Goal: Task Accomplishment & Management: Manage account settings

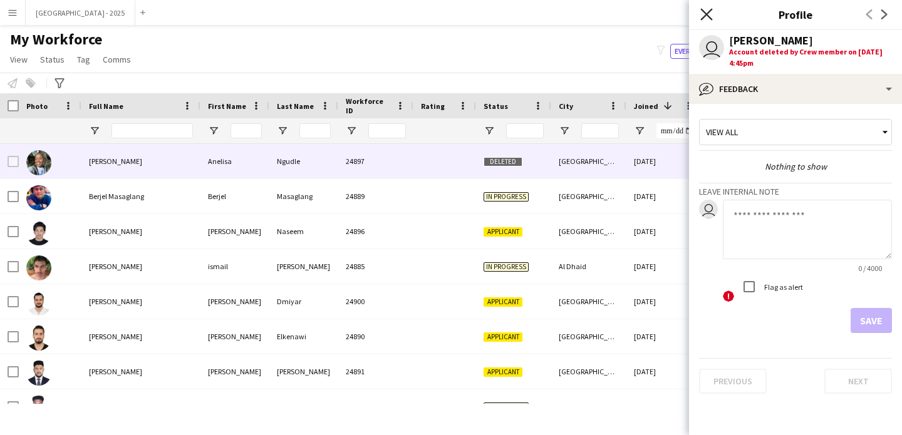
click at [703, 11] on icon at bounding box center [706, 14] width 12 height 12
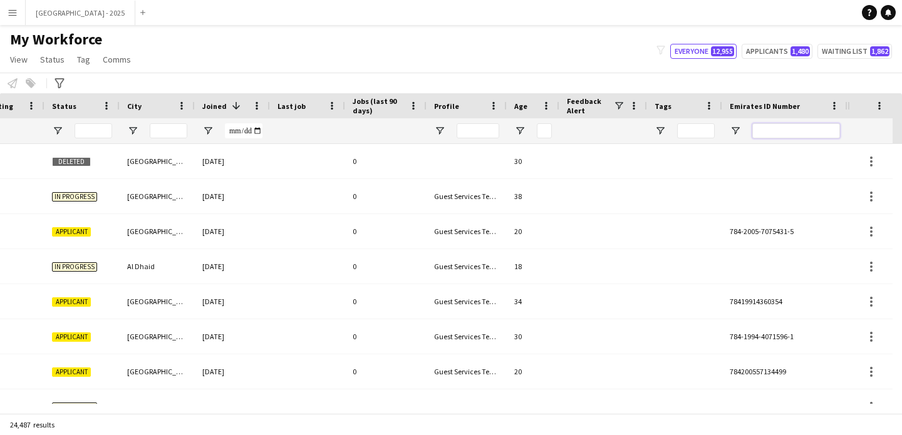
click at [794, 127] on input "Emirates ID Number Filter Input" at bounding box center [796, 130] width 88 height 15
paste input "*******"
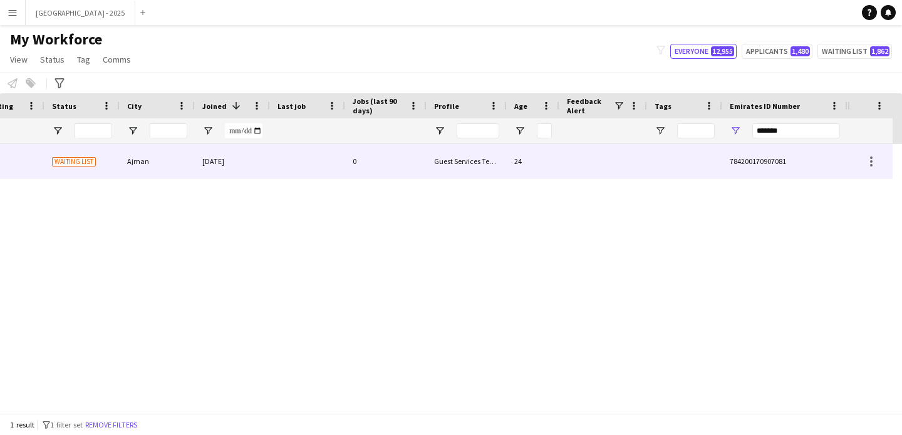
click at [472, 157] on div "Guest Services Team" at bounding box center [467, 161] width 80 height 34
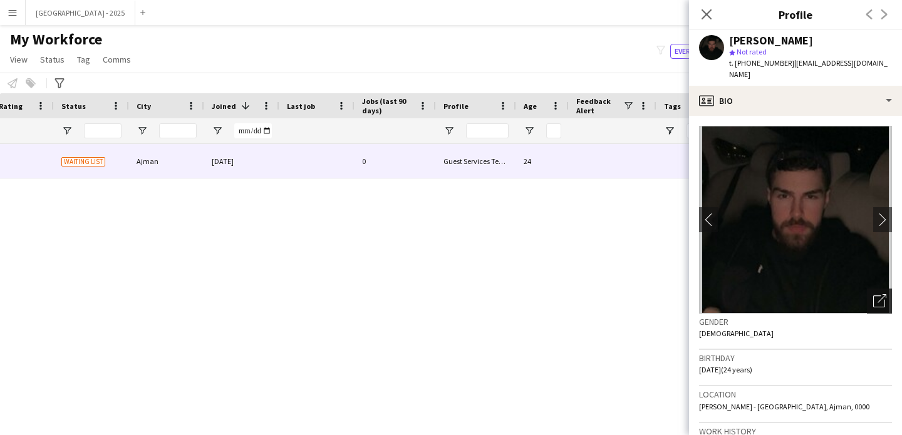
click at [876, 294] on div "Open photos pop-in" at bounding box center [879, 301] width 25 height 25
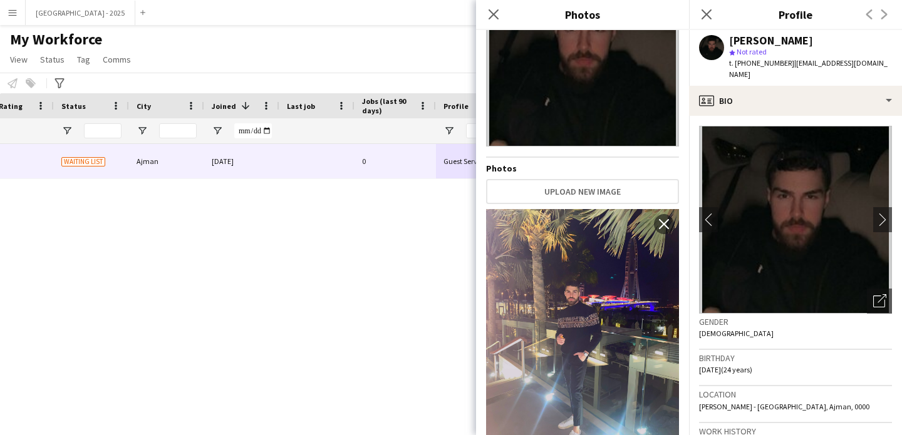
scroll to position [0, 0]
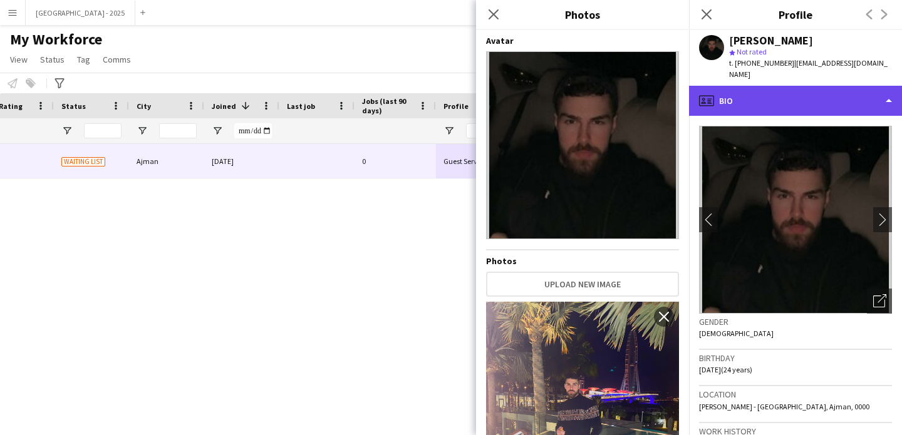
click at [796, 94] on div "profile Bio" at bounding box center [795, 101] width 213 height 30
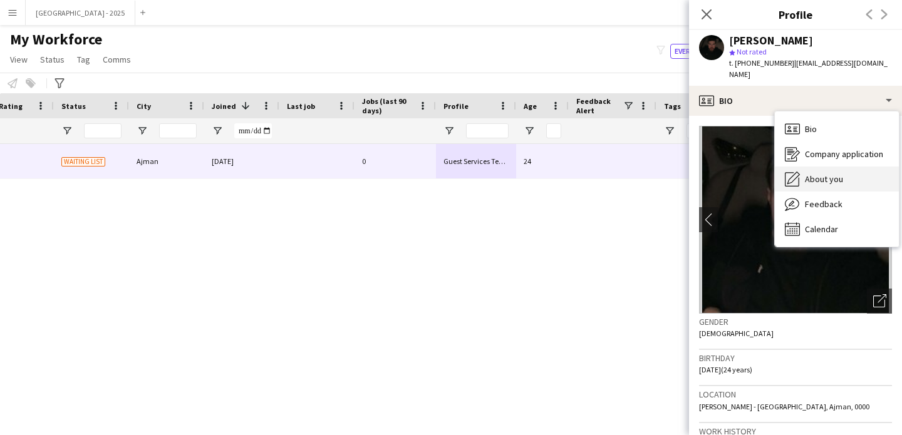
click at [824, 174] on span "About you" at bounding box center [824, 179] width 38 height 11
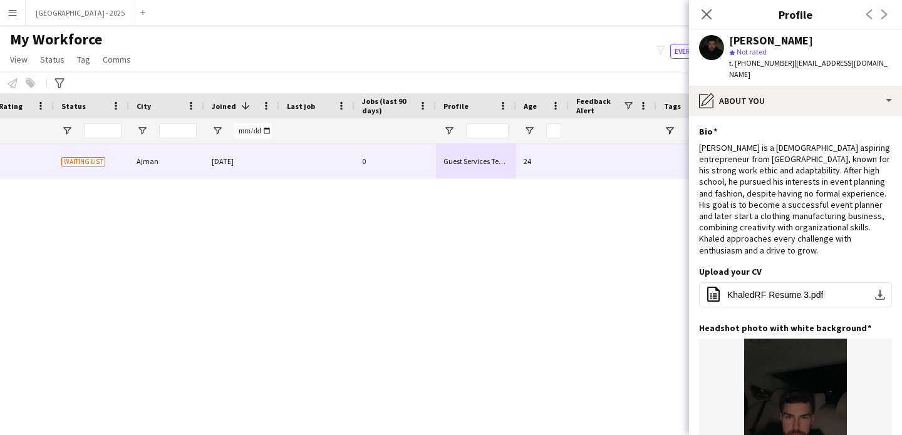
click at [701, 12] on app-icon "Close pop-in" at bounding box center [706, 14] width 15 height 15
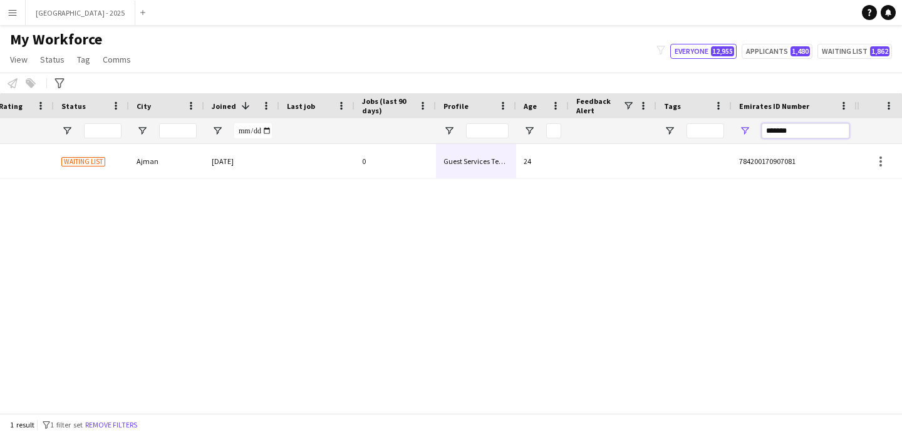
click at [782, 124] on input "*******" at bounding box center [806, 130] width 88 height 15
paste input "**"
type input "*********"
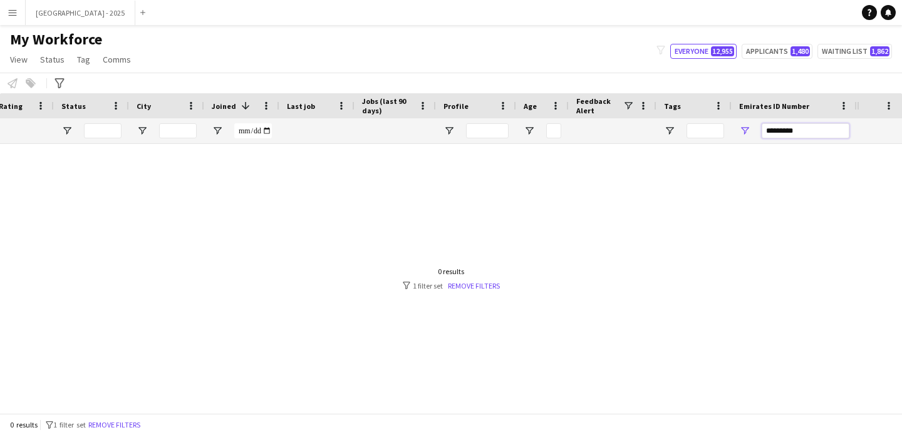
click at [780, 136] on input "*********" at bounding box center [806, 130] width 88 height 15
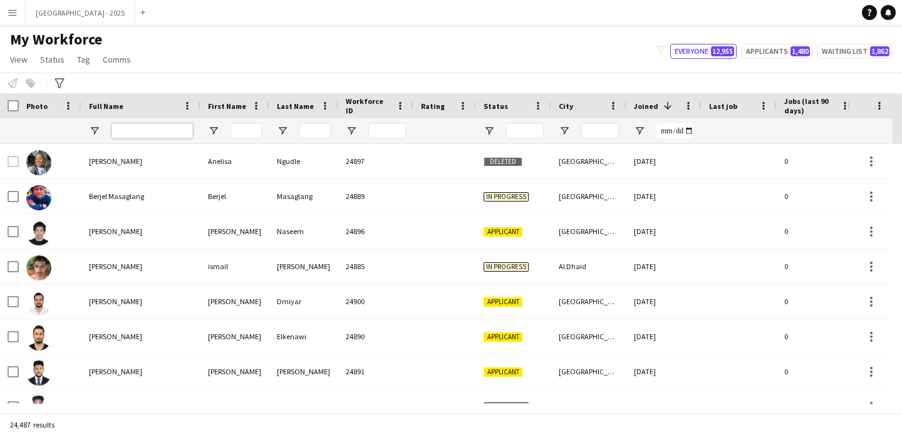
click at [155, 133] on input "Full Name Filter Input" at bounding box center [152, 130] width 81 height 15
paste input "*********"
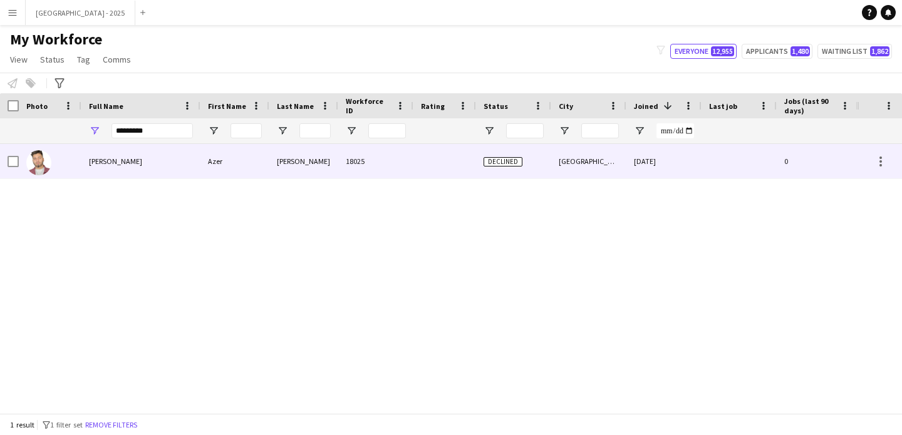
click at [135, 162] on span "[PERSON_NAME]" at bounding box center [115, 161] width 53 height 9
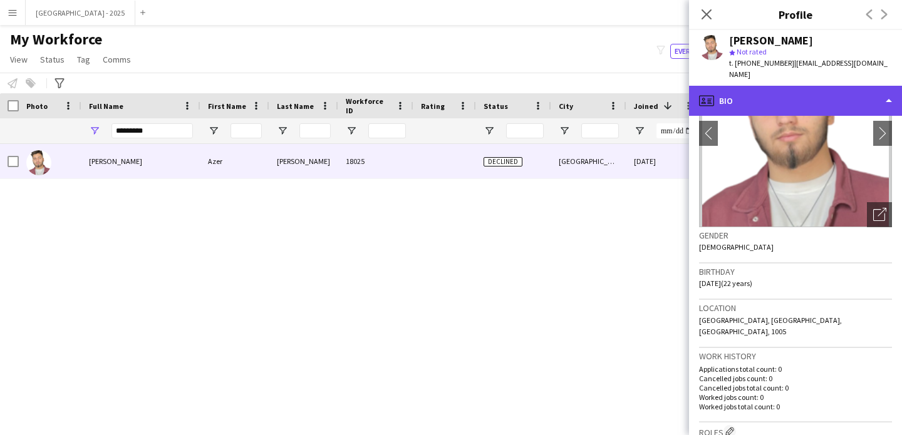
click at [796, 86] on div "profile Bio" at bounding box center [795, 101] width 213 height 30
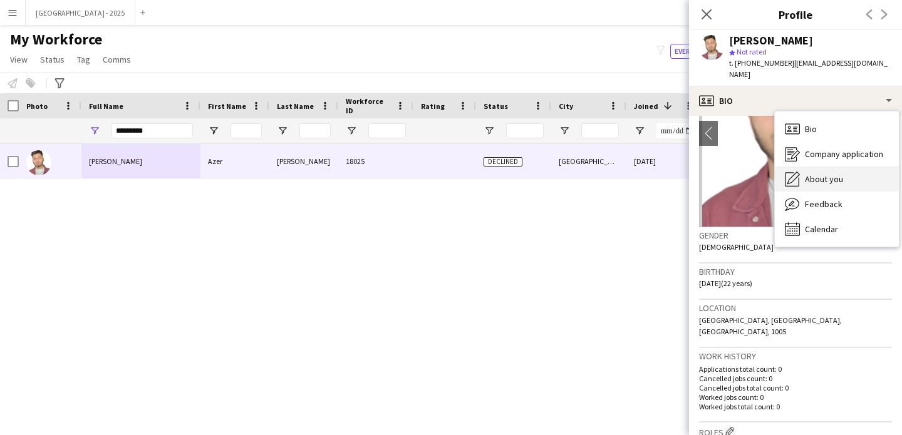
click at [834, 177] on div "About you About you" at bounding box center [837, 179] width 124 height 25
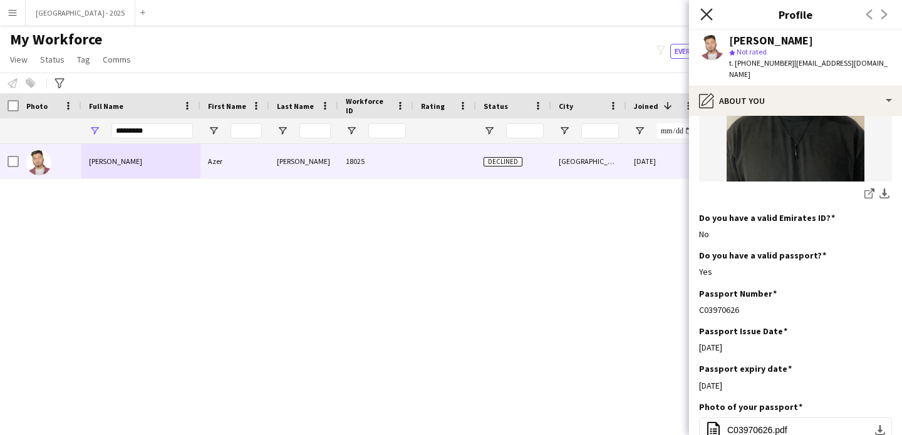
click at [710, 13] on icon "Close pop-in" at bounding box center [706, 14] width 12 height 12
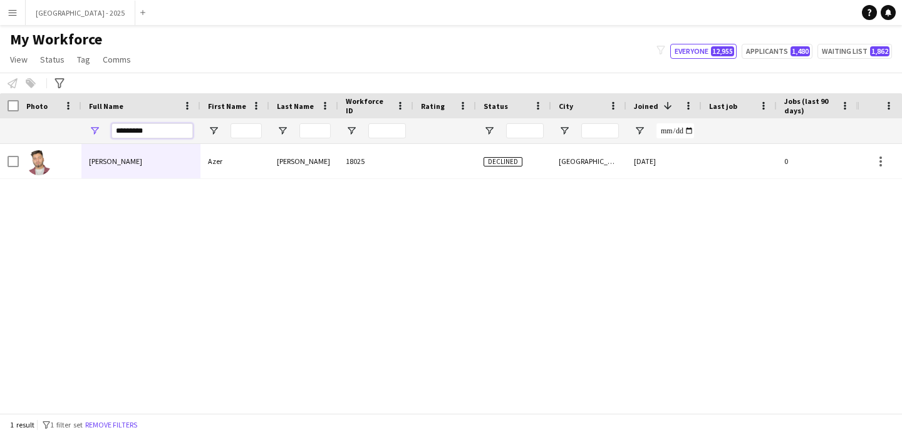
click at [149, 132] on input "*********" at bounding box center [152, 130] width 81 height 15
paste input "Full Name Filter Input"
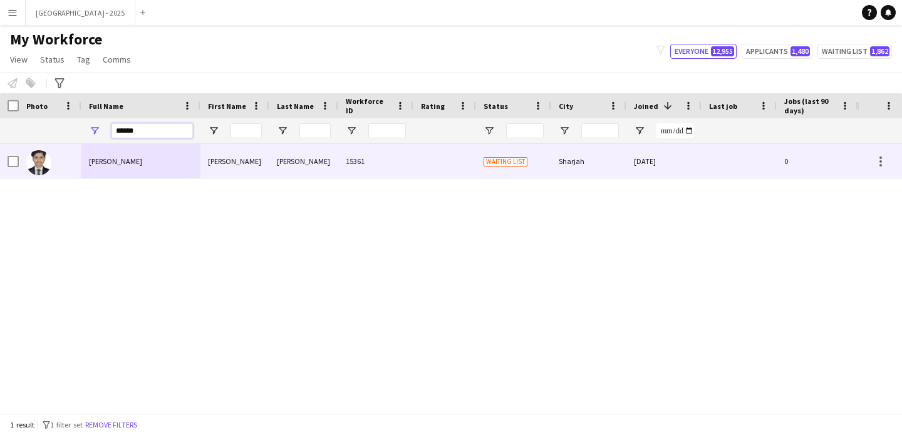
type input "******"
click at [155, 158] on div "[PERSON_NAME]" at bounding box center [140, 161] width 119 height 34
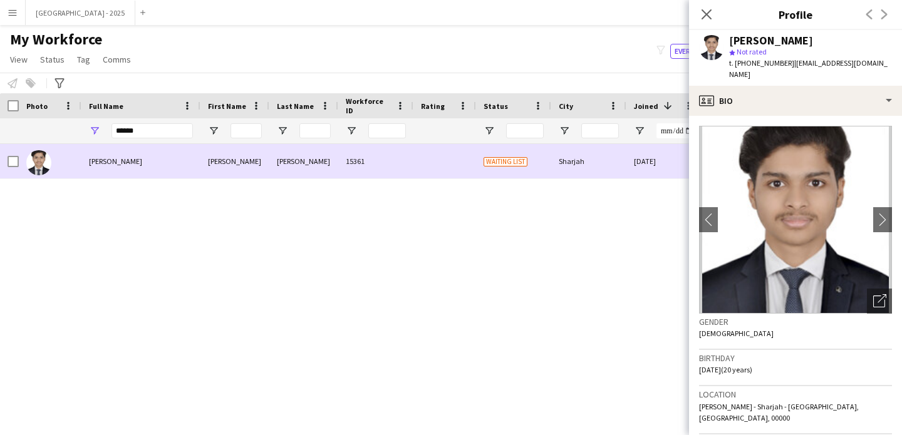
click at [509, 151] on div "Waiting list" at bounding box center [513, 161] width 75 height 34
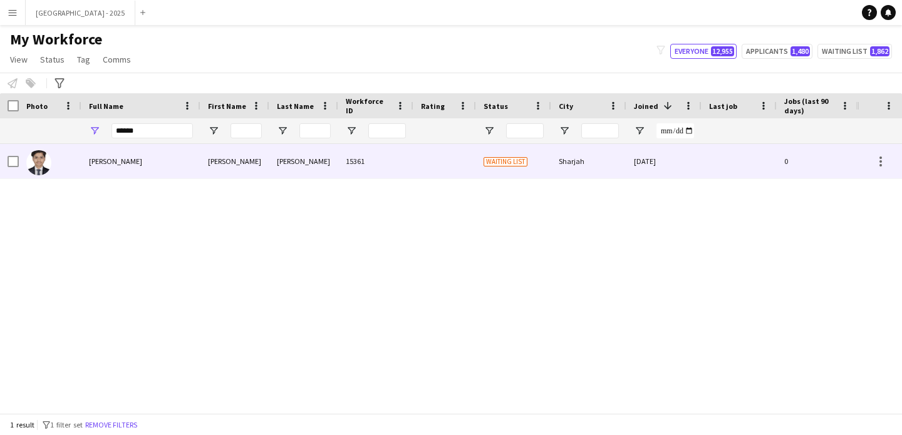
click at [561, 160] on div "Sharjah" at bounding box center [588, 161] width 75 height 34
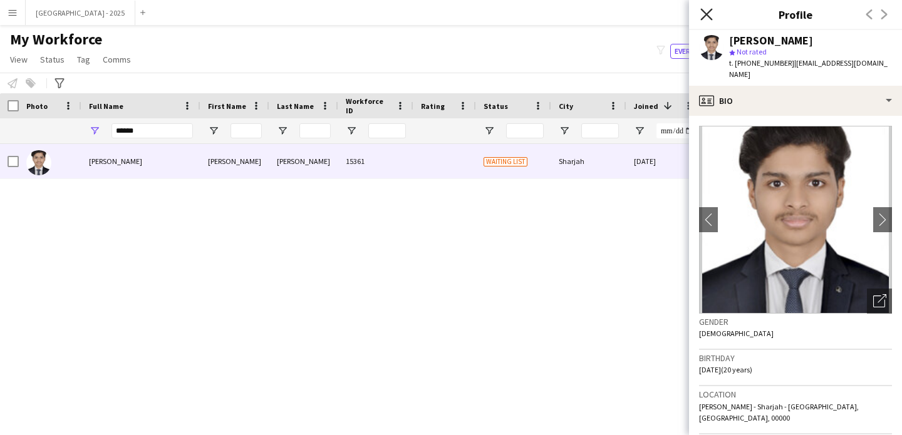
click at [702, 19] on icon "Close pop-in" at bounding box center [706, 14] width 12 height 12
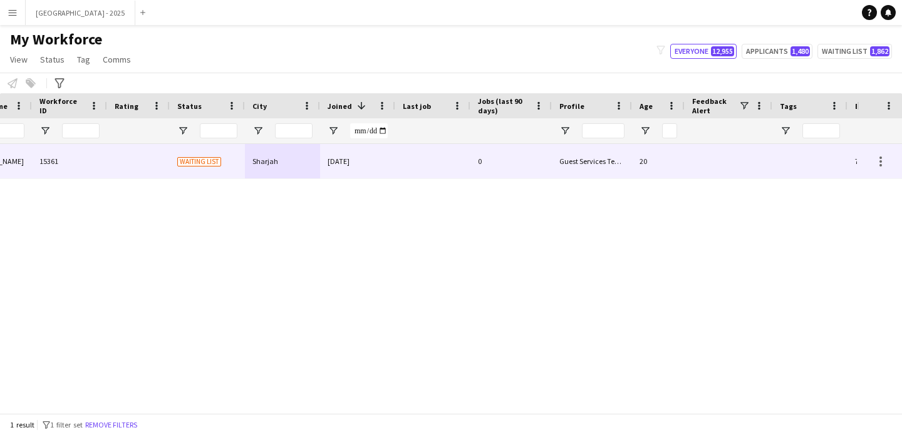
scroll to position [0, 422]
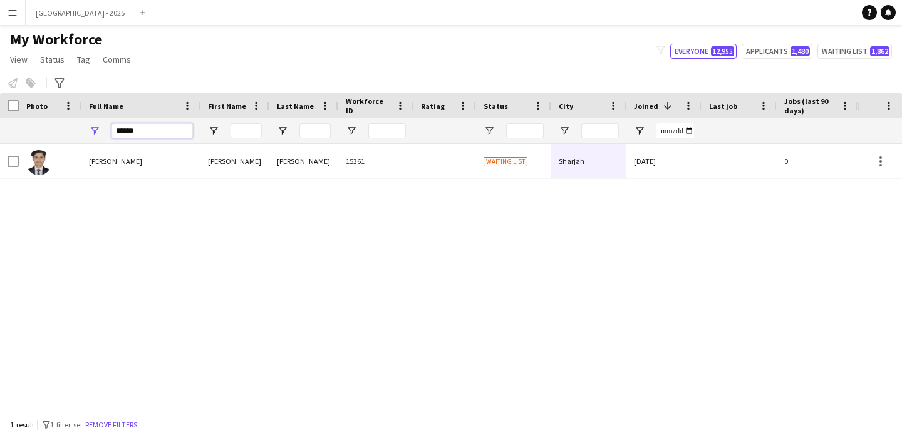
click at [154, 127] on input "******" at bounding box center [152, 130] width 81 height 15
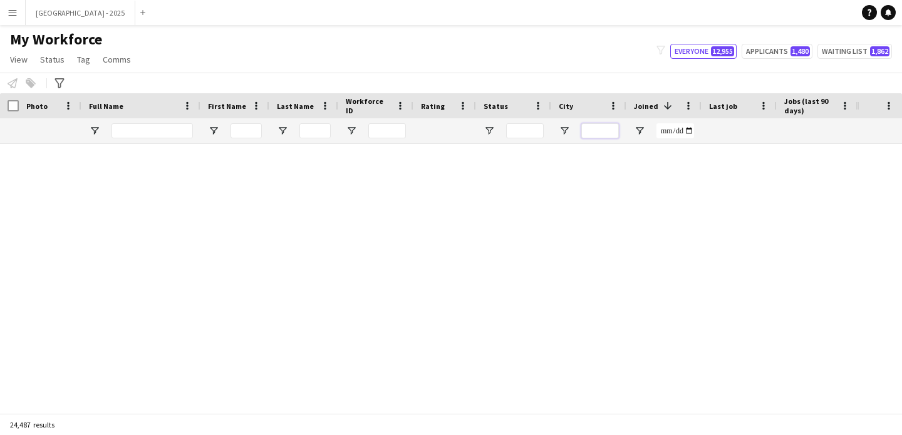
click at [613, 129] on input "City Filter Input" at bounding box center [600, 130] width 38 height 15
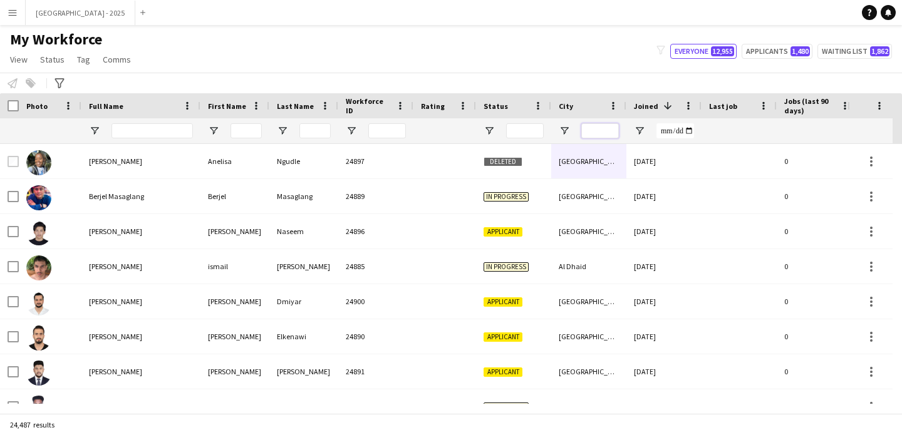
click at [607, 130] on input "City Filter Input" at bounding box center [600, 130] width 38 height 15
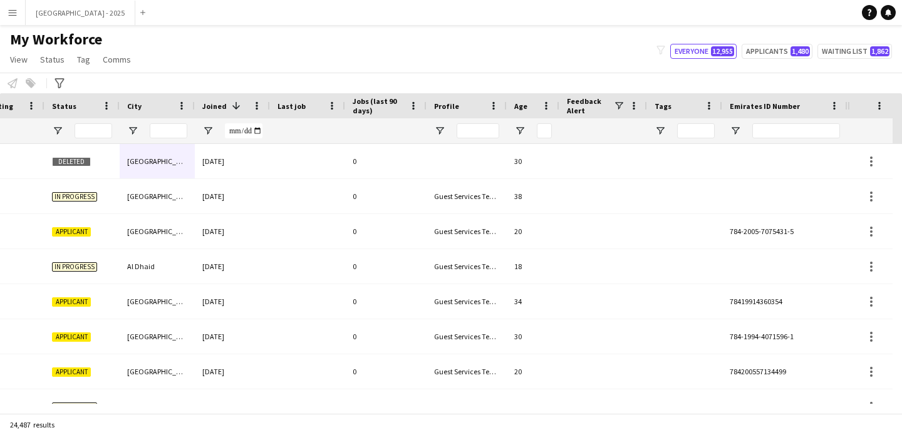
click at [749, 130] on div at bounding box center [784, 130] width 125 height 25
click at [772, 130] on input "Emirates ID Number Filter Input" at bounding box center [796, 130] width 88 height 15
paste input "*******"
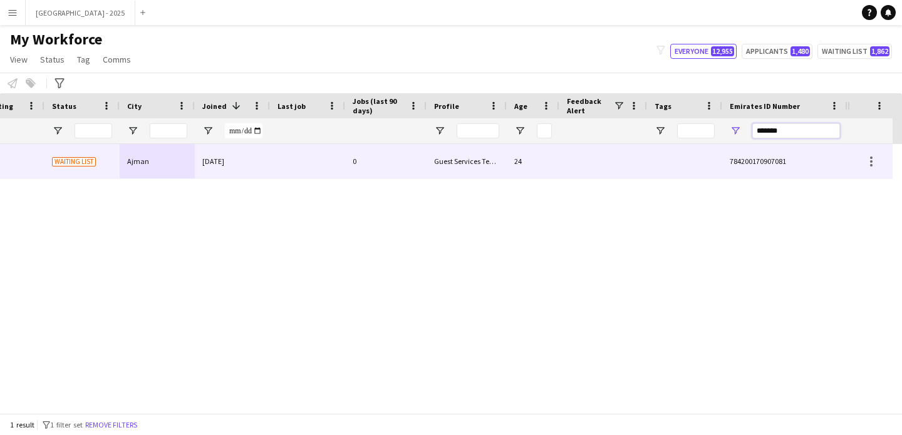
type input "*******"
click at [432, 171] on div "Fodeh 18030 Waiting list Ajman [DATE] 0 Guest Services Team 24 784200170907081" at bounding box center [207, 161] width 1279 height 35
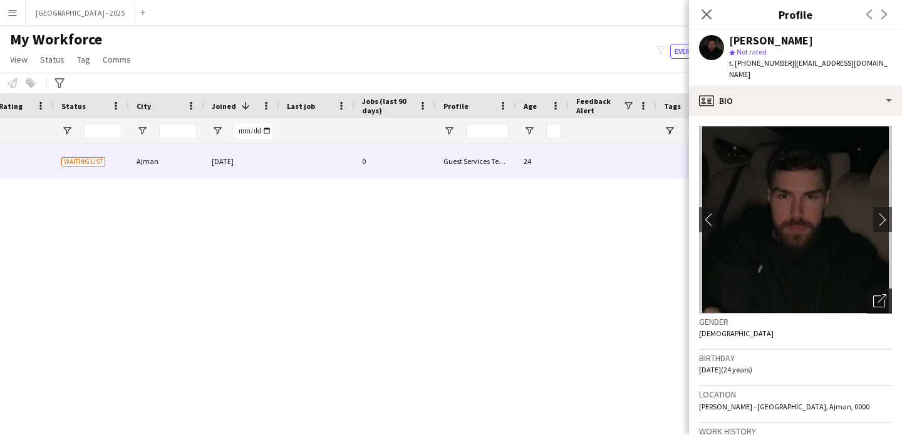
click at [873, 294] on icon "Open photos pop-in" at bounding box center [879, 300] width 13 height 13
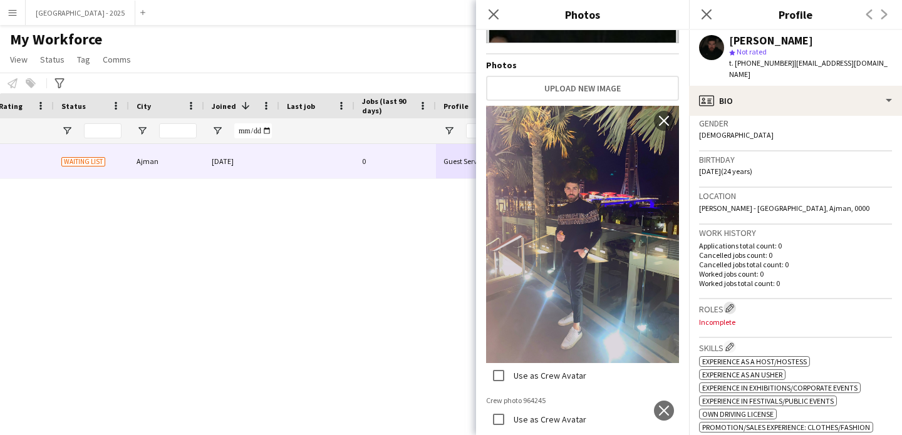
click at [730, 304] on app-icon "Edit crew company roles" at bounding box center [729, 308] width 9 height 9
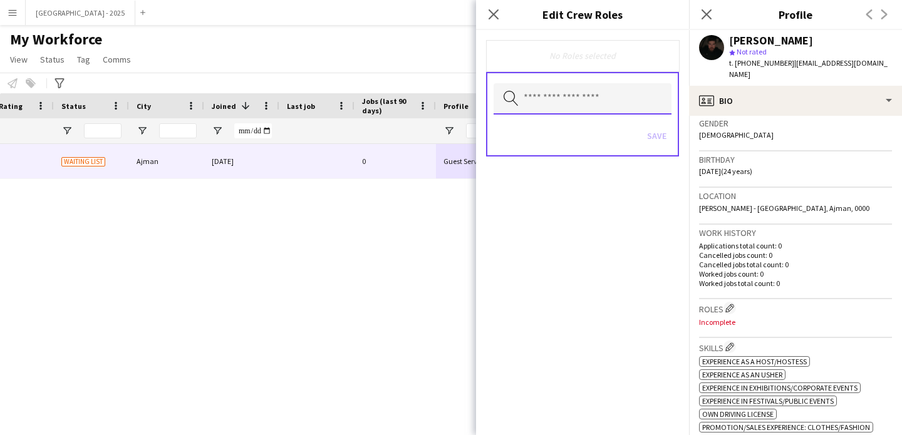
click at [584, 100] on input "text" at bounding box center [583, 98] width 178 height 31
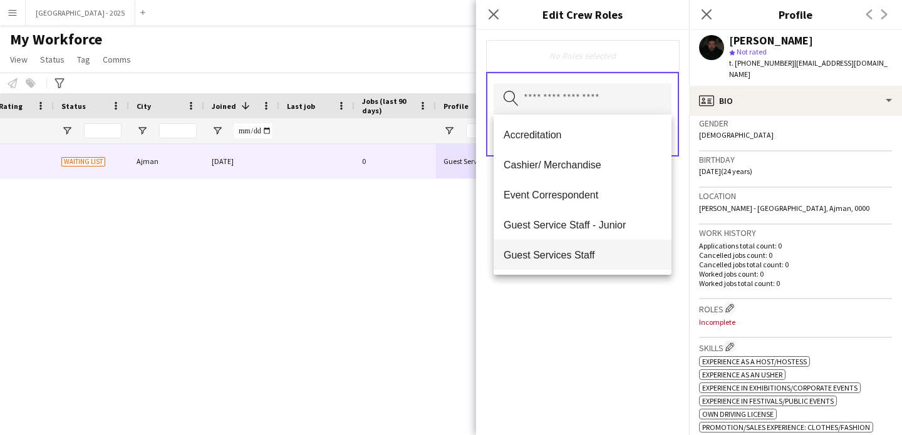
click at [593, 257] on span "Guest Services Staff" at bounding box center [583, 255] width 158 height 12
click at [595, 257] on span "Guest Services Staff - Senior" at bounding box center [583, 256] width 158 height 12
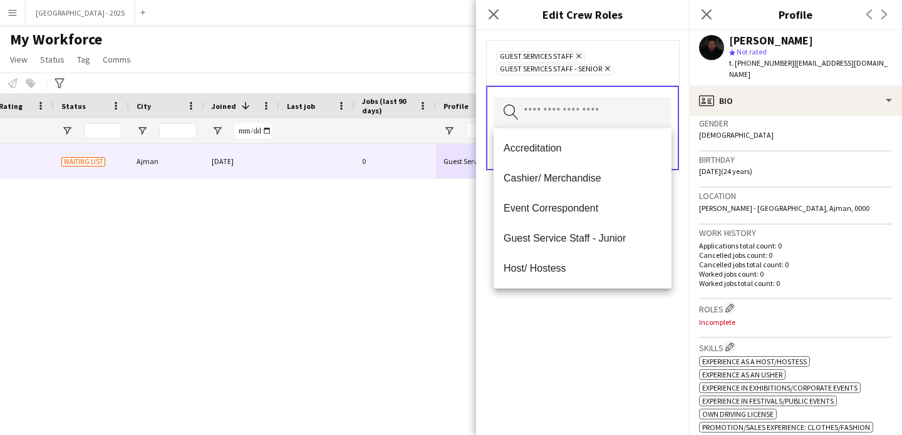
click at [631, 313] on div "Guest Services Staff Remove Guest Services Staff - Senior Remove Search by role…" at bounding box center [582, 232] width 213 height 405
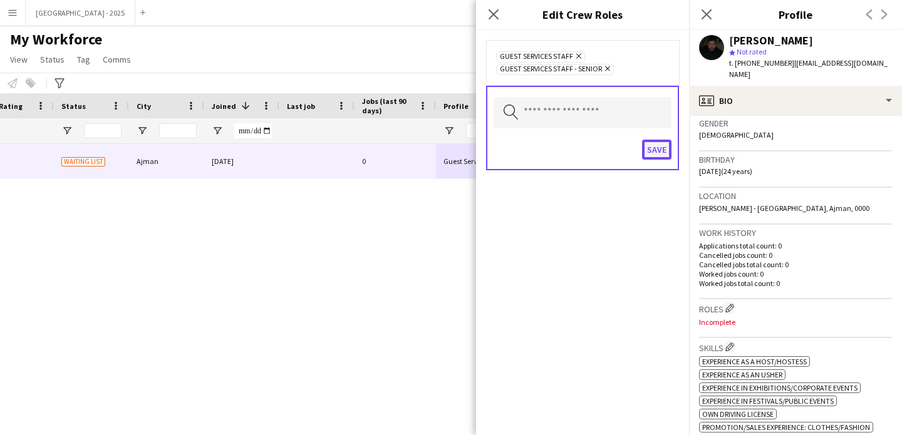
click at [660, 155] on button "Save" at bounding box center [656, 150] width 29 height 20
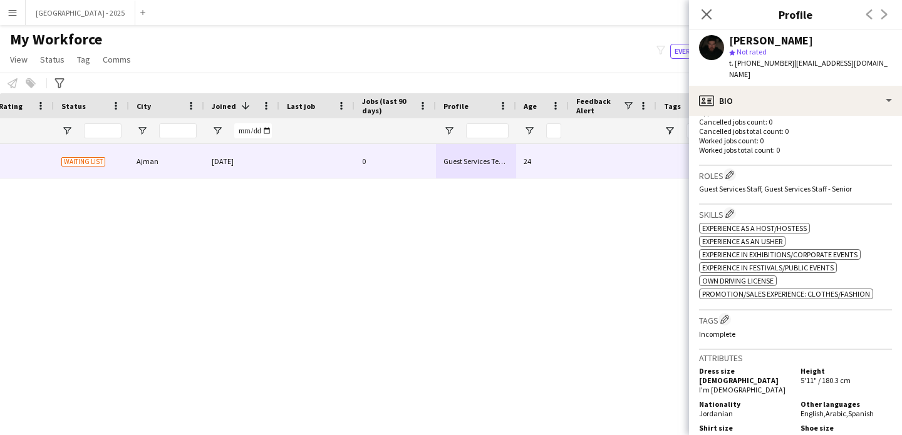
click at [781, 70] on div "[PERSON_NAME] star Not rated t. [PHONE_NUMBER] | [EMAIL_ADDRESS][DOMAIN_NAME]" at bounding box center [795, 58] width 213 height 56
click at [797, 117] on p "Cancelled jobs count: 0" at bounding box center [795, 121] width 193 height 9
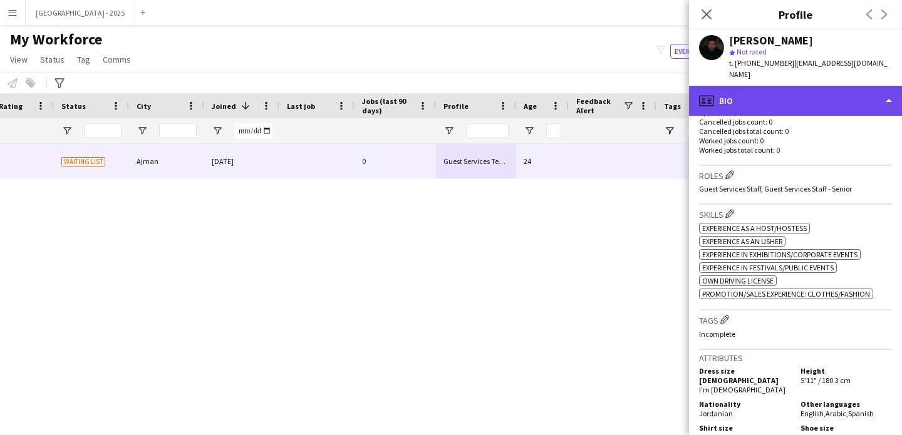
click at [805, 95] on div "profile Bio" at bounding box center [795, 101] width 213 height 30
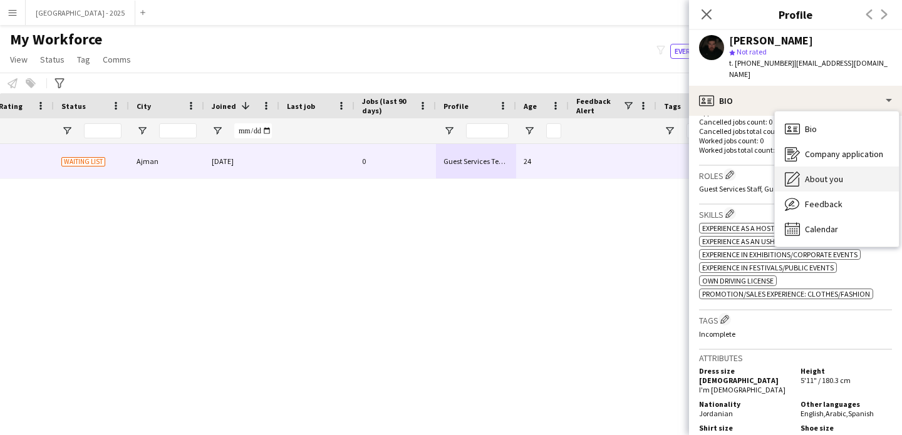
click at [857, 169] on div "About you About you" at bounding box center [837, 179] width 124 height 25
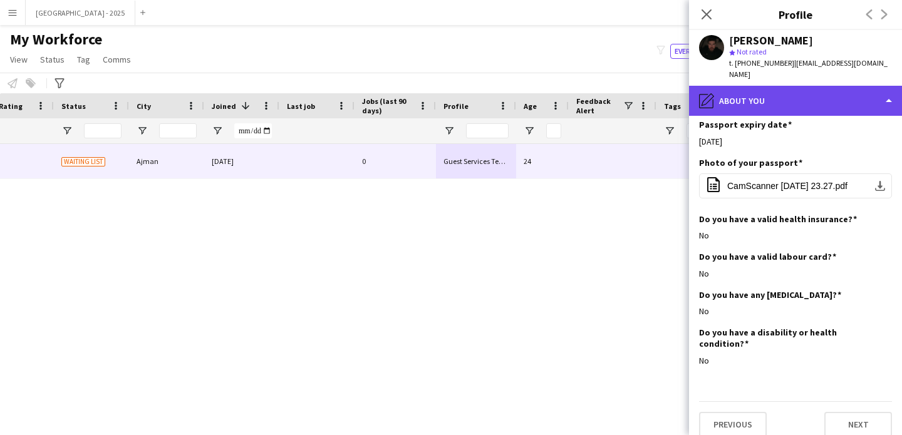
click at [767, 92] on div "pencil4 About you" at bounding box center [795, 101] width 213 height 30
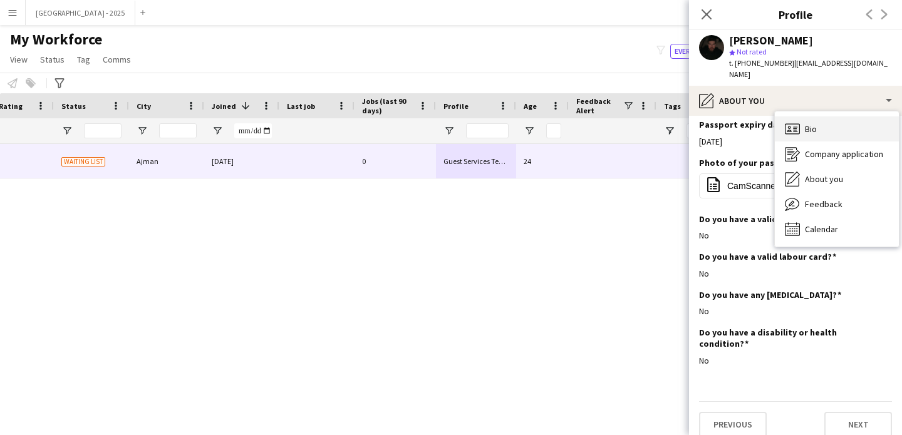
click at [818, 124] on div "Bio Bio" at bounding box center [837, 129] width 124 height 25
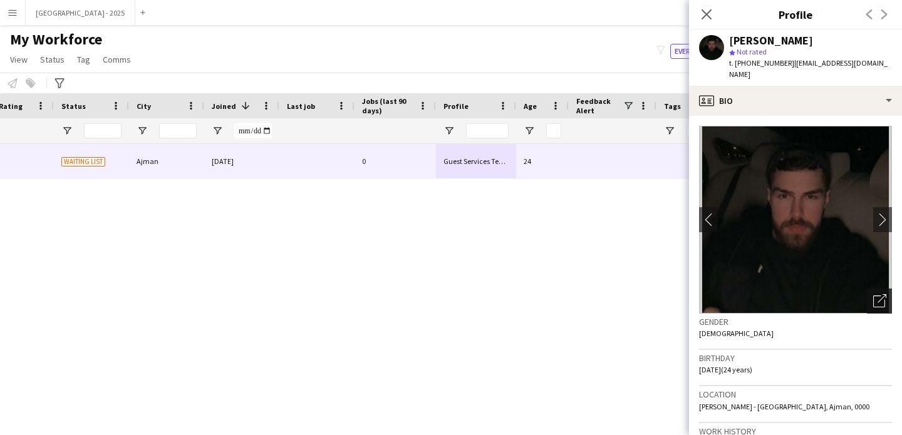
click at [878, 294] on icon at bounding box center [882, 298] width 9 height 9
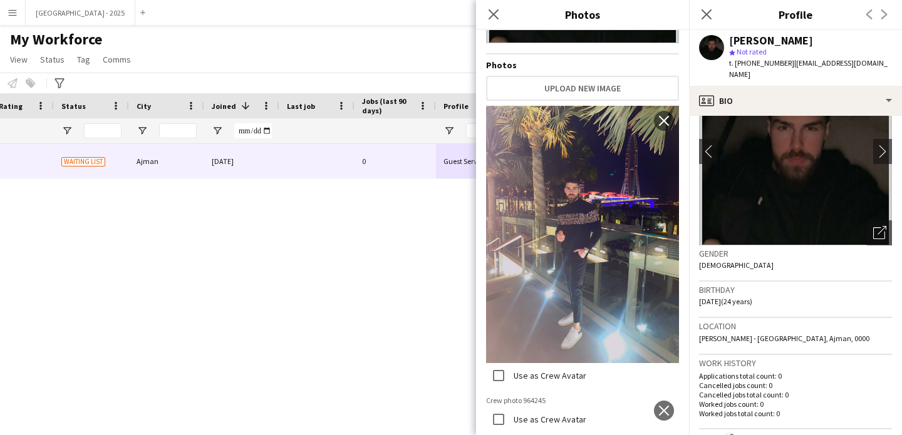
scroll to position [256, 0]
click at [658, 406] on app-icon "close" at bounding box center [664, 411] width 13 height 10
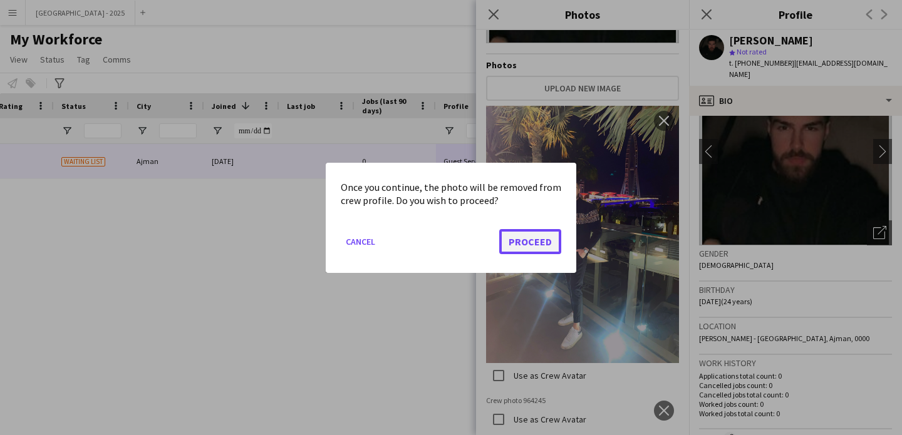
click at [530, 231] on button "Proceed" at bounding box center [530, 241] width 62 height 25
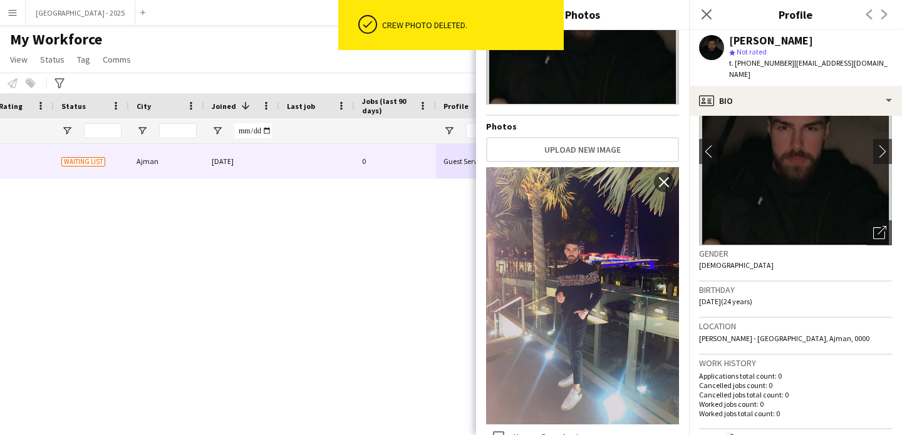
scroll to position [312, 0]
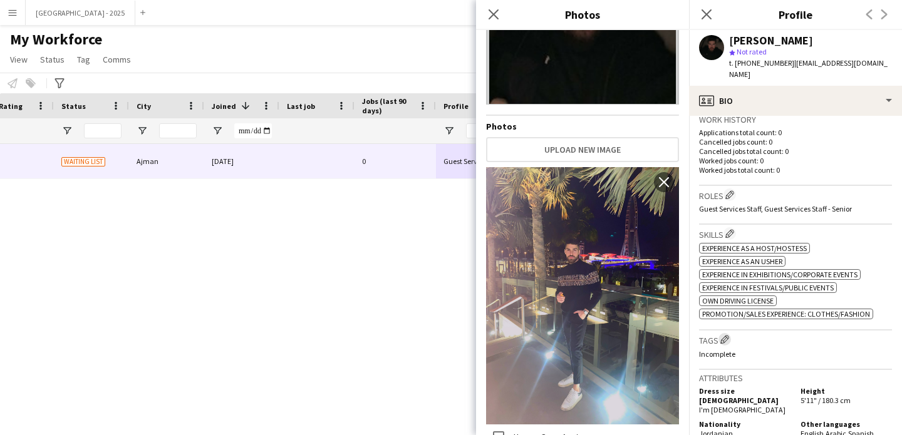
click at [727, 335] on app-icon "Edit crew company tags" at bounding box center [724, 339] width 9 height 9
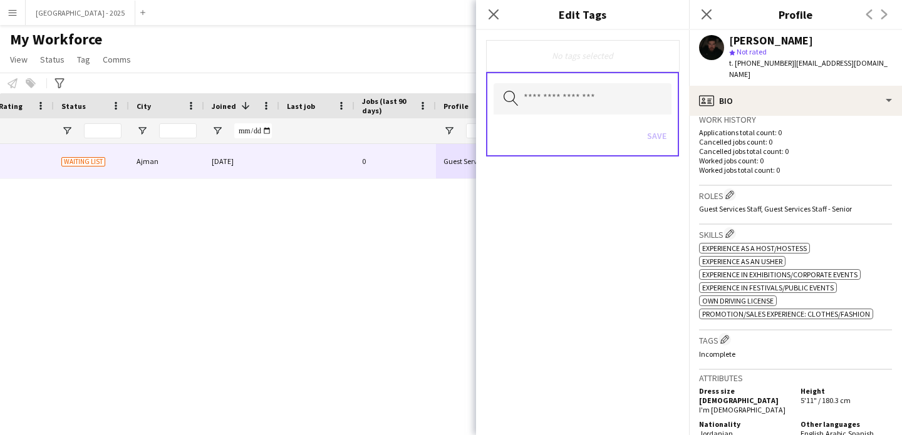
click at [581, 117] on div "Search by tag name Save" at bounding box center [582, 114] width 193 height 85
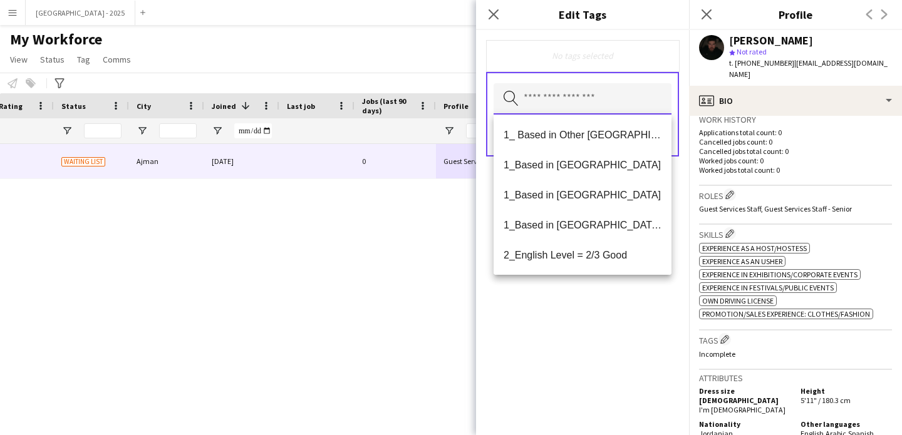
click at [582, 112] on input "text" at bounding box center [583, 98] width 178 height 31
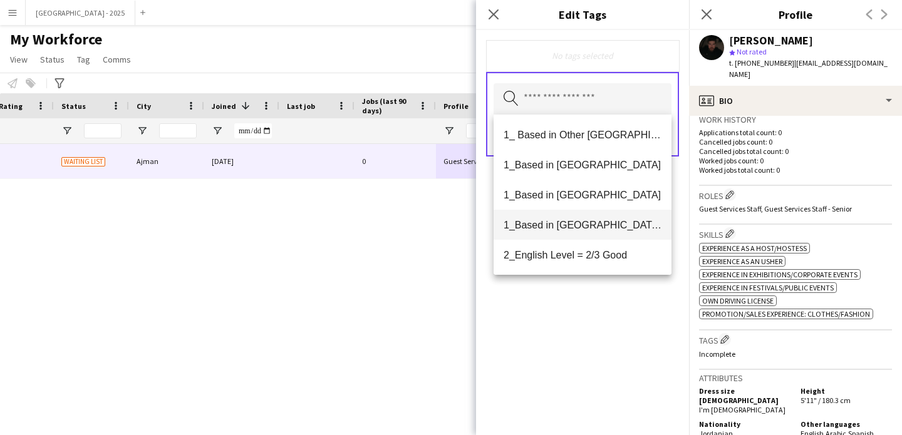
click at [604, 222] on span "1_Based in [GEOGRAPHIC_DATA]/[GEOGRAPHIC_DATA]/Ajman" at bounding box center [583, 225] width 158 height 12
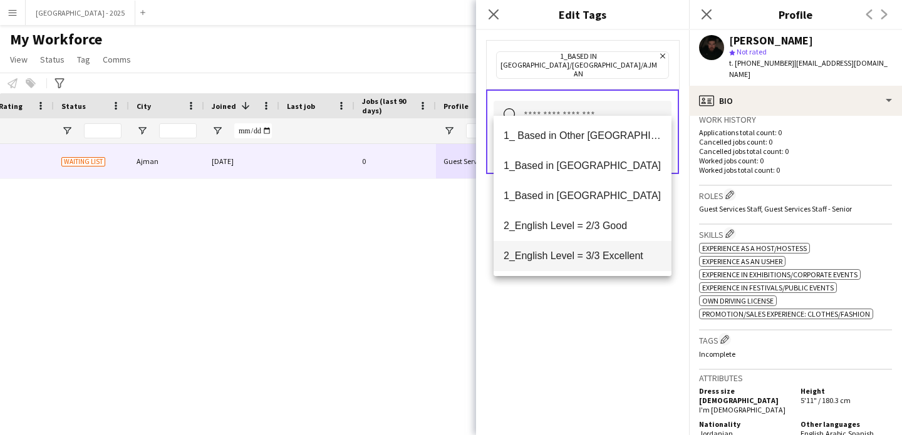
click at [610, 251] on span "2_English Level = 3/3 Excellent" at bounding box center [583, 256] width 158 height 12
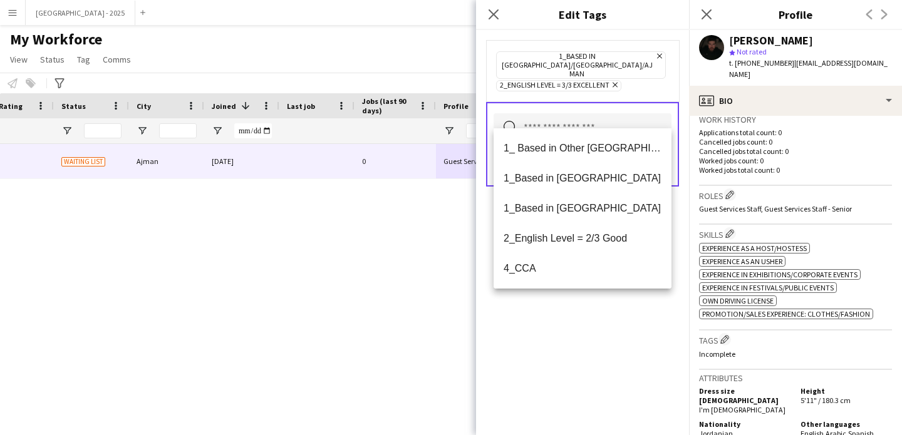
click at [609, 323] on div "1_Based in [GEOGRAPHIC_DATA]/[GEOGRAPHIC_DATA]/Ajman Remove 2_English Level = 3…" at bounding box center [582, 232] width 213 height 405
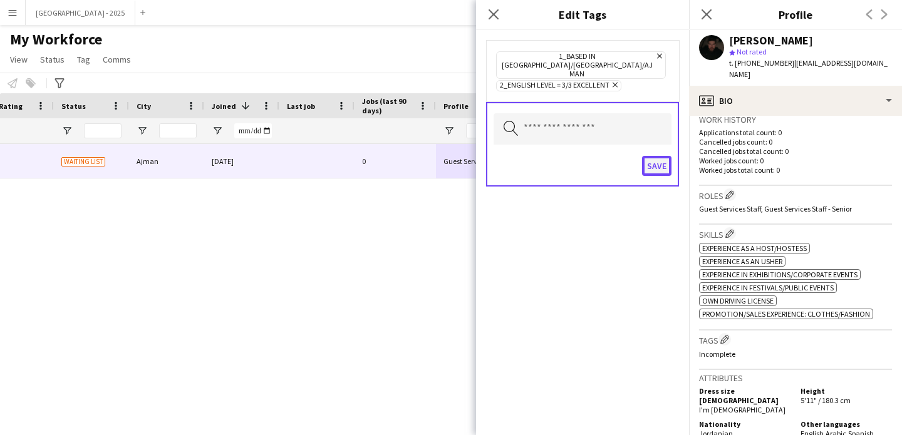
click at [648, 156] on button "Save" at bounding box center [656, 166] width 29 height 20
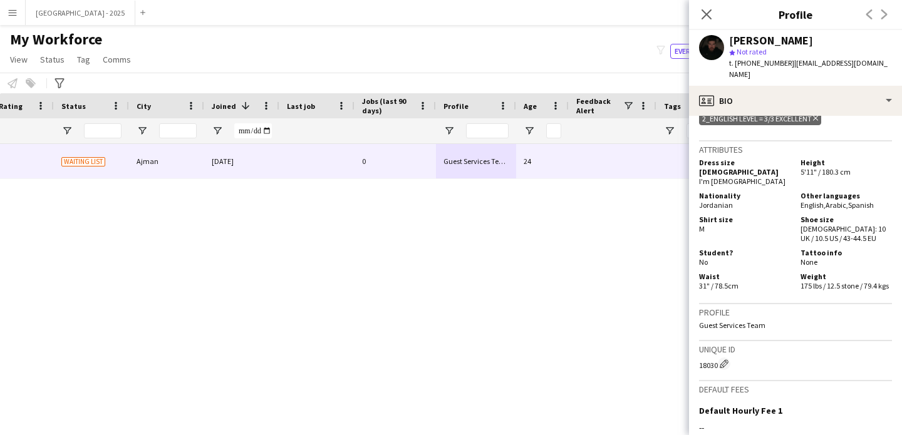
scroll to position [606, 0]
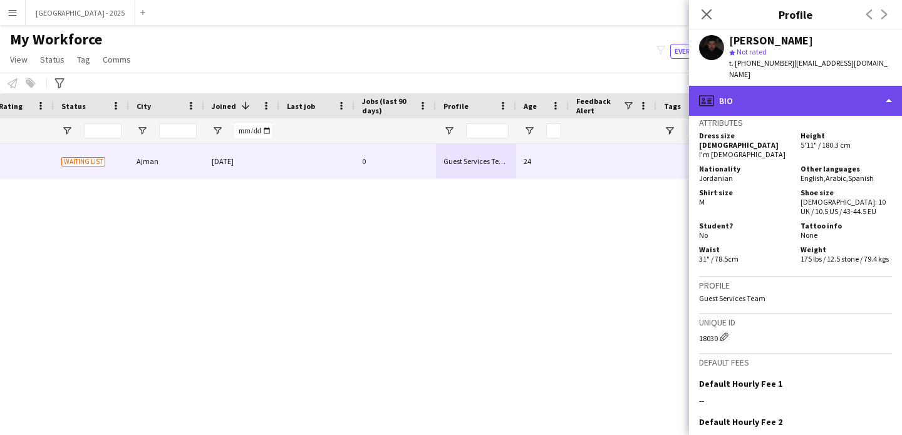
click at [786, 86] on div "profile Bio" at bounding box center [795, 101] width 213 height 30
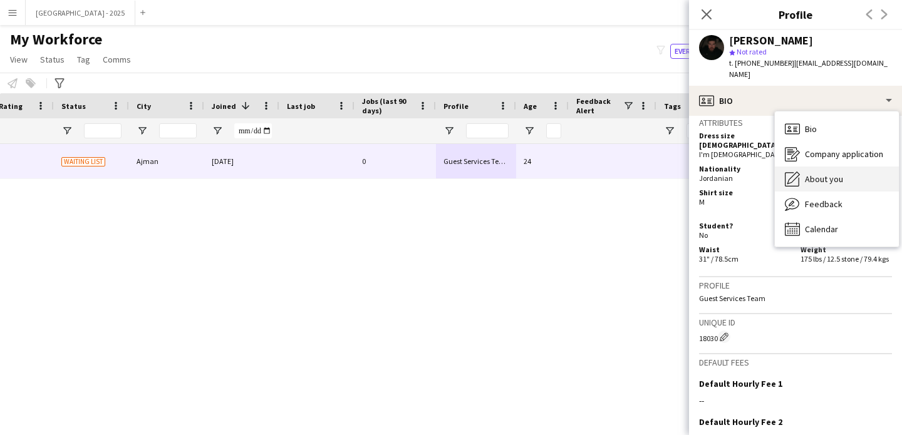
click at [816, 174] on span "About you" at bounding box center [824, 179] width 38 height 11
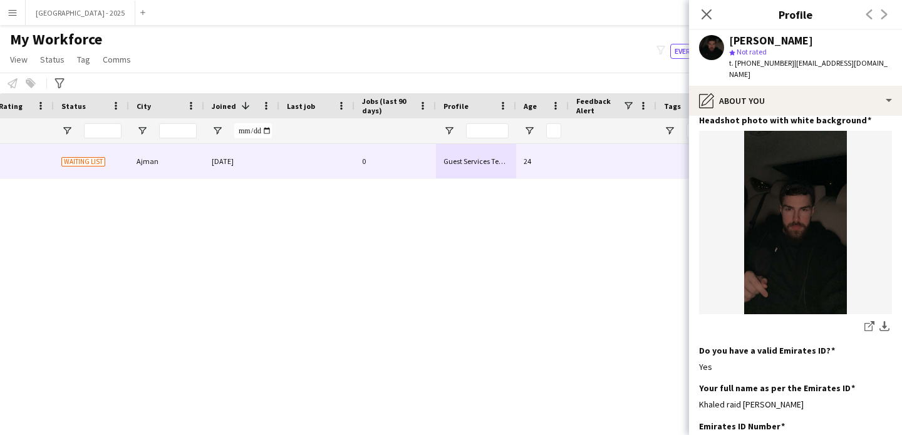
scroll to position [210, 0]
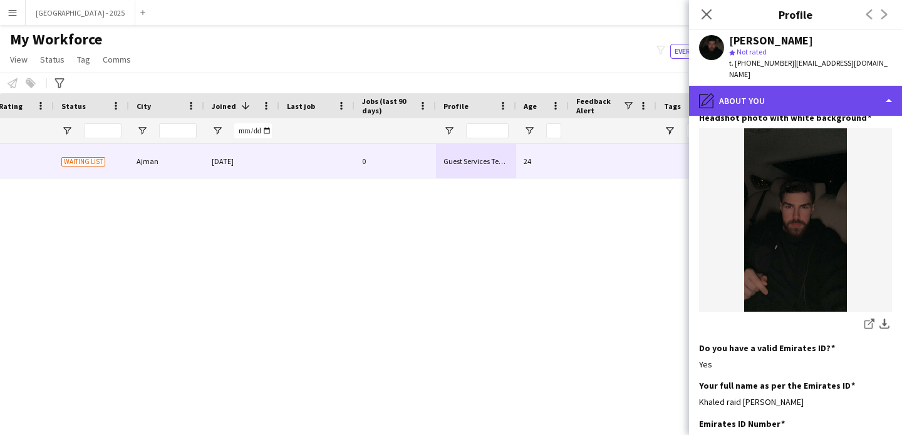
click at [825, 86] on div "pencil4 About you" at bounding box center [795, 101] width 213 height 30
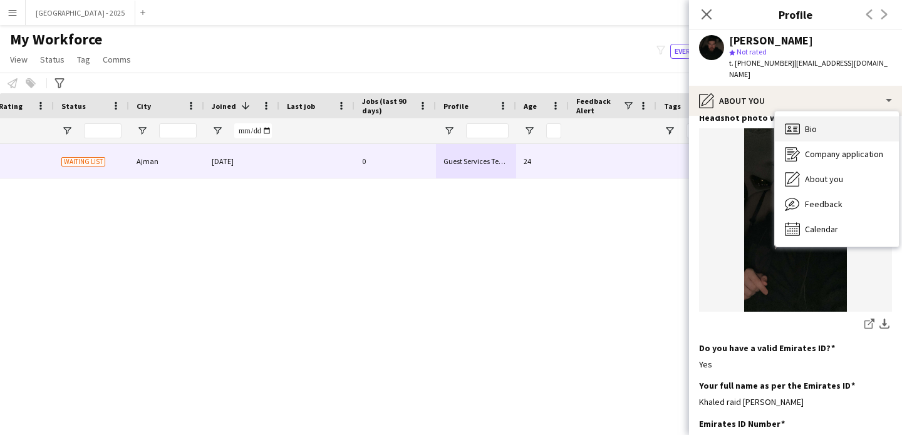
click at [852, 120] on div "Bio Bio" at bounding box center [837, 129] width 124 height 25
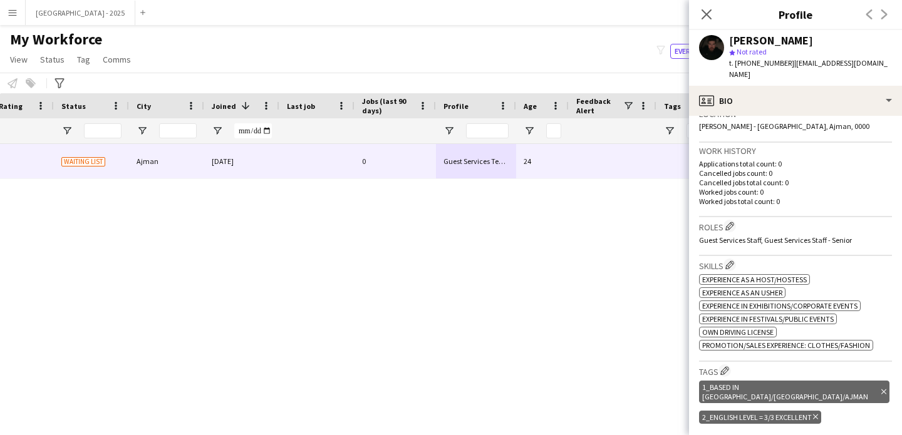
scroll to position [348, 0]
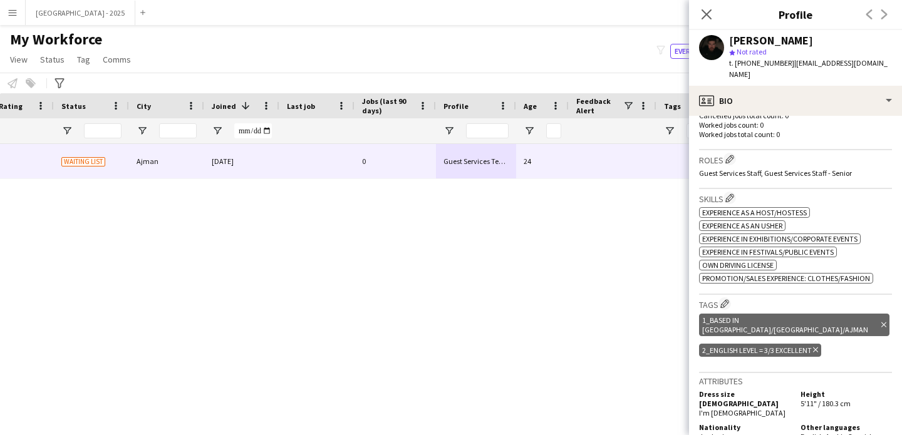
click at [725, 153] on h3 "Roles Edit crew company roles" at bounding box center [795, 159] width 193 height 13
click at [732, 155] on div "Roles Edit crew company roles Guest Services Staff, Guest Services Staff - Seni…" at bounding box center [795, 169] width 193 height 39
click at [734, 155] on app-icon "Edit crew company roles" at bounding box center [729, 159] width 9 height 9
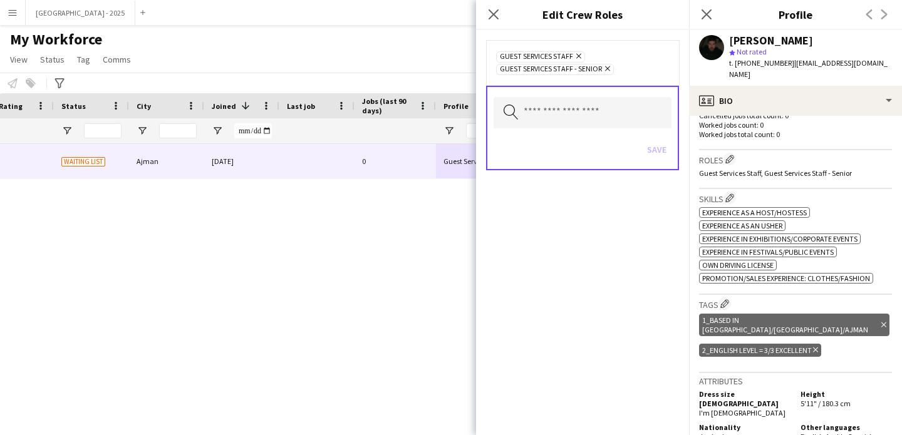
click at [573, 78] on div "Guest Services Staff Remove Guest Services Staff - Senior Remove" at bounding box center [582, 62] width 193 height 45
click at [589, 129] on div "Search by role type Save" at bounding box center [582, 128] width 193 height 85
click at [603, 125] on div "Search by role type Save" at bounding box center [582, 128] width 193 height 85
click at [606, 116] on input "text" at bounding box center [583, 112] width 178 height 31
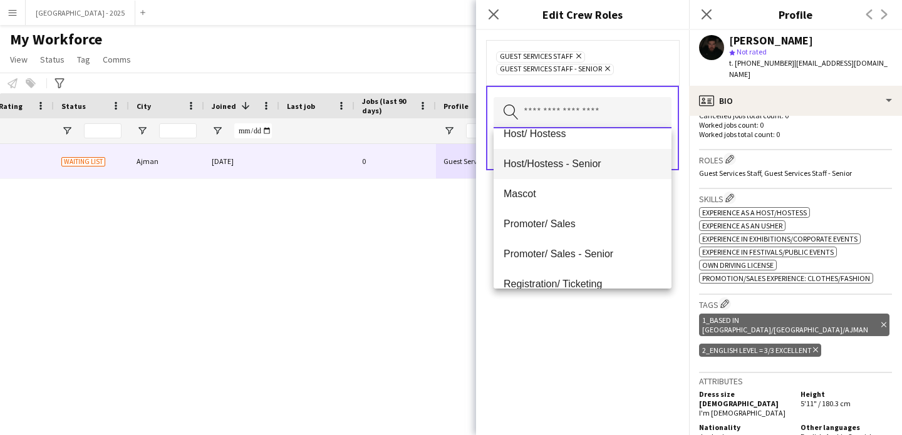
scroll to position [137, 0]
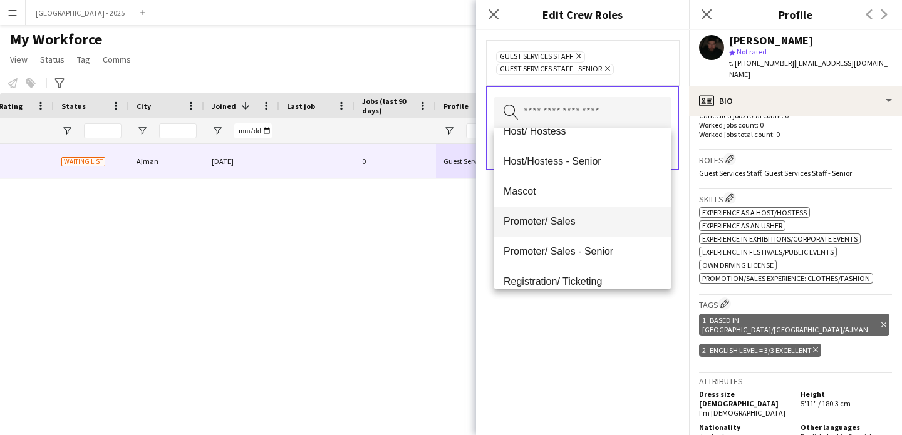
click at [578, 227] on span "Promoter/ Sales" at bounding box center [583, 221] width 158 height 12
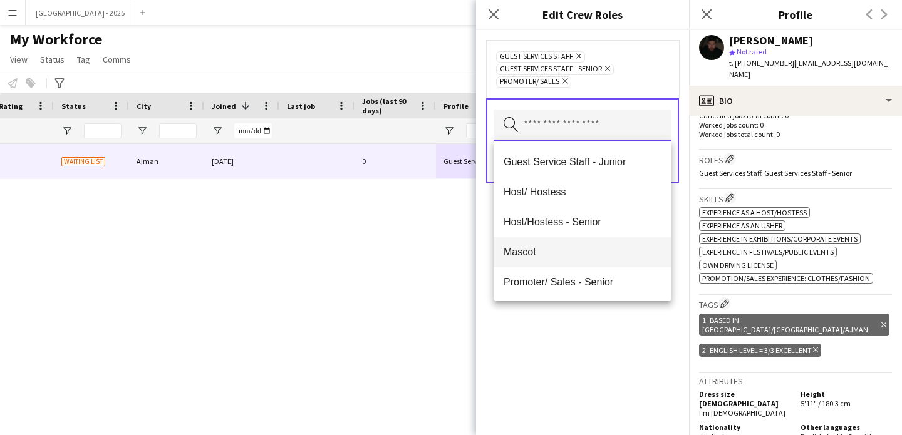
scroll to position [90, 0]
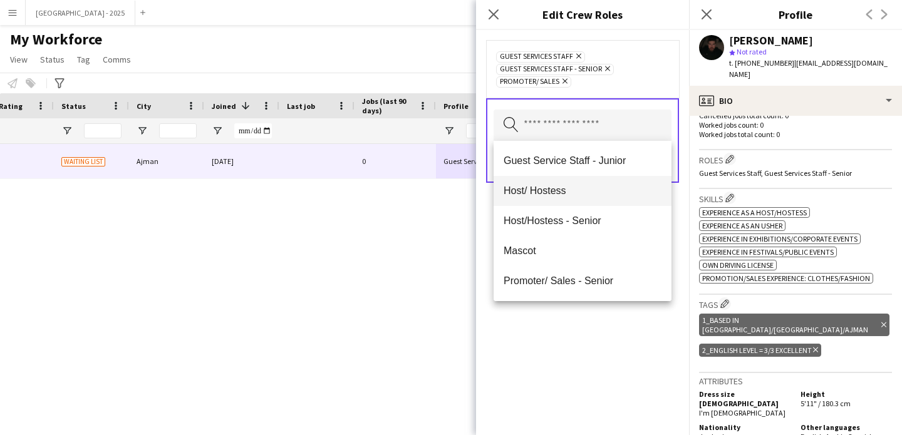
click at [578, 202] on mat-option "Host/ Hostess" at bounding box center [583, 191] width 178 height 30
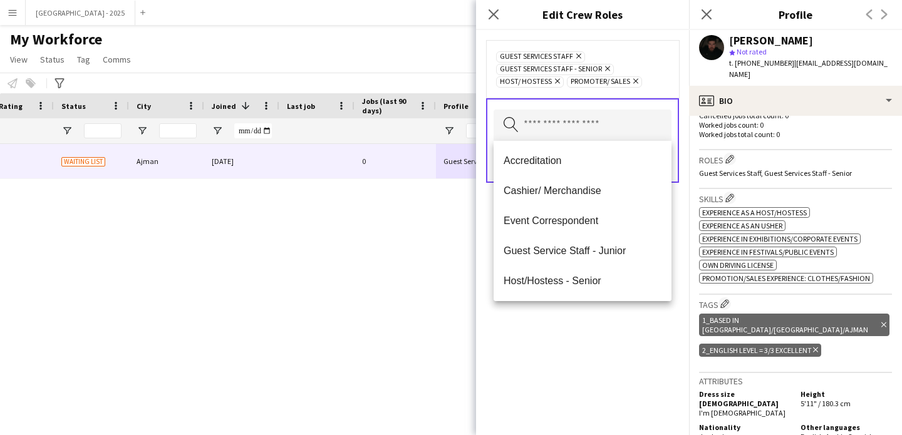
drag, startPoint x: 594, startPoint y: 359, endPoint x: 627, endPoint y: 225, distance: 138.1
click at [594, 359] on div "Guest Services Staff Remove Guest Services Staff - Senior Remove Host/ Hostess …" at bounding box center [582, 232] width 213 height 405
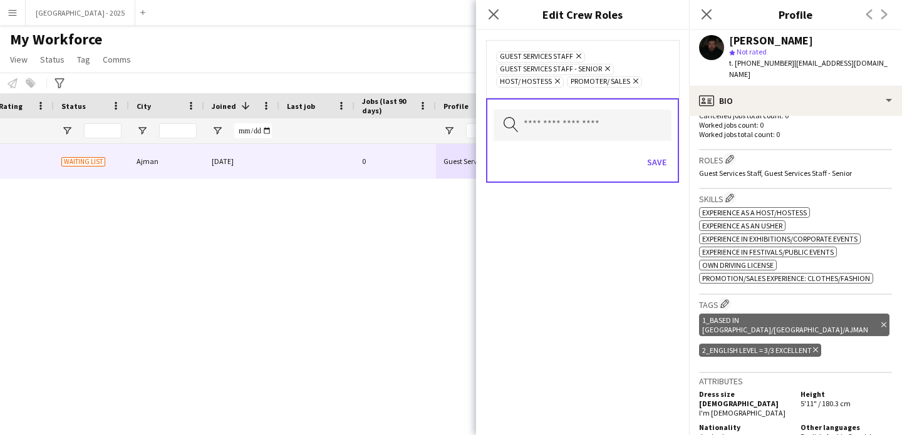
click at [653, 176] on div "Save" at bounding box center [583, 164] width 178 height 36
click at [658, 167] on button "Save" at bounding box center [656, 162] width 29 height 20
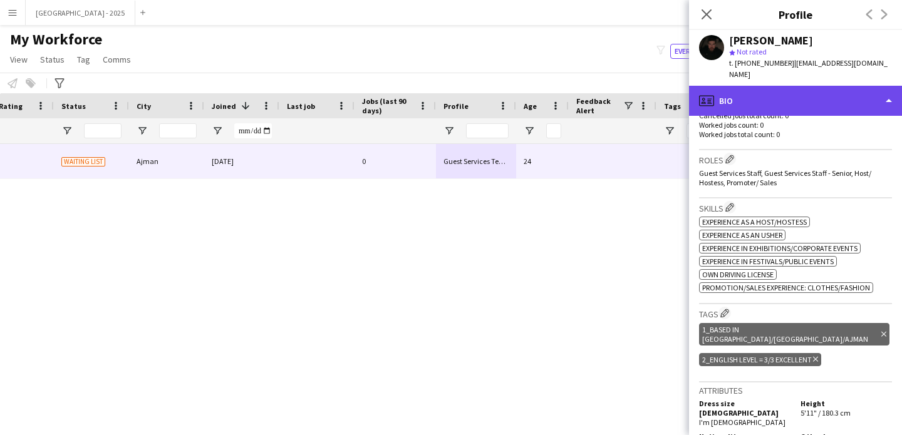
click at [713, 86] on div "profile Bio" at bounding box center [795, 101] width 213 height 30
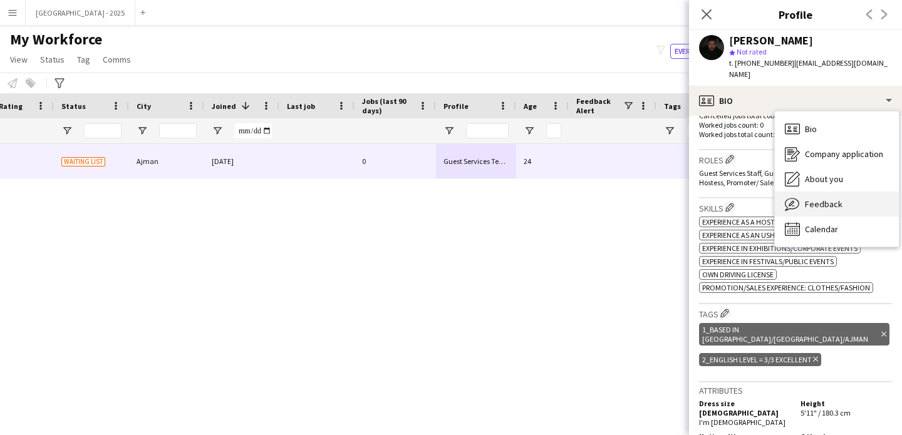
click at [826, 192] on div "Feedback Feedback" at bounding box center [837, 204] width 124 height 25
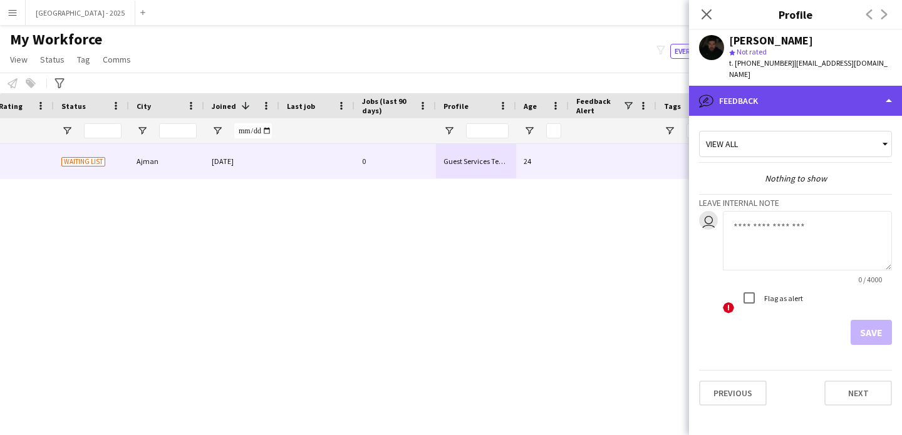
click at [740, 86] on div "bubble-pencil Feedback" at bounding box center [795, 101] width 213 height 30
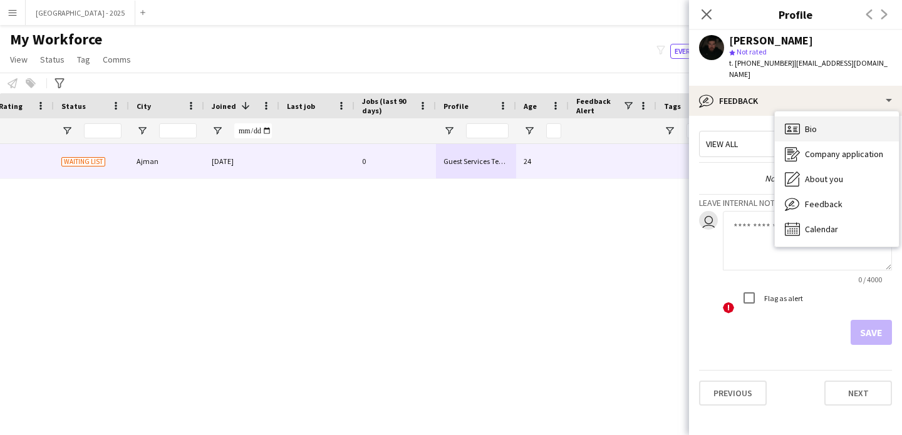
click at [836, 124] on div "Bio Bio" at bounding box center [837, 129] width 124 height 25
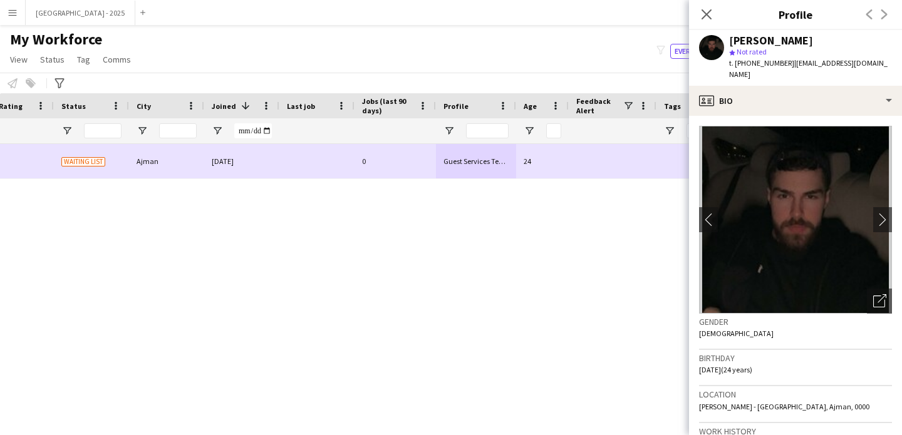
drag, startPoint x: 388, startPoint y: 162, endPoint x: 137, endPoint y: 186, distance: 253.0
click at [394, 162] on div "0" at bounding box center [395, 161] width 81 height 34
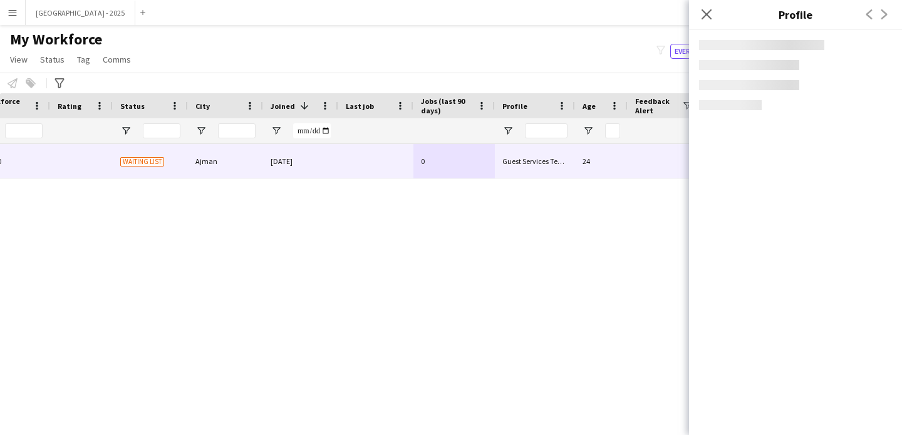
scroll to position [0, 244]
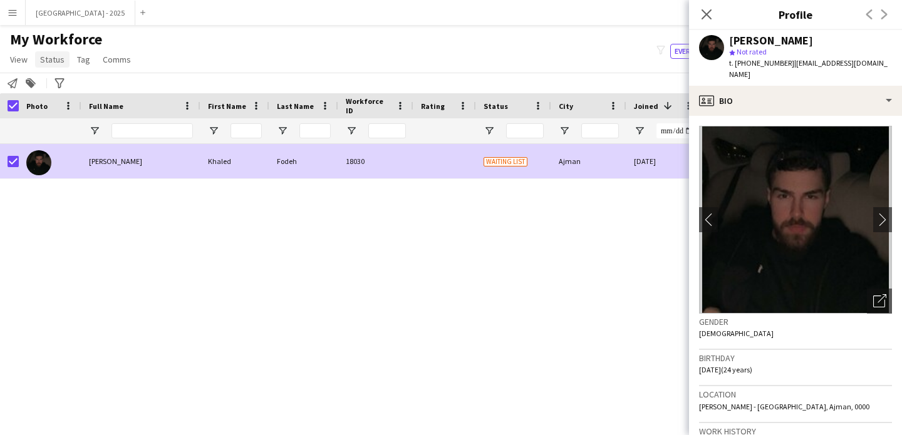
click at [48, 59] on span "Status" at bounding box center [52, 59] width 24 height 11
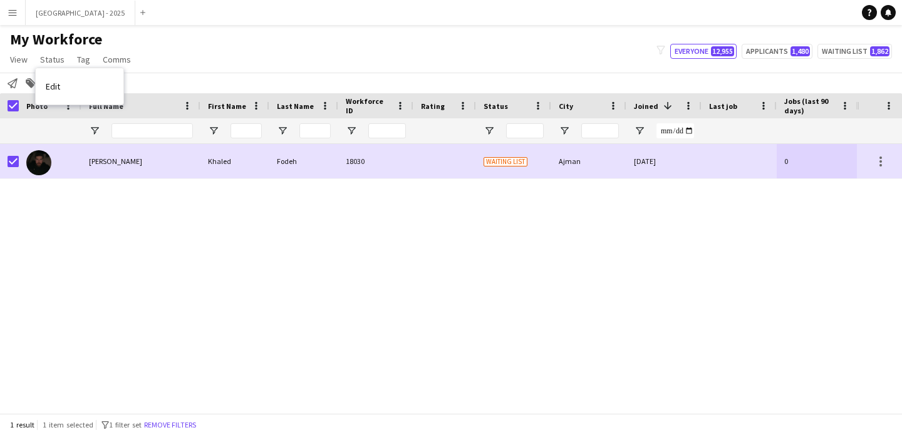
click at [73, 87] on link "Edit" at bounding box center [80, 86] width 88 height 26
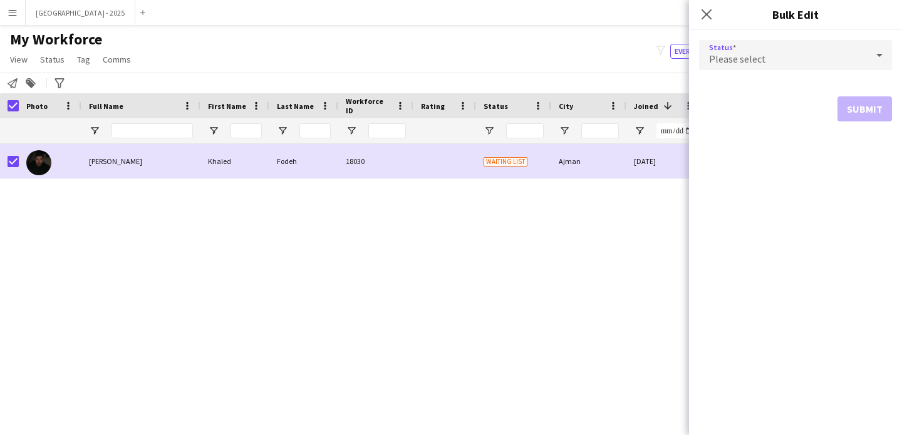
click at [802, 59] on div "Please select" at bounding box center [783, 55] width 168 height 30
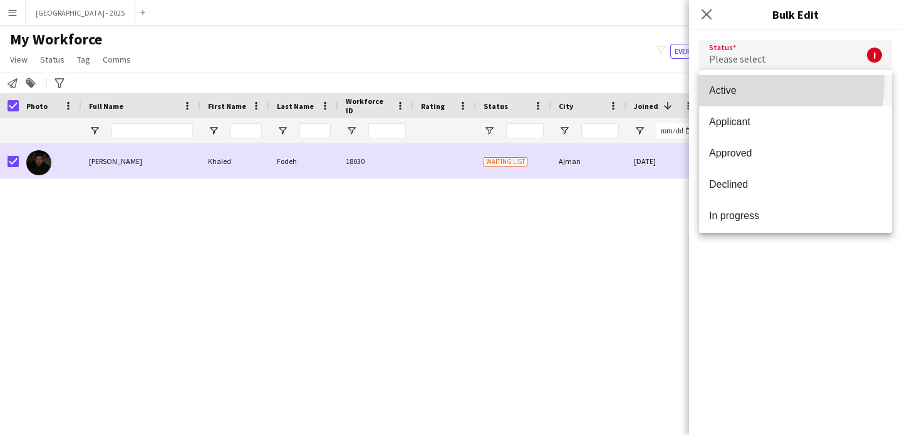
click at [752, 83] on mat-option "Active" at bounding box center [795, 90] width 193 height 31
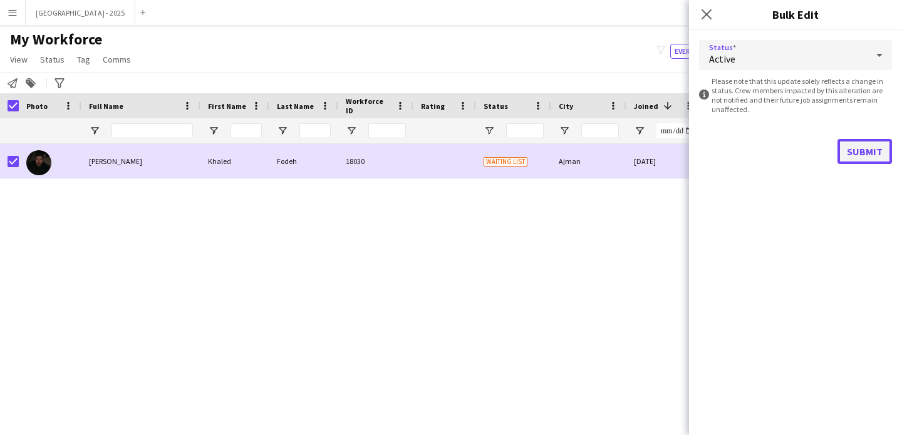
click at [848, 148] on button "Submit" at bounding box center [865, 151] width 55 height 25
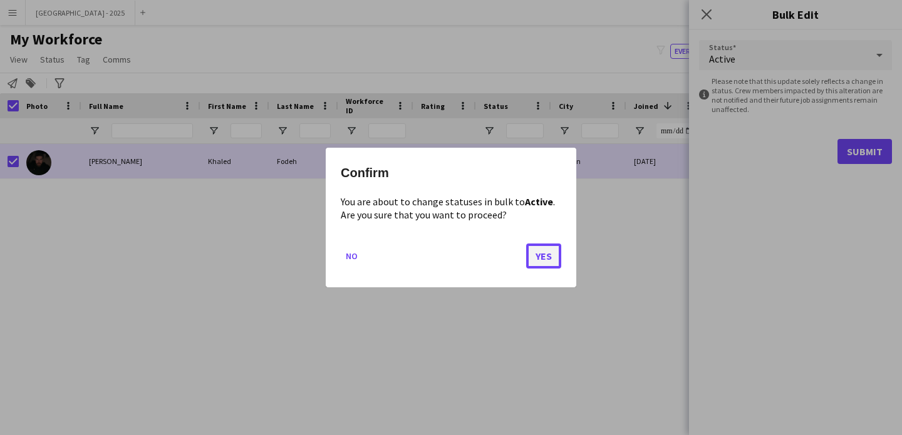
click at [555, 254] on button "Yes" at bounding box center [543, 256] width 35 height 25
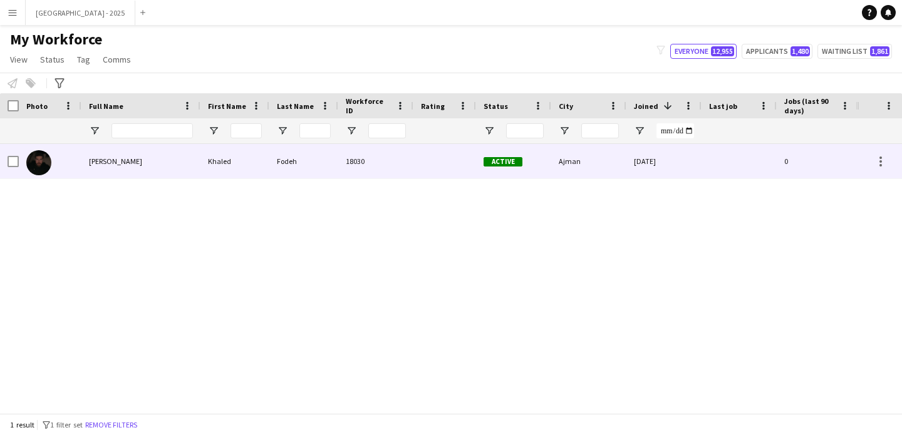
click at [415, 148] on div at bounding box center [444, 161] width 63 height 34
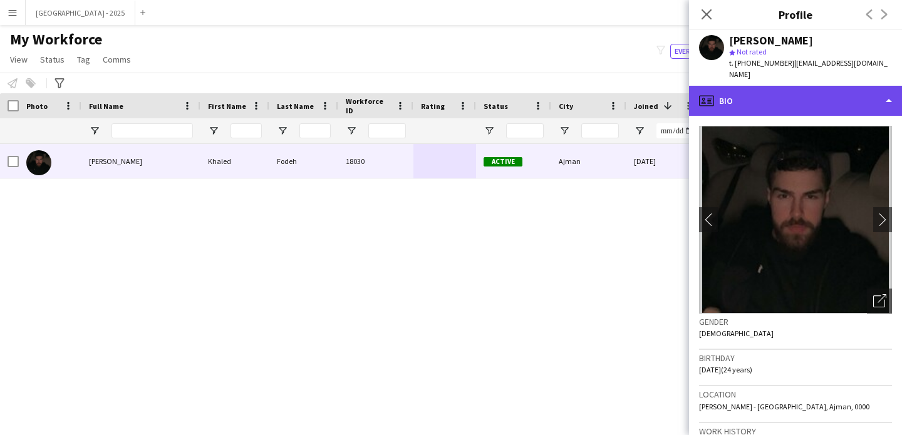
click at [782, 86] on div "profile Bio" at bounding box center [795, 101] width 213 height 30
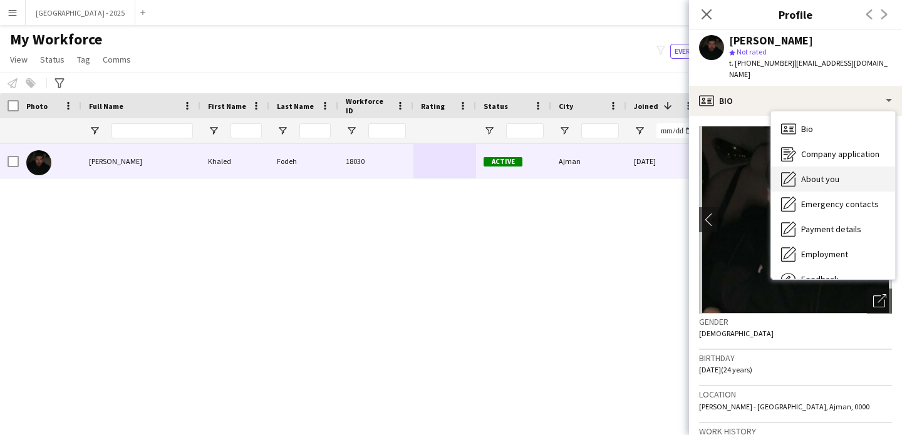
click at [829, 174] on div "About you About you" at bounding box center [833, 179] width 124 height 25
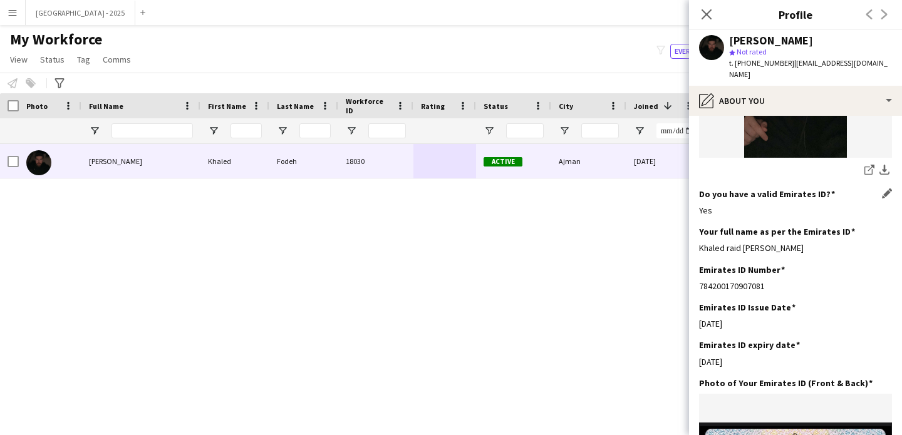
scroll to position [636, 0]
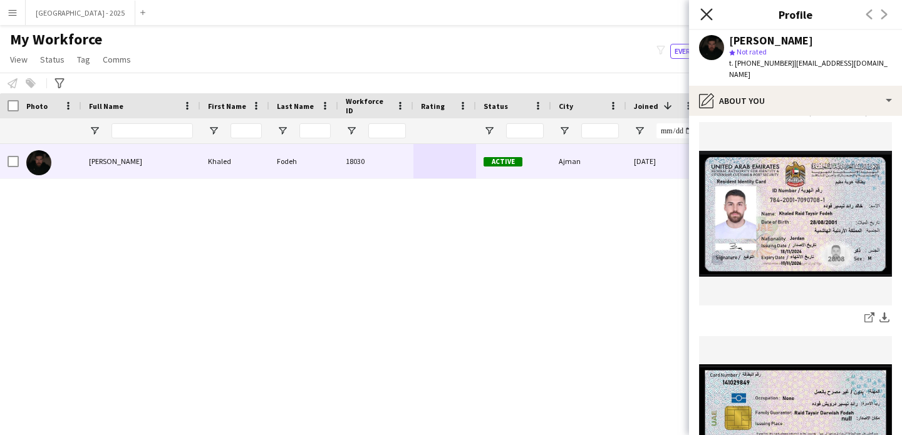
click at [708, 11] on icon "Close pop-in" at bounding box center [706, 14] width 12 height 12
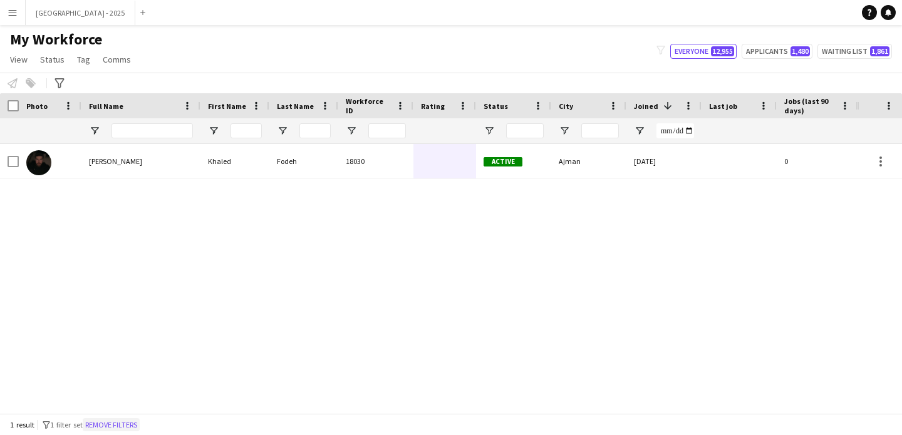
click at [124, 426] on button "Remove filters" at bounding box center [111, 425] width 57 height 14
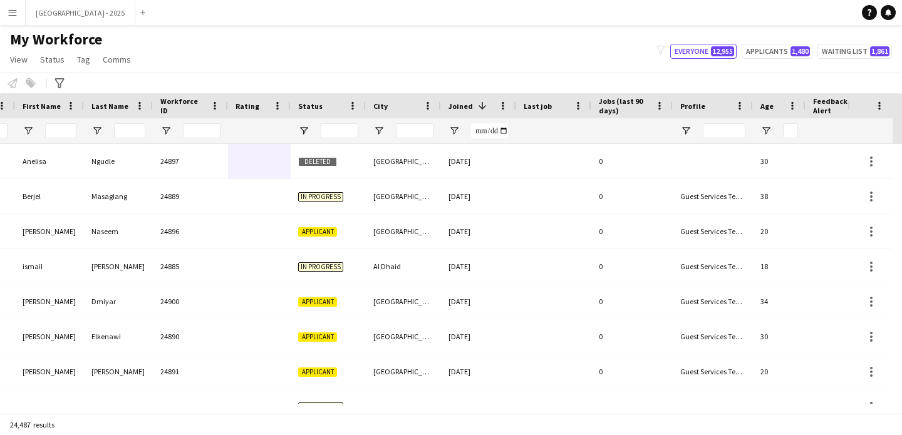
scroll to position [0, 432]
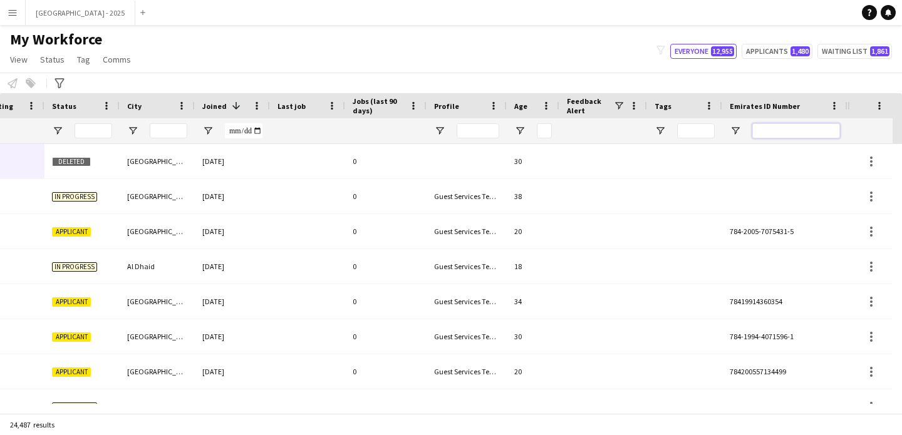
click at [796, 132] on input "Emirates ID Number Filter Input" at bounding box center [796, 130] width 88 height 15
paste input "*******"
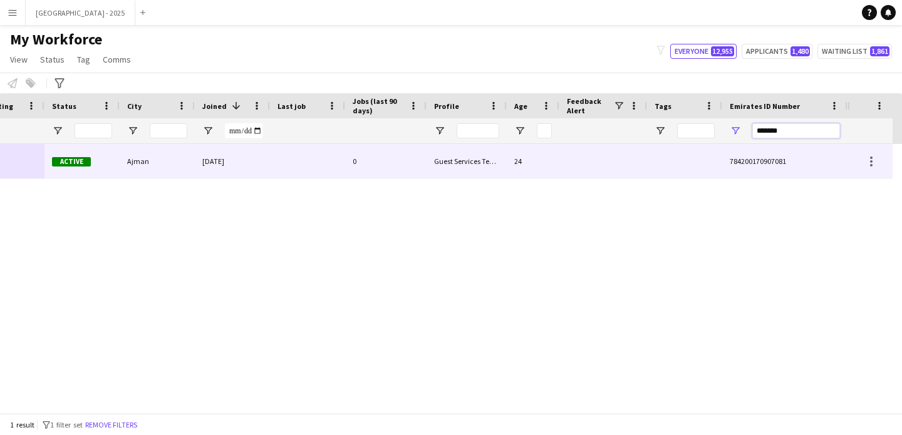
type input "*******"
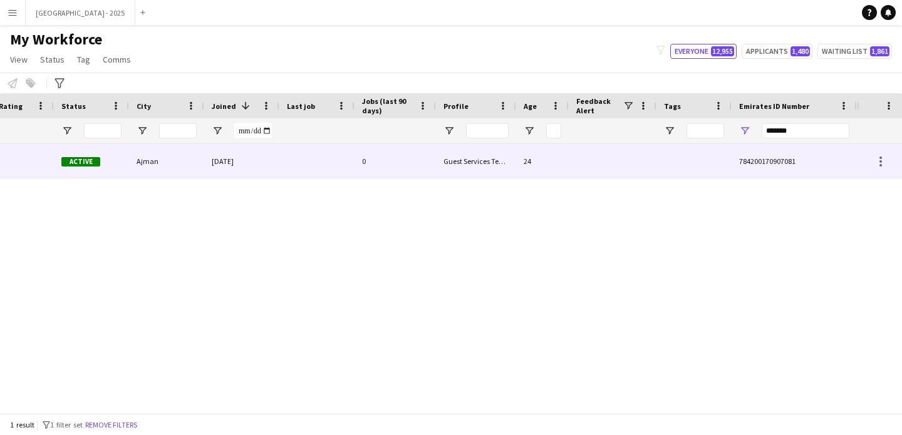
click at [668, 156] on div at bounding box center [694, 161] width 75 height 34
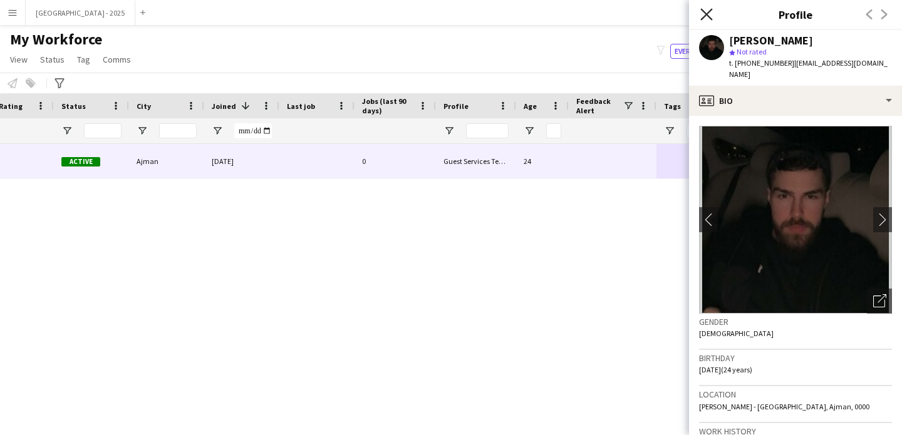
click at [708, 13] on icon at bounding box center [706, 14] width 12 height 12
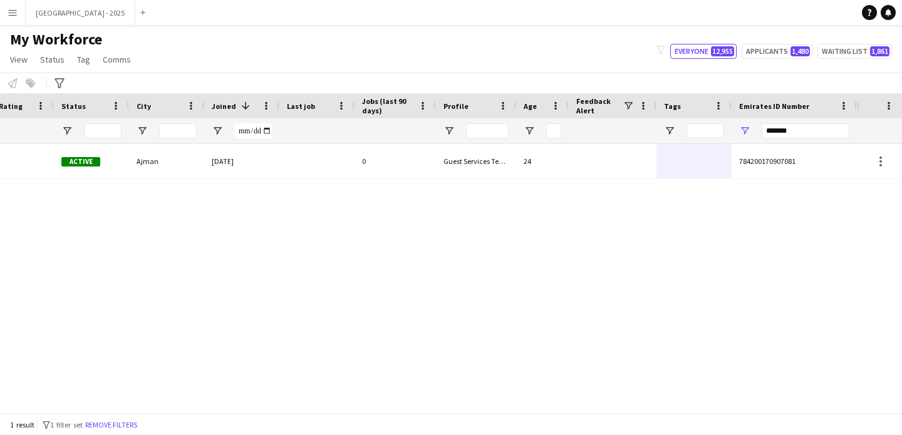
drag, startPoint x: 139, startPoint y: 425, endPoint x: 198, endPoint y: 0, distance: 429.4
click at [140, 426] on button "Remove filters" at bounding box center [111, 425] width 57 height 14
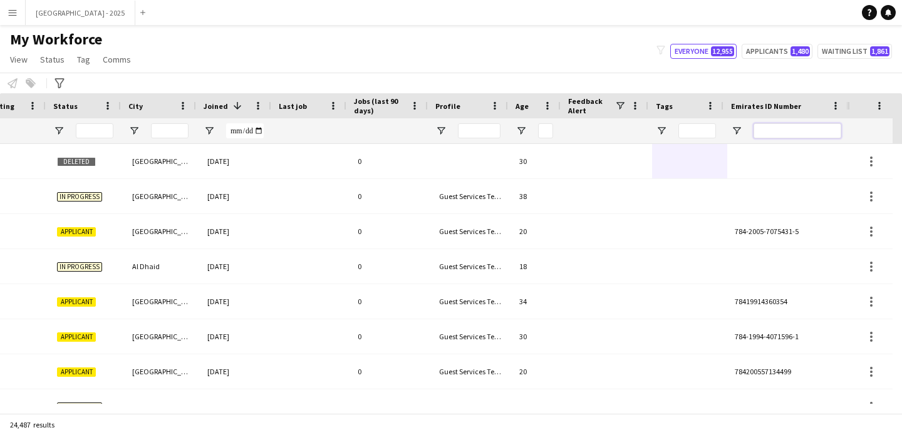
scroll to position [0, 430]
click at [791, 125] on input "Emirates ID Number Filter Input" at bounding box center [798, 130] width 88 height 15
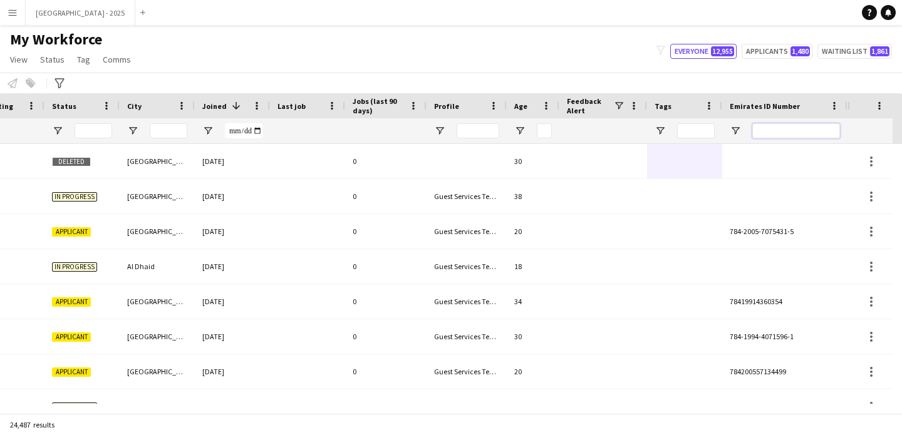
paste input "*******"
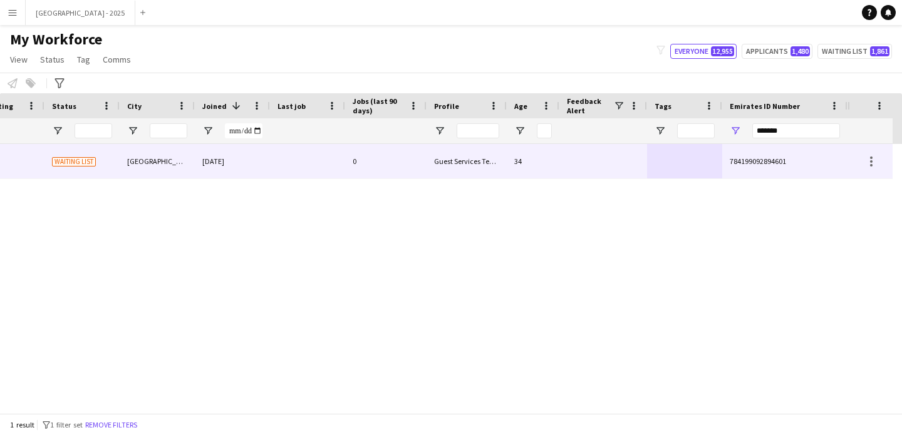
click at [465, 155] on div "Guest Services Team" at bounding box center [467, 161] width 80 height 34
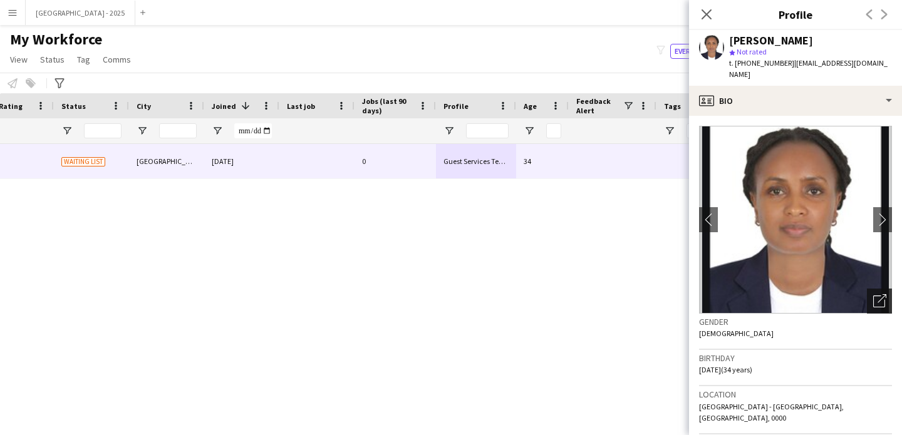
click at [873, 294] on icon "Open photos pop-in" at bounding box center [879, 300] width 13 height 13
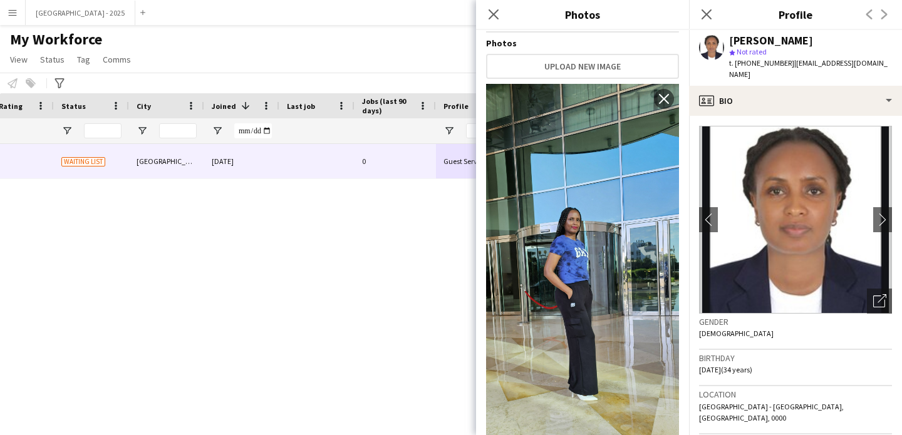
drag, startPoint x: 704, startPoint y: 15, endPoint x: 635, endPoint y: 85, distance: 98.3
click at [704, 15] on icon "Close pop-in" at bounding box center [707, 14] width 10 height 10
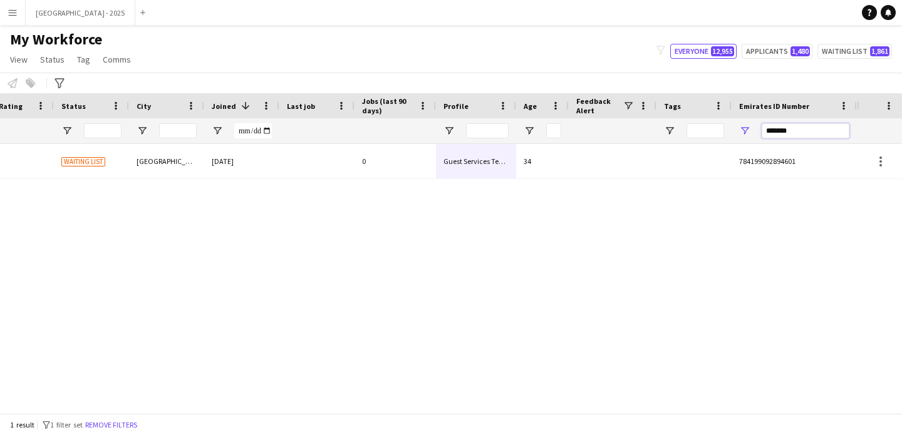
click at [781, 132] on input "*******" at bounding box center [806, 130] width 88 height 15
paste input "Emirates ID Number Filter Input"
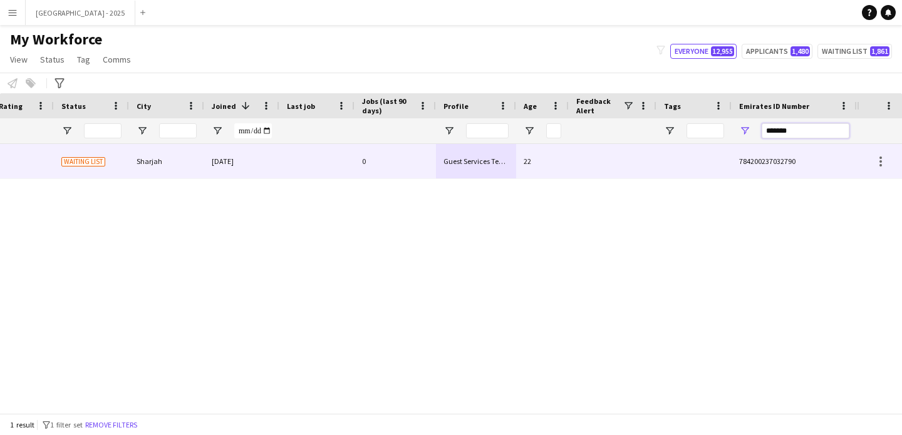
type input "*******"
click at [461, 161] on div "Guest Services Team" at bounding box center [476, 161] width 80 height 34
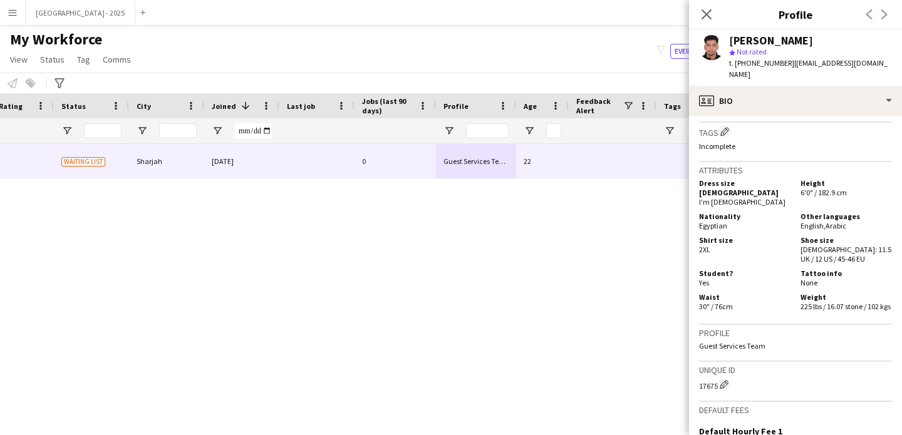
scroll to position [0, 0]
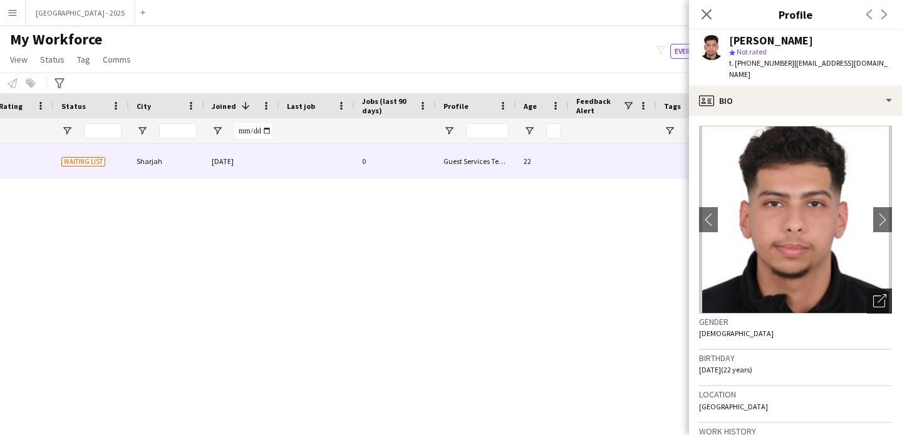
click at [873, 294] on icon "Open photos pop-in" at bounding box center [879, 300] width 13 height 13
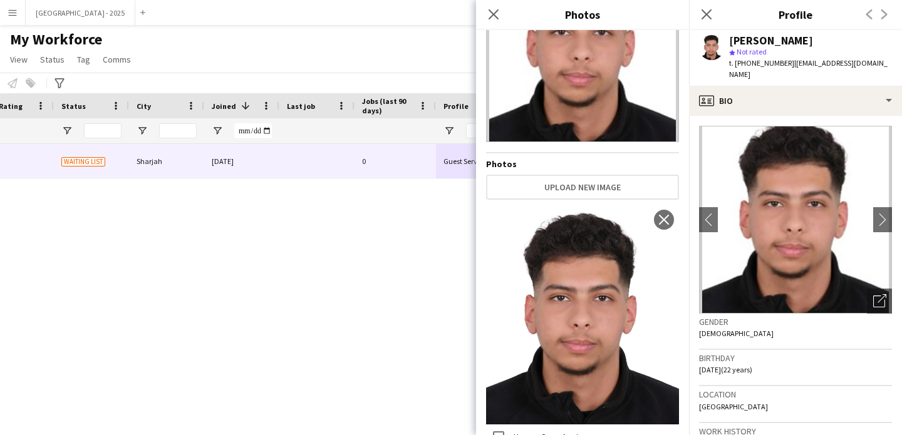
scroll to position [99, 0]
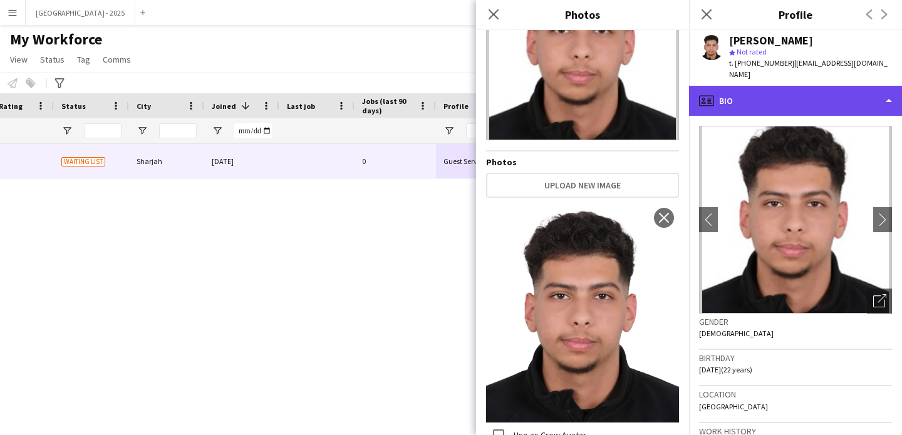
click at [744, 93] on div "profile Bio" at bounding box center [795, 101] width 213 height 30
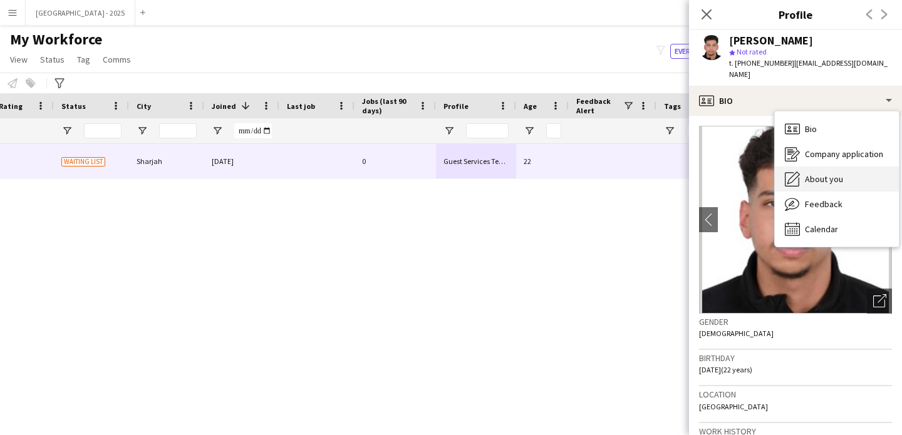
click at [843, 171] on div "About you About you" at bounding box center [837, 179] width 124 height 25
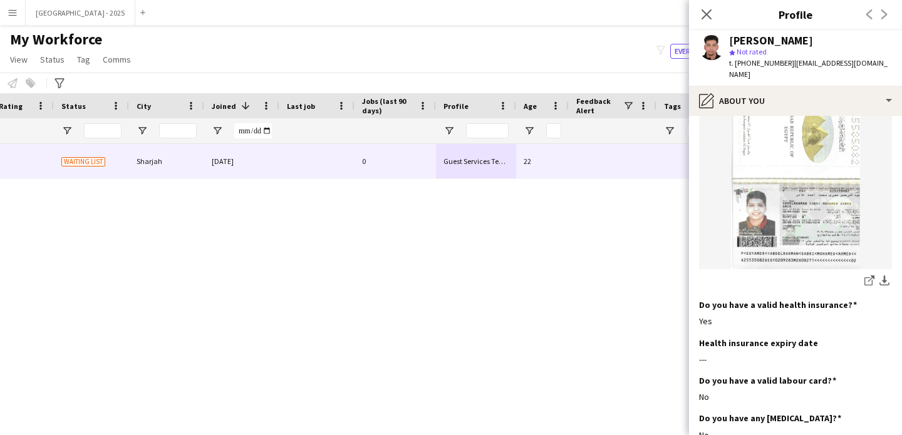
scroll to position [1283, 0]
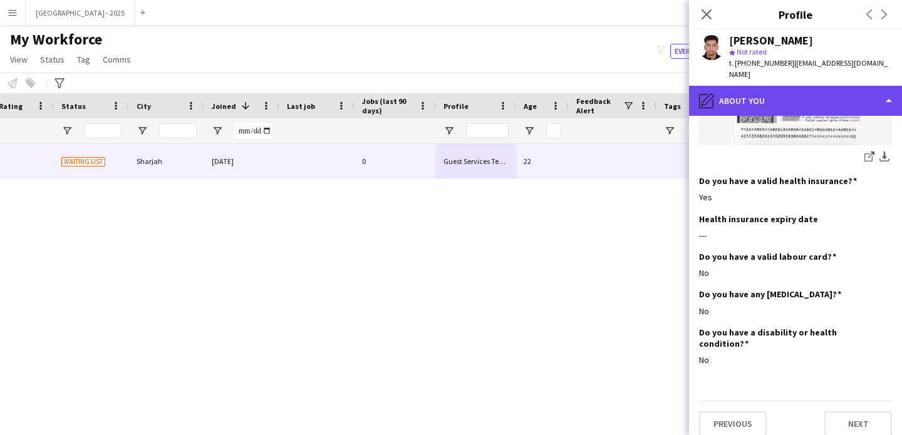
click at [746, 99] on div "pencil4 About you" at bounding box center [795, 101] width 213 height 30
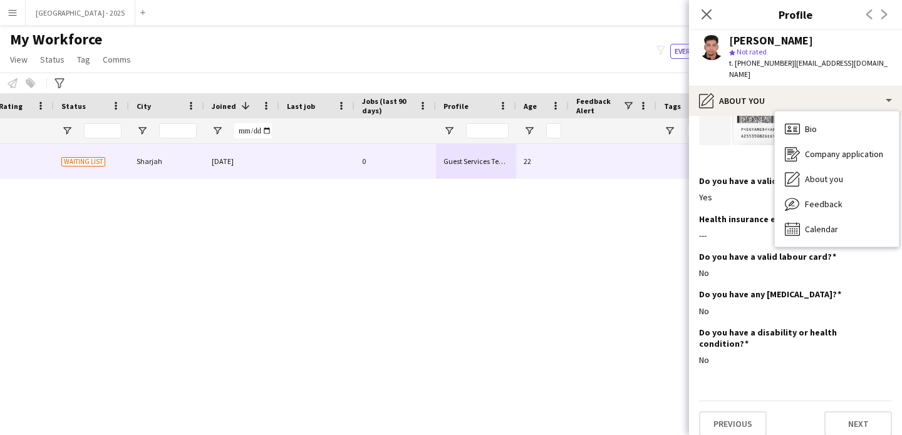
click at [740, 192] on div "Yes" at bounding box center [795, 197] width 193 height 11
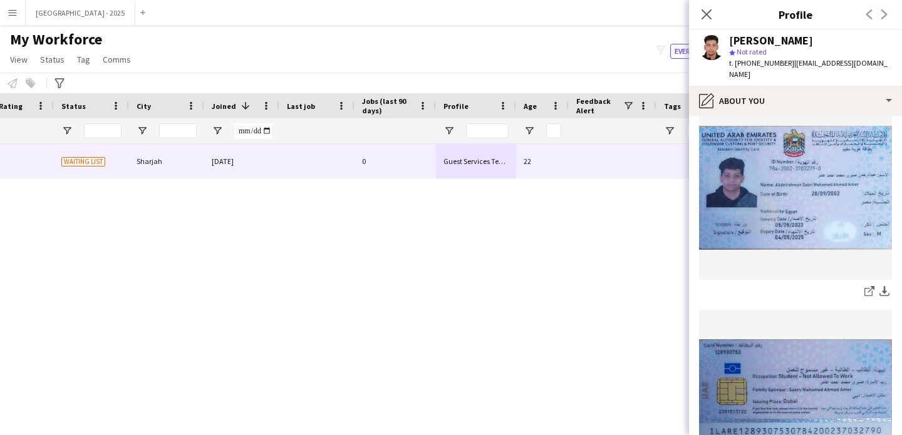
scroll to position [427, 0]
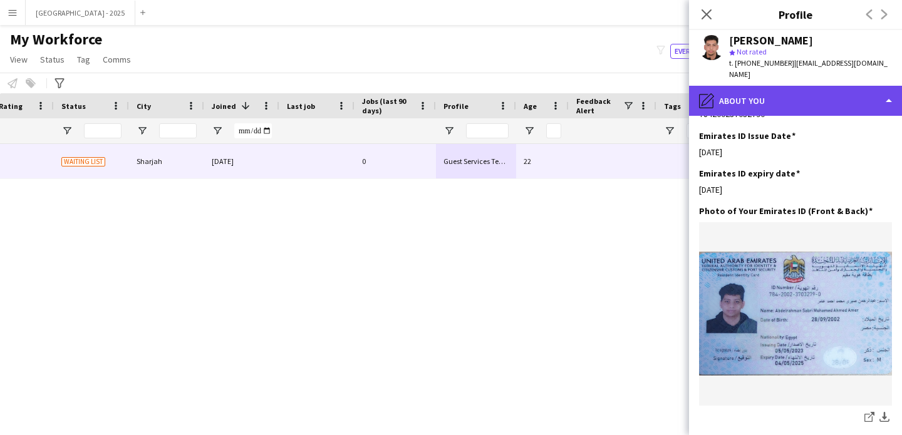
click at [787, 98] on div "pencil4 About you" at bounding box center [795, 101] width 213 height 30
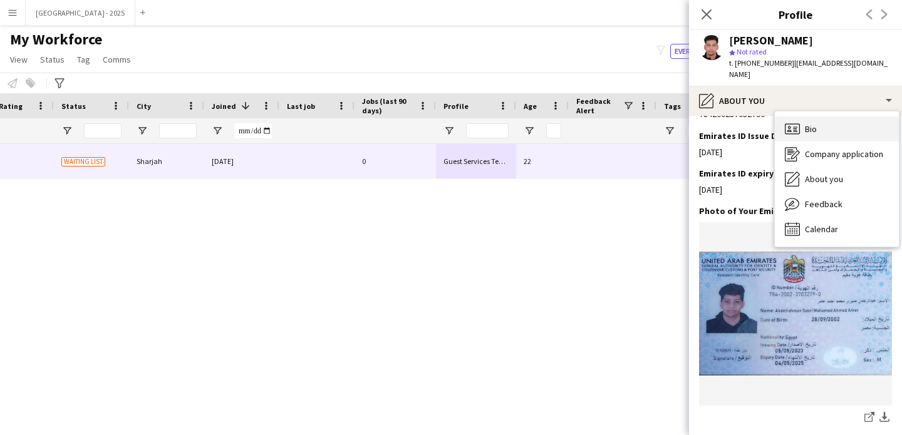
click at [826, 117] on div "Bio Bio" at bounding box center [837, 129] width 124 height 25
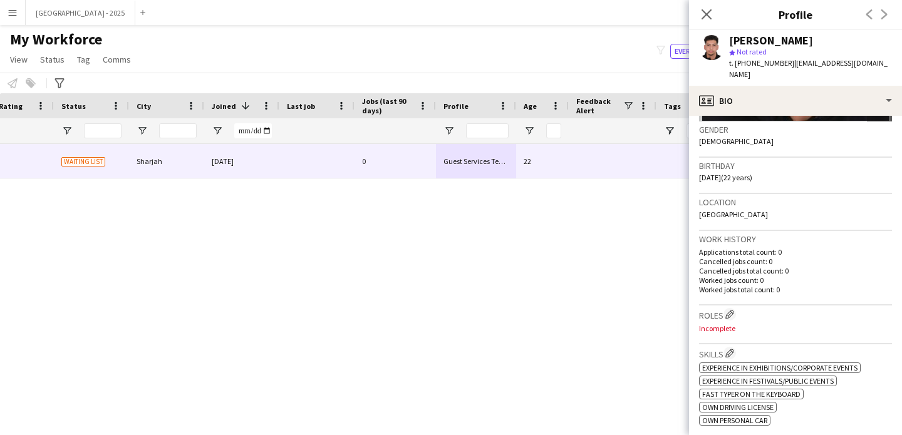
scroll to position [434, 0]
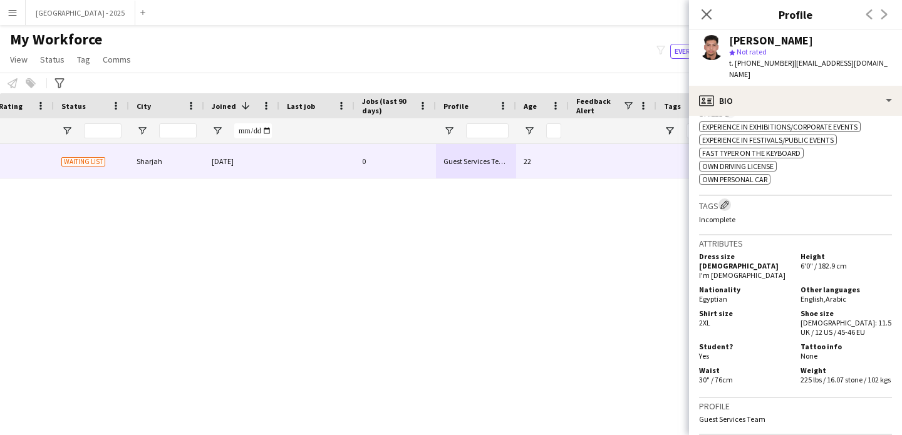
click at [731, 199] on button "Edit crew company tags" at bounding box center [725, 205] width 13 height 13
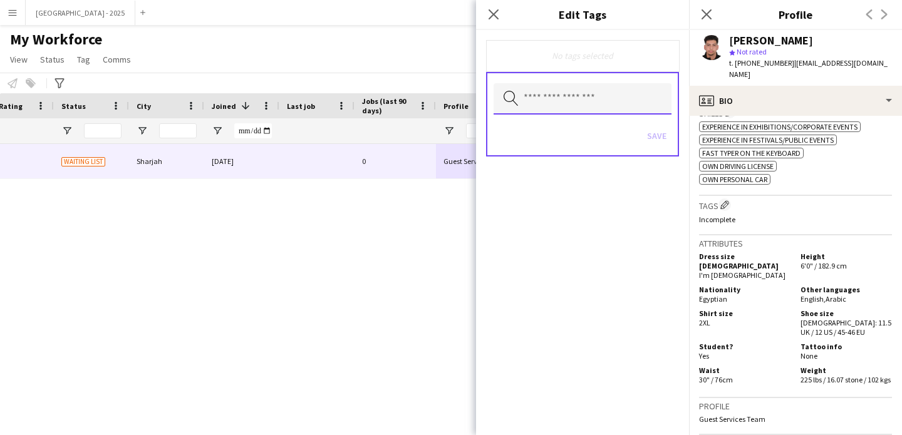
click at [596, 88] on input "text" at bounding box center [583, 98] width 178 height 31
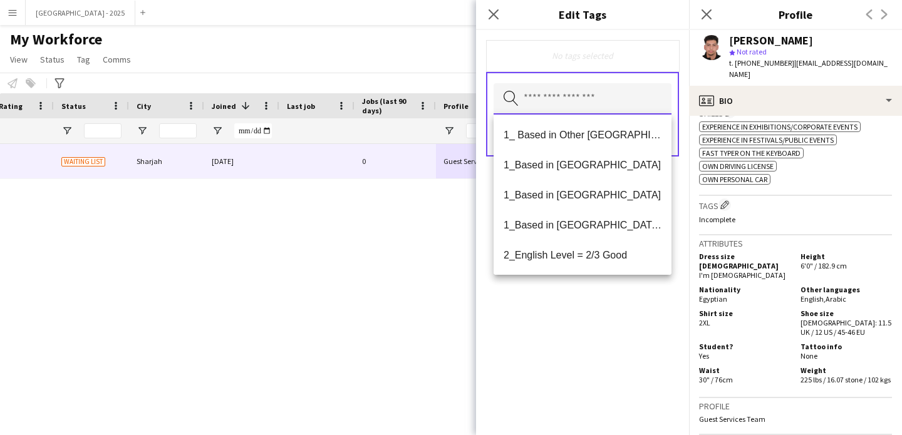
click at [593, 110] on input "text" at bounding box center [583, 98] width 178 height 31
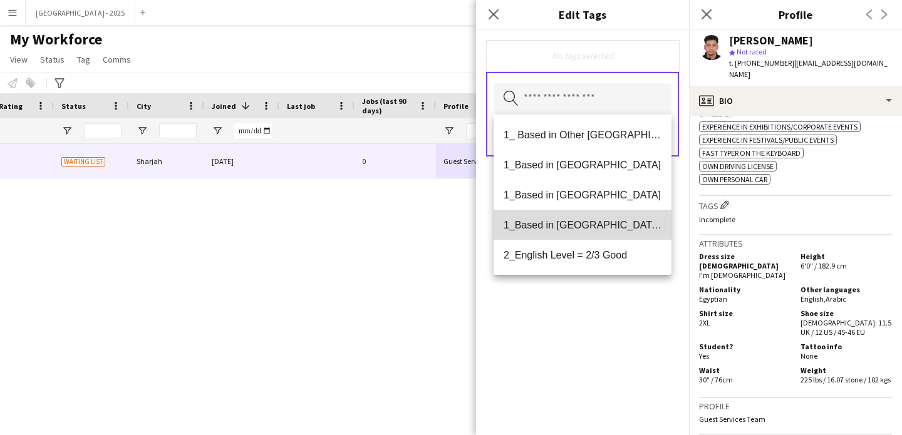
click at [593, 221] on span "1_Based in [GEOGRAPHIC_DATA]/[GEOGRAPHIC_DATA]/Ajman" at bounding box center [583, 225] width 158 height 12
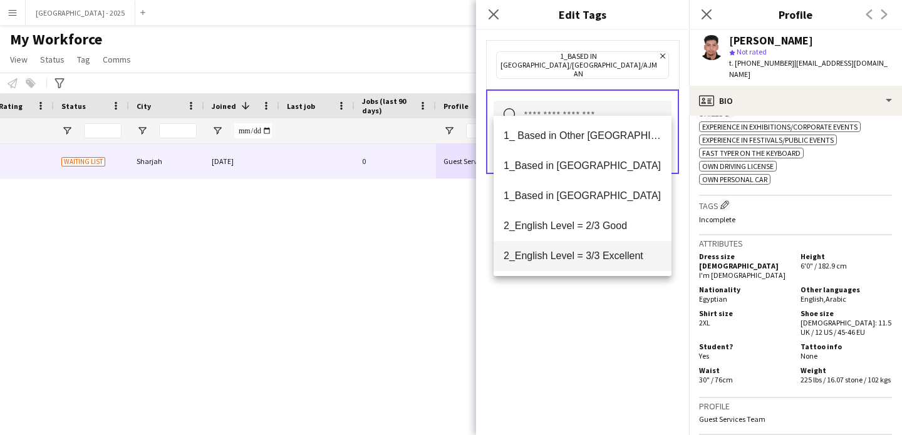
click at [598, 257] on span "2_English Level = 3/3 Excellent" at bounding box center [583, 256] width 158 height 12
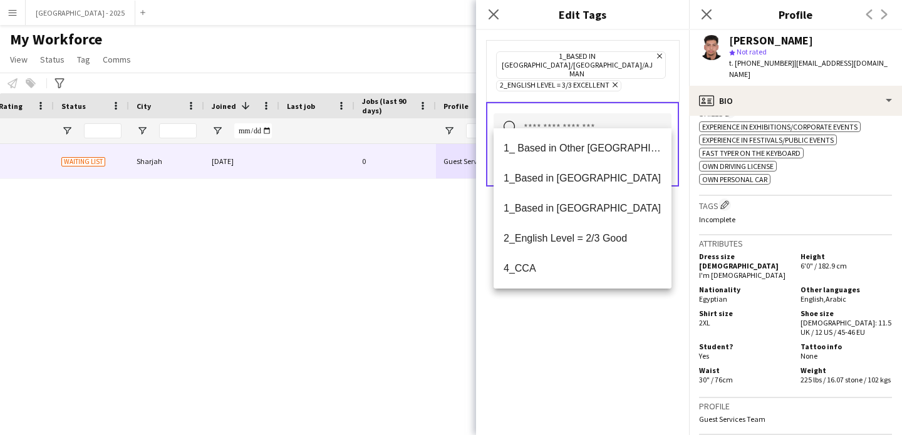
click at [600, 301] on div "1_Based in [GEOGRAPHIC_DATA]/[GEOGRAPHIC_DATA]/Ajman Remove 2_English Level = 3…" at bounding box center [582, 232] width 213 height 405
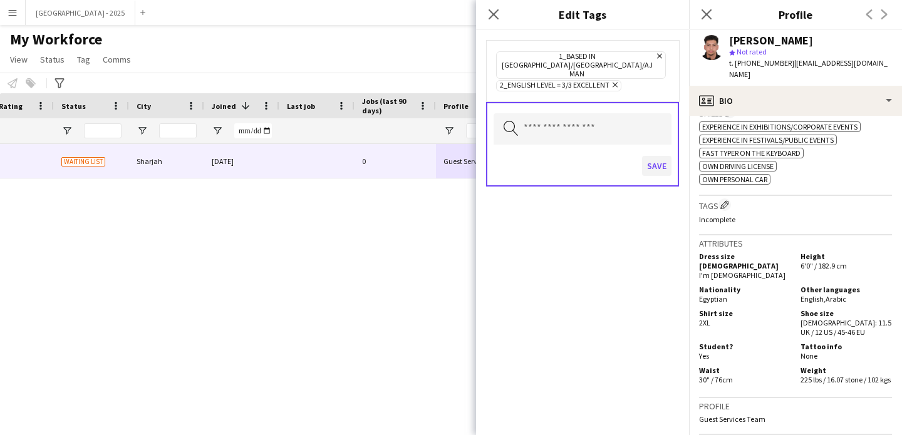
click at [645, 158] on div "Save" at bounding box center [583, 168] width 178 height 36
click at [653, 156] on button "Save" at bounding box center [656, 166] width 29 height 20
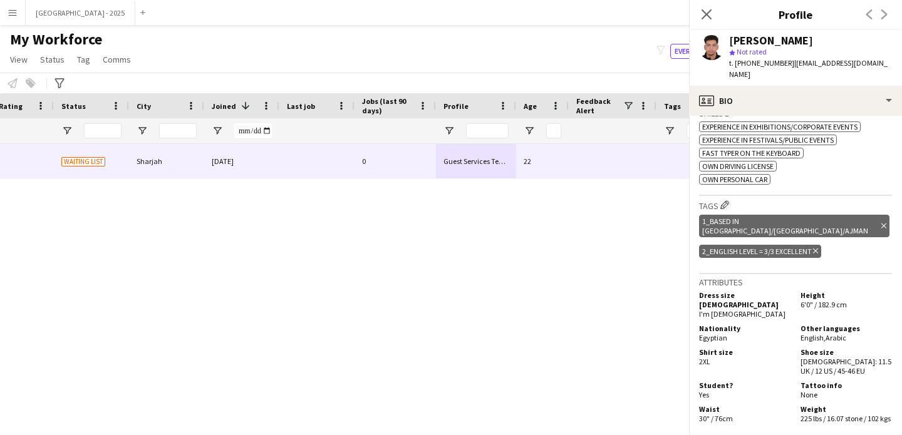
scroll to position [210, 0]
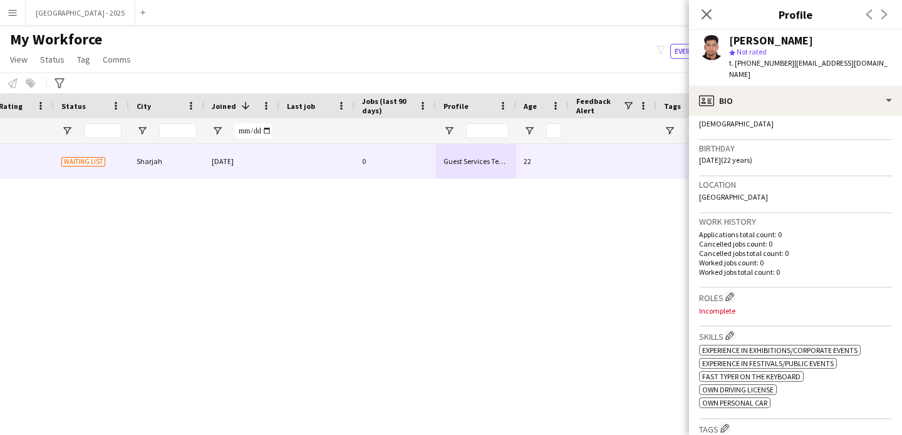
click at [733, 291] on h3 "Roles Edit crew company roles" at bounding box center [795, 297] width 193 height 13
drag, startPoint x: 733, startPoint y: 282, endPoint x: 720, endPoint y: 283, distance: 13.2
click at [732, 293] on app-icon "Edit crew company roles" at bounding box center [729, 297] width 9 height 9
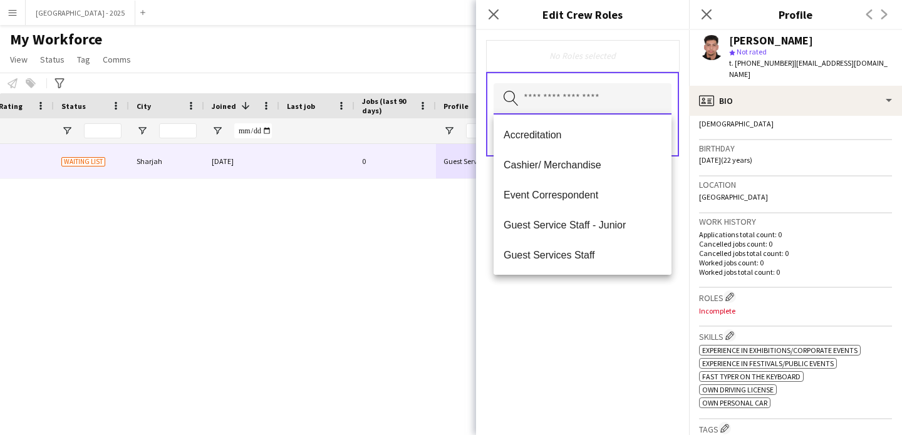
click at [559, 95] on input "text" at bounding box center [583, 98] width 178 height 31
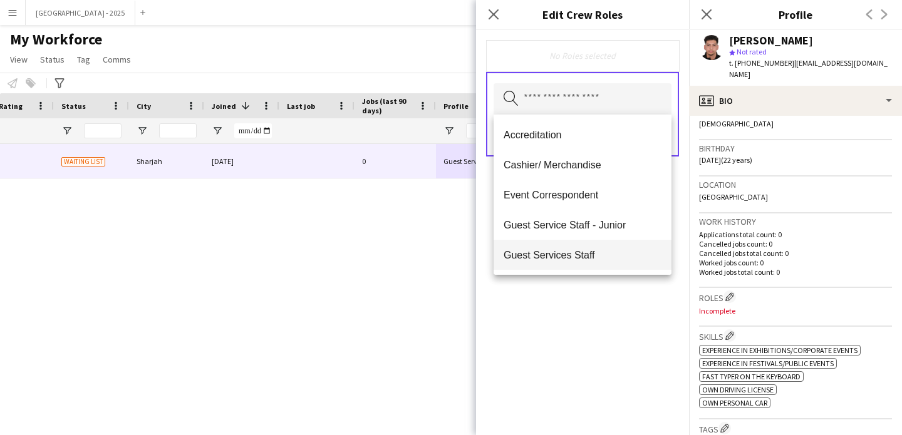
click at [599, 251] on span "Guest Services Staff" at bounding box center [583, 255] width 158 height 12
click at [598, 252] on span "Guest Services Staff - Senior" at bounding box center [583, 256] width 158 height 12
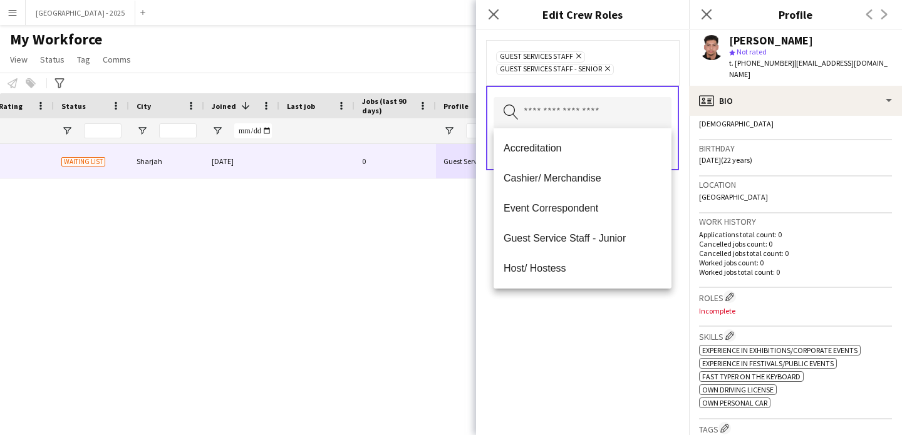
click at [600, 301] on div "Guest Services Staff Remove Guest Services Staff - Senior Remove Search by role…" at bounding box center [582, 232] width 213 height 405
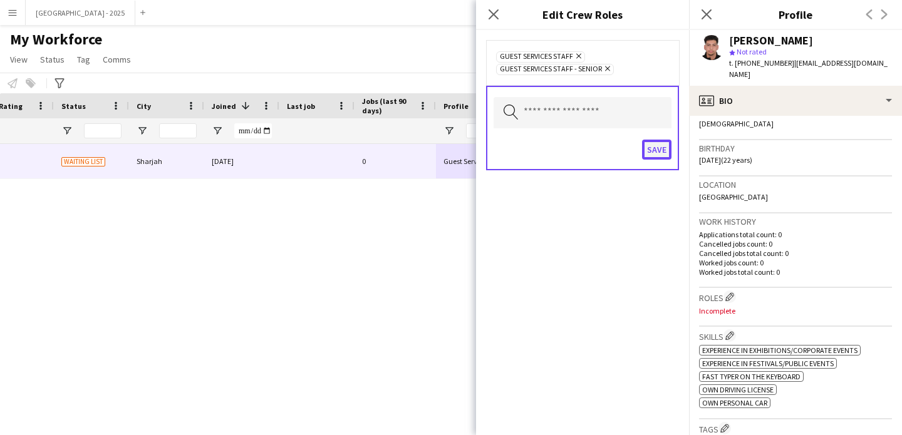
click at [650, 142] on button "Save" at bounding box center [656, 150] width 29 height 20
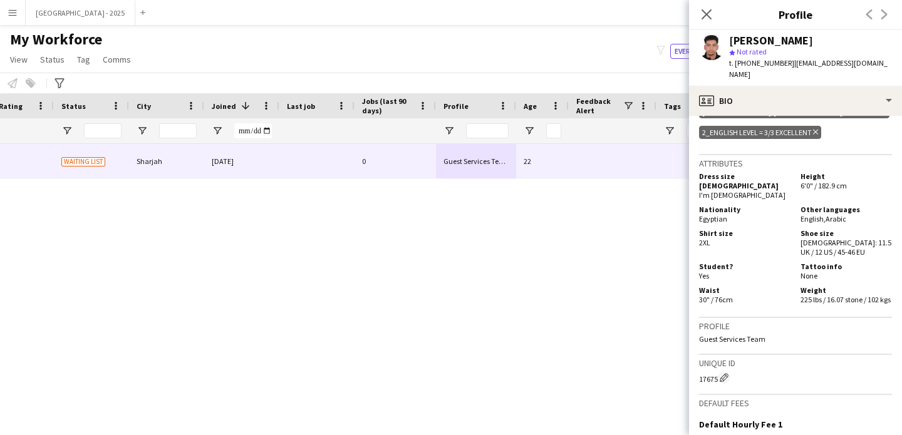
scroll to position [627, 0]
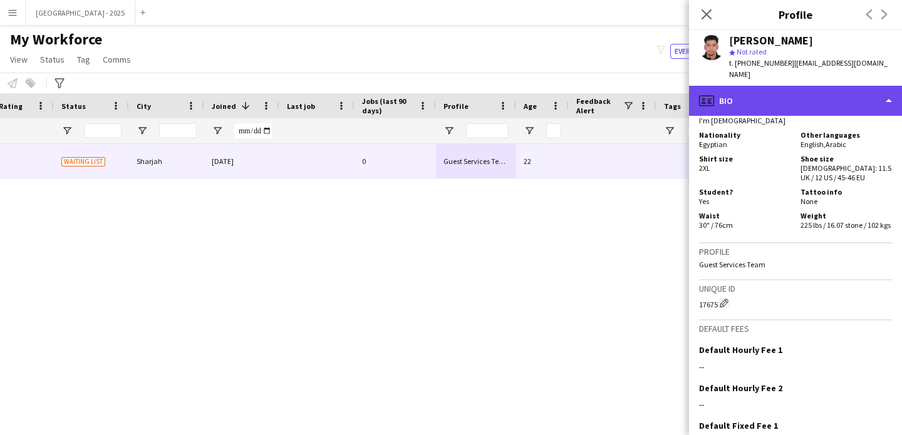
click at [763, 86] on div "profile Bio" at bounding box center [795, 101] width 213 height 30
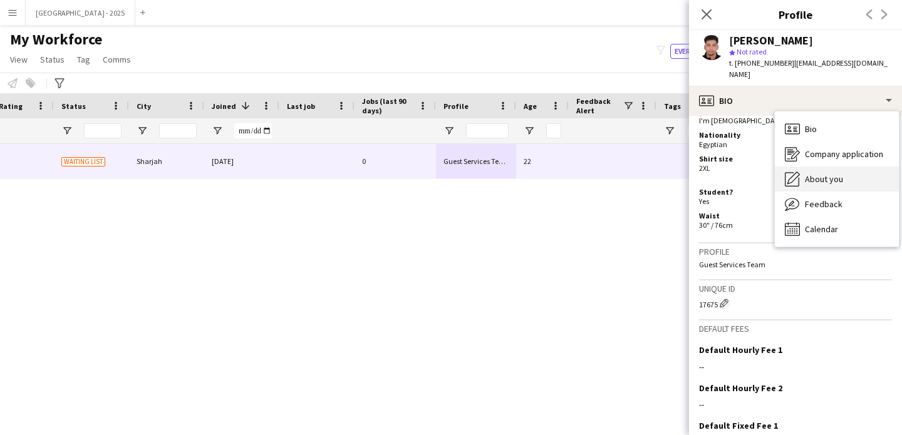
click at [831, 174] on span "About you" at bounding box center [824, 179] width 38 height 11
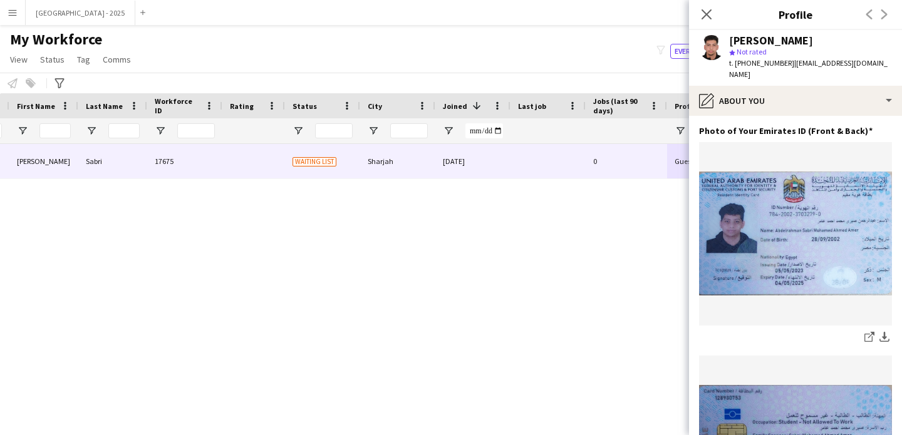
scroll to position [0, 0]
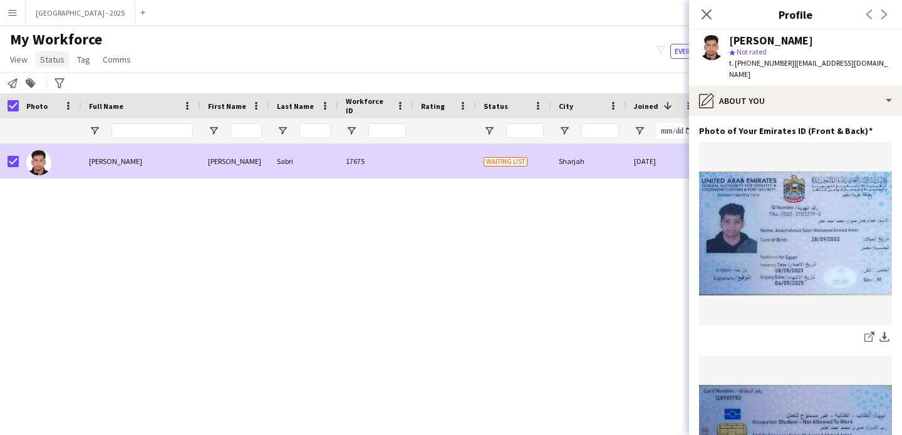
click at [51, 59] on span "Status" at bounding box center [52, 59] width 24 height 11
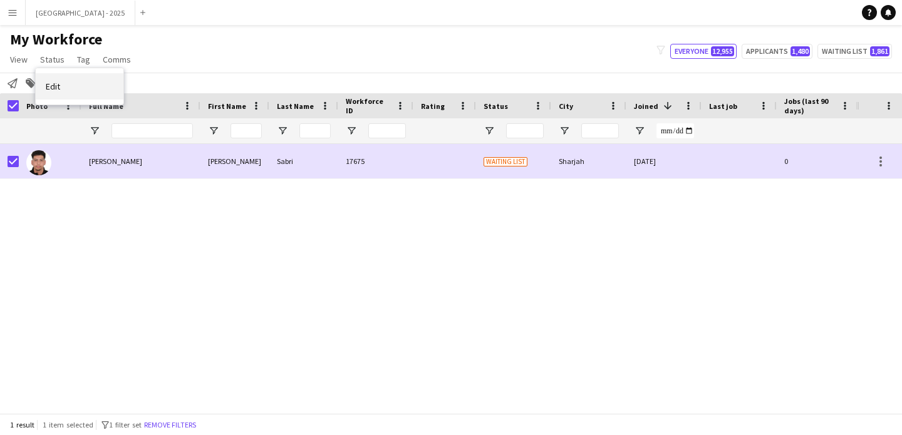
click at [56, 79] on link "Edit" at bounding box center [80, 86] width 88 height 26
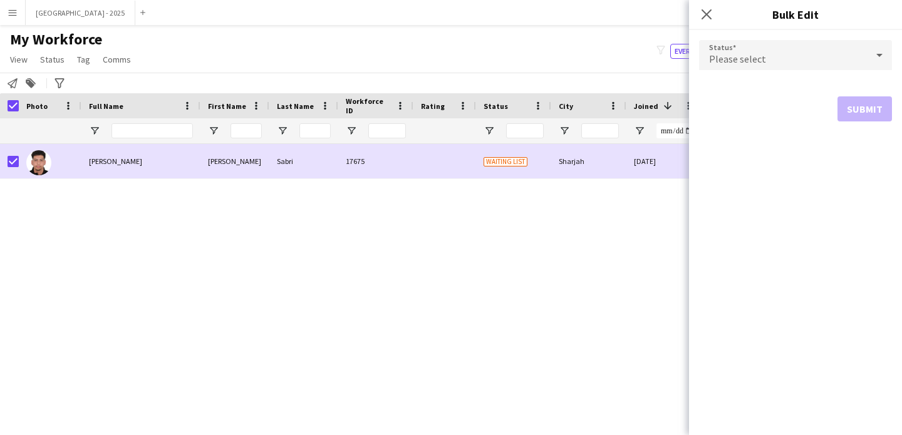
click at [782, 35] on form "Status Please select Submit" at bounding box center [795, 80] width 193 height 101
click at [772, 46] on div "Please select" at bounding box center [783, 55] width 168 height 30
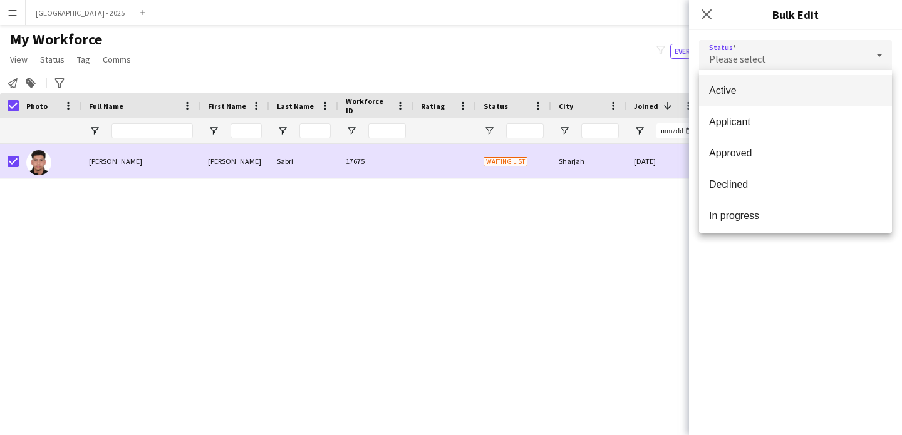
click at [764, 90] on span "Active" at bounding box center [795, 91] width 173 height 12
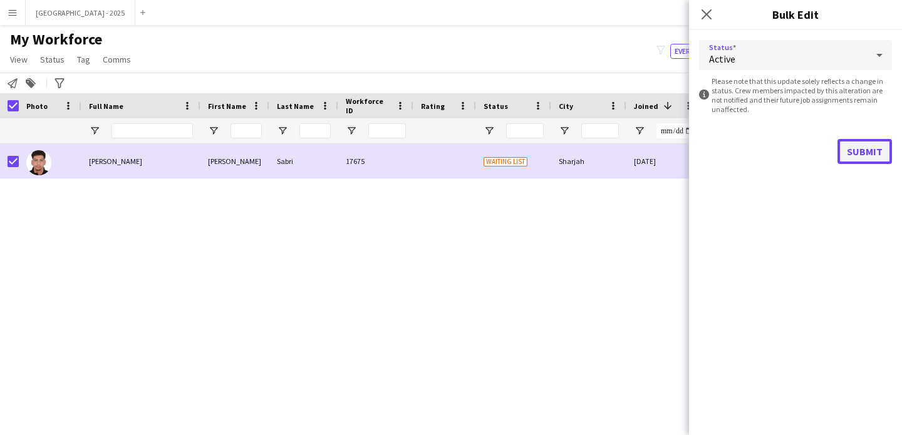
click at [852, 145] on button "Submit" at bounding box center [865, 151] width 55 height 25
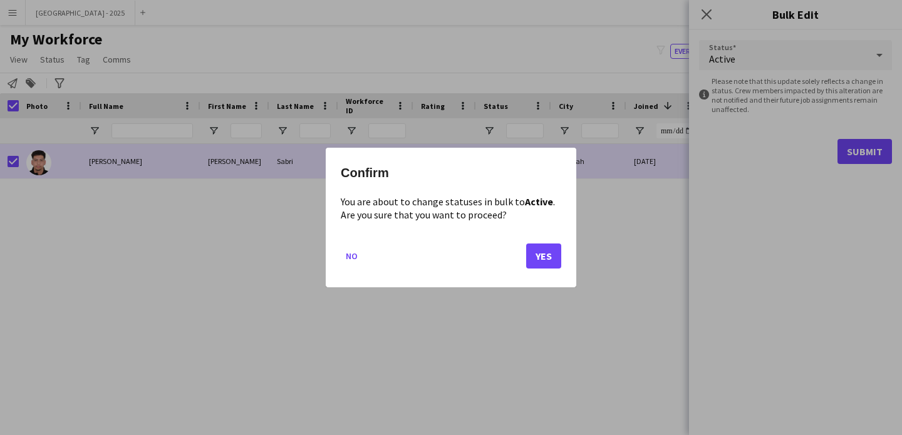
click at [546, 242] on mat-dialog-actions "No Yes" at bounding box center [451, 260] width 221 height 53
click at [547, 248] on mat-dialog-actions "No Yes" at bounding box center [451, 260] width 221 height 53
click at [546, 249] on button "Yes" at bounding box center [543, 256] width 35 height 25
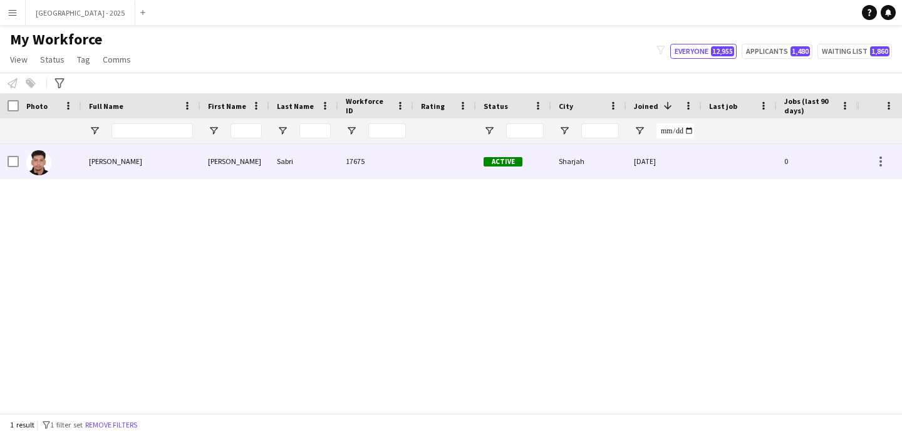
click at [43, 162] on img at bounding box center [38, 162] width 25 height 25
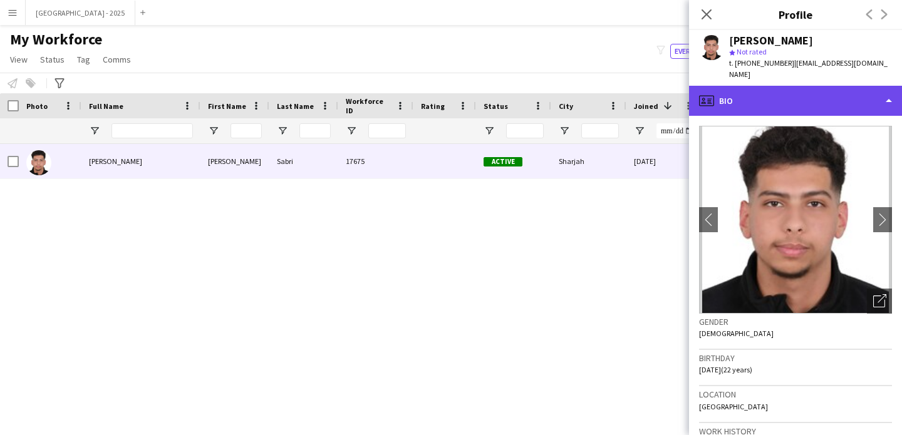
click at [811, 96] on div "profile Bio" at bounding box center [795, 101] width 213 height 30
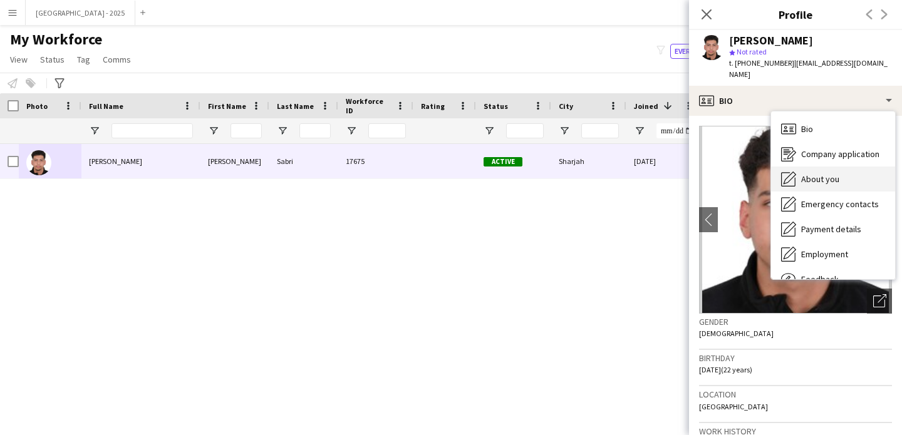
click at [837, 174] on span "About you" at bounding box center [820, 179] width 38 height 11
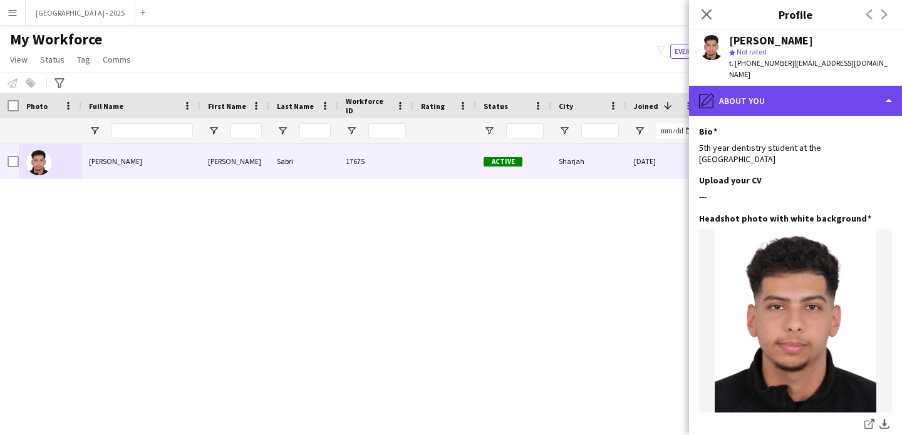
click at [829, 86] on div "pencil4 About you" at bounding box center [795, 101] width 213 height 30
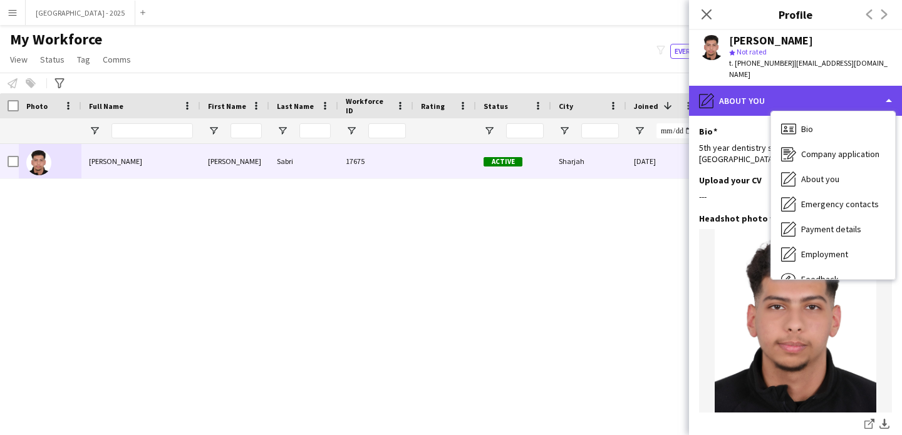
click at [841, 98] on div "pencil4 About you" at bounding box center [795, 101] width 213 height 30
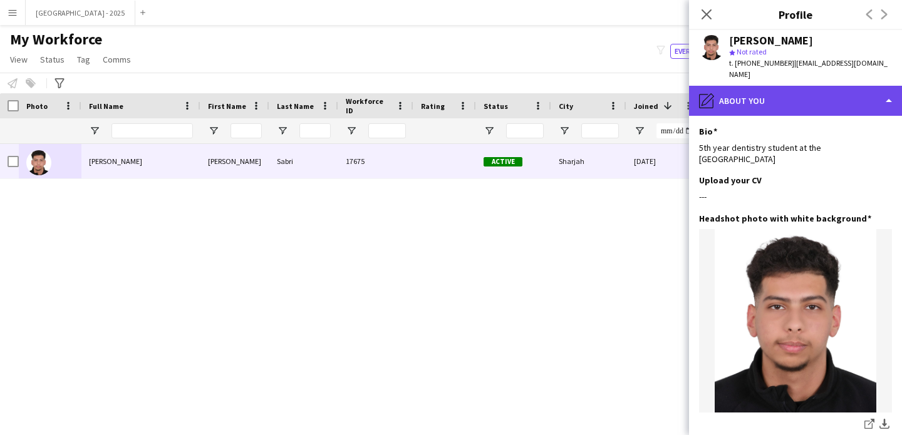
click at [818, 97] on div "pencil4 About you" at bounding box center [795, 101] width 213 height 30
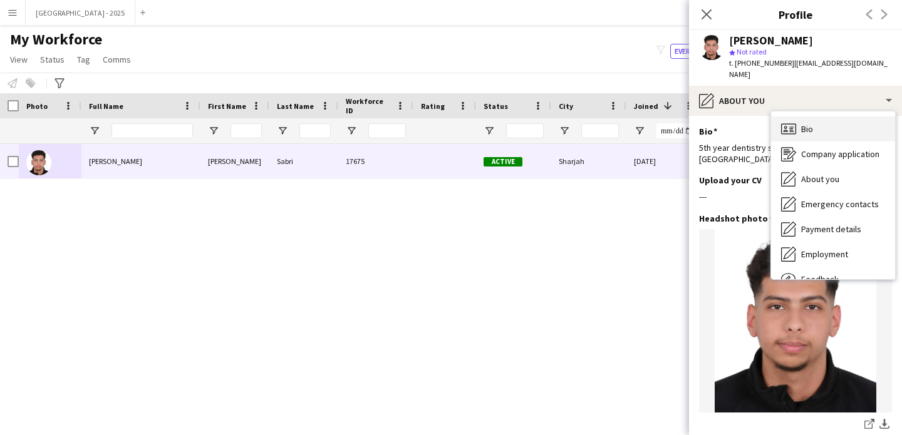
click at [829, 117] on div "Bio Bio" at bounding box center [833, 129] width 124 height 25
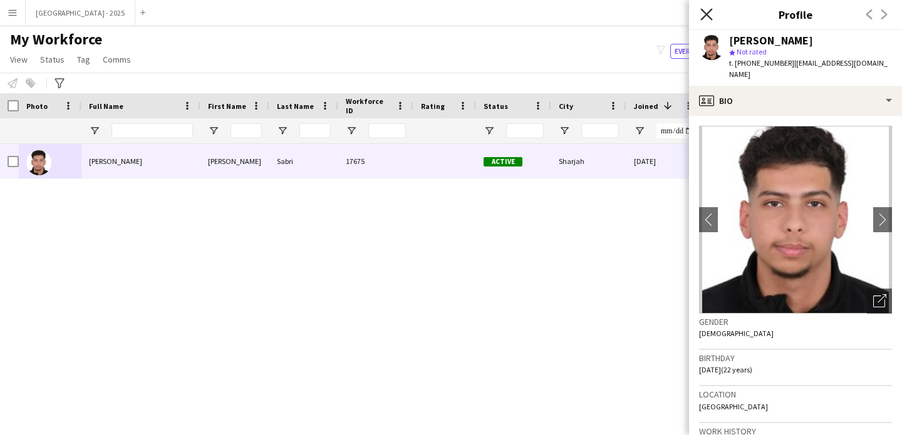
click at [704, 13] on icon "Close pop-in" at bounding box center [706, 14] width 12 height 12
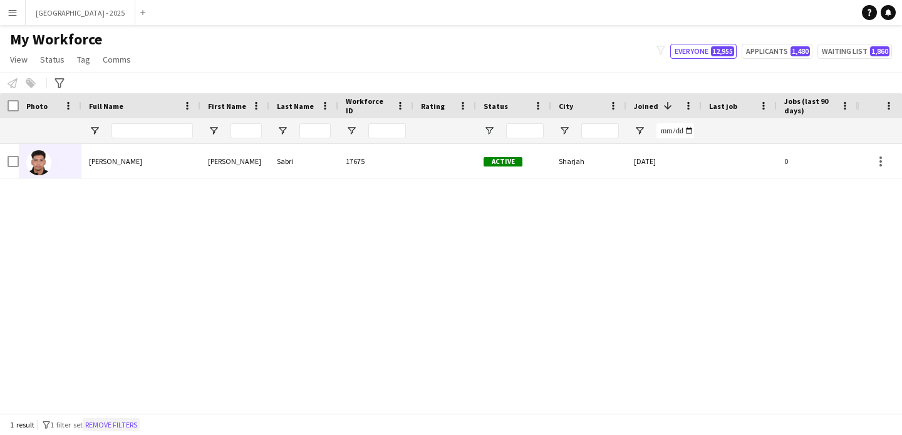
click at [128, 427] on button "Remove filters" at bounding box center [111, 425] width 57 height 14
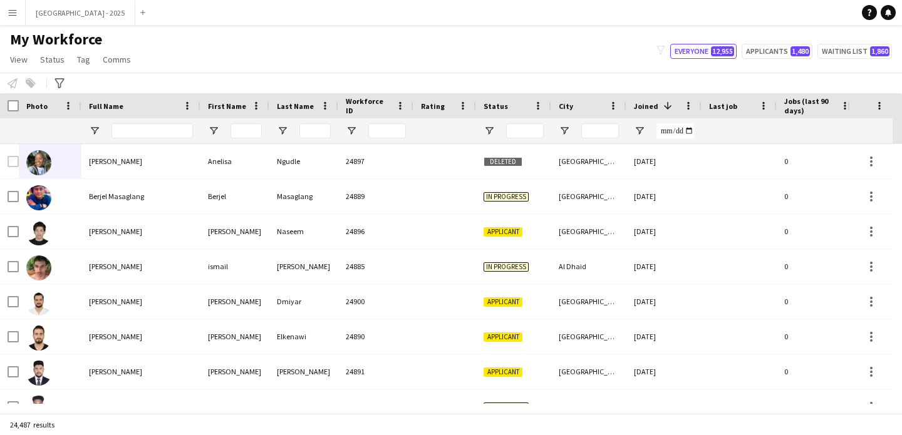
scroll to position [0, 432]
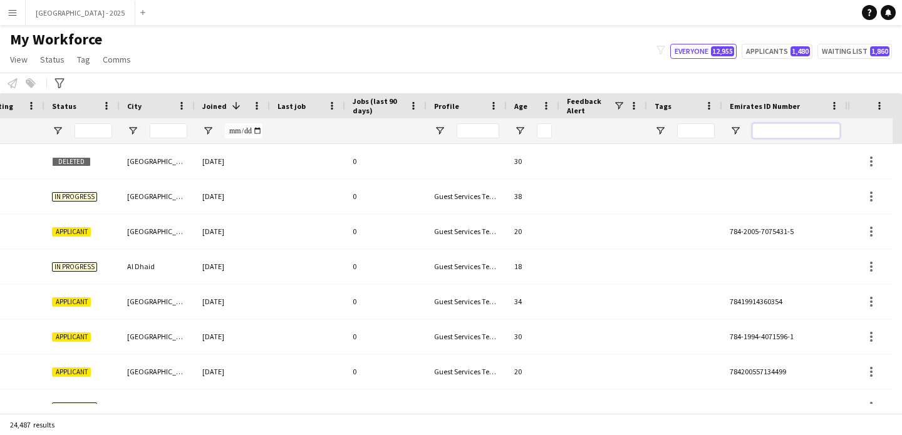
click at [816, 132] on input "Emirates ID Number Filter Input" at bounding box center [796, 130] width 88 height 15
paste input "*******"
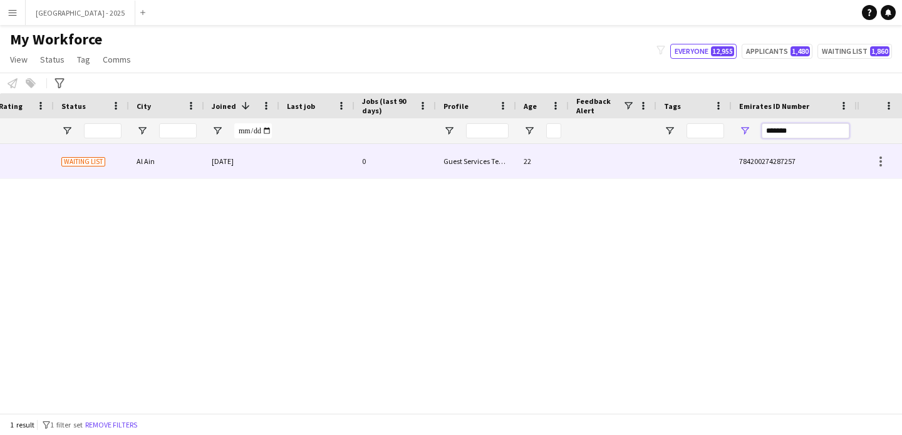
scroll to position [0, 422]
type input "*******"
click at [370, 159] on div "0" at bounding box center [395, 161] width 81 height 34
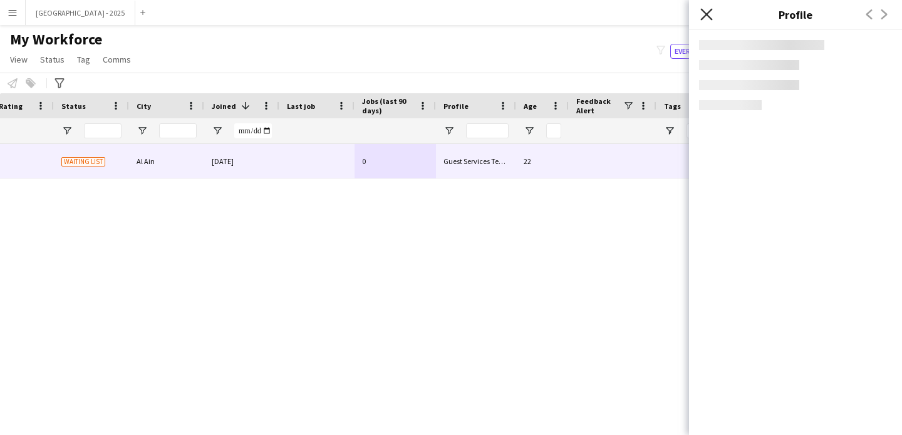
click at [708, 14] on icon "Close pop-in" at bounding box center [706, 14] width 12 height 12
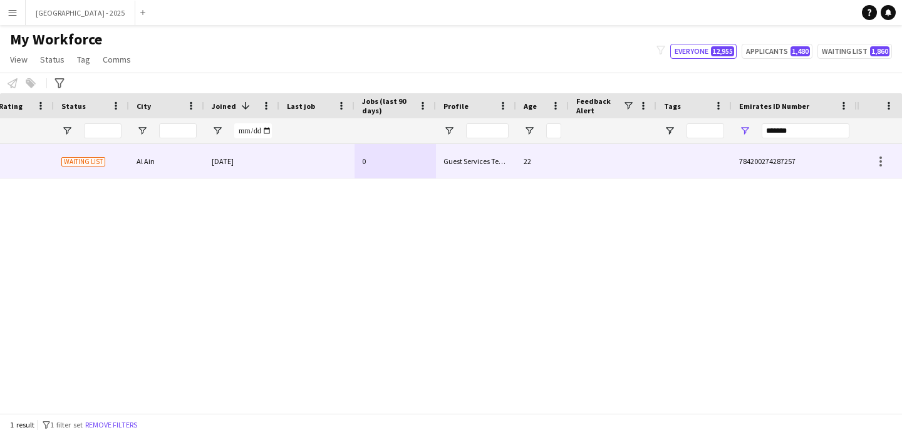
click at [219, 165] on div "[DATE]" at bounding box center [241, 161] width 75 height 34
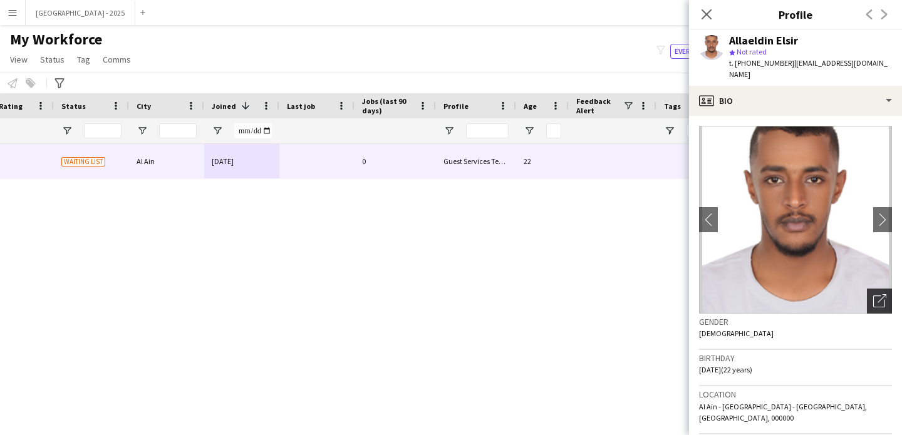
click at [873, 294] on icon "Open photos pop-in" at bounding box center [879, 300] width 13 height 13
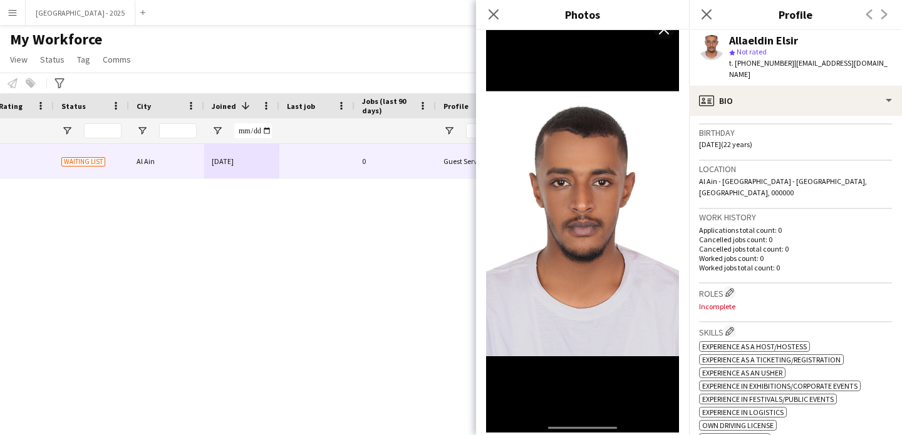
scroll to position [247, 0]
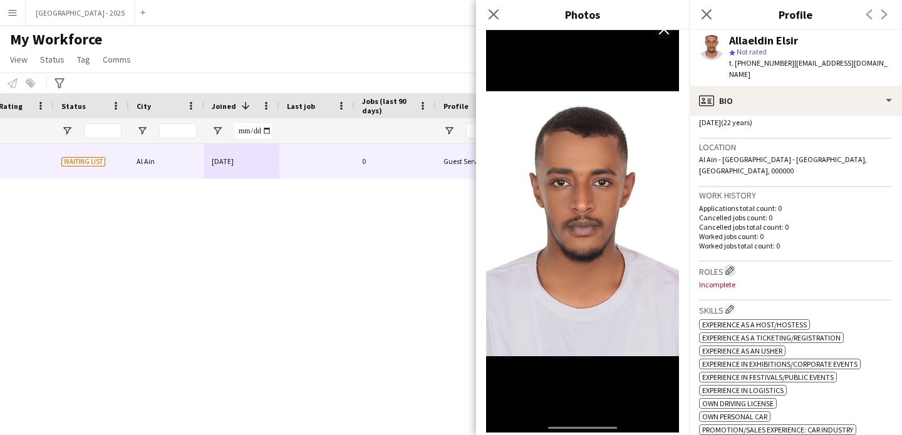
click at [732, 266] on app-icon "Edit crew company roles" at bounding box center [729, 270] width 9 height 9
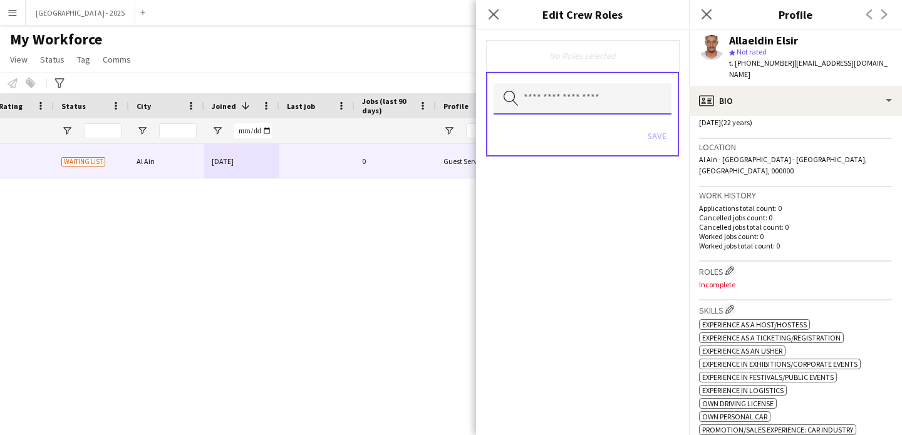
click at [559, 104] on input "text" at bounding box center [583, 98] width 178 height 31
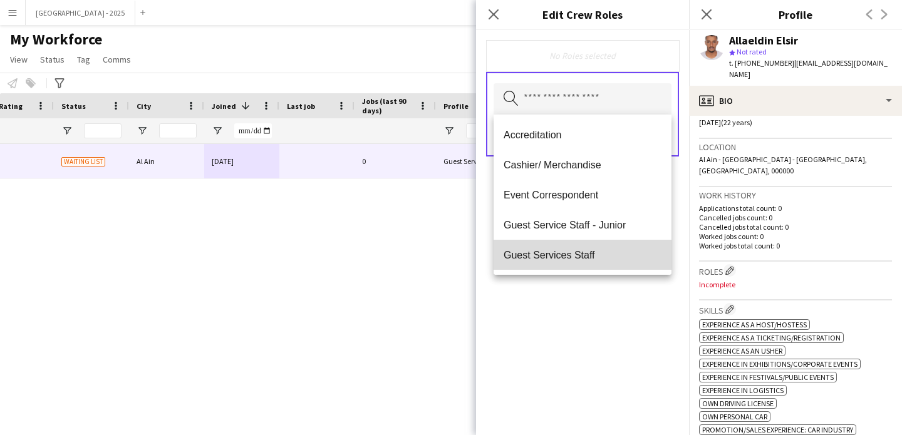
click at [608, 247] on mat-option "Guest Services Staff" at bounding box center [583, 255] width 178 height 30
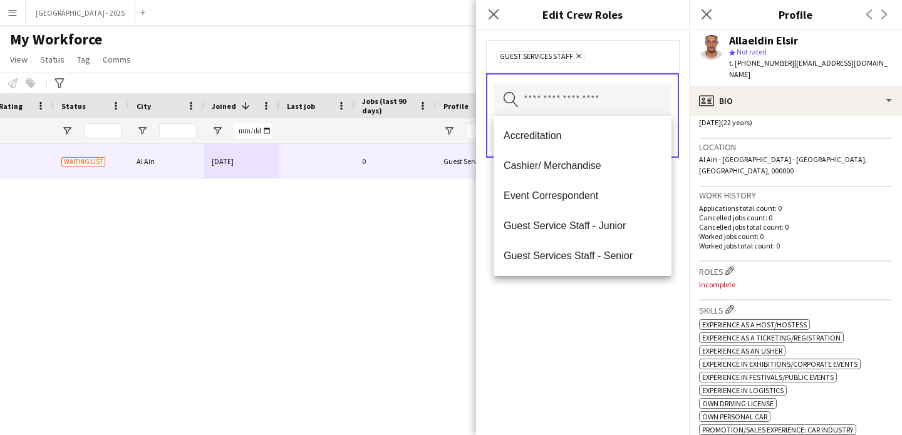
click at [611, 286] on div "Guest Services Staff Remove Search by role type Save" at bounding box center [582, 232] width 213 height 405
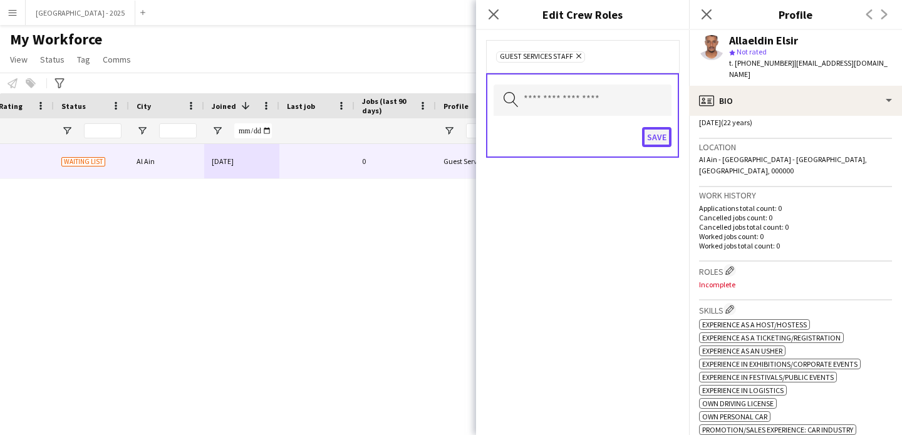
click at [653, 135] on button "Save" at bounding box center [656, 137] width 29 height 20
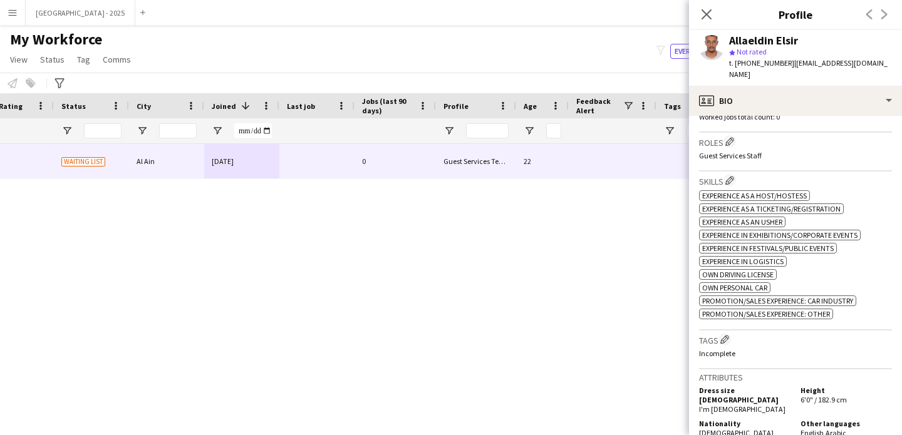
scroll to position [449, 0]
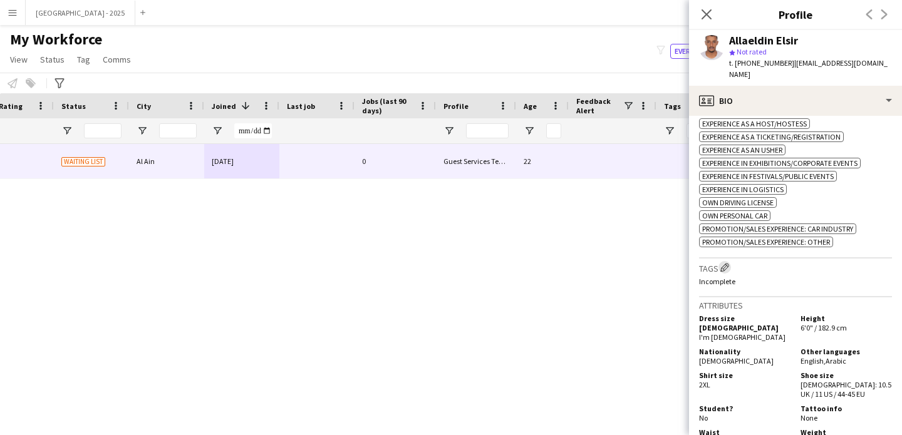
click at [727, 263] on app-icon "Edit crew company tags" at bounding box center [724, 267] width 9 height 9
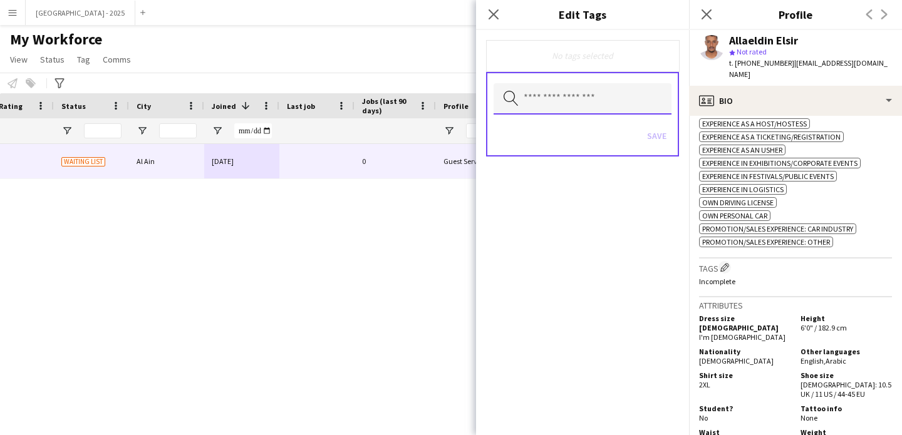
click at [601, 100] on input "text" at bounding box center [583, 98] width 178 height 31
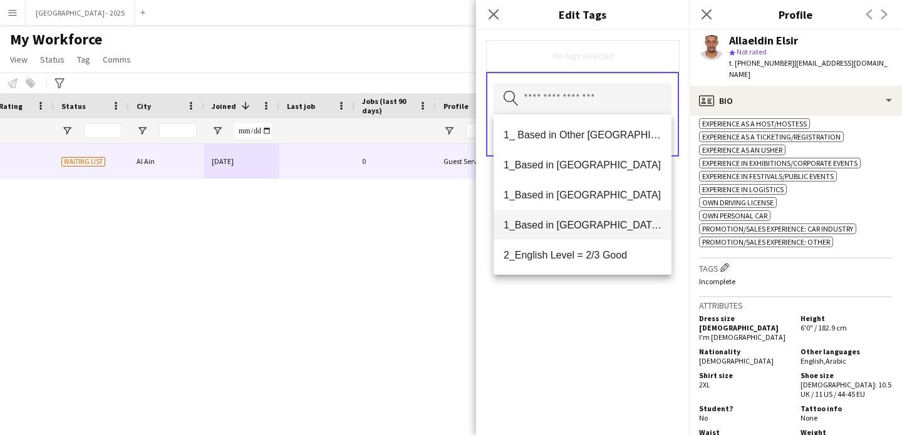
click at [584, 232] on mat-option "1_Based in [GEOGRAPHIC_DATA]/[GEOGRAPHIC_DATA]/Ajman" at bounding box center [583, 225] width 178 height 30
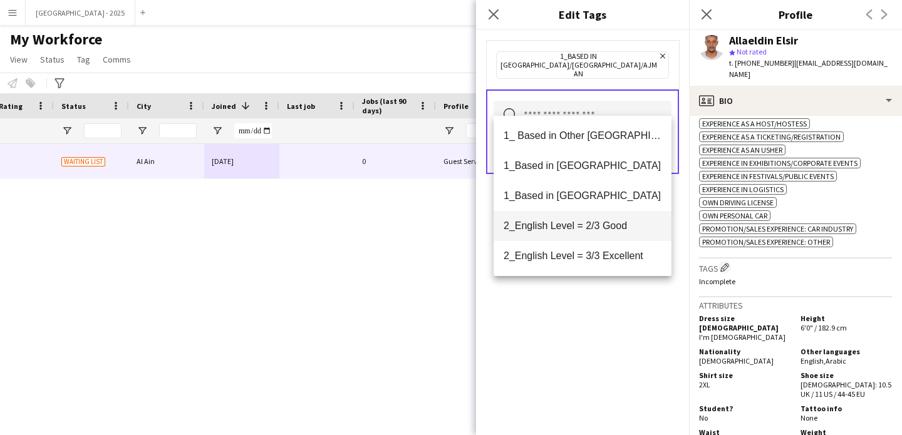
click at [593, 231] on span "2_English Level = 2/3 Good" at bounding box center [583, 226] width 158 height 12
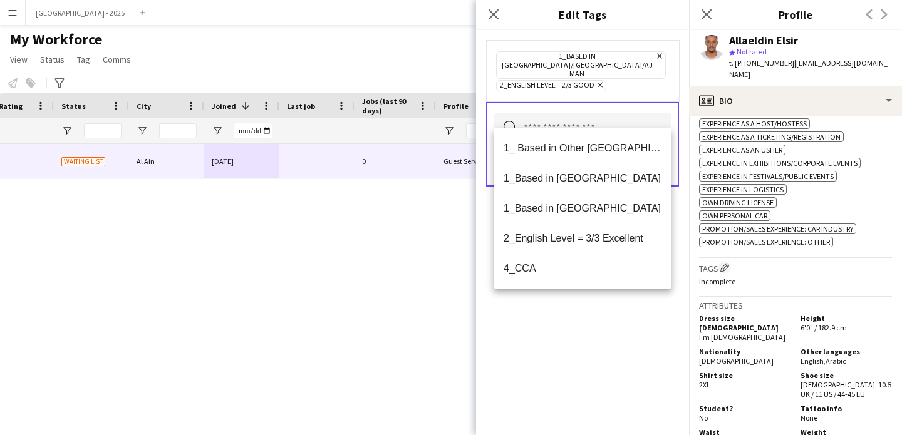
click at [598, 333] on div "1_Based in [GEOGRAPHIC_DATA]/[GEOGRAPHIC_DATA]/Ajman Remove 2_English Level = 2…" at bounding box center [582, 232] width 213 height 405
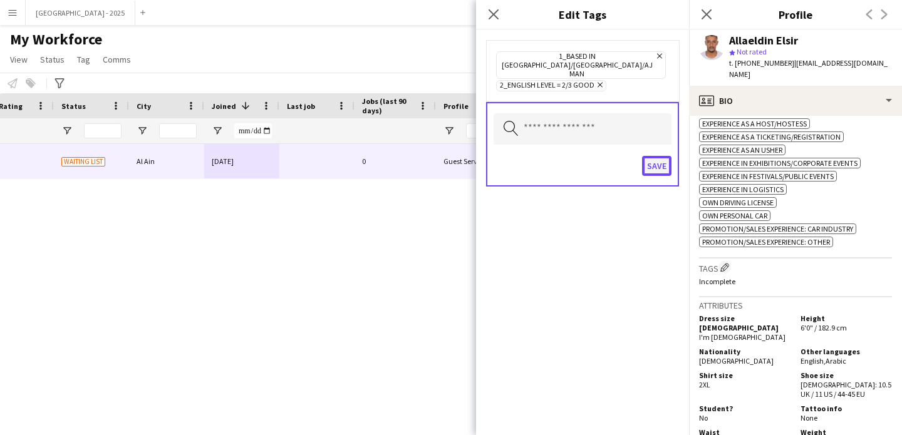
click at [654, 156] on button "Save" at bounding box center [656, 166] width 29 height 20
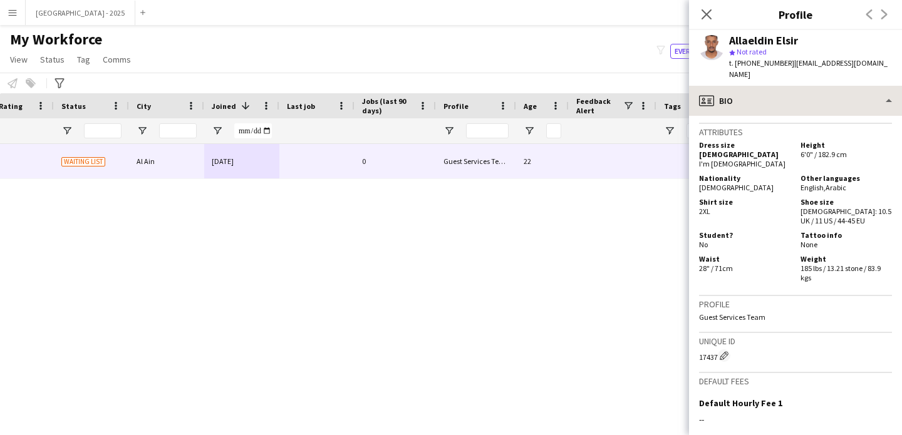
scroll to position [713, 0]
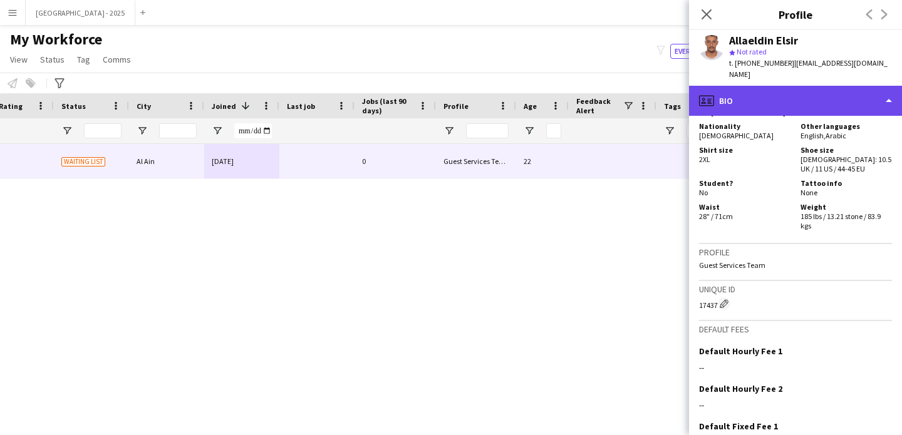
click at [757, 91] on div "profile Bio" at bounding box center [795, 101] width 213 height 30
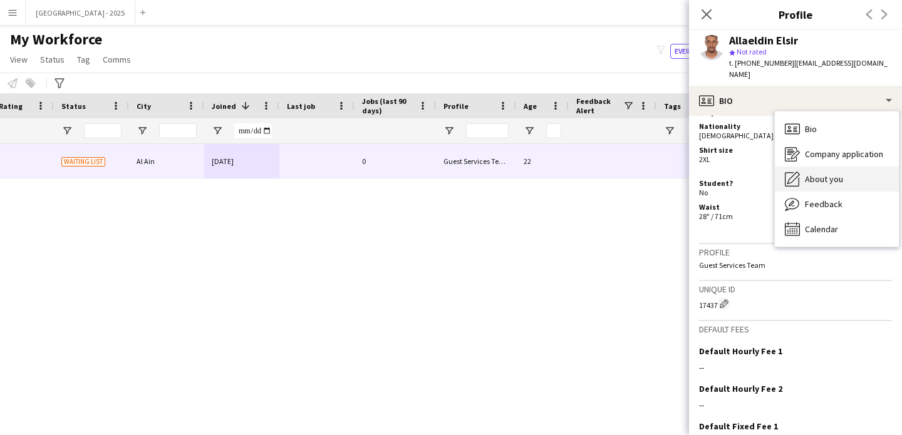
click at [835, 174] on span "About you" at bounding box center [824, 179] width 38 height 11
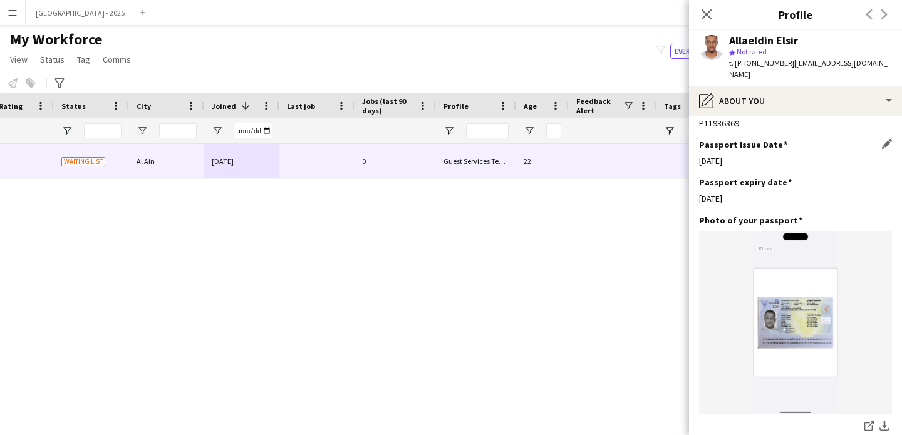
scroll to position [925, 0]
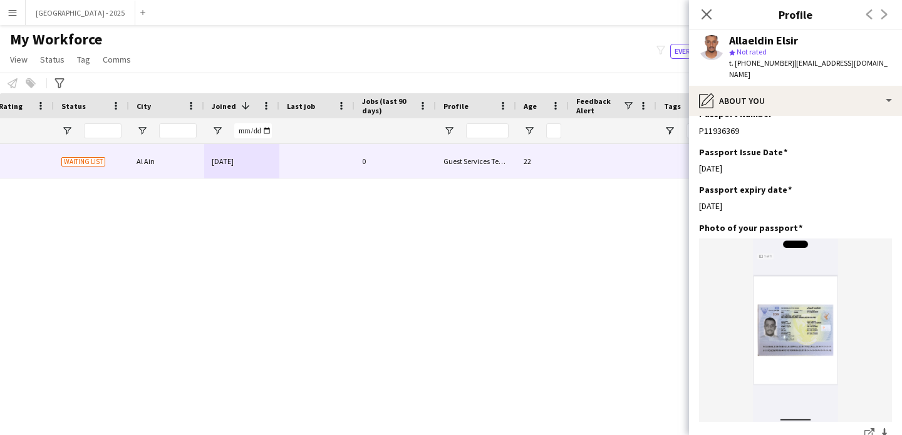
click at [706, 16] on icon "Close pop-in" at bounding box center [707, 14] width 10 height 10
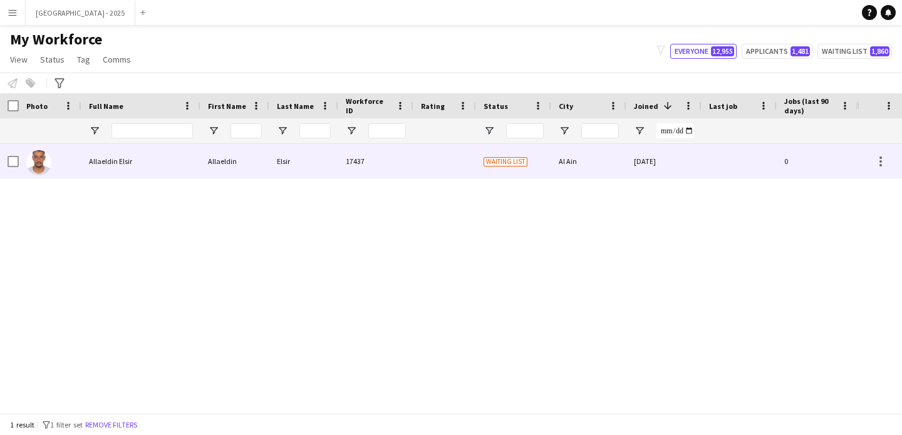
click at [51, 158] on div at bounding box center [50, 161] width 63 height 34
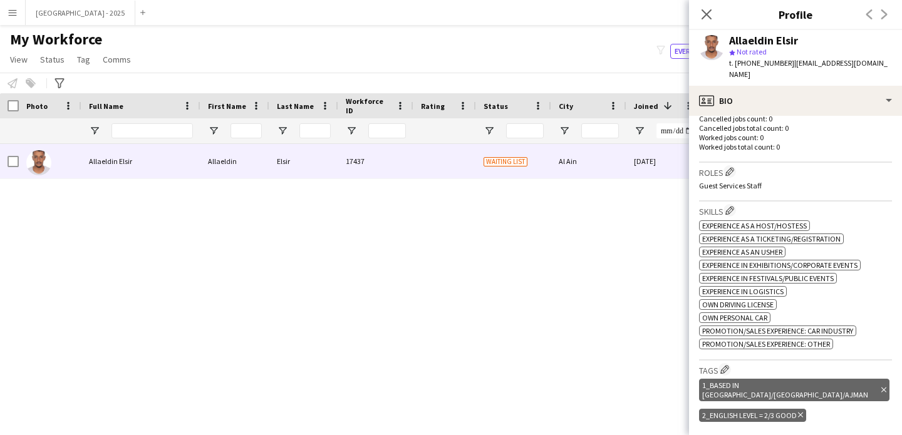
scroll to position [508, 0]
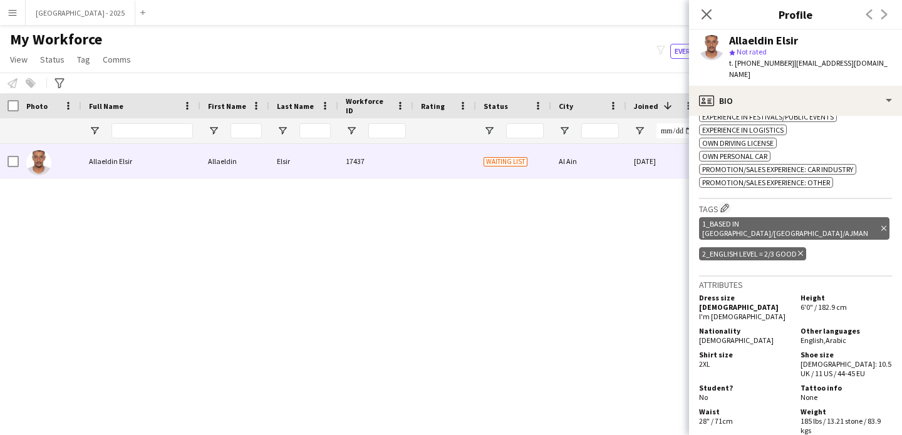
click at [881, 225] on icon "Delete tag" at bounding box center [883, 229] width 5 height 8
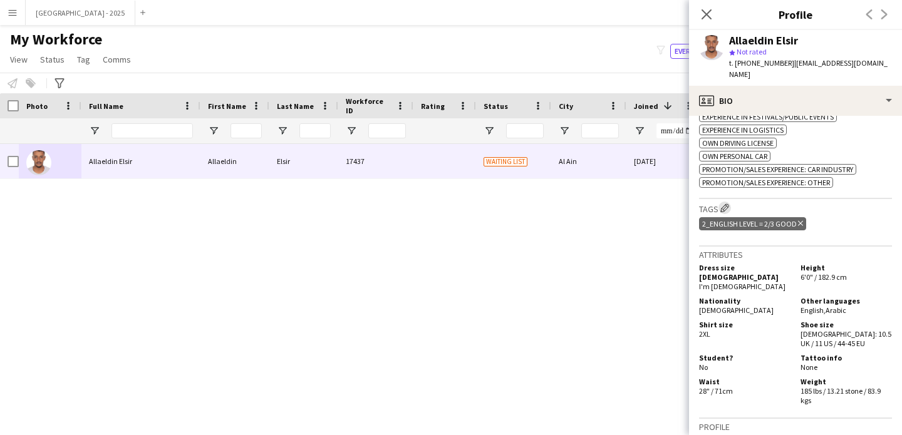
click at [725, 204] on app-icon "Edit crew company tags" at bounding box center [724, 208] width 9 height 9
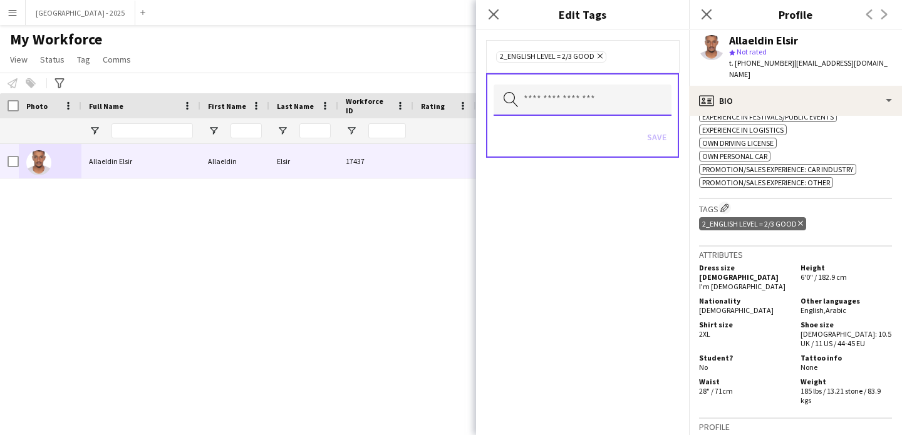
click at [610, 97] on input "text" at bounding box center [583, 100] width 178 height 31
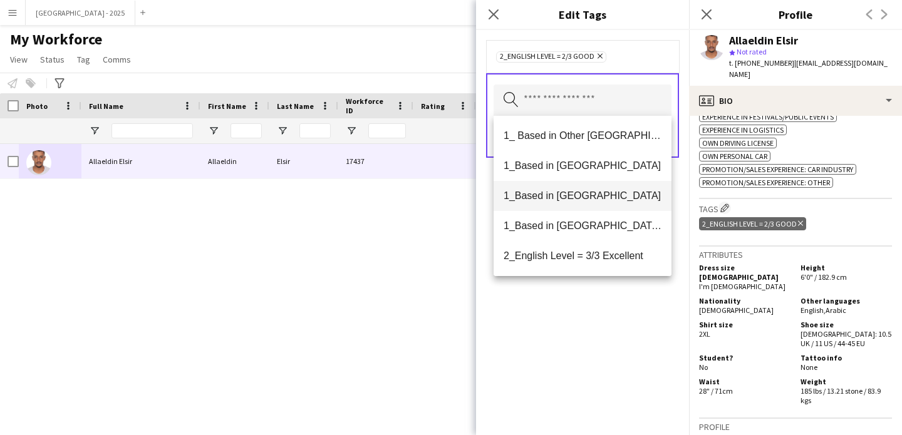
click at [601, 206] on mat-option "1_Based in [GEOGRAPHIC_DATA]" at bounding box center [583, 196] width 178 height 30
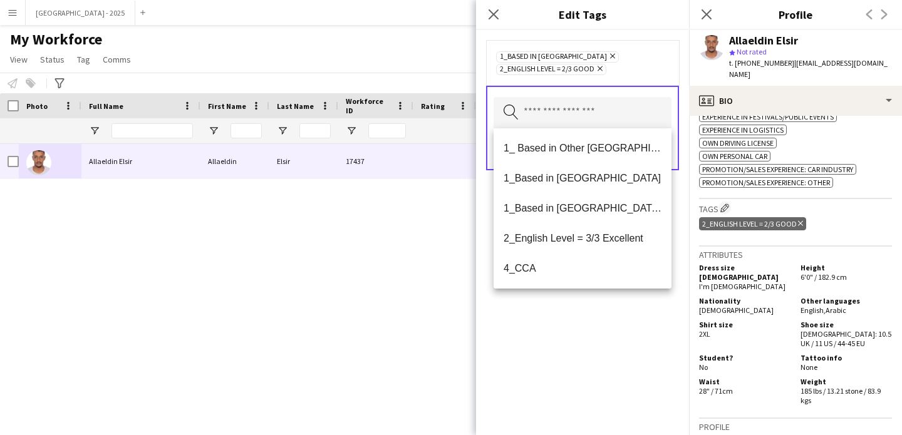
click at [625, 331] on div "1_Based in Al Ain Remove 2_English Level = 2/3 Good Remove Search by tag name S…" at bounding box center [582, 232] width 213 height 405
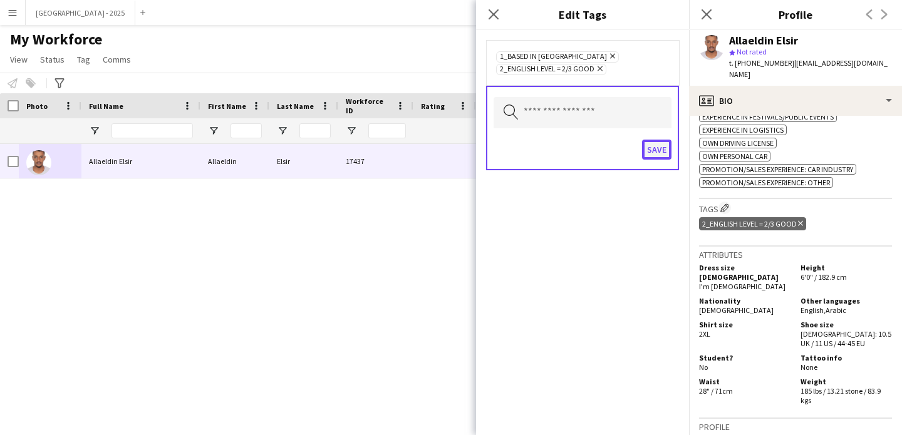
click at [664, 153] on button "Save" at bounding box center [656, 150] width 29 height 20
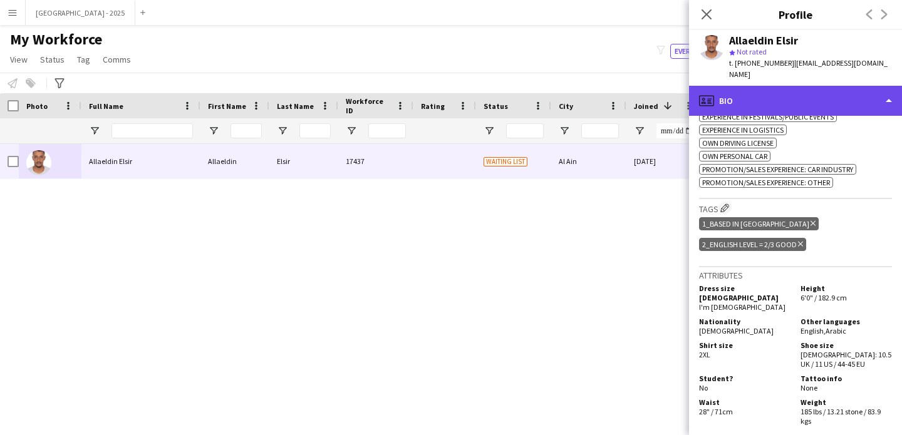
click at [788, 100] on div "profile Bio" at bounding box center [795, 101] width 213 height 30
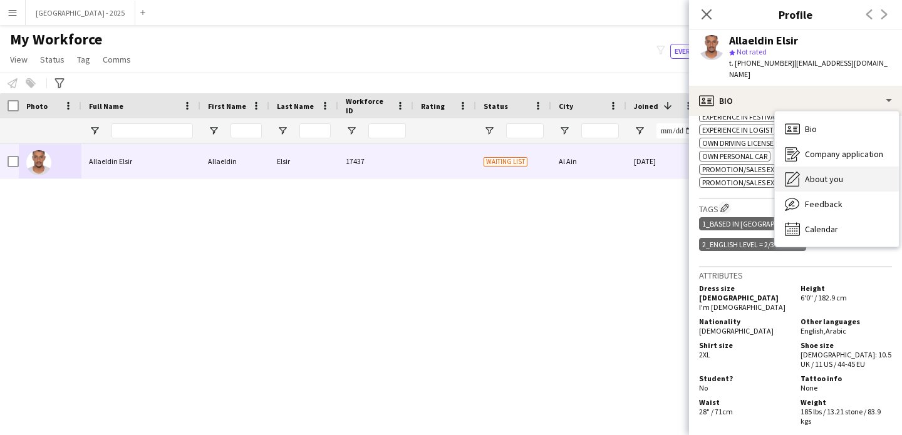
click at [832, 174] on span "About you" at bounding box center [824, 179] width 38 height 11
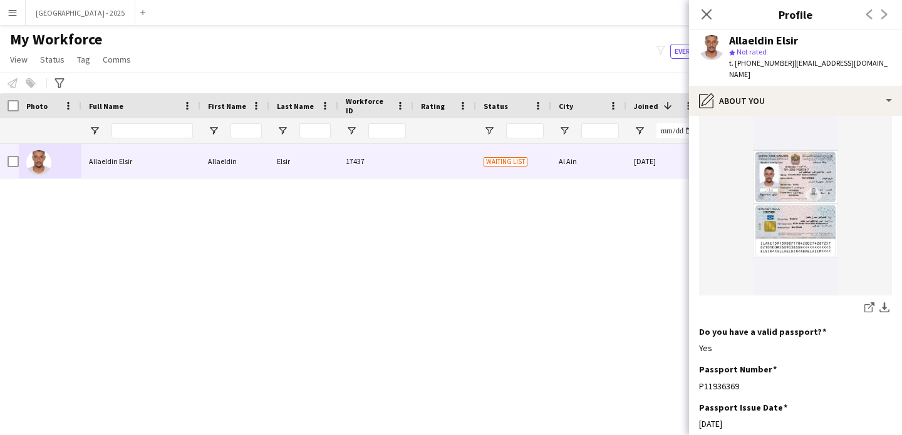
scroll to position [934, 0]
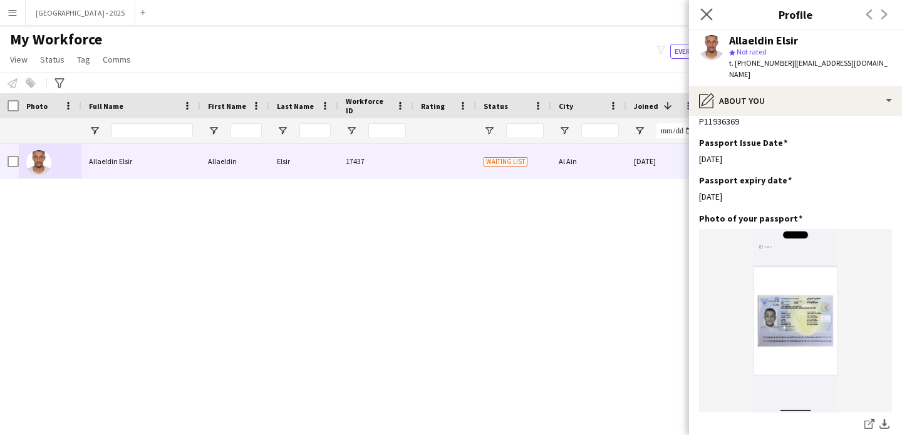
click at [702, 19] on icon "Close pop-in" at bounding box center [706, 14] width 12 height 12
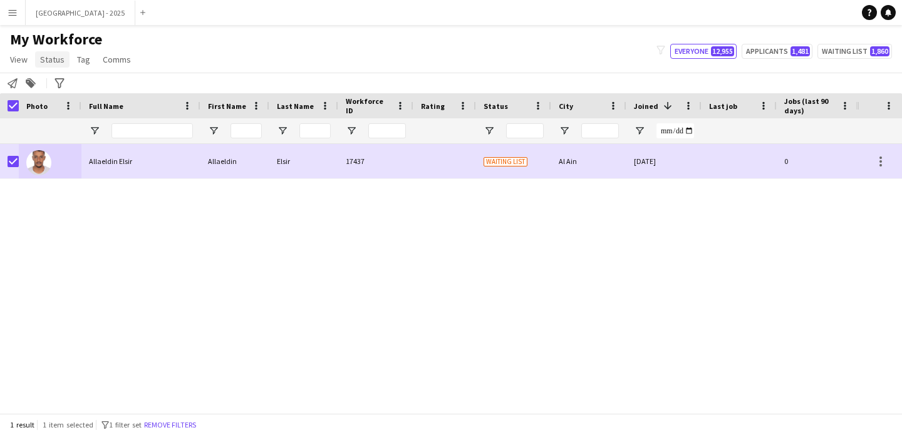
click at [61, 66] on link "Status" at bounding box center [52, 59] width 34 height 16
click at [66, 82] on link "Edit" at bounding box center [80, 86] width 88 height 26
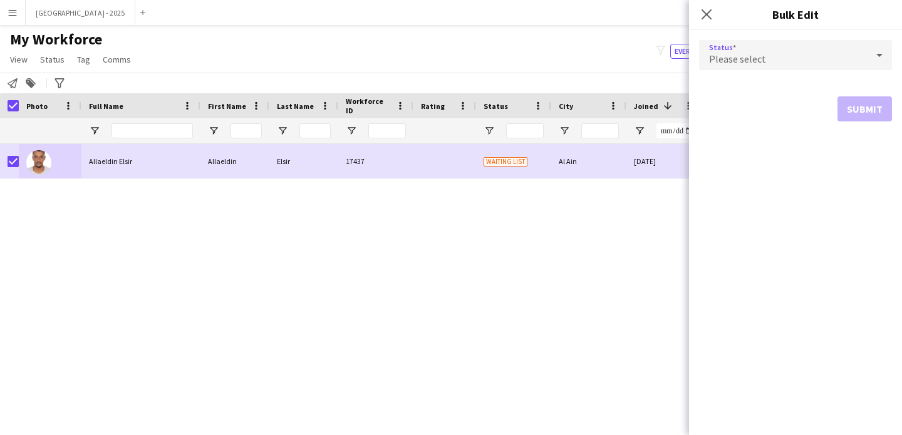
click at [732, 55] on span "Please select" at bounding box center [737, 59] width 57 height 13
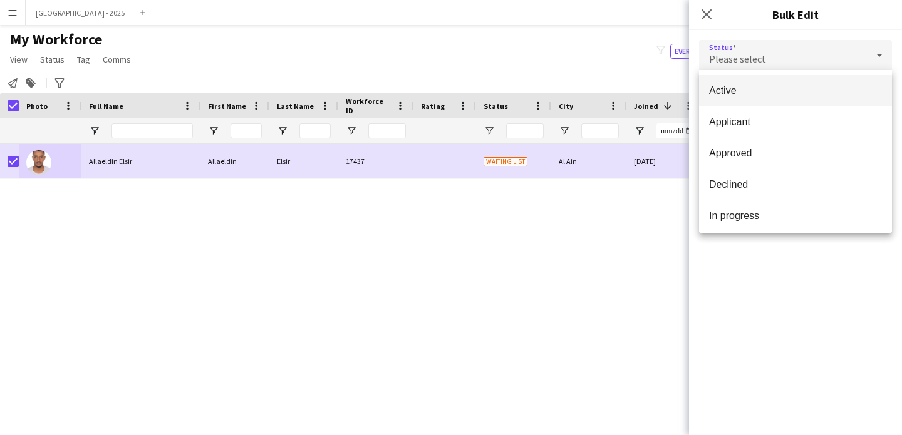
click at [733, 78] on mat-option "Active" at bounding box center [795, 90] width 193 height 31
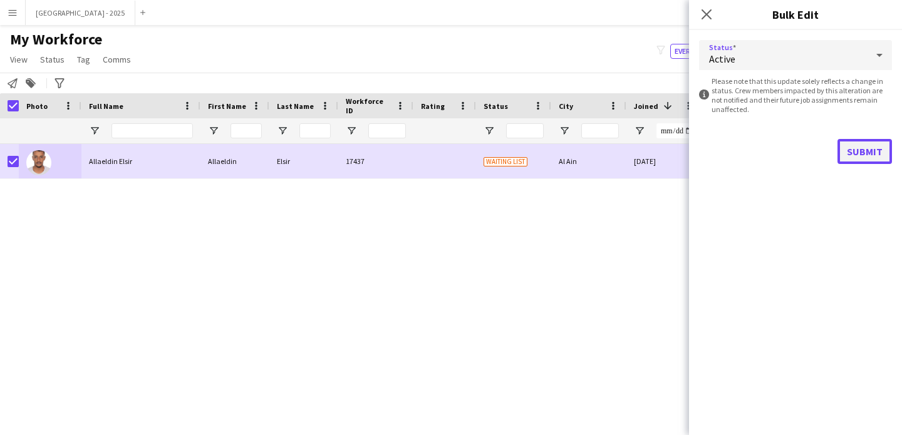
click at [860, 147] on button "Submit" at bounding box center [865, 151] width 55 height 25
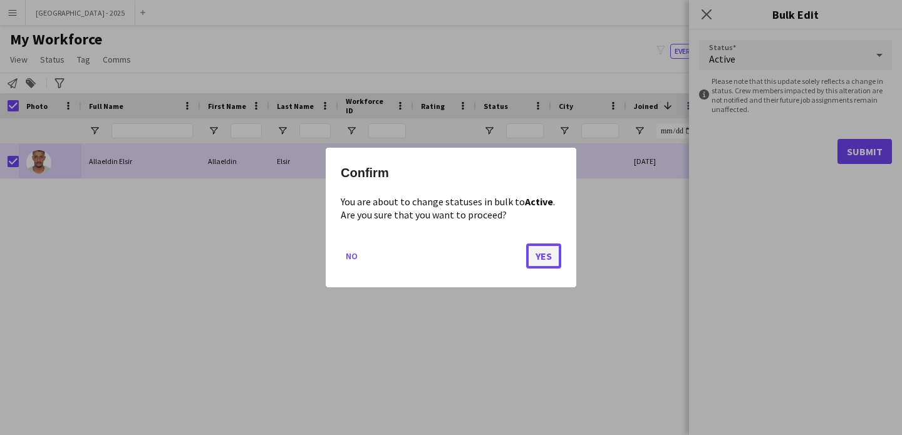
click at [556, 252] on button "Yes" at bounding box center [543, 256] width 35 height 25
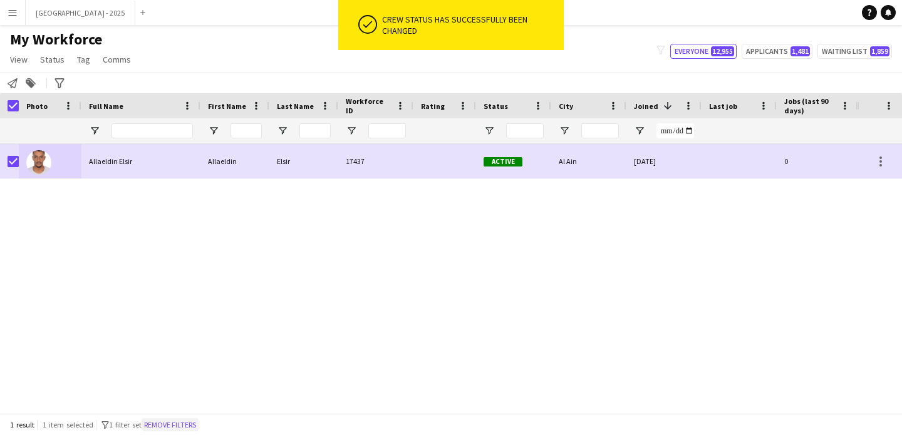
click at [167, 425] on button "Remove filters" at bounding box center [170, 425] width 57 height 14
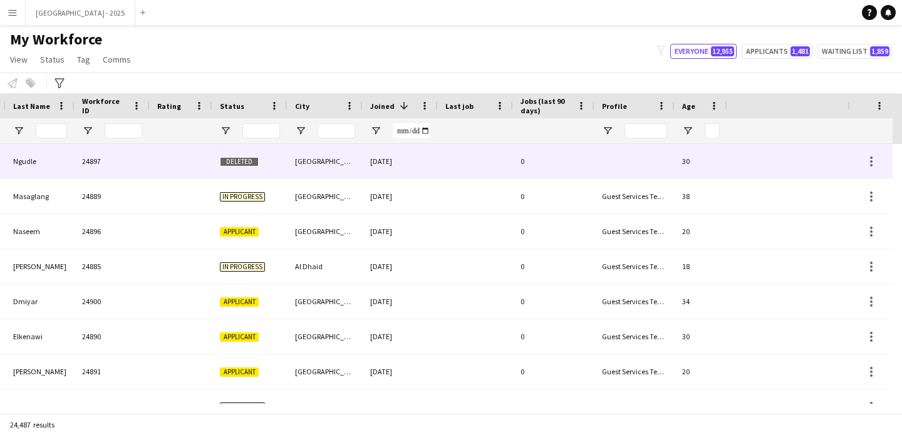
scroll to position [0, 432]
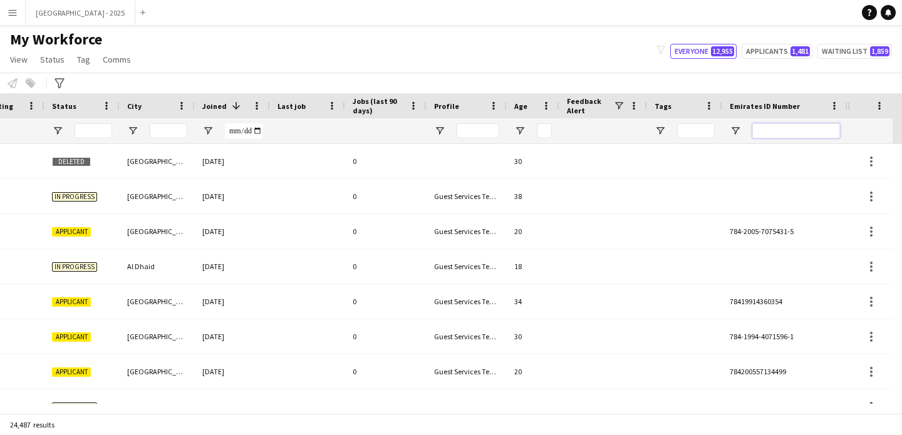
click at [837, 127] on input "Emirates ID Number Filter Input" at bounding box center [796, 130] width 88 height 15
paste input "*********"
type input "*********"
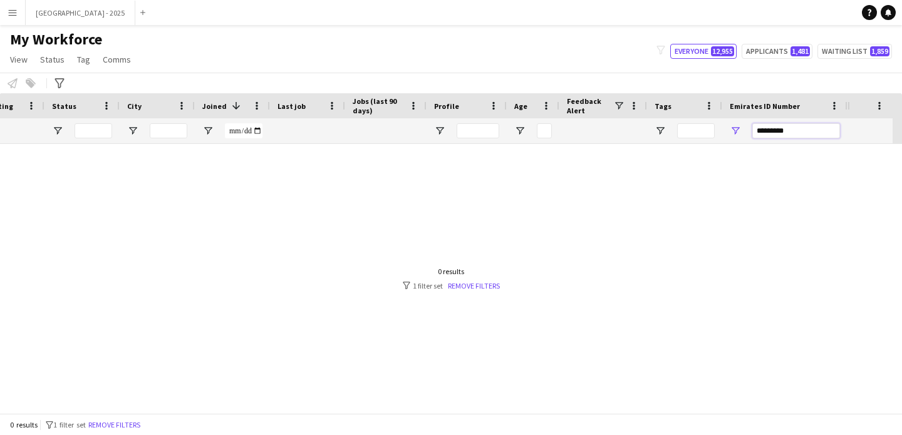
scroll to position [0, 422]
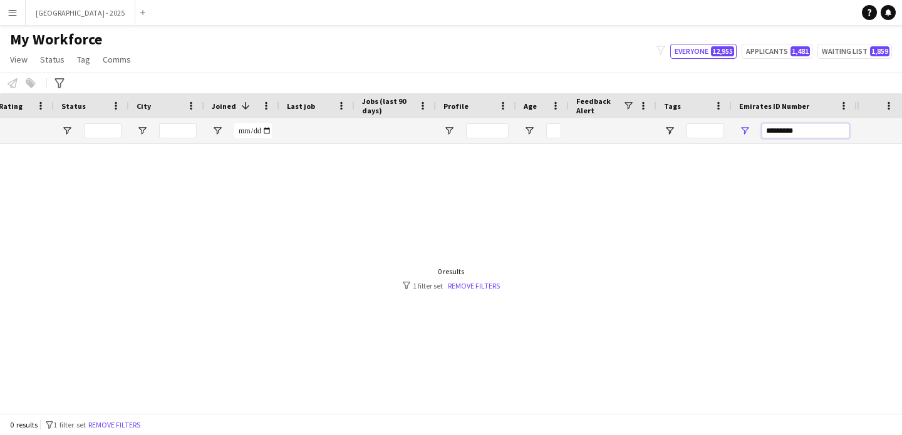
click at [777, 132] on input "*********" at bounding box center [806, 130] width 88 height 15
paste input "*******"
click at [766, 128] on input "*******" at bounding box center [806, 130] width 88 height 15
click at [792, 137] on input "*******" at bounding box center [806, 130] width 88 height 15
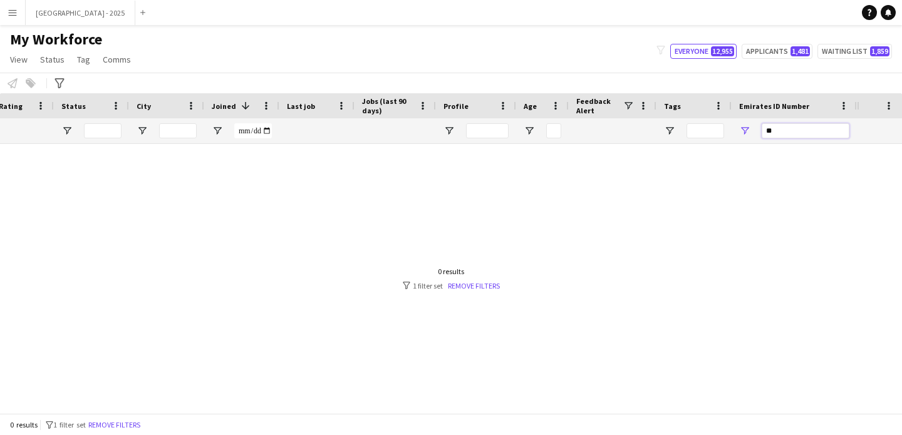
type input "*"
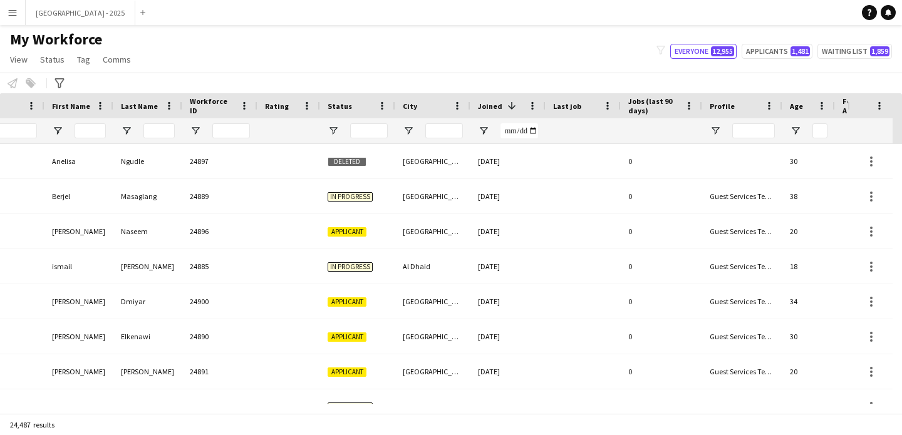
scroll to position [0, 0]
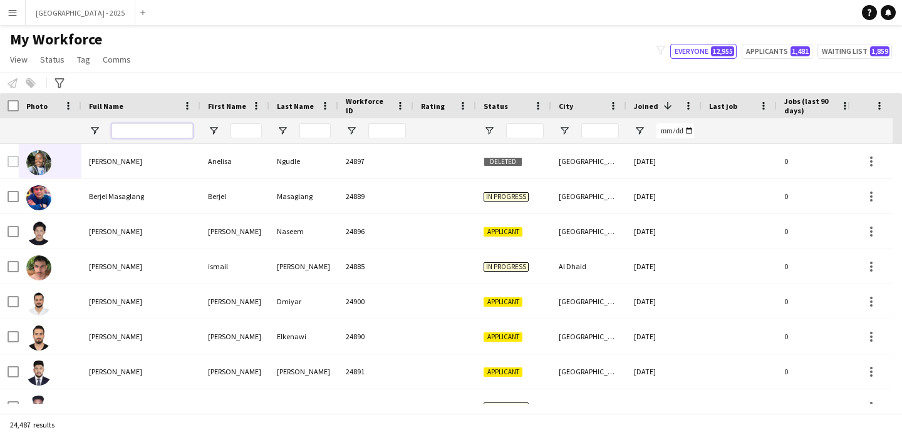
click at [137, 127] on input "Full Name Filter Input" at bounding box center [152, 130] width 81 height 15
paste input "******"
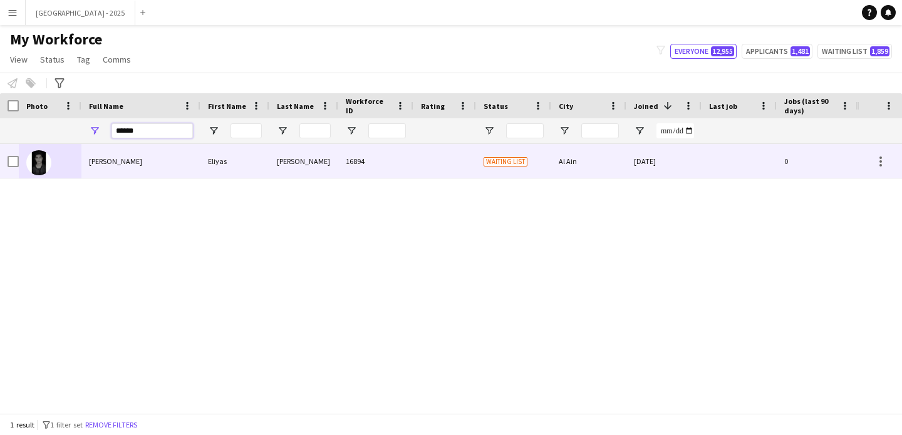
type input "******"
click at [160, 159] on div "Eliyas Saidullah Jan" at bounding box center [140, 161] width 119 height 34
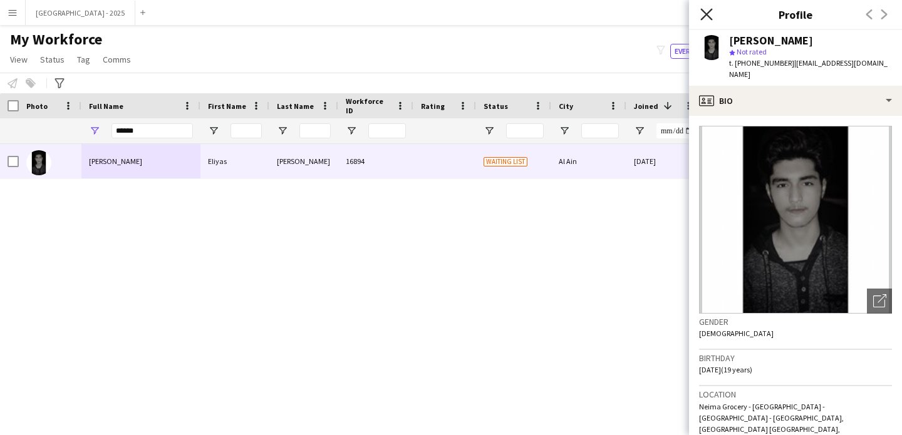
click at [709, 13] on icon "Close pop-in" at bounding box center [706, 14] width 12 height 12
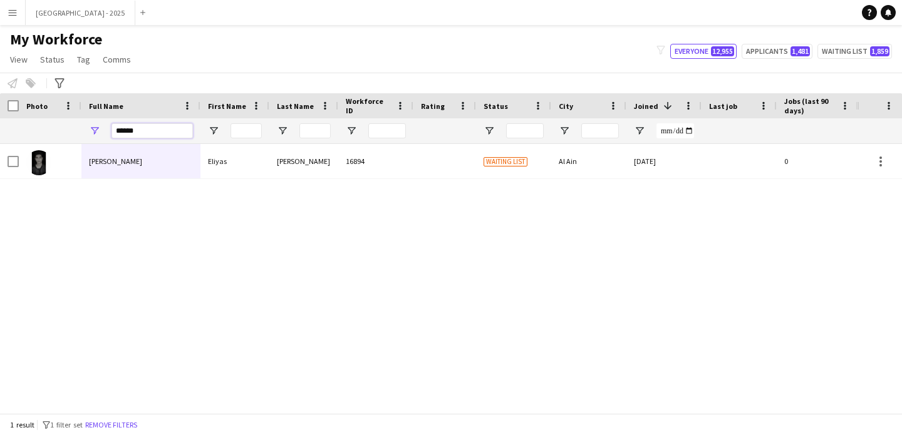
click at [138, 134] on input "******" at bounding box center [152, 130] width 81 height 15
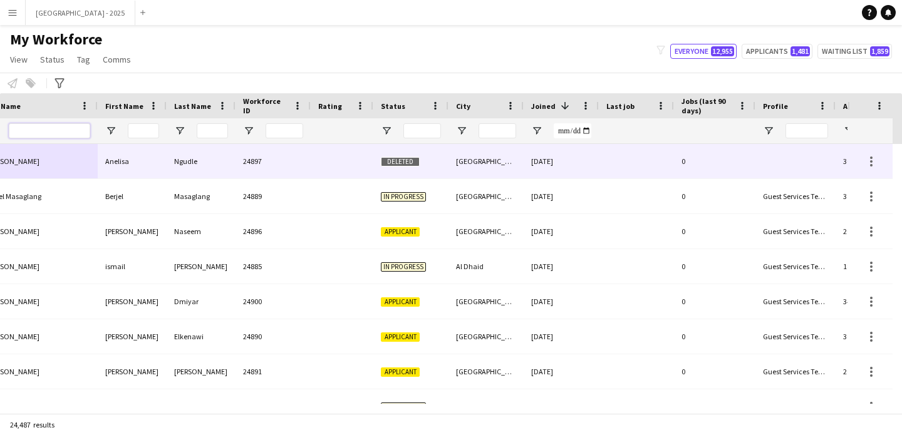
scroll to position [0, 432]
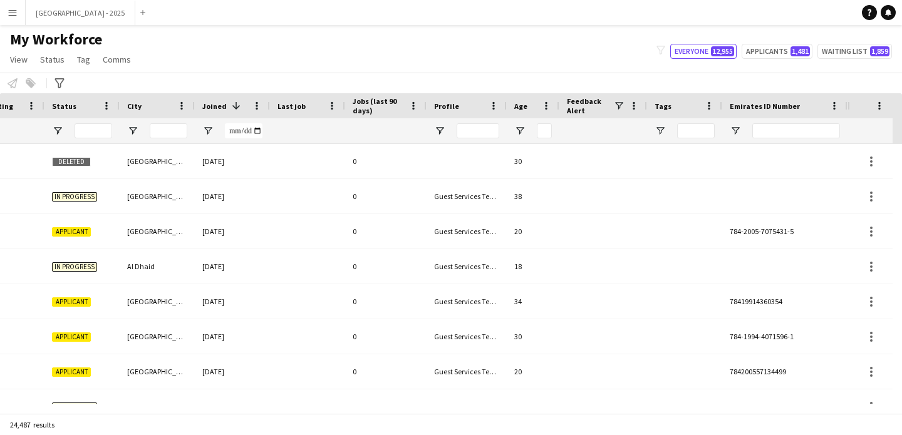
click at [768, 123] on div at bounding box center [796, 130] width 88 height 25
click at [767, 127] on input "Emirates ID Number Filter Input" at bounding box center [796, 130] width 88 height 15
paste input "*******"
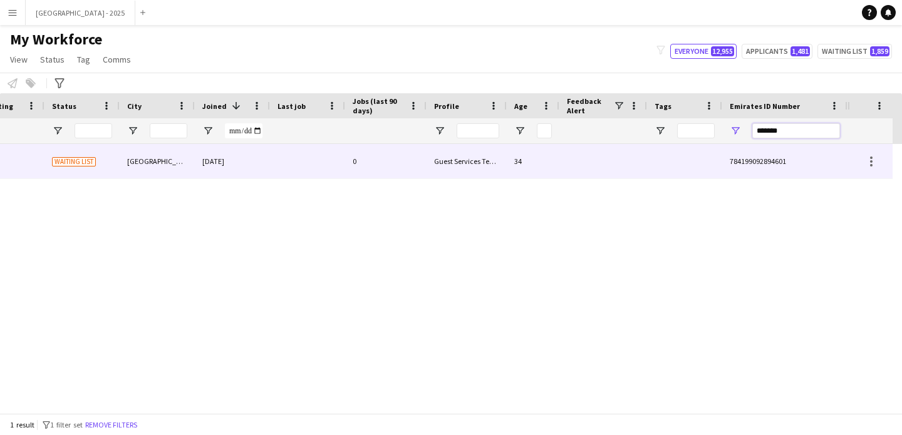
scroll to position [0, 422]
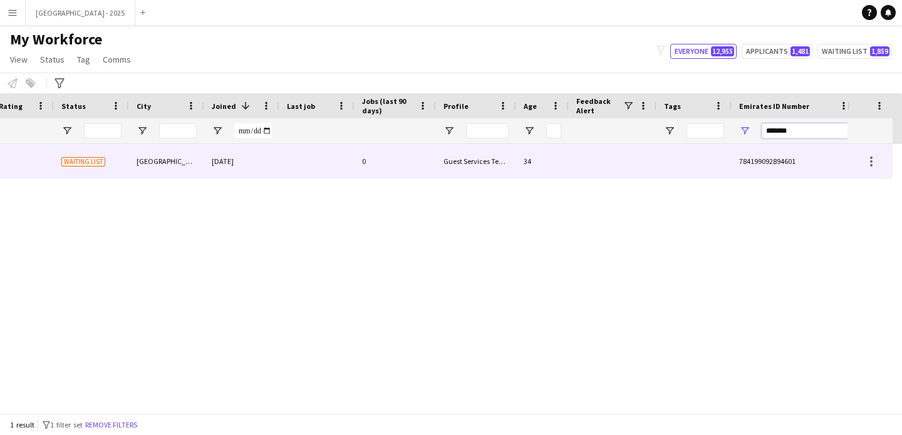
type input "*******"
click at [586, 153] on div at bounding box center [613, 161] width 88 height 34
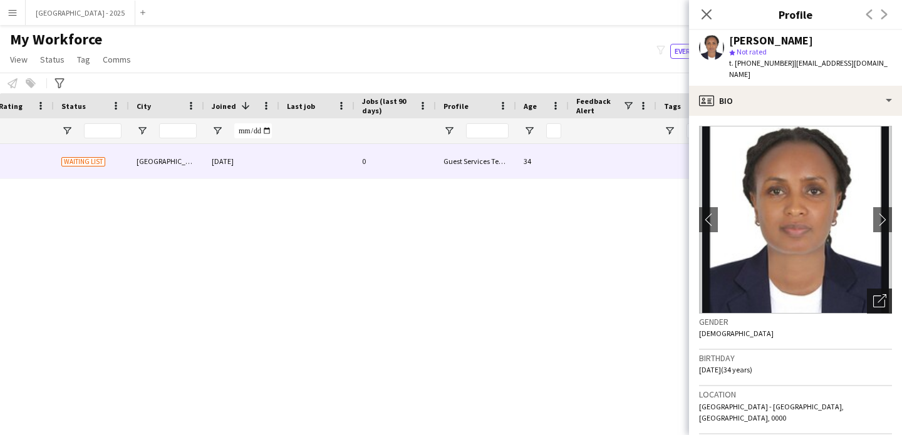
click at [867, 298] on div "Open photos pop-in" at bounding box center [879, 301] width 25 height 25
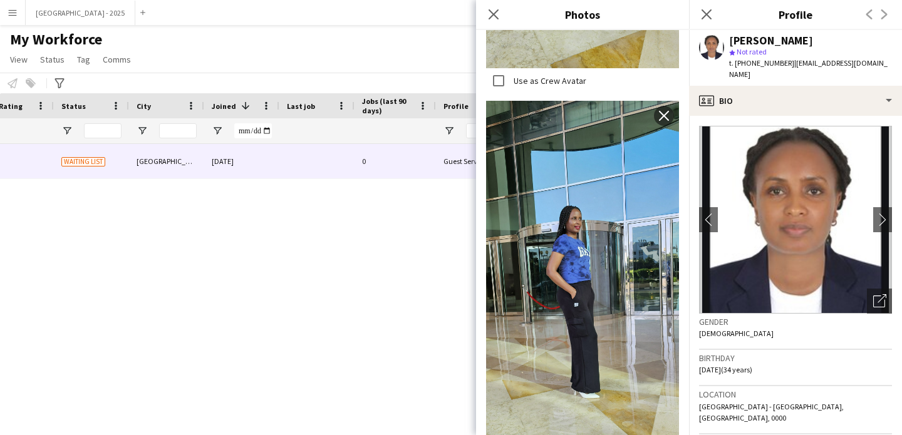
scroll to position [709, 0]
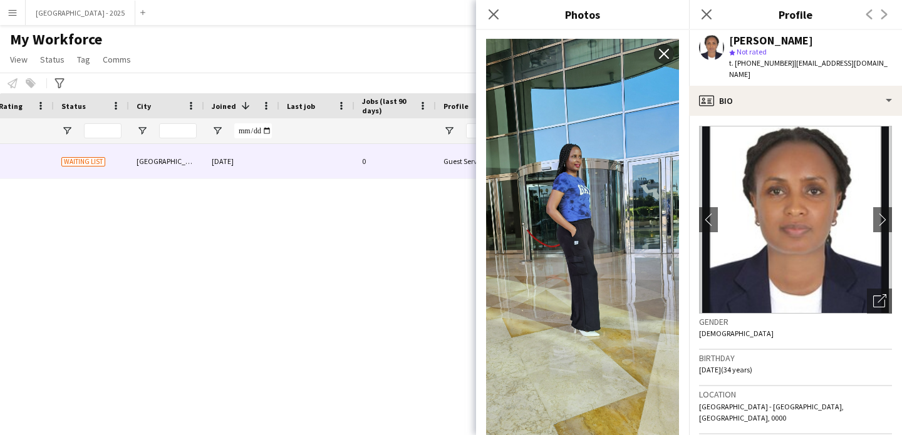
click at [796, 316] on h3 "Gender" at bounding box center [795, 321] width 193 height 11
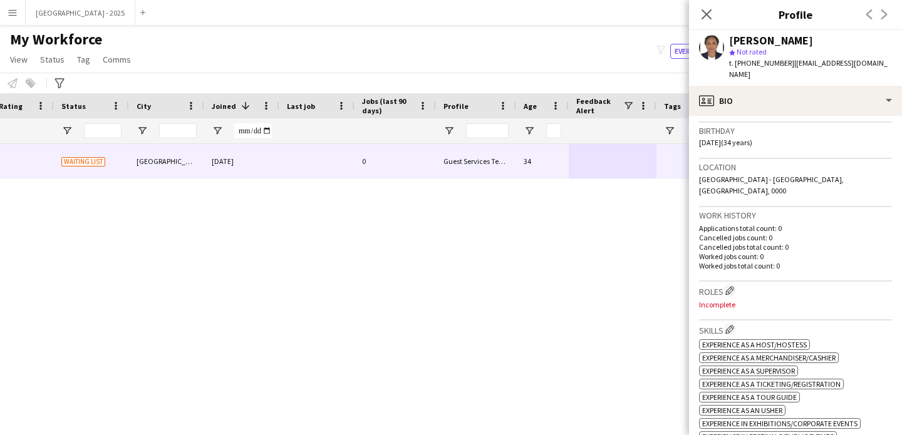
scroll to position [242, 0]
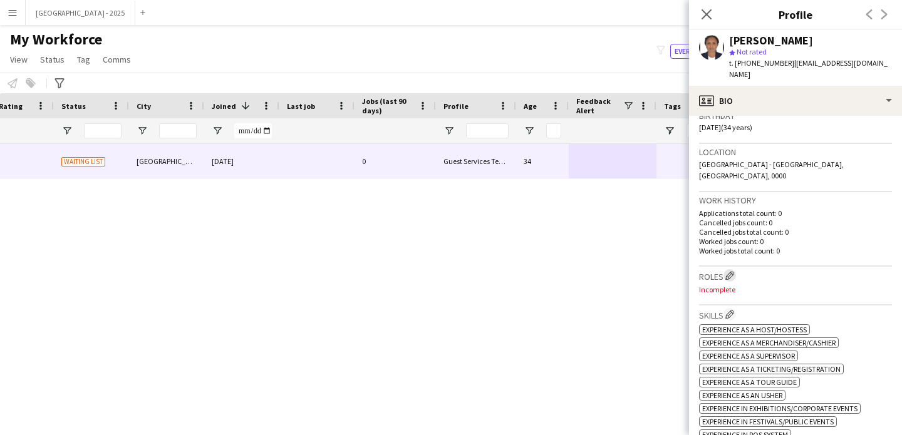
click at [727, 271] on app-icon "Edit crew company roles" at bounding box center [729, 275] width 9 height 9
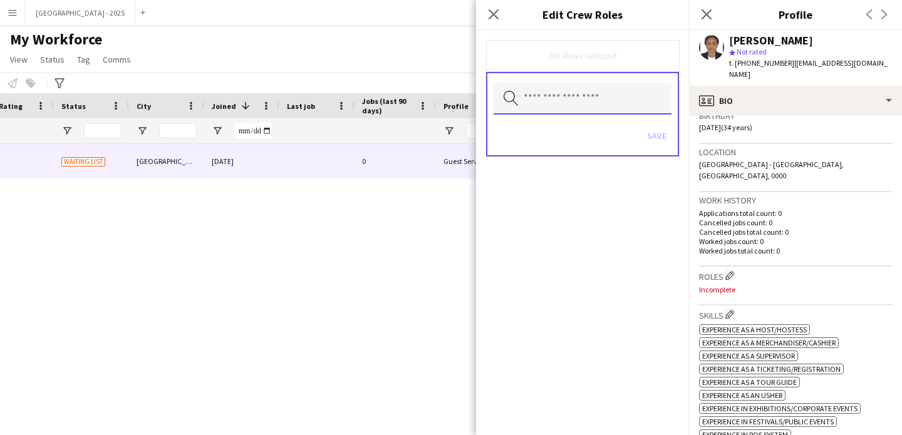
click at [613, 110] on input "text" at bounding box center [583, 98] width 178 height 31
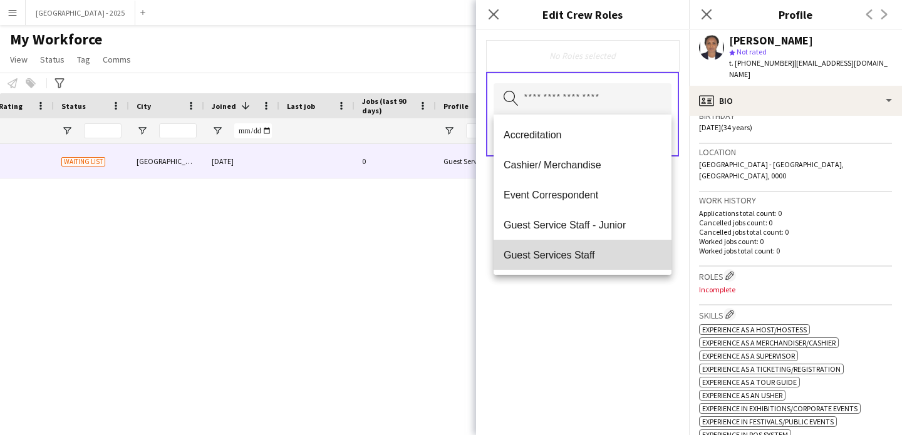
click at [607, 254] on span "Guest Services Staff" at bounding box center [583, 255] width 158 height 12
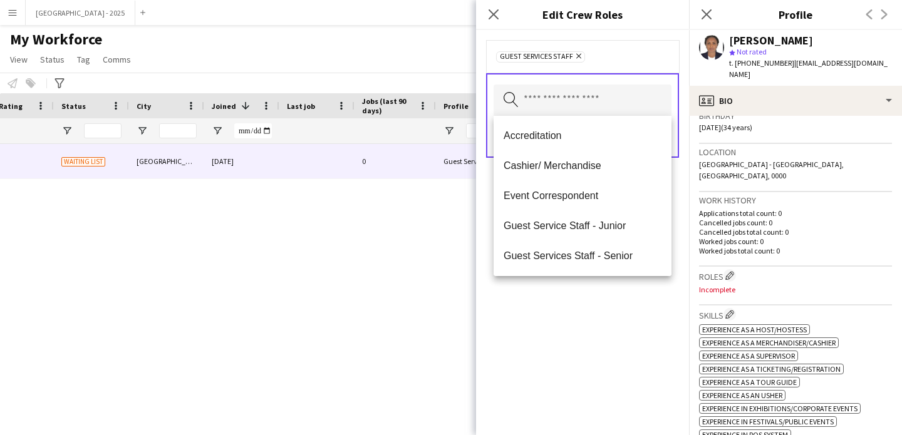
drag, startPoint x: 623, startPoint y: 306, endPoint x: 624, endPoint y: 293, distance: 13.2
click at [623, 306] on div "Guest Services Staff Remove Search by role type Save" at bounding box center [582, 232] width 213 height 405
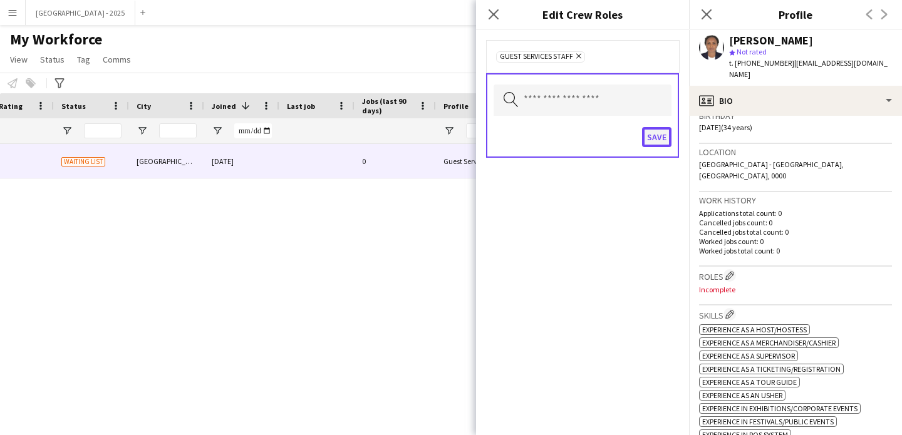
click at [656, 138] on button "Save" at bounding box center [656, 137] width 29 height 20
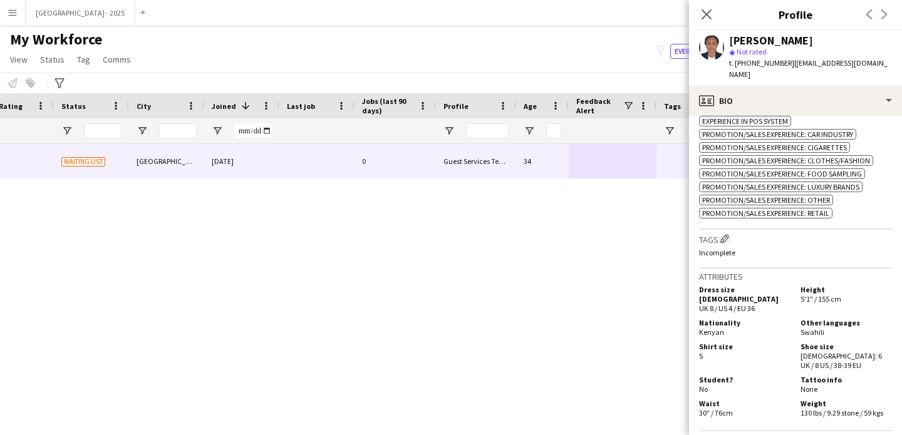
scroll to position [621, 0]
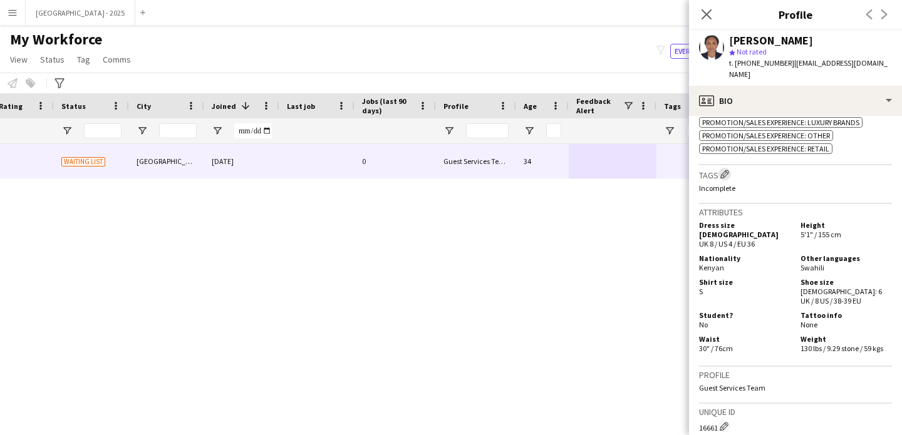
click at [725, 170] on app-icon "Edit crew company tags" at bounding box center [724, 174] width 9 height 9
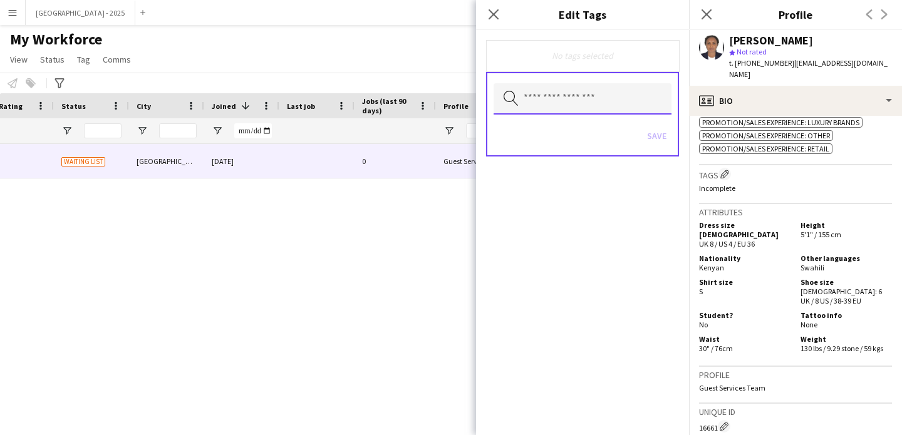
click at [634, 102] on input "text" at bounding box center [583, 98] width 178 height 31
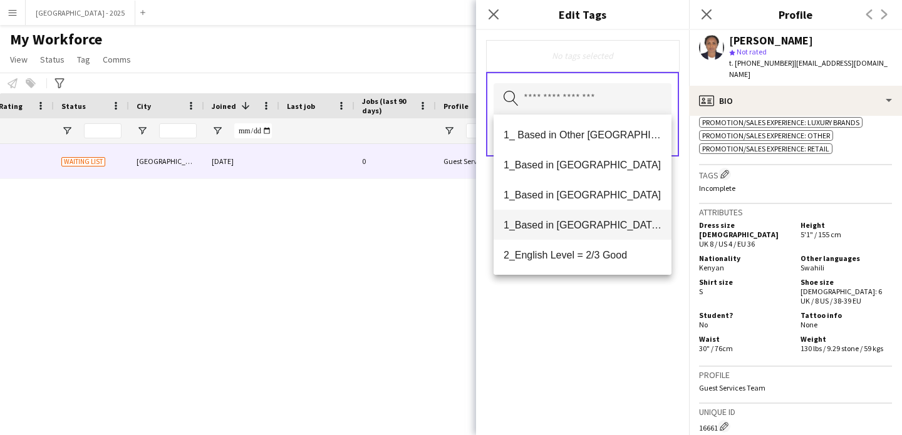
click at [591, 222] on span "1_Based in [GEOGRAPHIC_DATA]/[GEOGRAPHIC_DATA]/Ajman" at bounding box center [583, 225] width 158 height 12
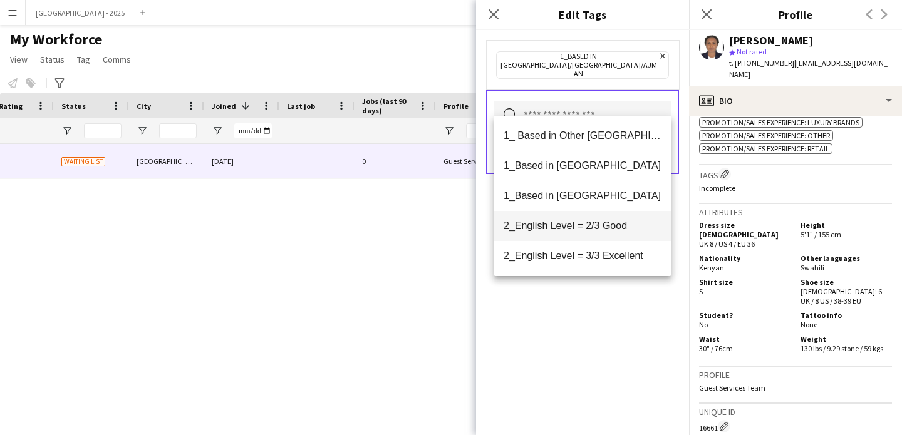
click at [592, 229] on span "2_English Level = 2/3 Good" at bounding box center [583, 226] width 158 height 12
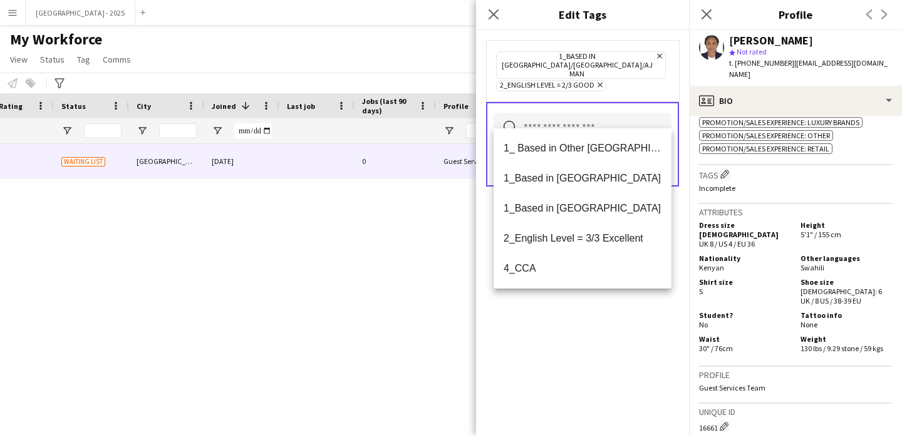
drag, startPoint x: 602, startPoint y: 321, endPoint x: 608, endPoint y: 138, distance: 183.0
click at [601, 317] on div "1_Based in [GEOGRAPHIC_DATA]/[GEOGRAPHIC_DATA]/Ajman Remove 2_English Level = 2…" at bounding box center [582, 232] width 213 height 405
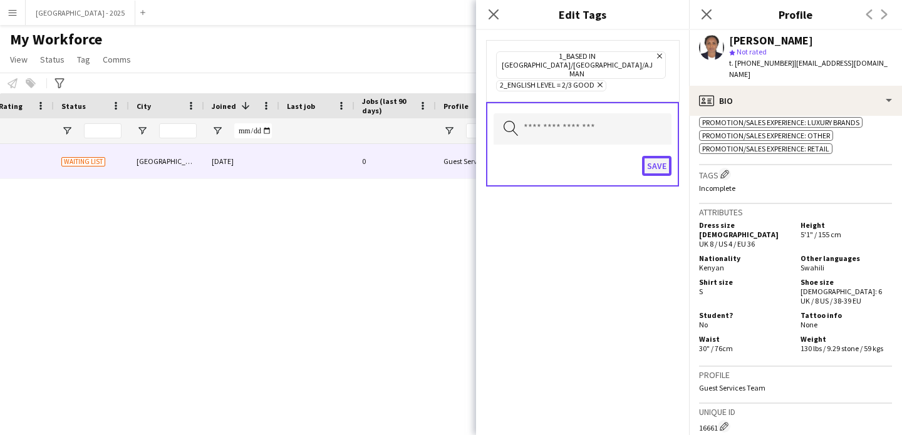
click at [658, 156] on button "Save" at bounding box center [656, 166] width 29 height 20
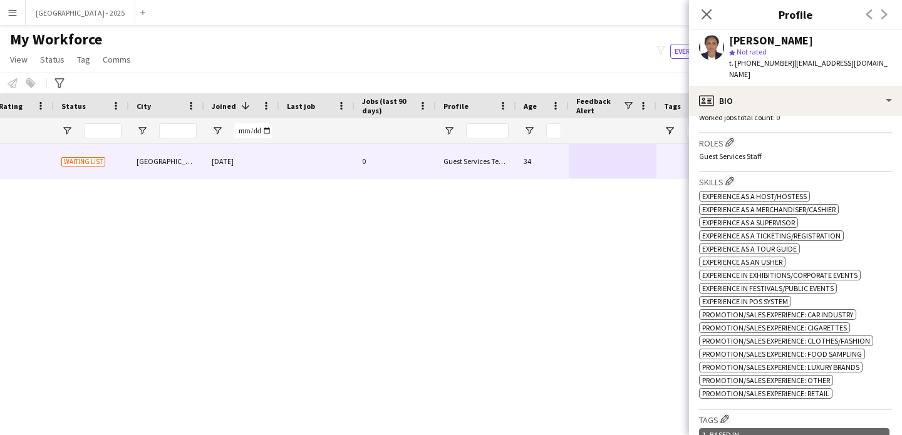
scroll to position [365, 0]
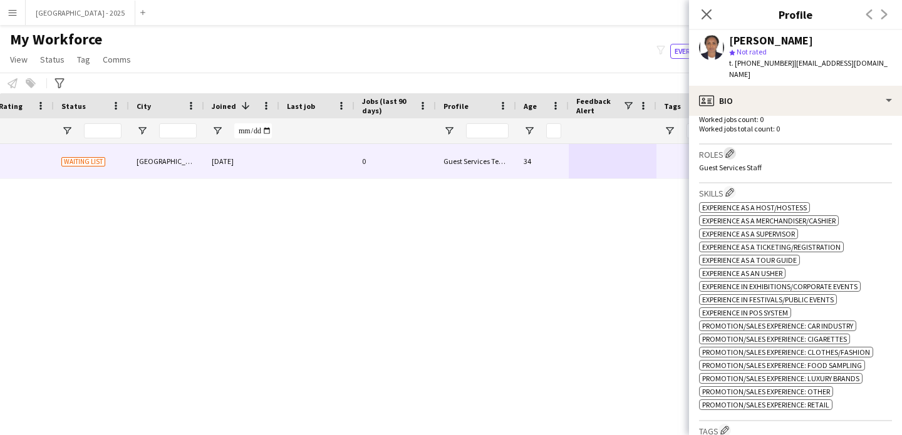
click at [732, 149] on app-icon "Edit crew company roles" at bounding box center [729, 153] width 9 height 9
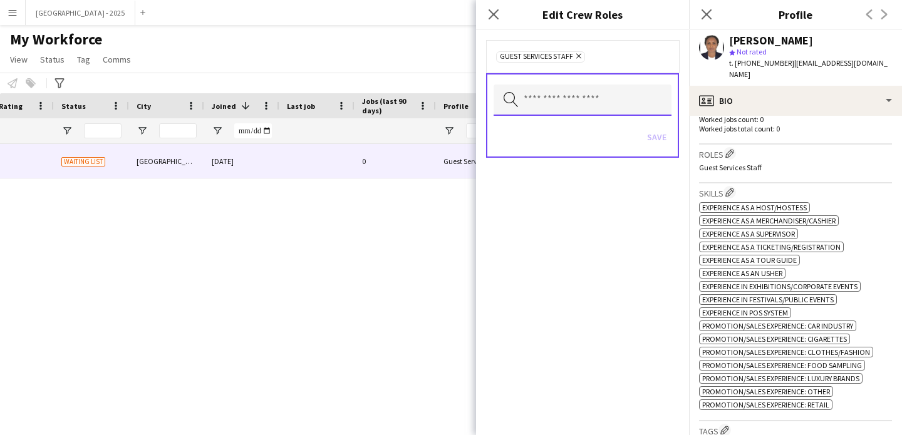
click at [619, 103] on input "text" at bounding box center [583, 100] width 178 height 31
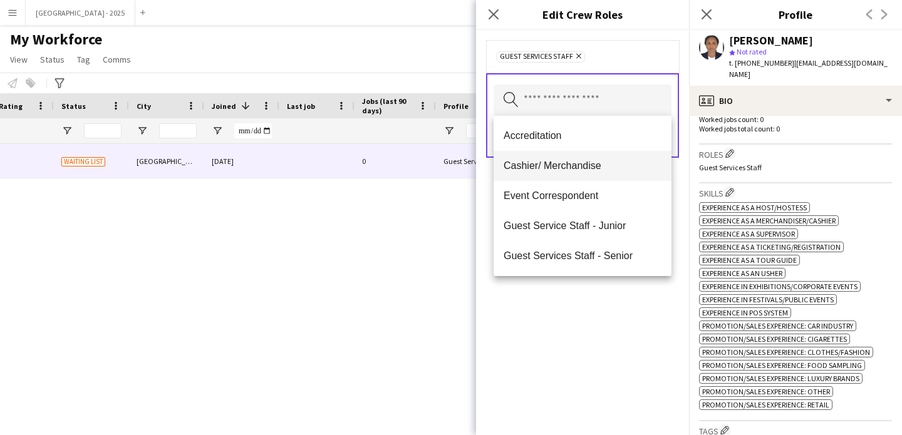
click at [596, 172] on span "Cashier/ Merchandise" at bounding box center [583, 166] width 158 height 12
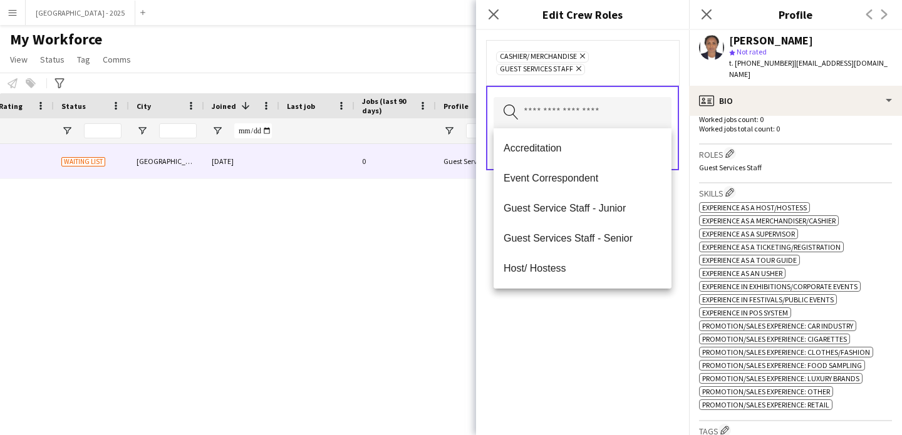
click at [623, 326] on div "Cashier/ Merchandise Remove Guest Services Staff Remove Search by role type Save" at bounding box center [582, 232] width 213 height 405
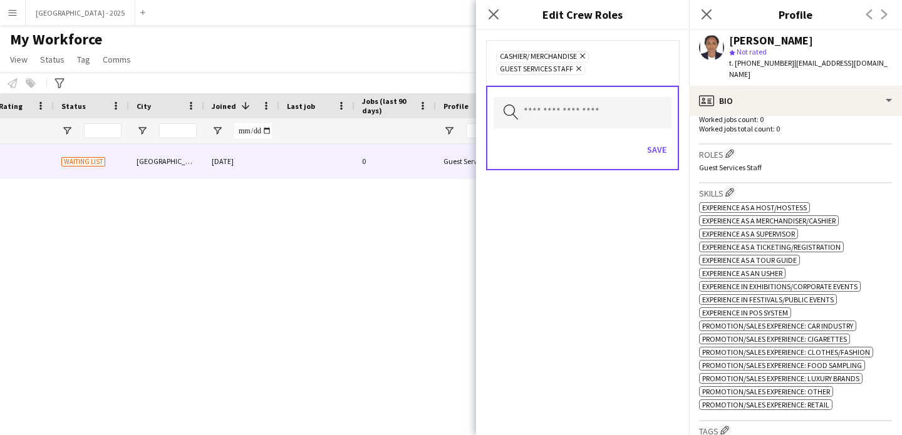
click at [641, 150] on div "Save" at bounding box center [583, 151] width 178 height 36
click at [649, 150] on button "Save" at bounding box center [656, 150] width 29 height 20
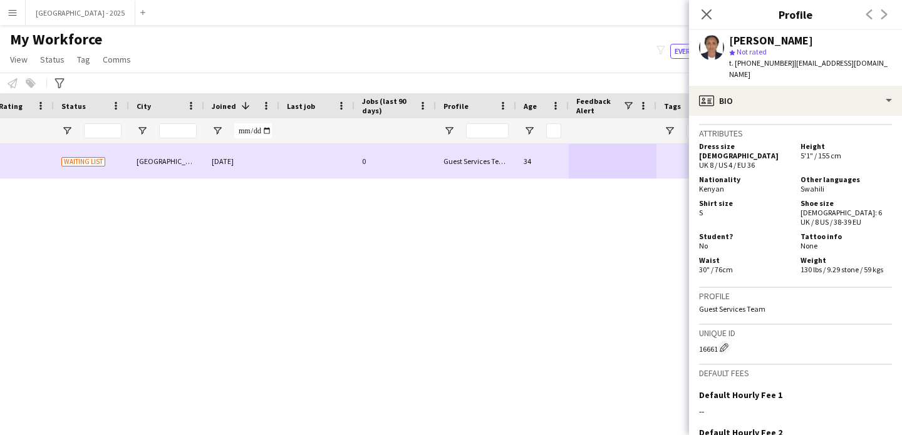
scroll to position [0, 0]
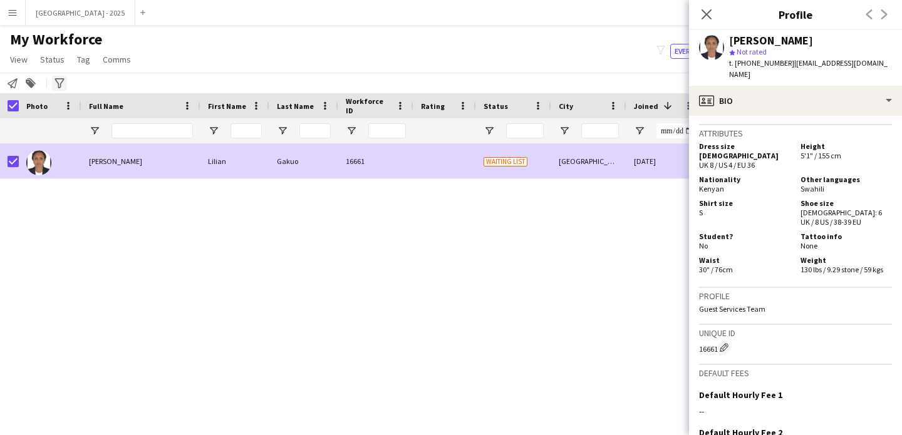
click at [47, 55] on span "Status" at bounding box center [52, 59] width 24 height 11
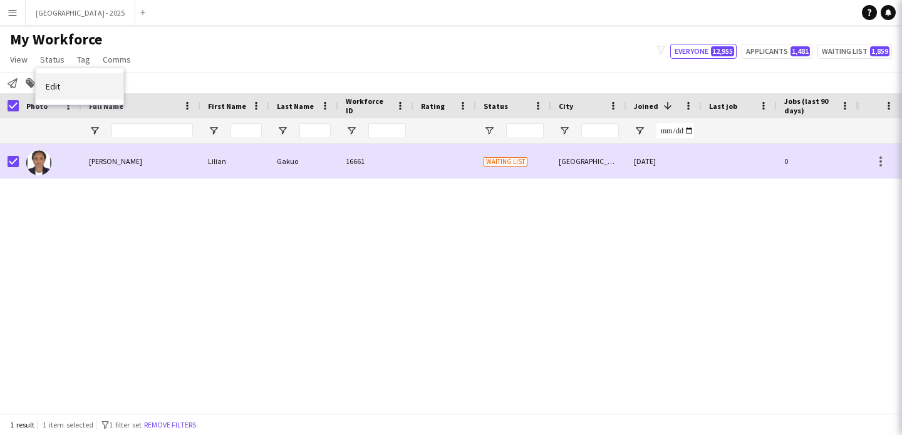
click at [75, 85] on link "Edit" at bounding box center [80, 86] width 88 height 26
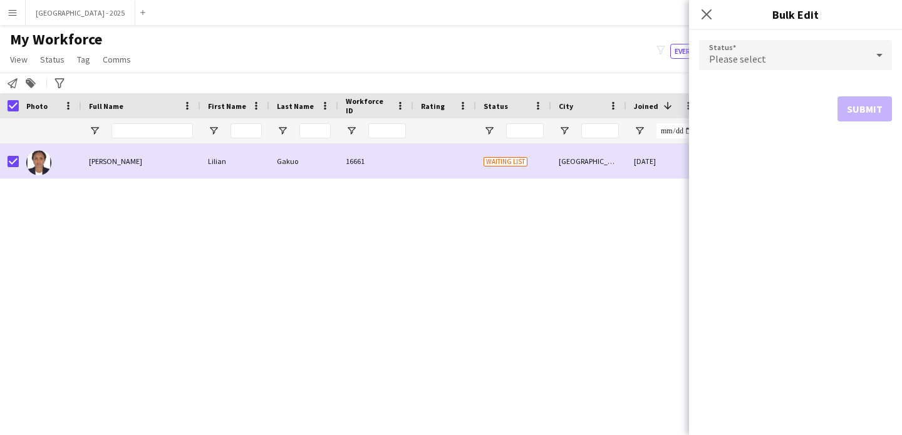
click at [812, 63] on div "Please select" at bounding box center [783, 55] width 168 height 30
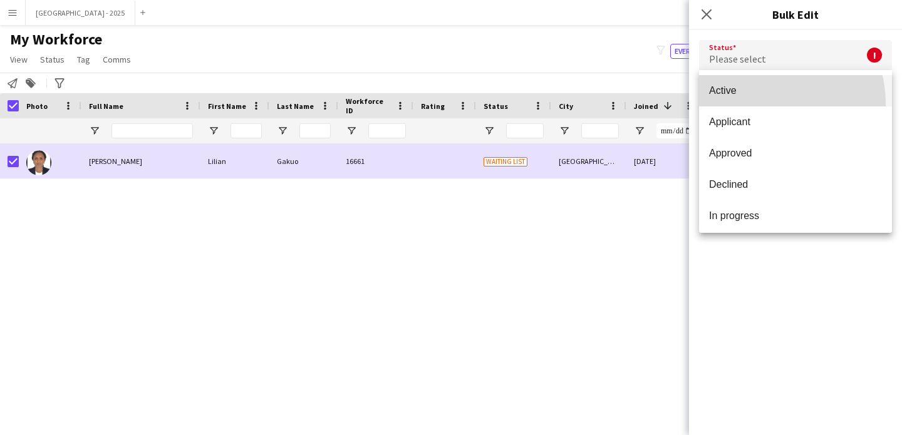
click at [763, 103] on mat-option "Active" at bounding box center [795, 90] width 193 height 31
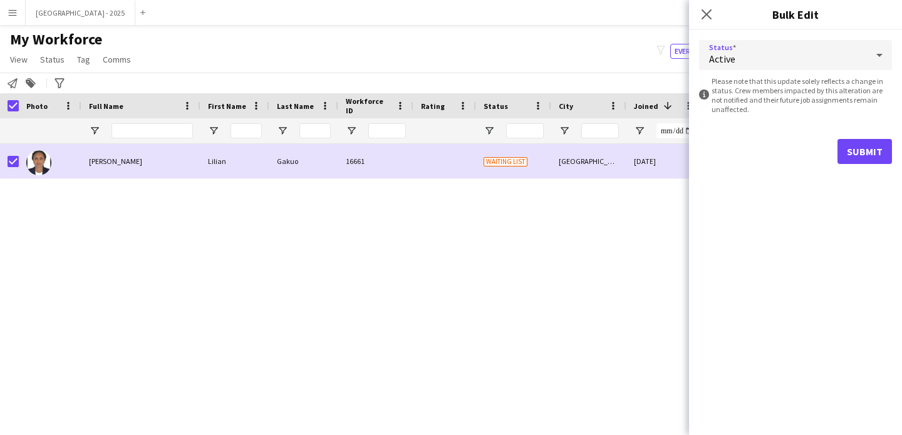
click at [838, 133] on form "Status Active information-circle Please note that this update solely reflects a…" at bounding box center [795, 102] width 193 height 144
click at [852, 143] on button "Submit" at bounding box center [865, 151] width 55 height 25
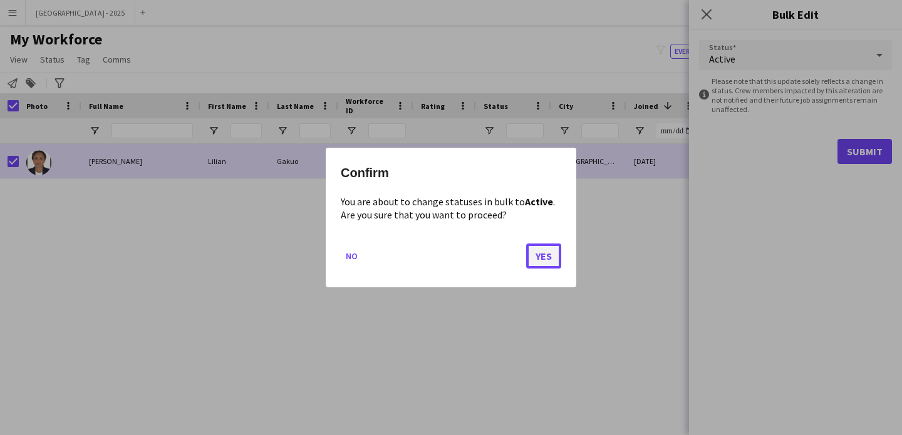
click at [545, 256] on button "Yes" at bounding box center [543, 256] width 35 height 25
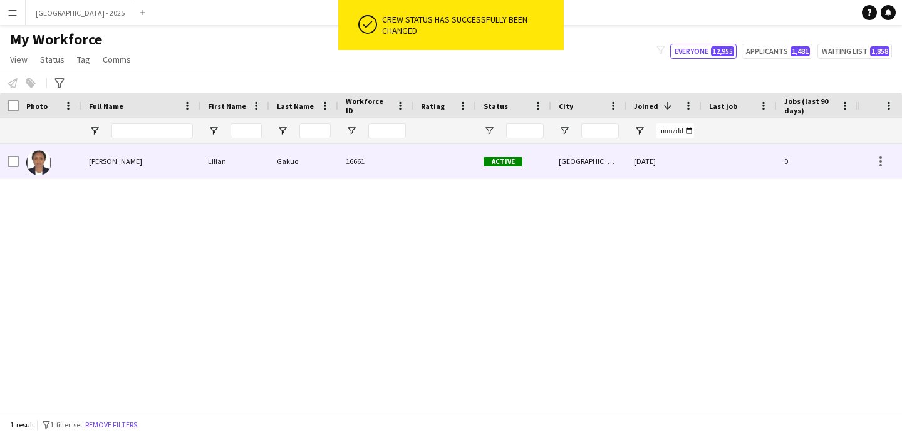
click at [71, 158] on div at bounding box center [50, 161] width 63 height 34
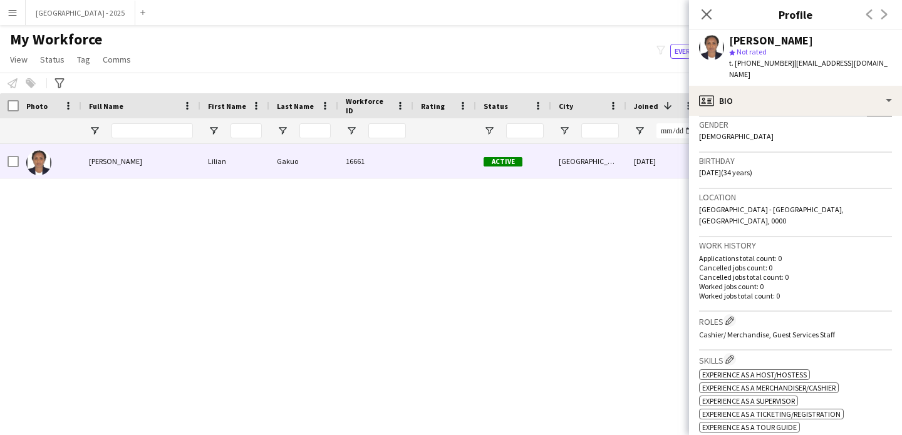
scroll to position [263, 0]
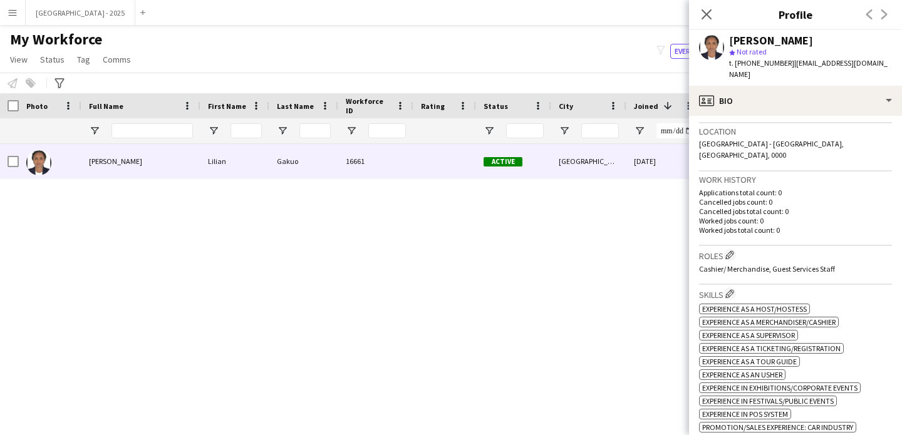
click at [796, 72] on div "Lilian Gakuo star Not rated t. +971553607637 | liliannyamburag@gmail.com" at bounding box center [795, 58] width 213 height 56
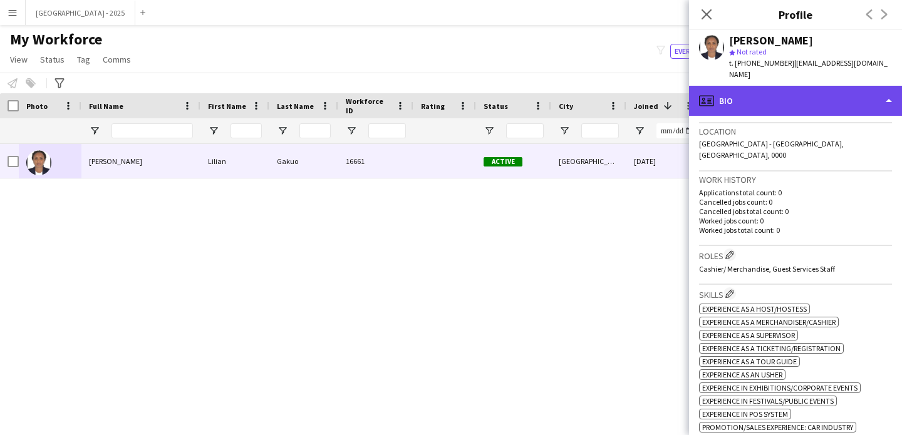
click at [802, 91] on div "profile Bio" at bounding box center [795, 101] width 213 height 30
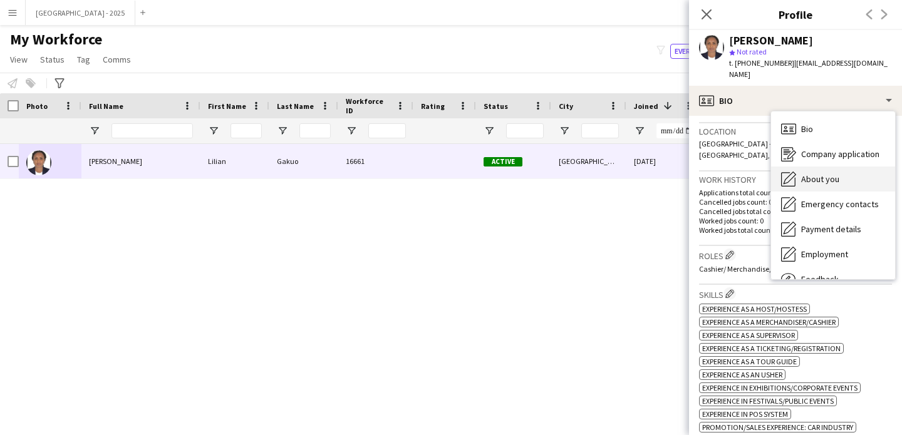
click at [849, 171] on div "About you About you" at bounding box center [833, 179] width 124 height 25
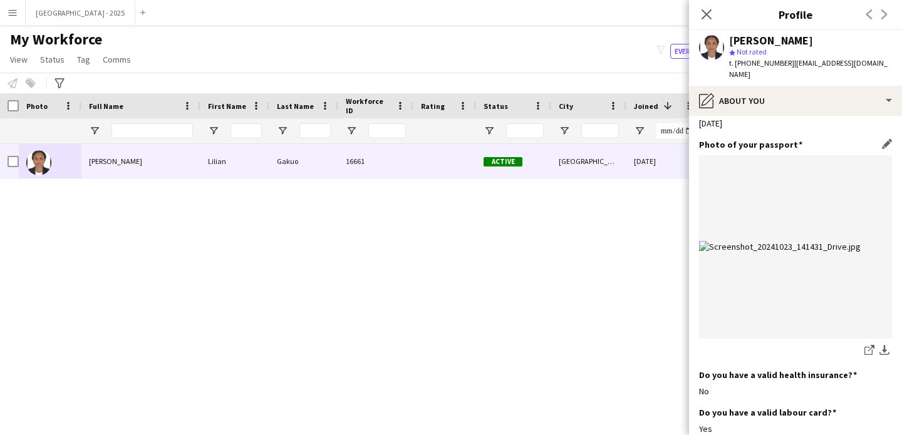
scroll to position [1271, 0]
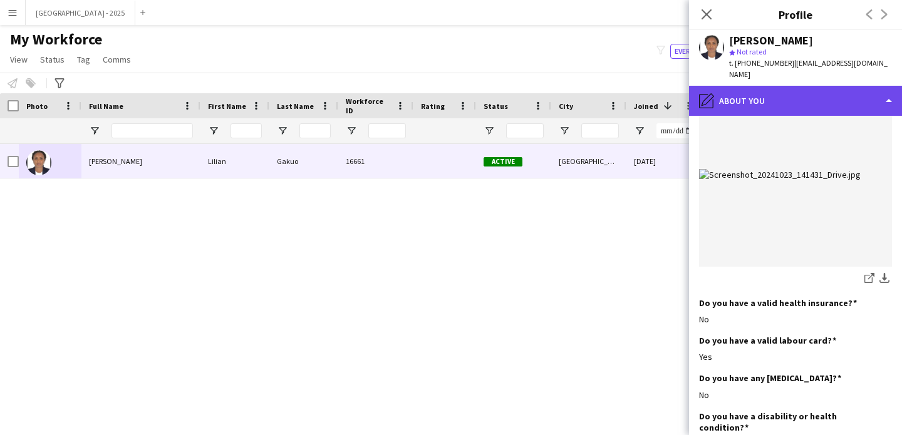
click at [743, 86] on div "pencil4 About you" at bounding box center [795, 101] width 213 height 30
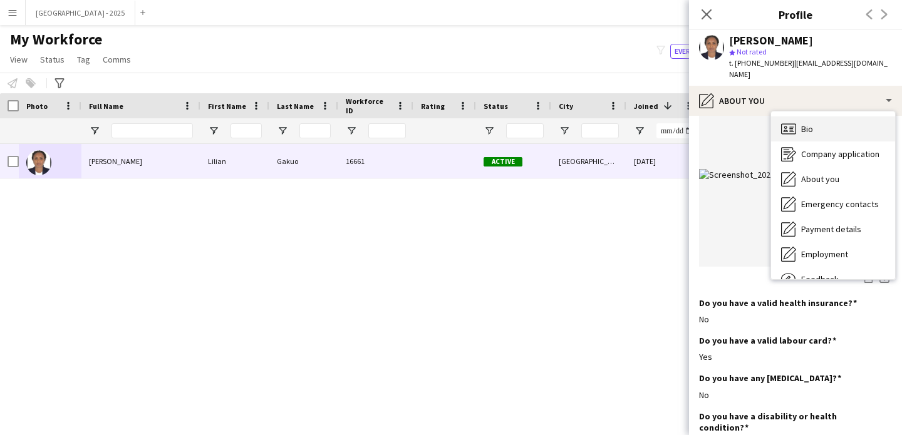
click at [813, 120] on div "Bio Bio" at bounding box center [833, 129] width 124 height 25
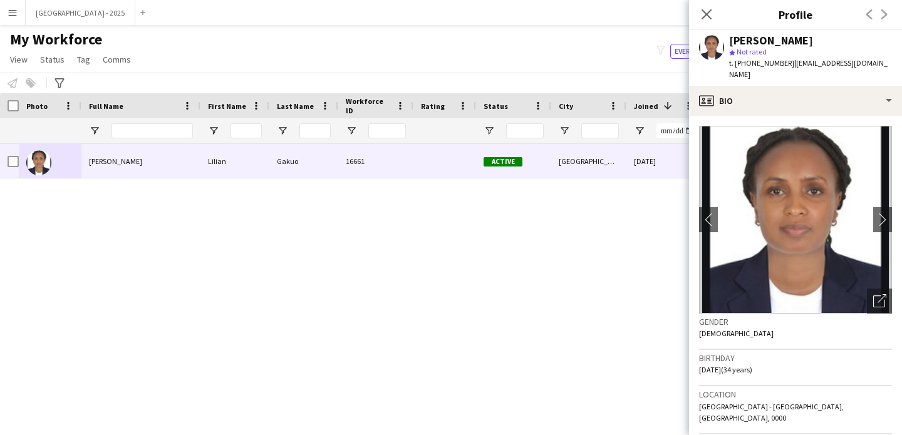
click at [695, 8] on div "Close pop-in" at bounding box center [706, 14] width 35 height 29
click at [699, 15] on app-icon "Close pop-in" at bounding box center [707, 15] width 18 height 18
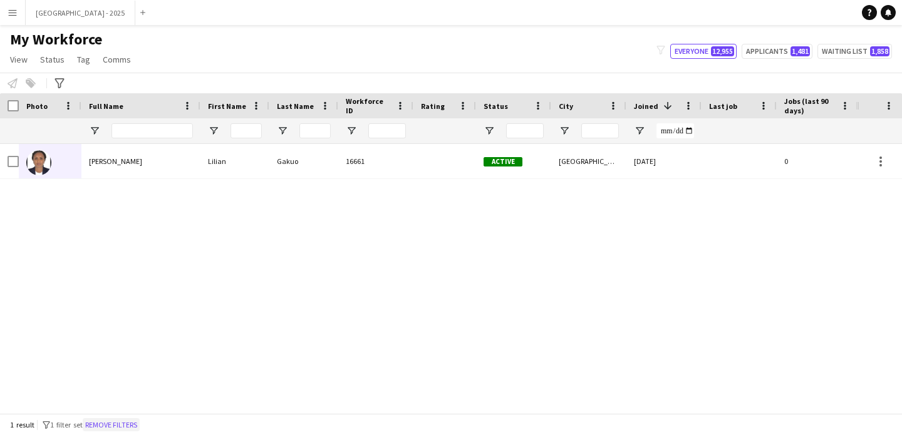
click at [140, 425] on button "Remove filters" at bounding box center [111, 425] width 57 height 14
click at [140, 425] on div "1 result filter-1 1 filter set Remove filters" at bounding box center [451, 424] width 902 height 21
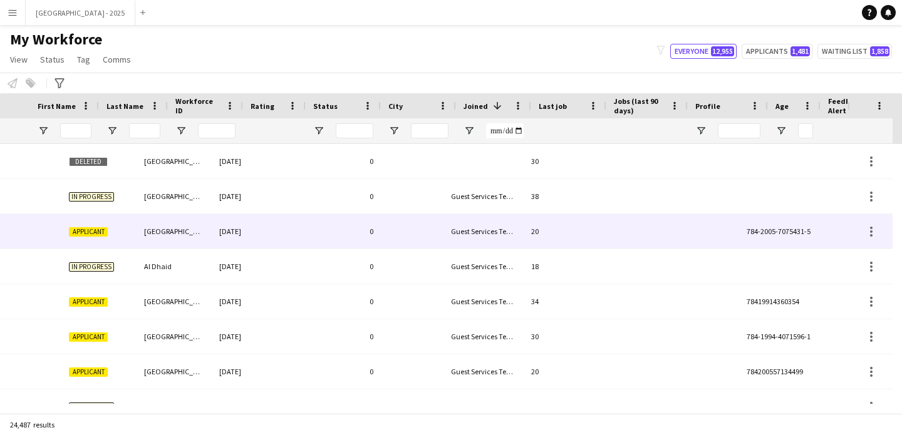
scroll to position [0, 415]
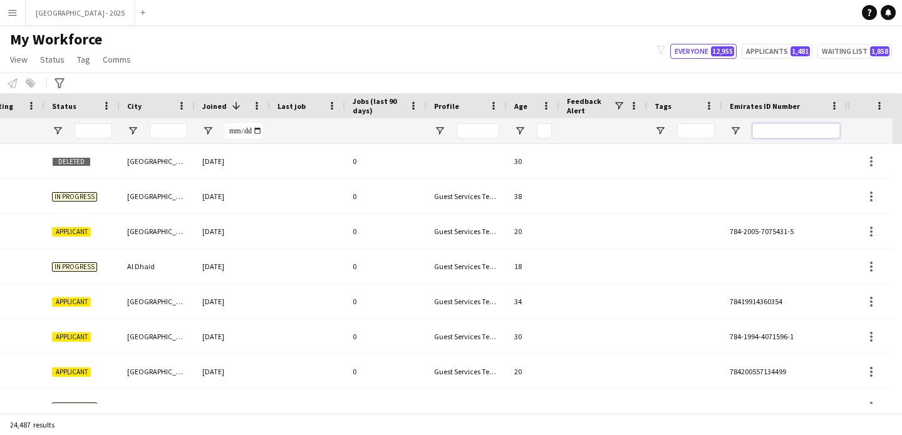
click at [770, 123] on input "Emirates ID Number Filter Input" at bounding box center [796, 130] width 88 height 15
paste input "*******"
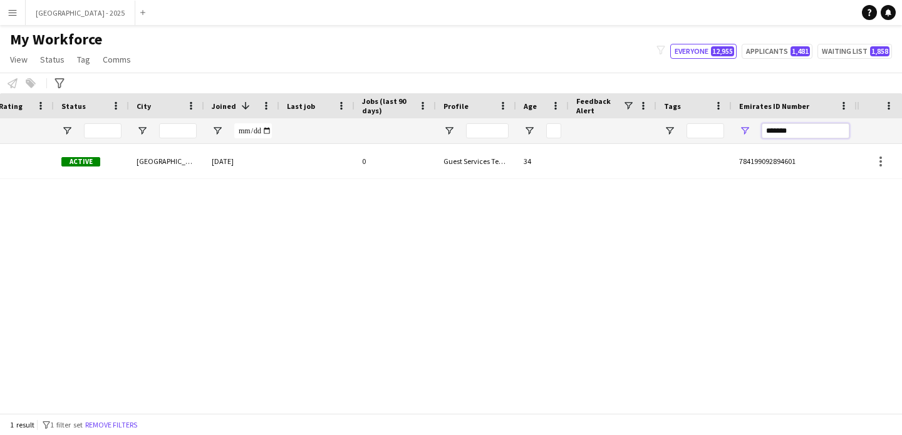
scroll to position [0, 422]
type input "*******"
click at [137, 425] on button "Remove filters" at bounding box center [111, 425] width 57 height 14
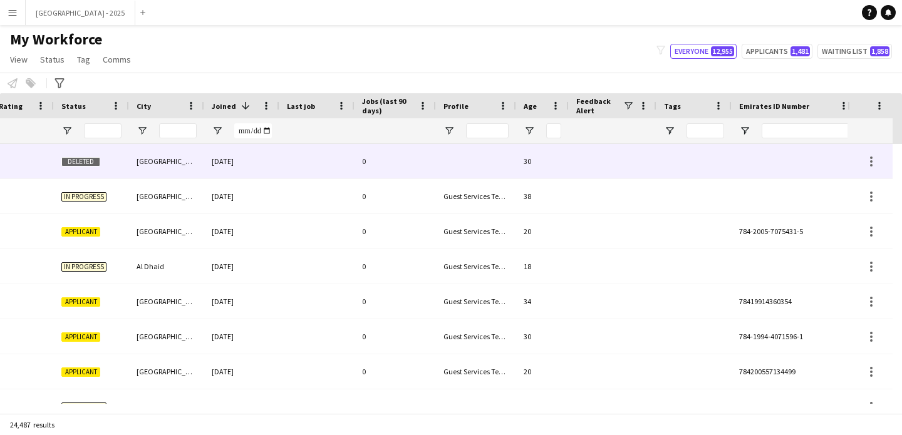
scroll to position [0, 432]
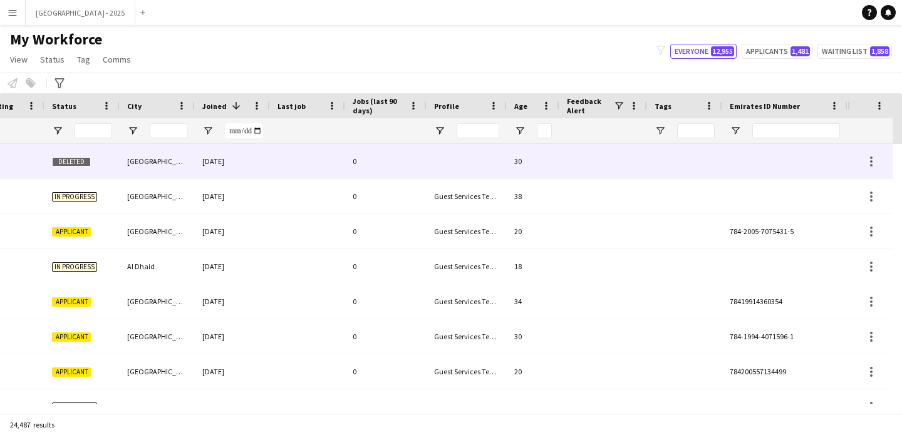
click at [779, 145] on div at bounding box center [784, 161] width 125 height 34
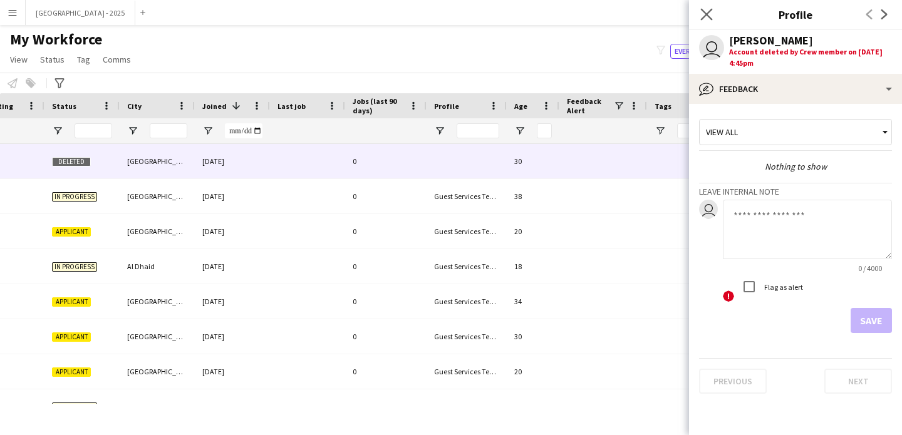
click at [705, 21] on app-icon "Close pop-in" at bounding box center [707, 15] width 18 height 18
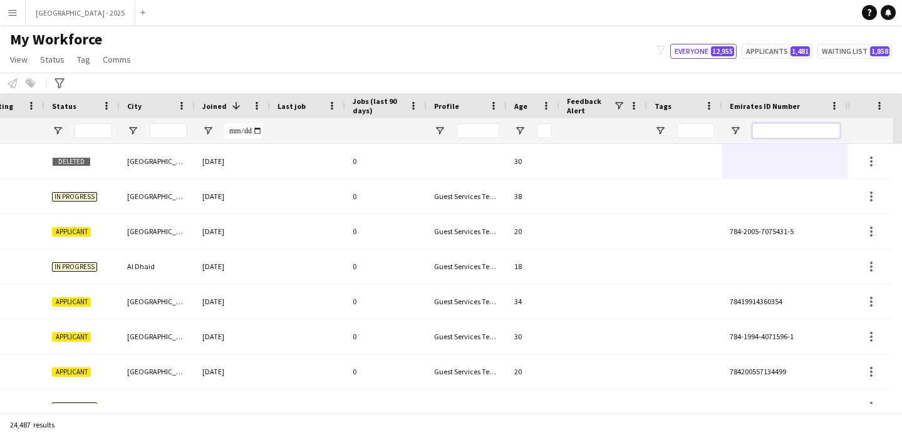
click at [785, 127] on input "Emirates ID Number Filter Input" at bounding box center [796, 130] width 88 height 15
paste input "*******"
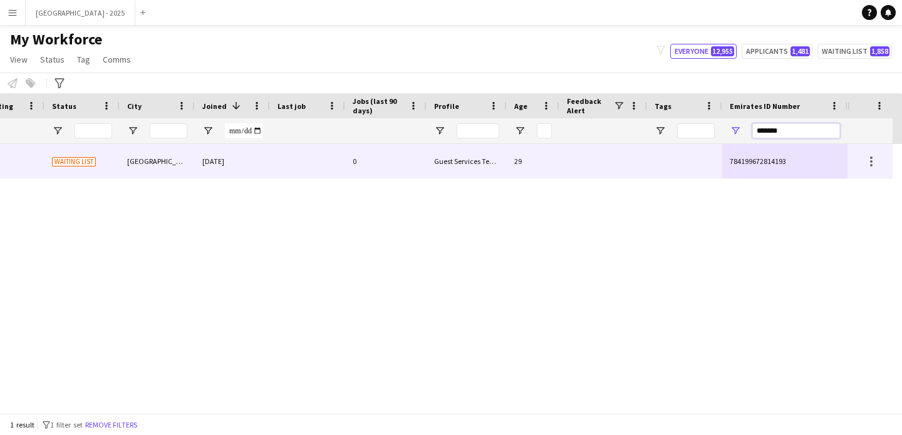
type input "*******"
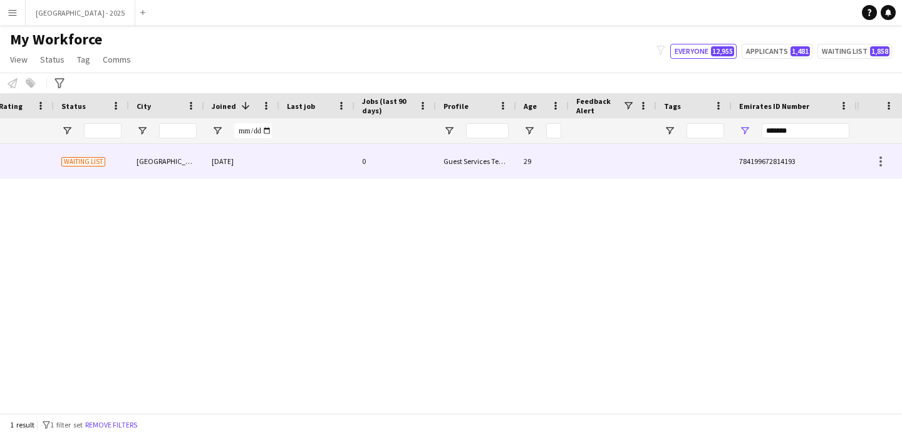
click at [517, 153] on div "29" at bounding box center [542, 161] width 53 height 34
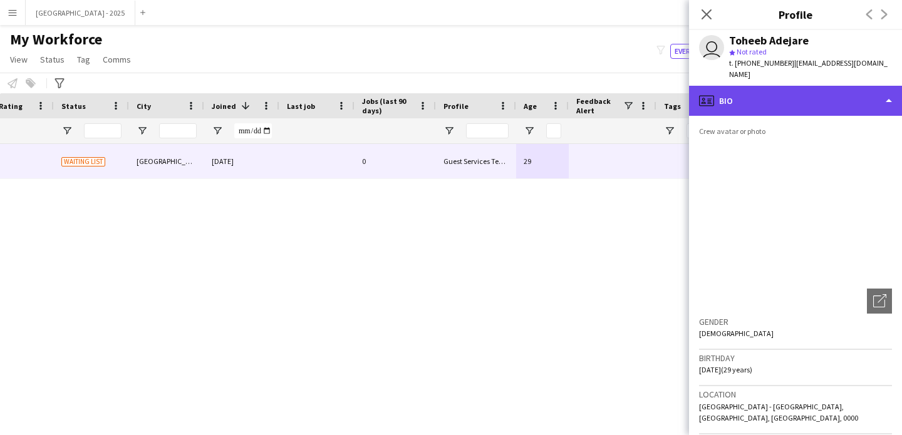
click at [773, 90] on div "profile Bio" at bounding box center [795, 101] width 213 height 30
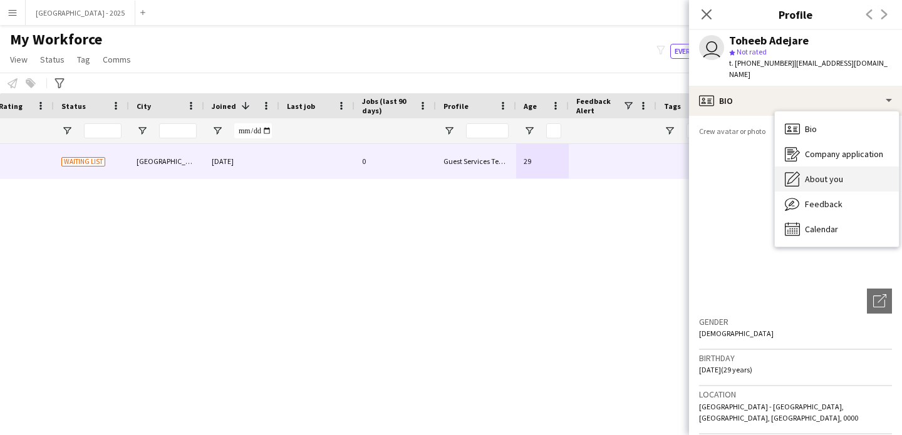
click at [814, 174] on span "About you" at bounding box center [824, 179] width 38 height 11
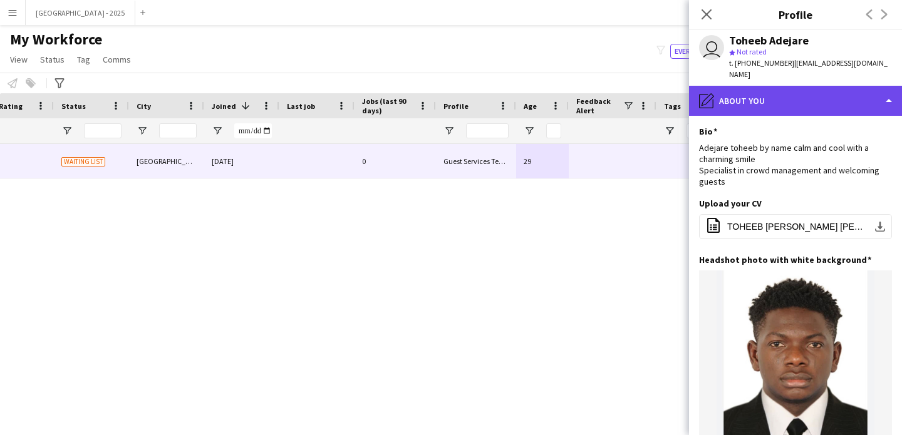
click at [779, 86] on div "pencil4 About you" at bounding box center [795, 101] width 213 height 30
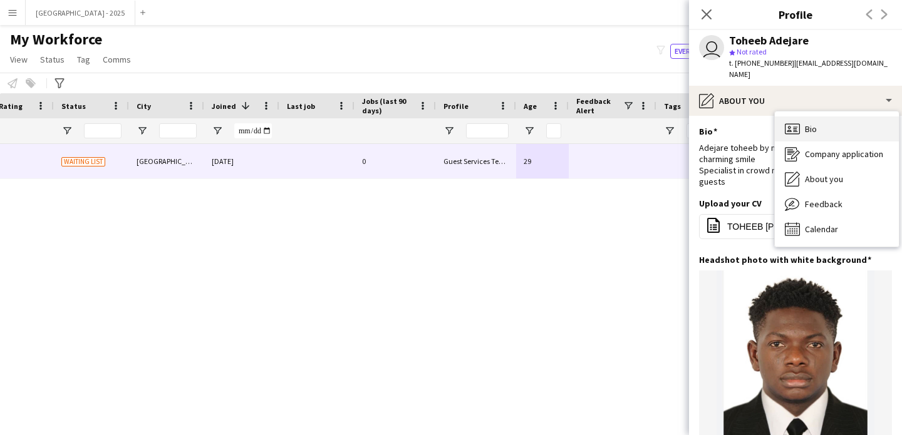
click at [813, 123] on span "Bio" at bounding box center [811, 128] width 12 height 11
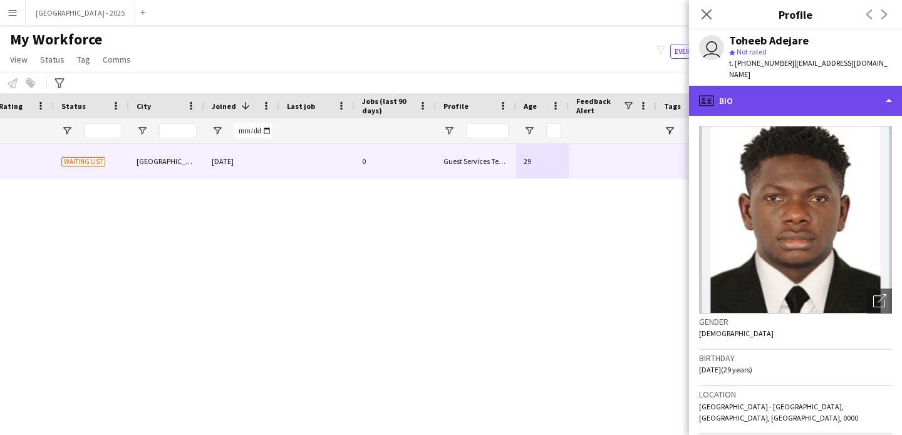
click at [797, 91] on div "profile Bio" at bounding box center [795, 101] width 213 height 30
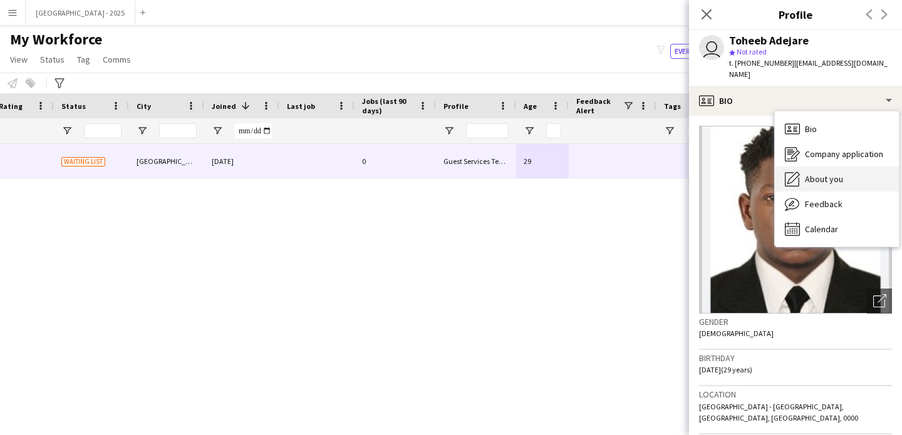
click at [826, 174] on span "About you" at bounding box center [824, 179] width 38 height 11
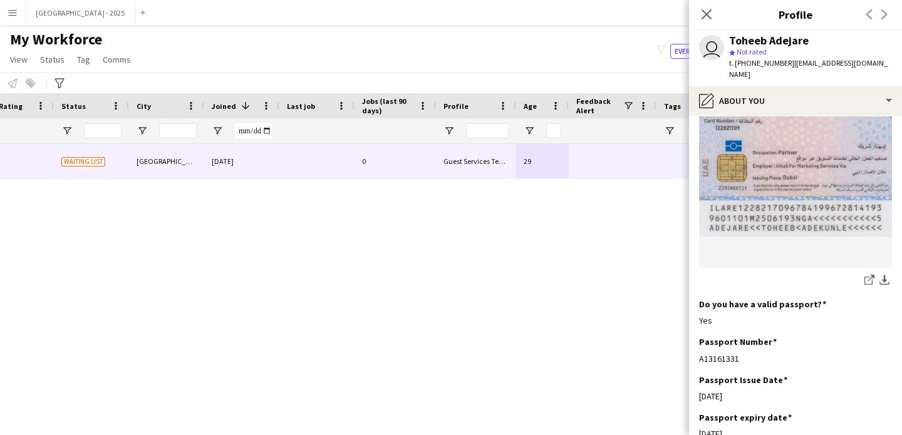
scroll to position [833, 0]
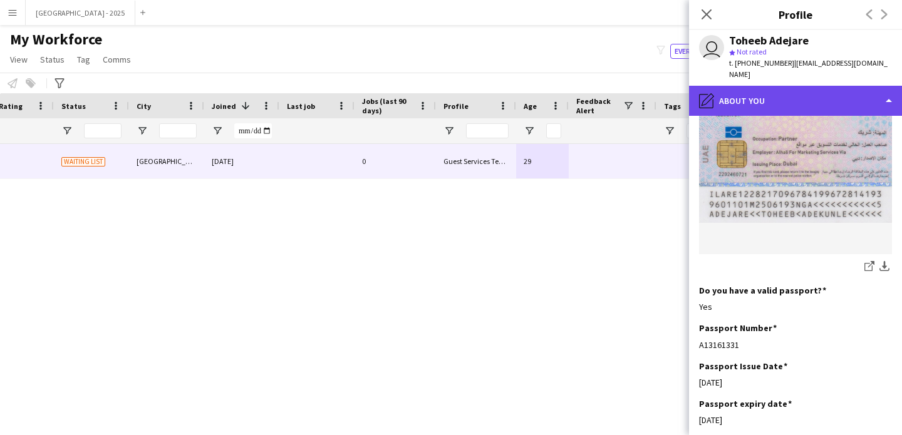
click at [791, 101] on div "pencil4 About you" at bounding box center [795, 101] width 213 height 30
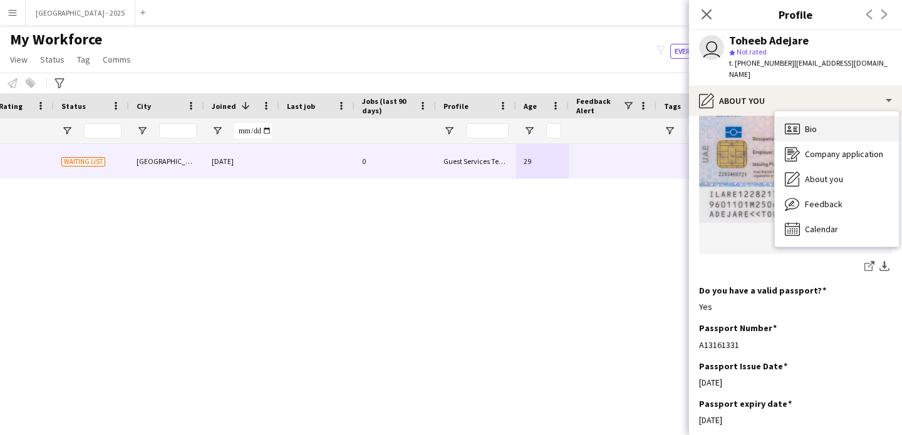
click at [811, 117] on div "Bio Bio" at bounding box center [837, 129] width 124 height 25
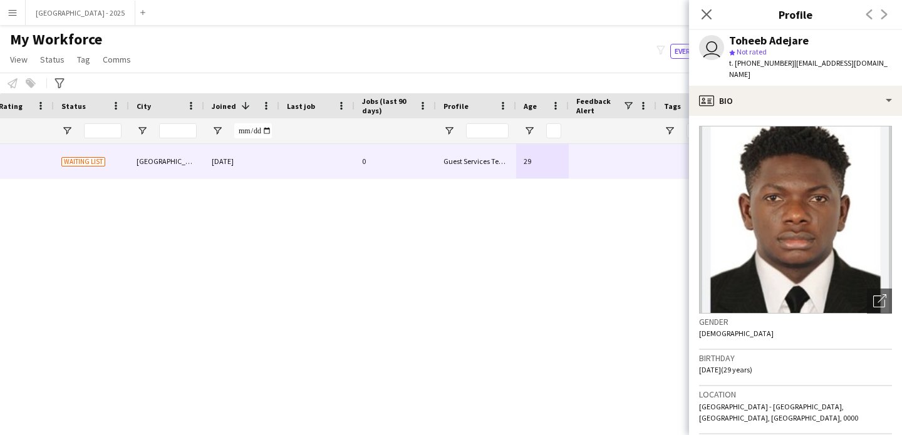
scroll to position [237, 0]
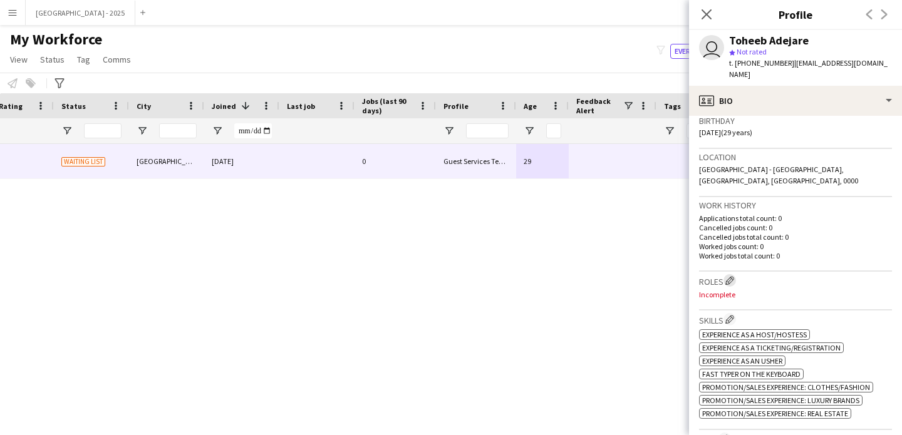
click at [731, 276] on app-icon "Edit crew company roles" at bounding box center [729, 280] width 9 height 9
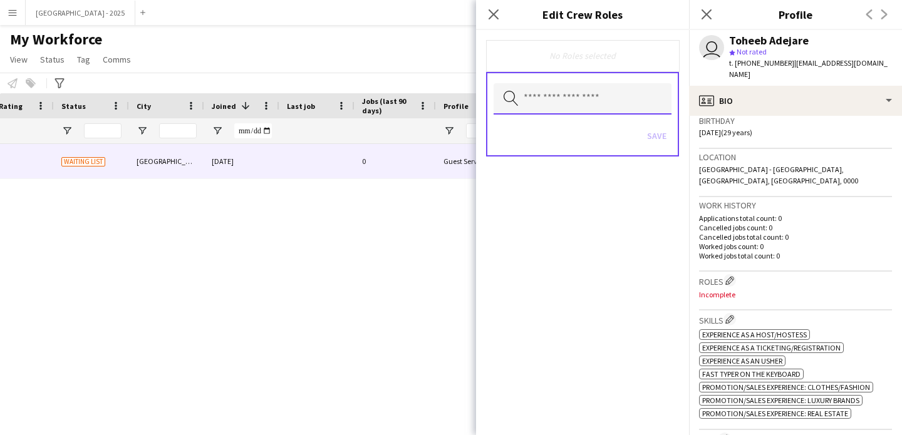
click at [563, 98] on input "text" at bounding box center [583, 98] width 178 height 31
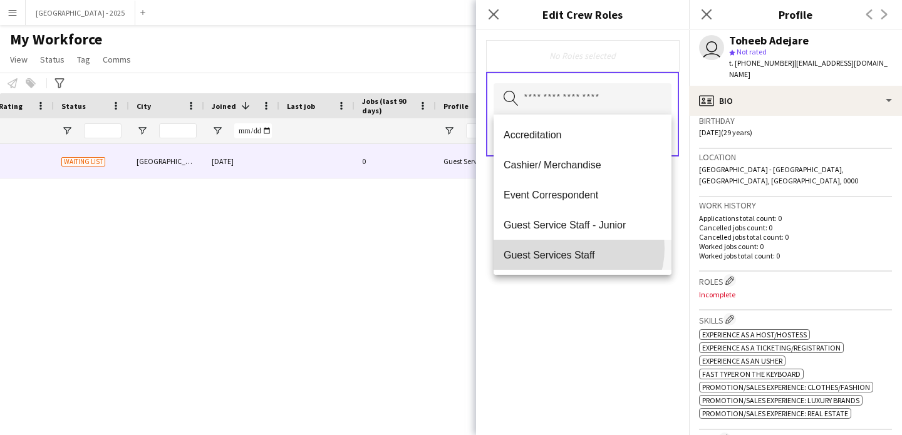
click at [575, 249] on span "Guest Services Staff" at bounding box center [583, 255] width 158 height 12
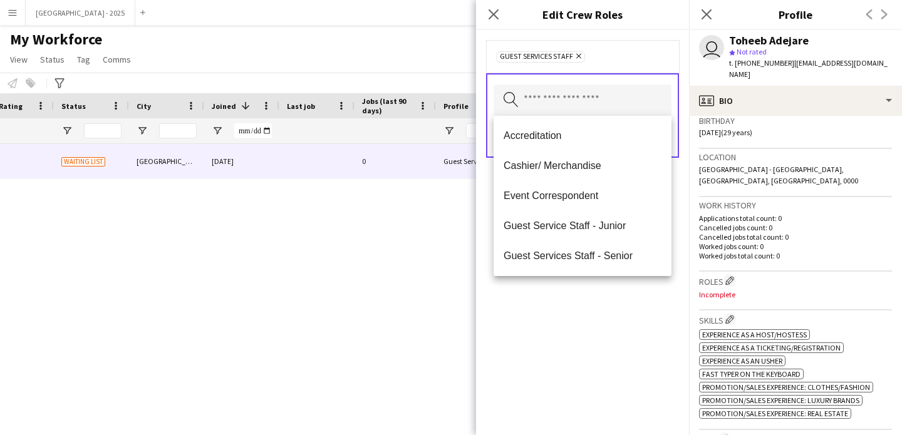
click at [601, 322] on div "Guest Services Staff Remove Search by role type Save" at bounding box center [582, 232] width 213 height 405
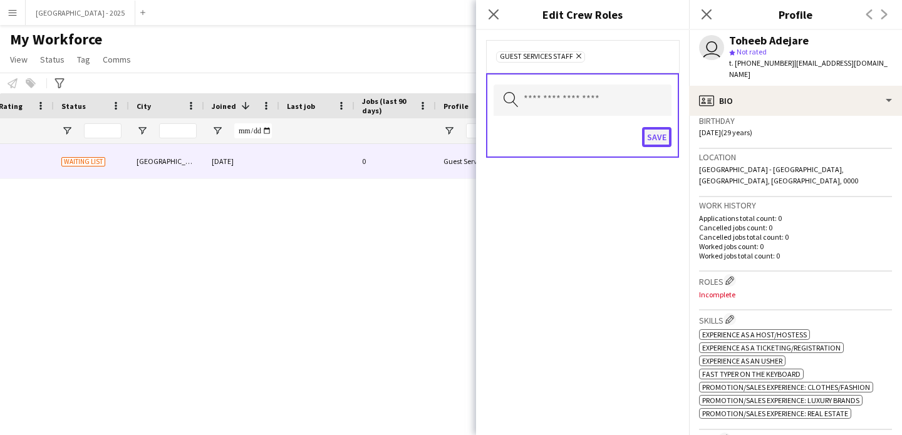
click at [650, 136] on button "Save" at bounding box center [656, 137] width 29 height 20
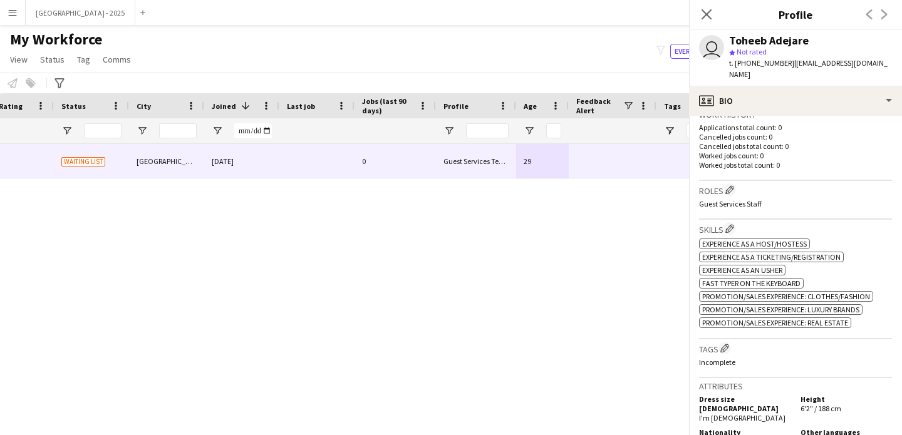
scroll to position [442, 0]
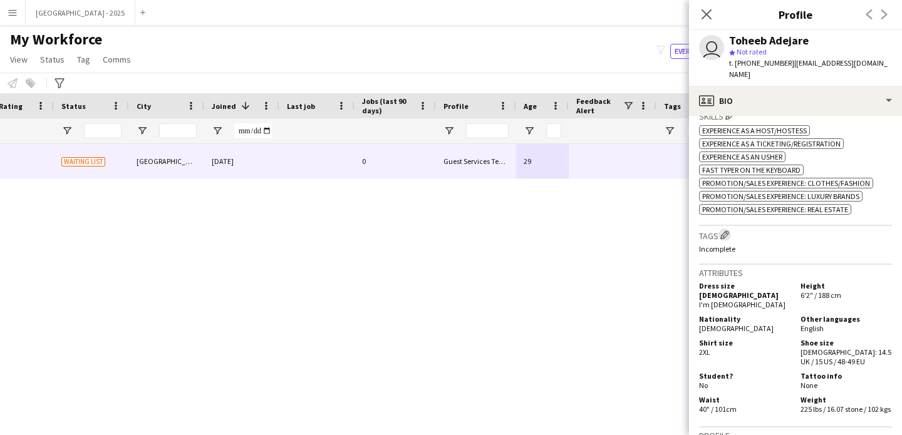
click at [727, 231] on app-icon "Edit crew company tags" at bounding box center [724, 235] width 9 height 9
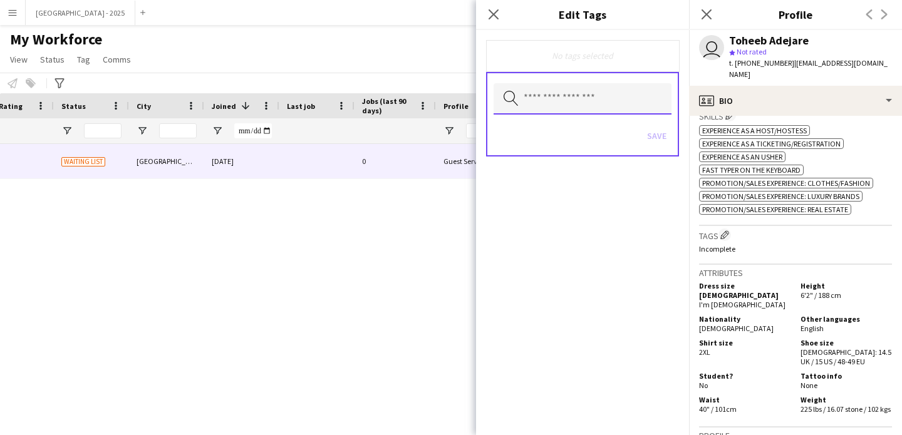
click at [586, 102] on input "text" at bounding box center [583, 98] width 178 height 31
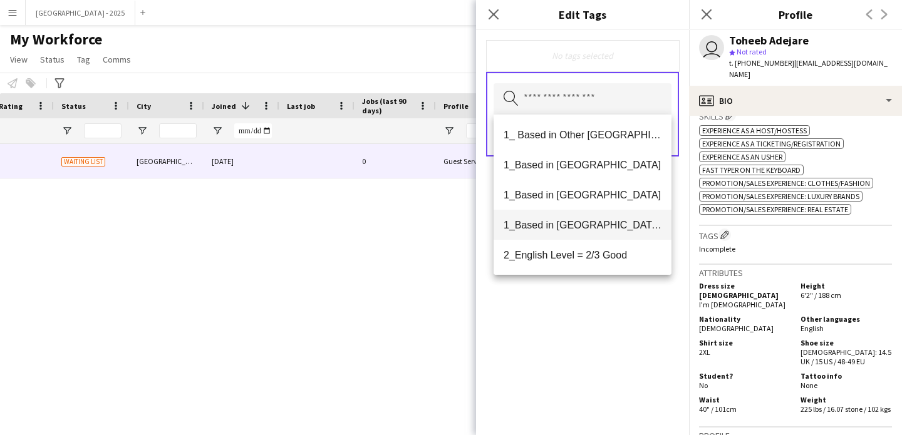
click at [585, 226] on span "1_Based in [GEOGRAPHIC_DATA]/[GEOGRAPHIC_DATA]/Ajman" at bounding box center [583, 225] width 158 height 12
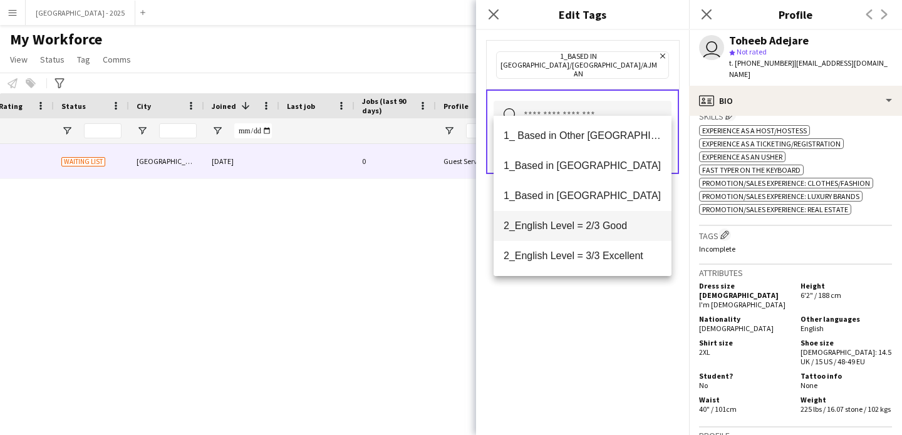
click at [607, 225] on span "2_English Level = 2/3 Good" at bounding box center [583, 226] width 158 height 12
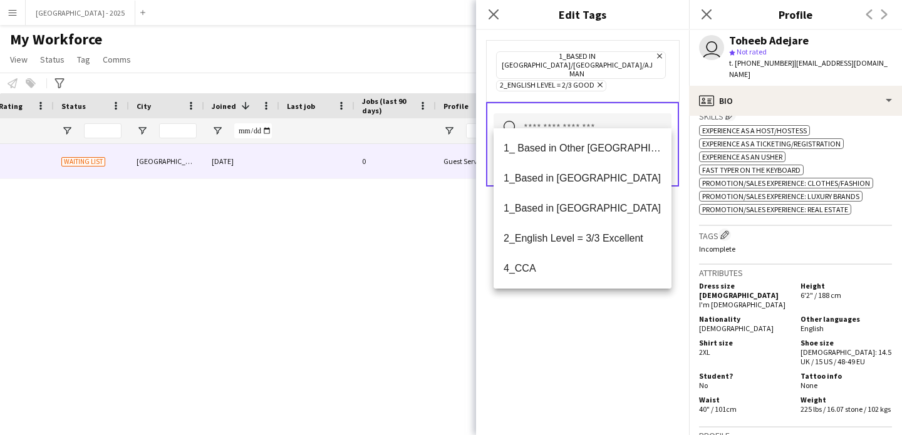
drag, startPoint x: 601, startPoint y: 360, endPoint x: 601, endPoint y: 349, distance: 11.3
click at [601, 360] on div "1_Based in [GEOGRAPHIC_DATA]/[GEOGRAPHIC_DATA]/Ajman Remove 2_English Level = 2…" at bounding box center [582, 232] width 213 height 405
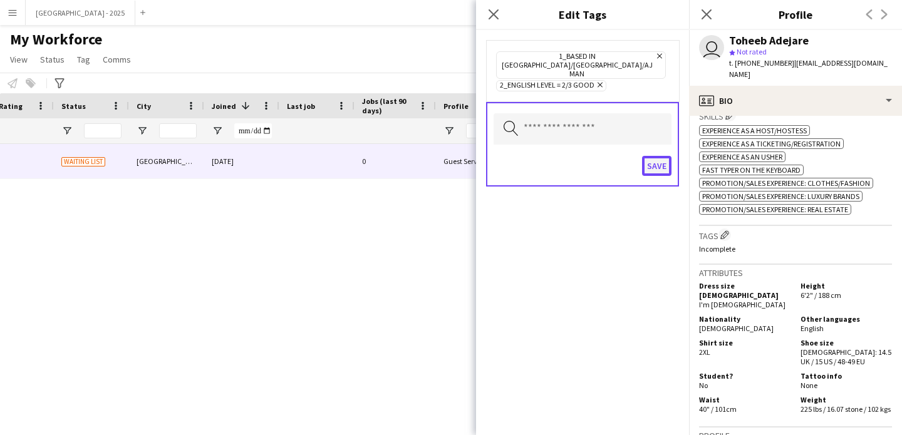
click at [647, 156] on button "Save" at bounding box center [656, 166] width 29 height 20
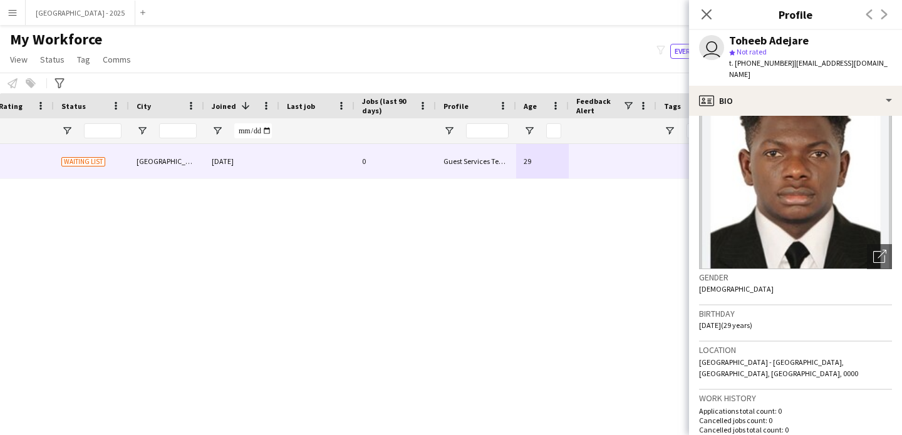
scroll to position [0, 0]
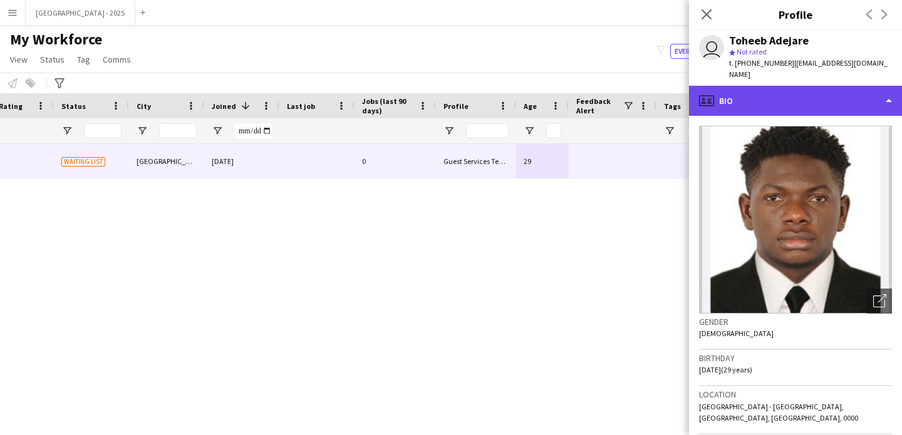
click at [806, 86] on div "profile Bio" at bounding box center [795, 101] width 213 height 30
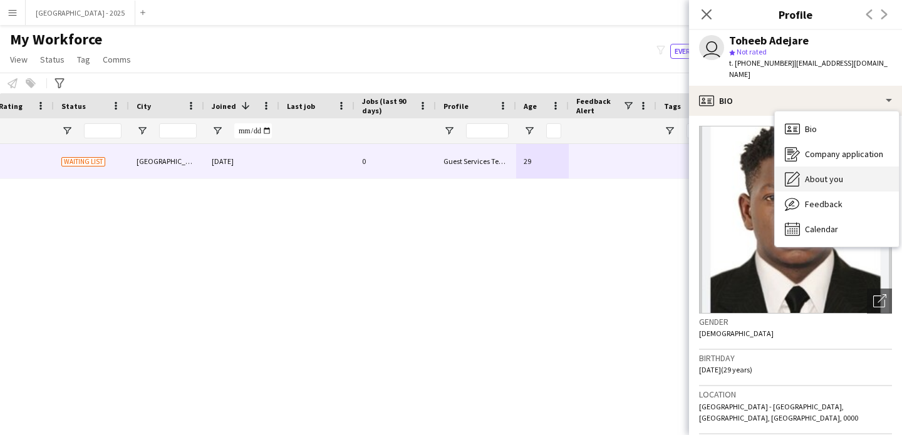
click at [837, 174] on span "About you" at bounding box center [824, 179] width 38 height 11
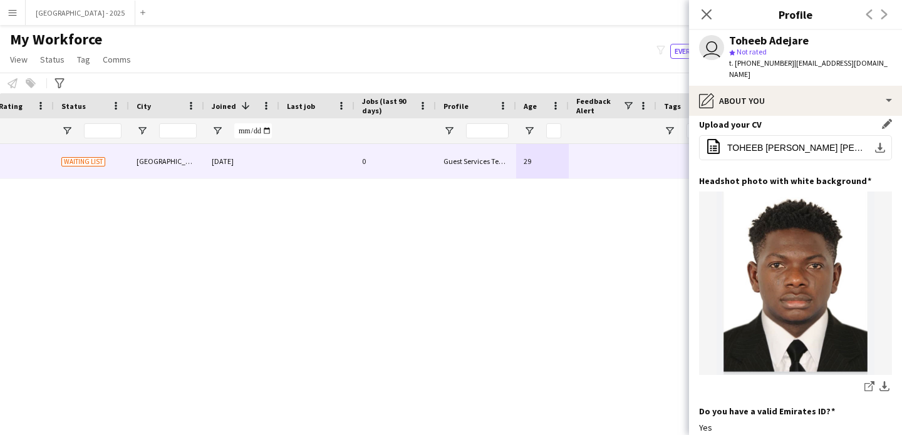
scroll to position [244, 0]
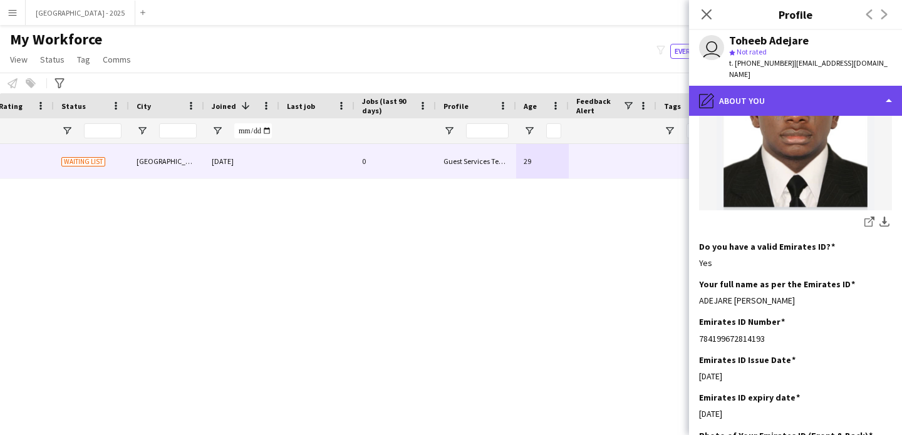
click at [777, 101] on div "pencil4 About you" at bounding box center [795, 101] width 213 height 30
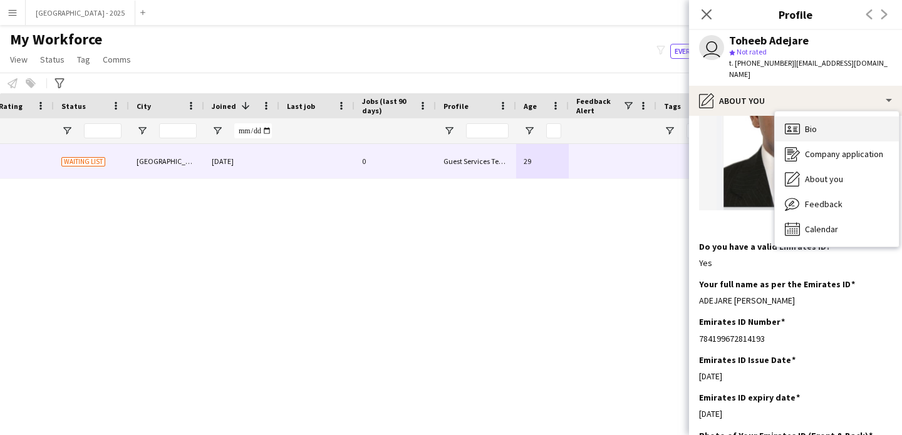
click at [824, 117] on div "Bio Bio" at bounding box center [837, 129] width 124 height 25
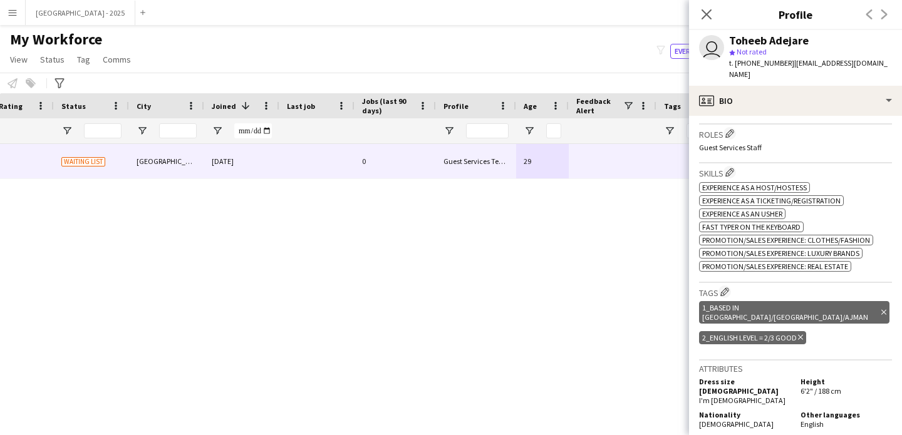
scroll to position [398, 0]
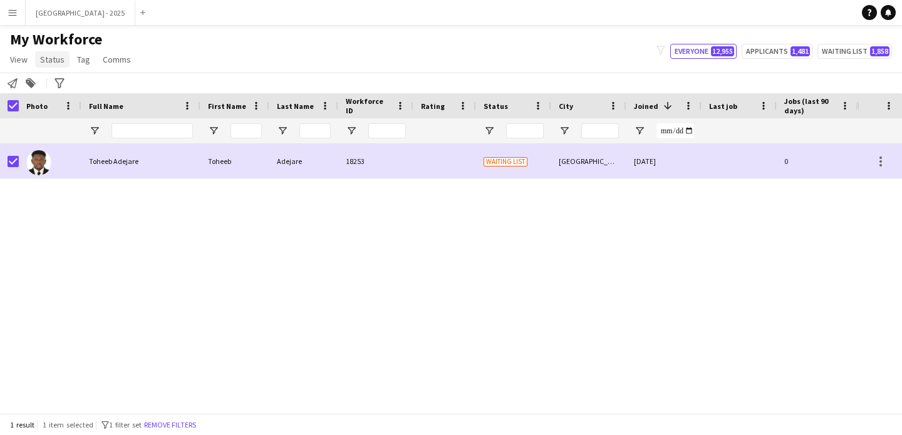
click at [55, 64] on span "Status" at bounding box center [52, 59] width 24 height 11
click at [99, 93] on link "Edit" at bounding box center [80, 86] width 88 height 26
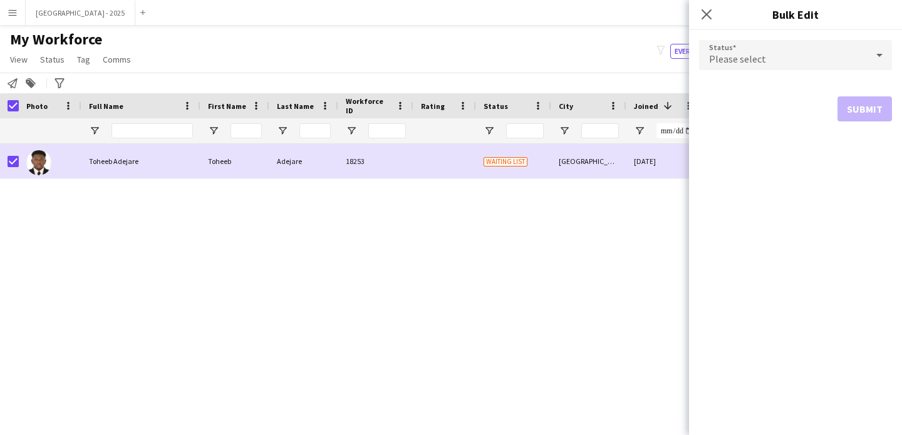
click at [728, 45] on div "Please select" at bounding box center [783, 55] width 168 height 30
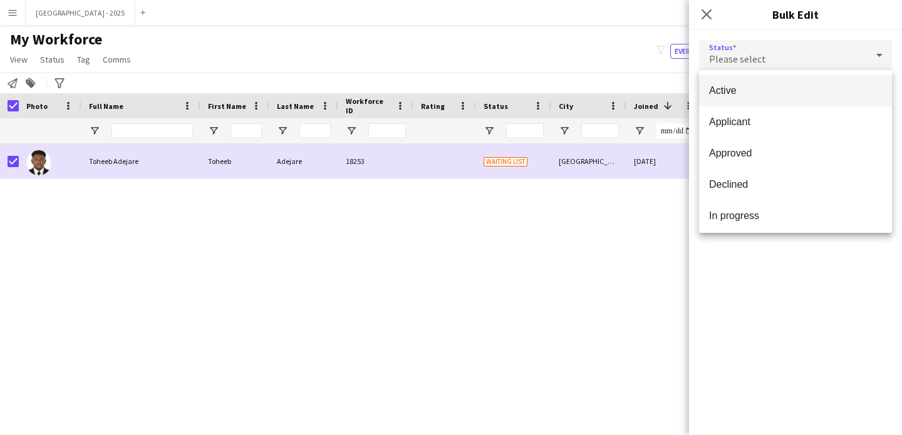
click at [739, 90] on span "Active" at bounding box center [795, 91] width 173 height 12
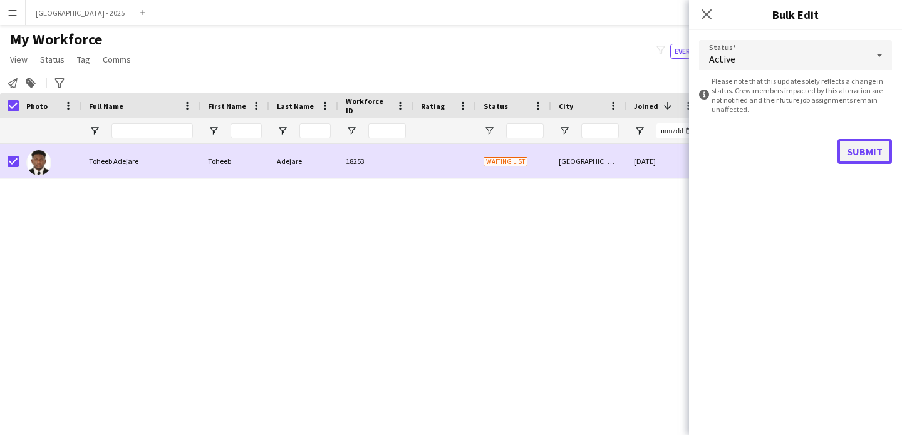
click at [860, 140] on button "Submit" at bounding box center [865, 151] width 55 height 25
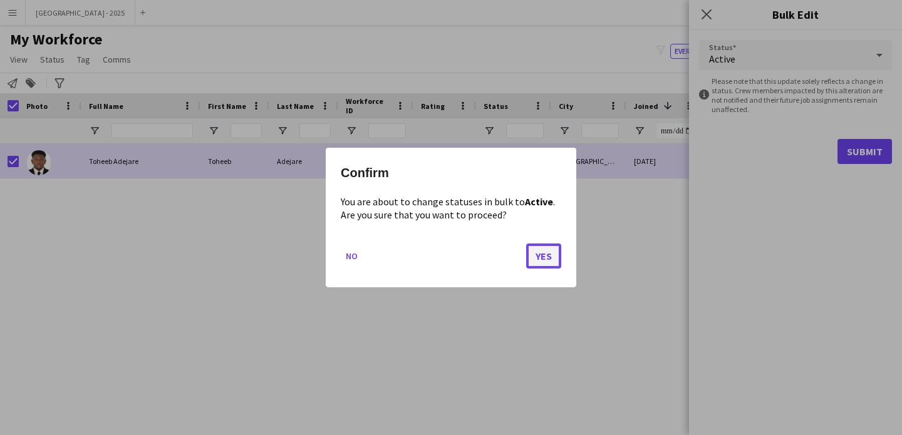
click at [554, 256] on button "Yes" at bounding box center [543, 256] width 35 height 25
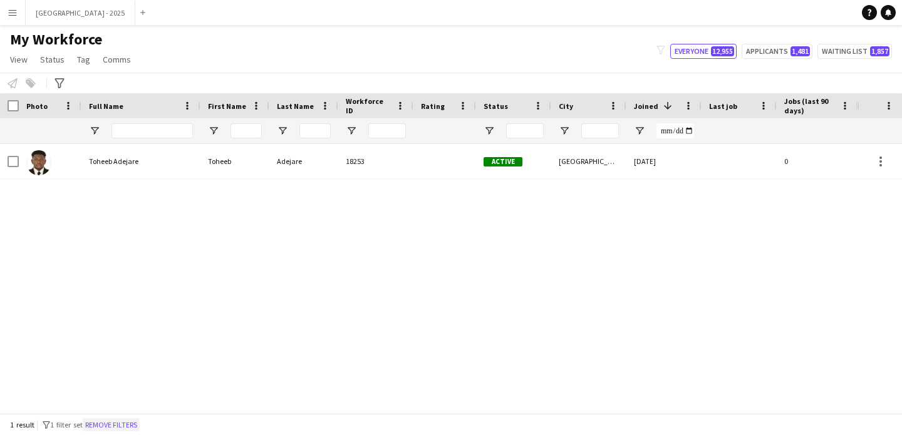
click at [124, 428] on button "Remove filters" at bounding box center [111, 425] width 57 height 14
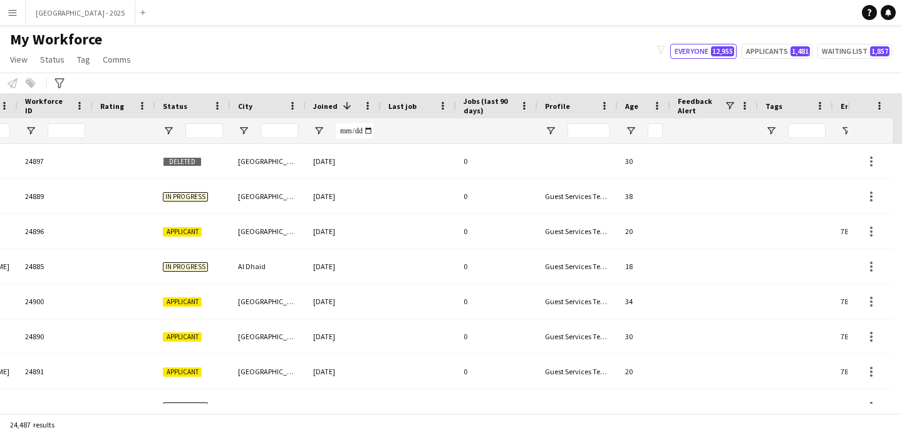
scroll to position [0, 432]
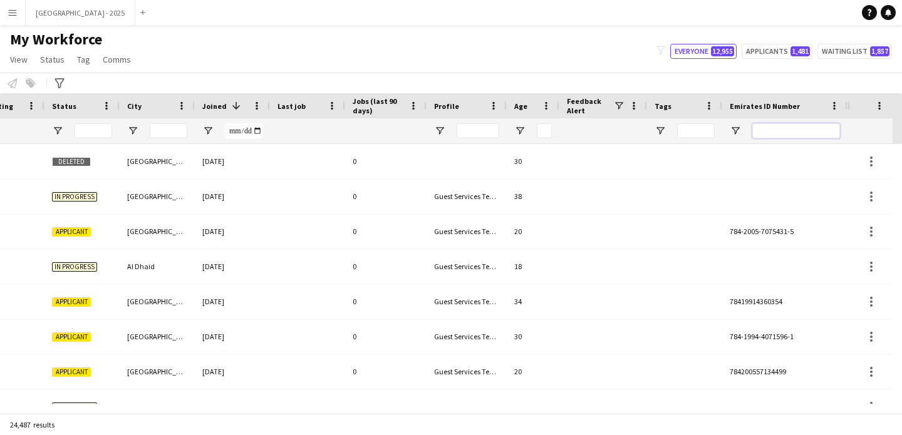
click at [816, 132] on input "Emirates ID Number Filter Input" at bounding box center [796, 130] width 88 height 15
paste input "*******"
type input "*******"
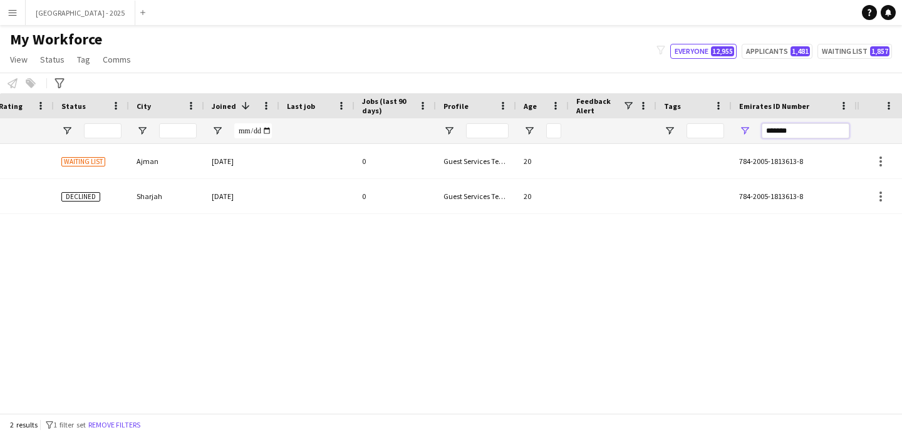
click at [816, 132] on input "*******" at bounding box center [806, 130] width 88 height 15
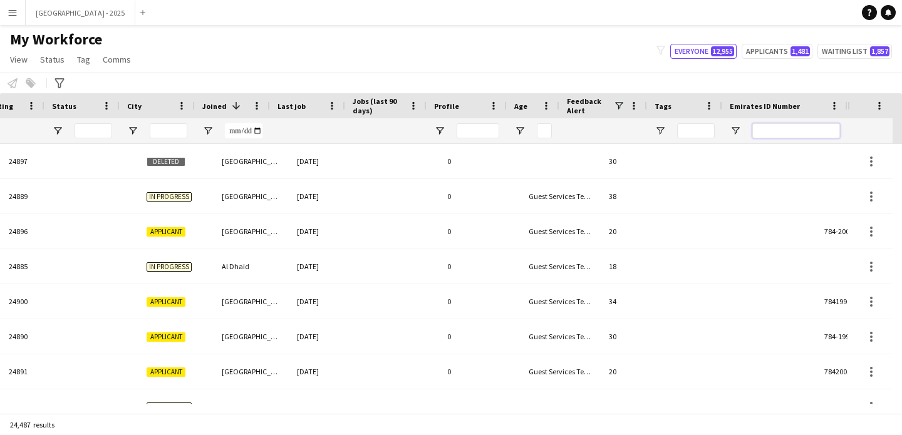
scroll to position [0, 432]
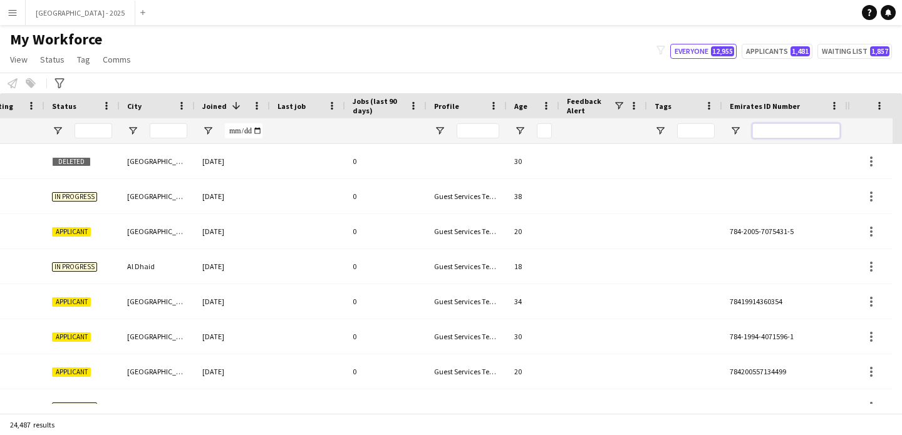
click at [767, 131] on input "Emirates ID Number Filter Input" at bounding box center [796, 130] width 88 height 15
paste input "*******"
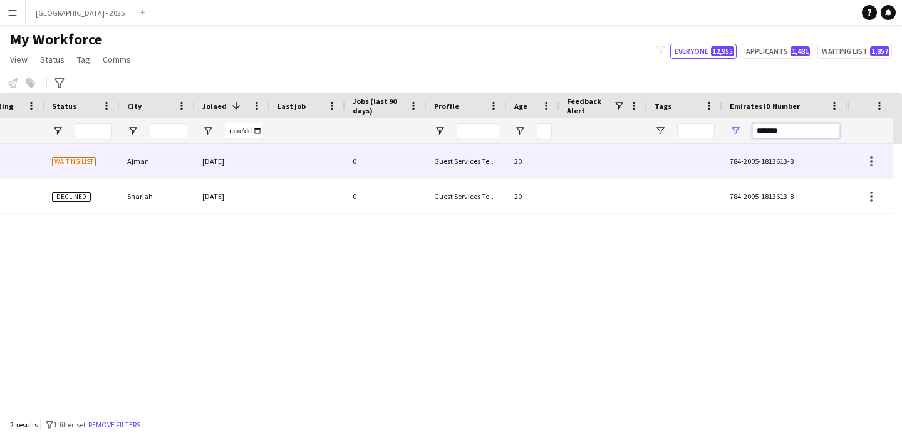
type input "*******"
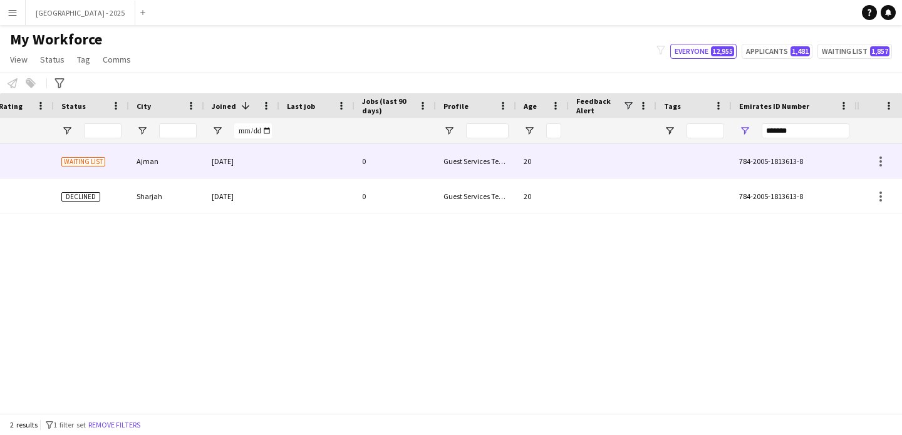
click at [442, 170] on div "Guest Services Team" at bounding box center [476, 161] width 80 height 34
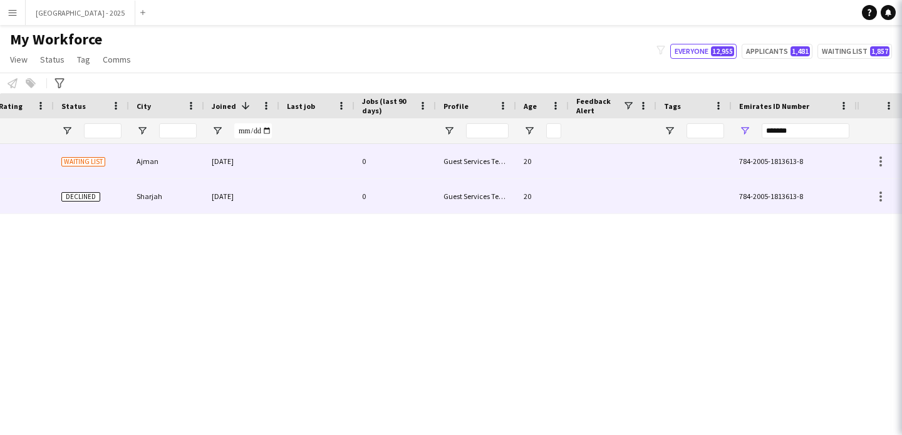
scroll to position [0, 422]
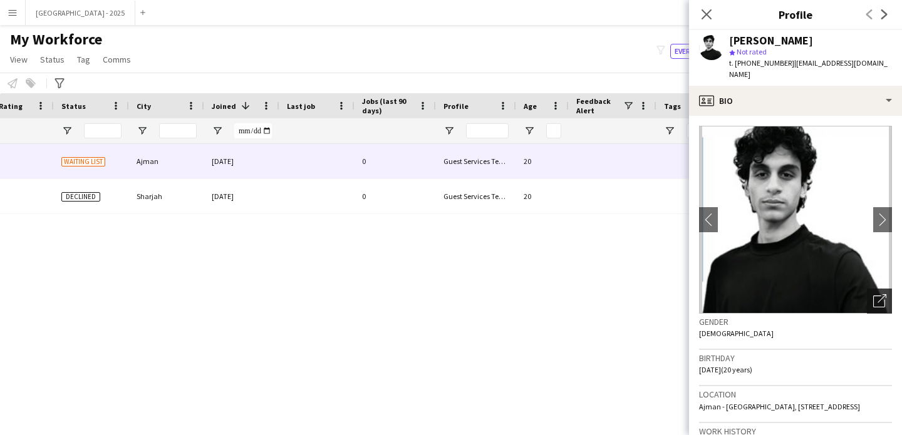
click at [872, 296] on div "Open photos pop-in" at bounding box center [879, 301] width 25 height 25
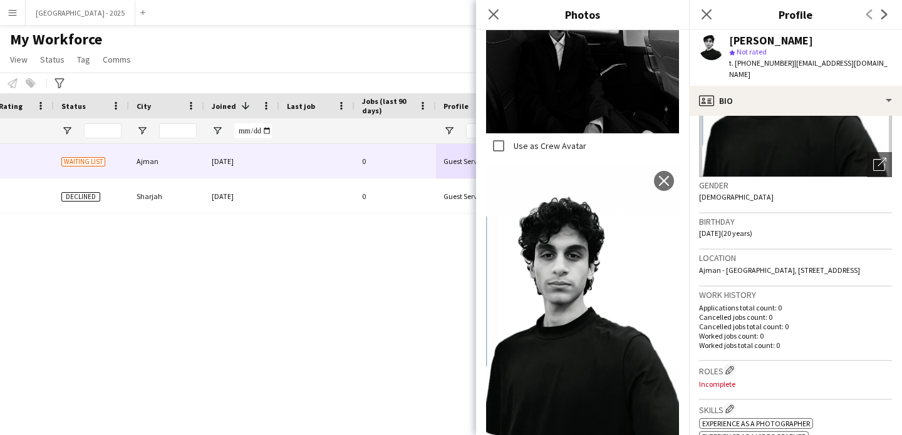
scroll to position [152, 0]
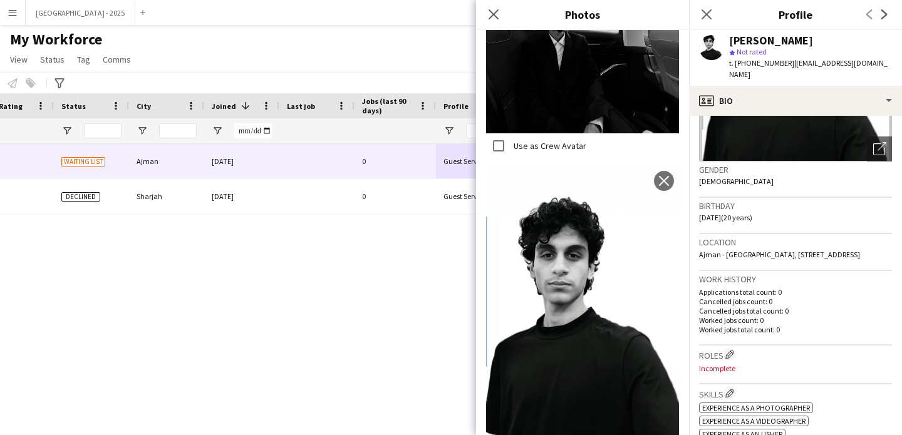
click at [766, 262] on div "Location Ajman - United Arab Emirates, Yasmeen project 31 villa 9, Ajman, 25314" at bounding box center [795, 252] width 193 height 36
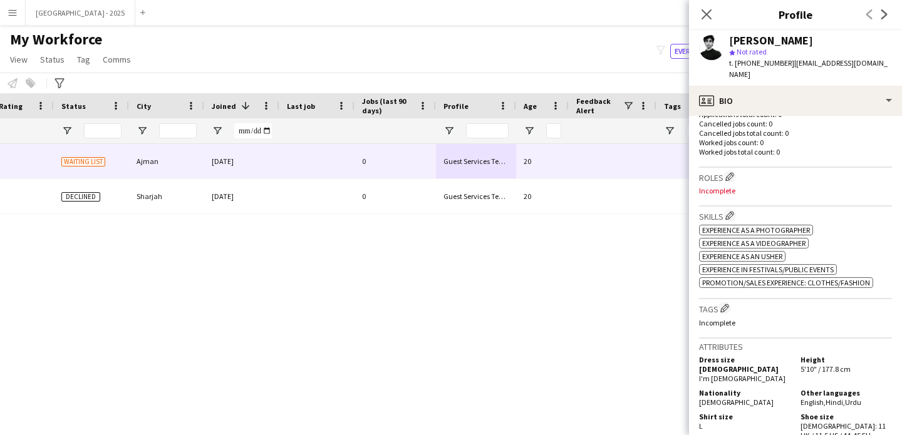
scroll to position [345, 0]
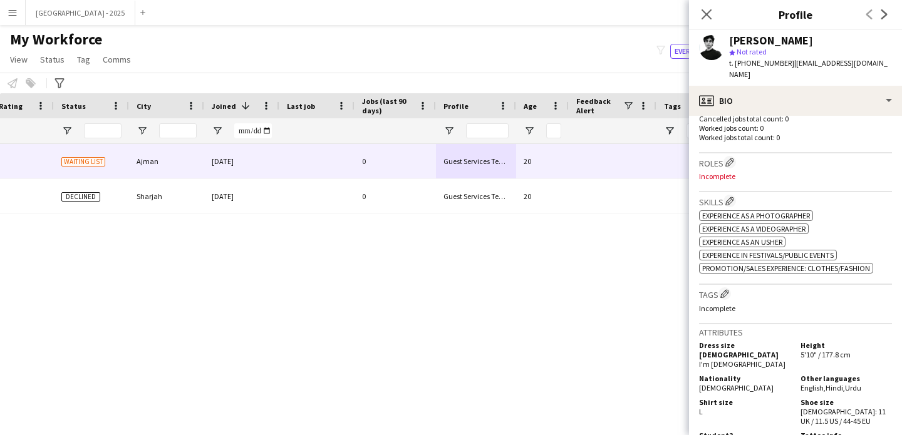
click at [294, 212] on div at bounding box center [316, 196] width 75 height 34
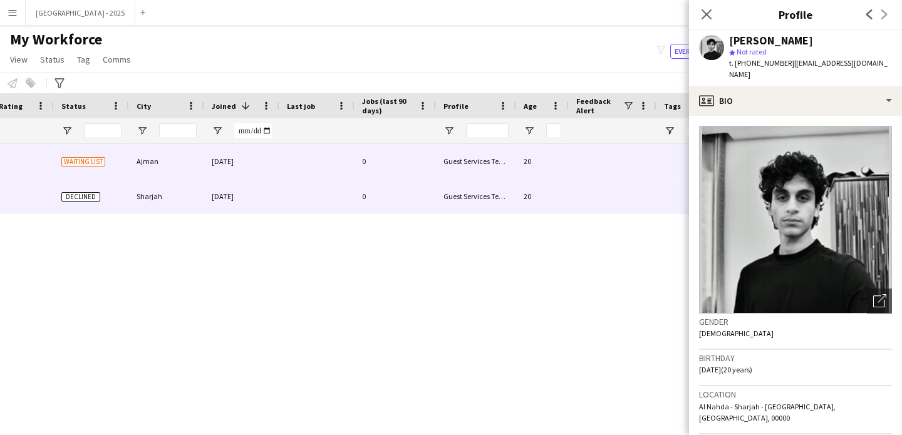
click at [358, 170] on div "0" at bounding box center [395, 161] width 81 height 34
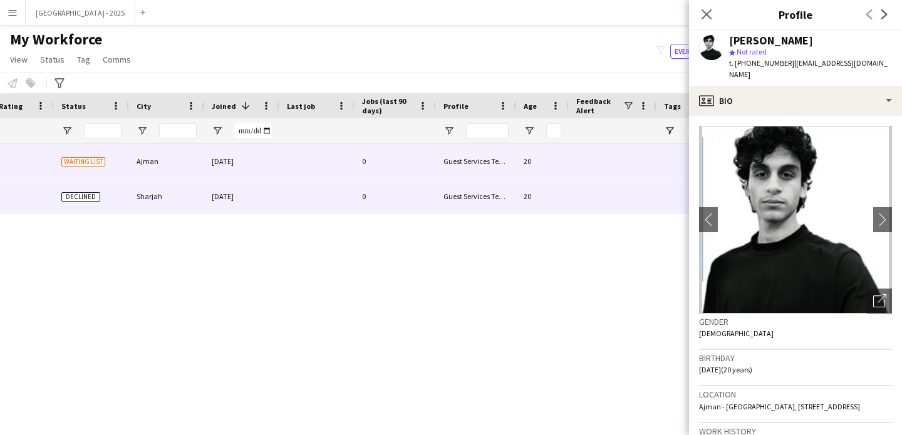
click at [383, 187] on div "0" at bounding box center [395, 196] width 81 height 34
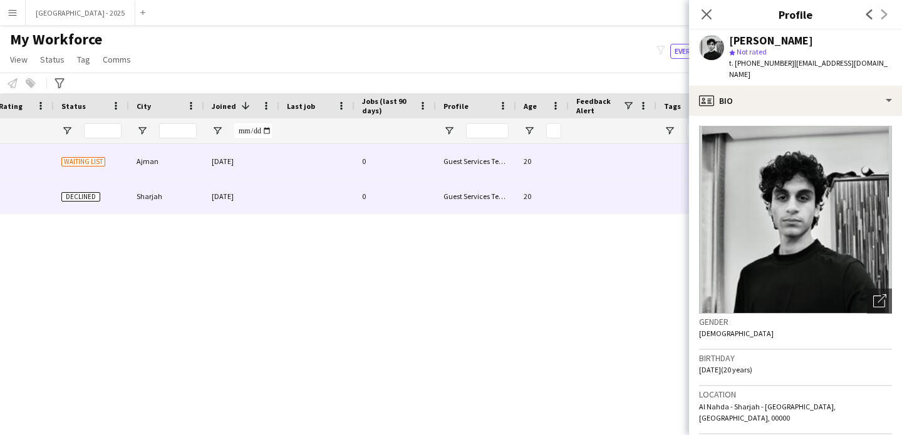
click at [401, 167] on div "0" at bounding box center [395, 161] width 81 height 34
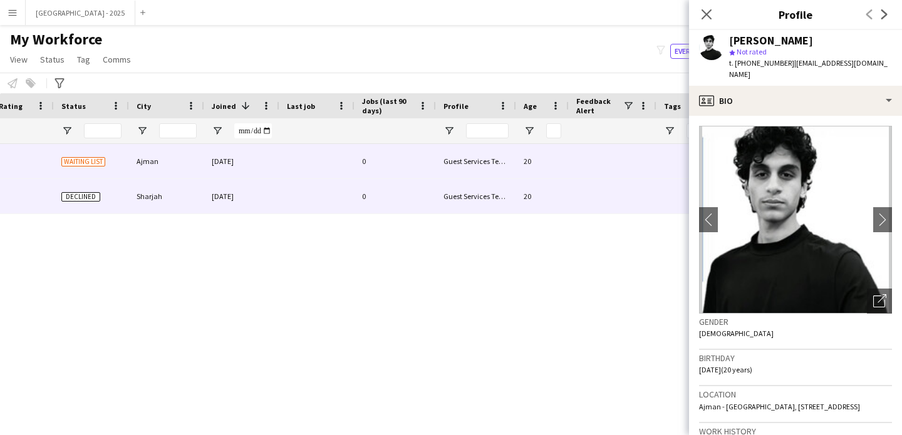
click at [383, 199] on div "0" at bounding box center [395, 196] width 81 height 34
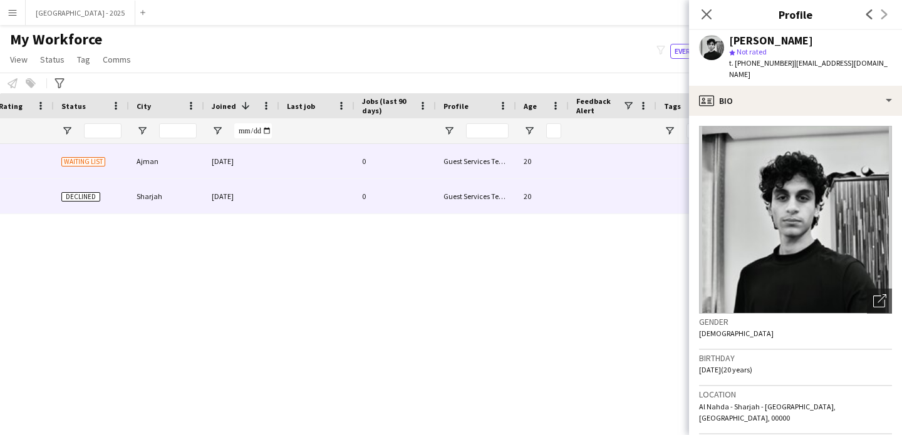
scroll to position [0, 0]
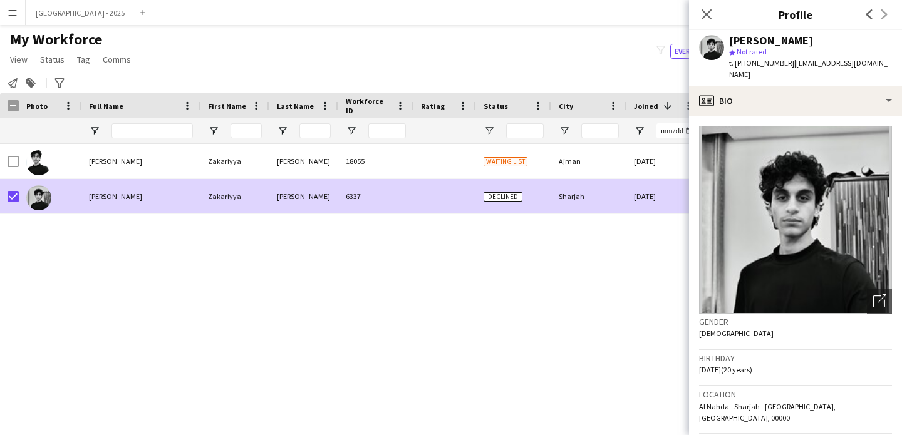
drag, startPoint x: 51, startPoint y: 56, endPoint x: 68, endPoint y: 66, distance: 19.5
click at [52, 56] on span "Status" at bounding box center [52, 59] width 24 height 11
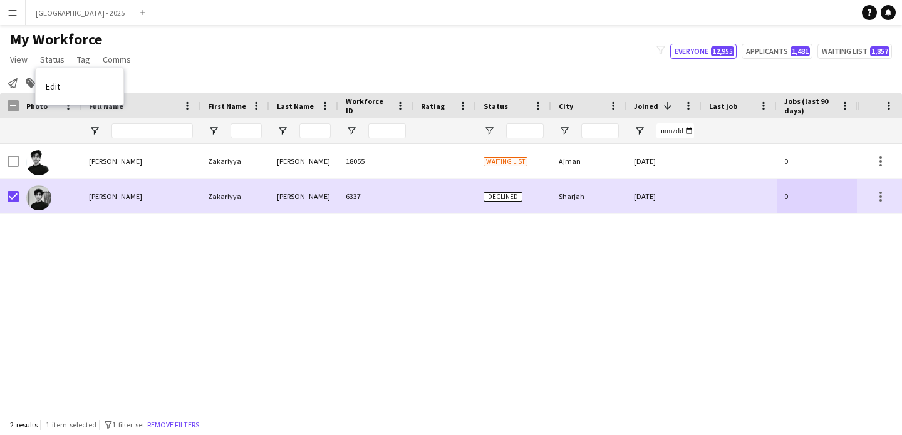
click at [86, 83] on link "Edit" at bounding box center [80, 86] width 88 height 26
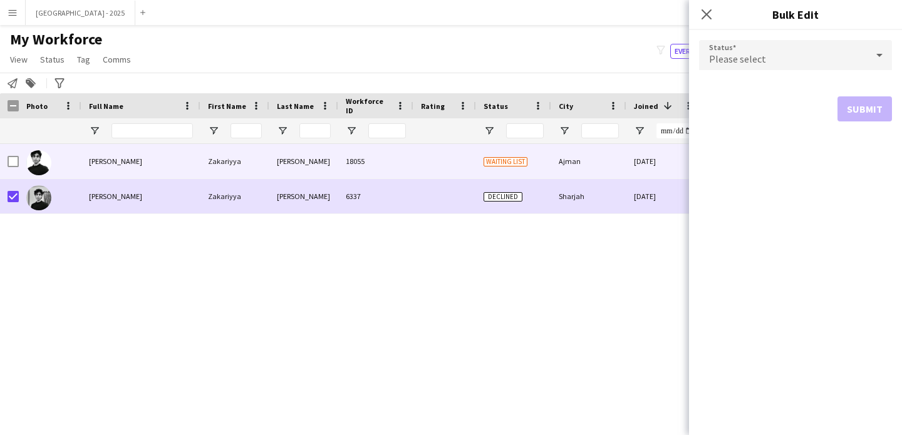
click at [350, 169] on div "18055" at bounding box center [375, 161] width 75 height 34
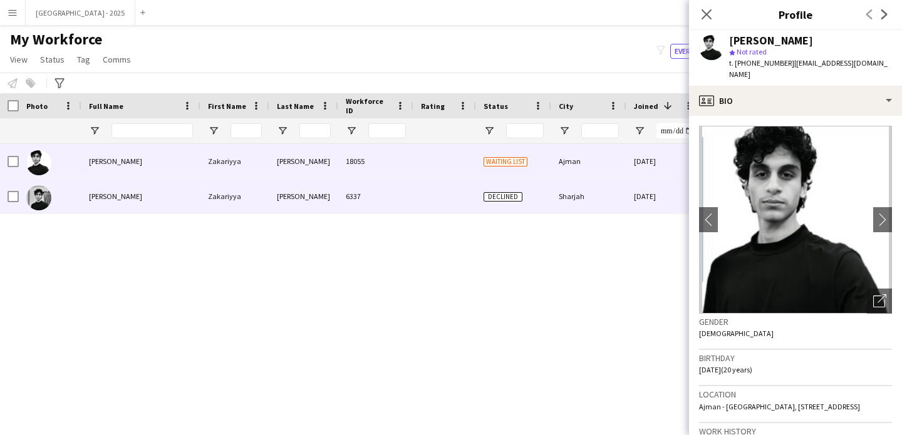
click at [580, 185] on div "Sharjah" at bounding box center [588, 196] width 75 height 34
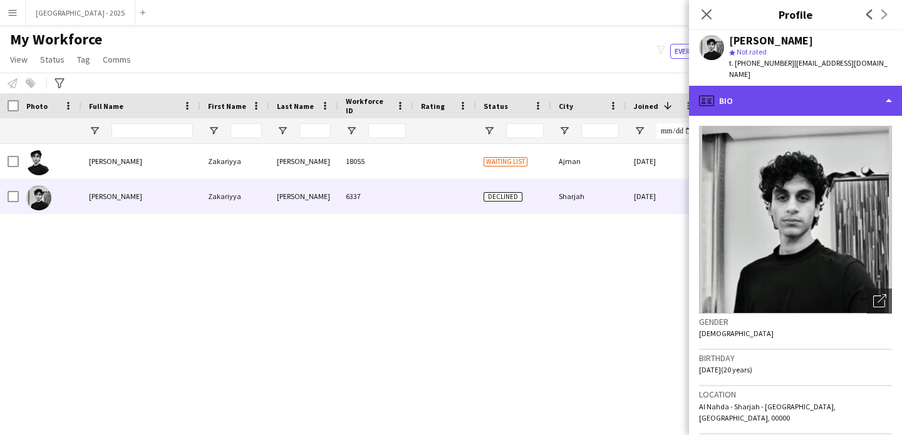
click at [827, 86] on div "profile Bio" at bounding box center [795, 101] width 213 height 30
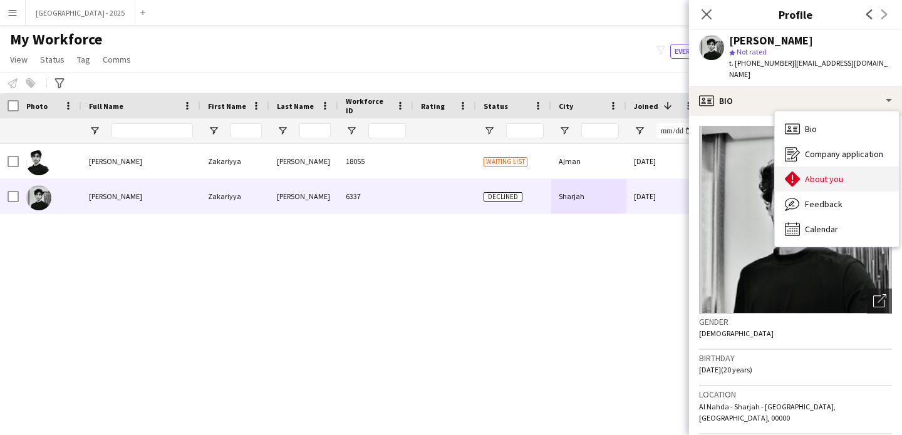
click at [805, 174] on span "About you" at bounding box center [824, 179] width 38 height 11
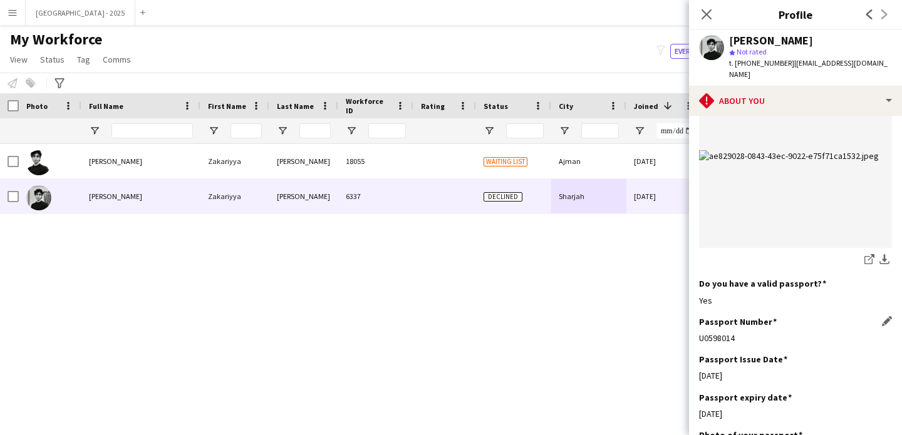
scroll to position [1042, 0]
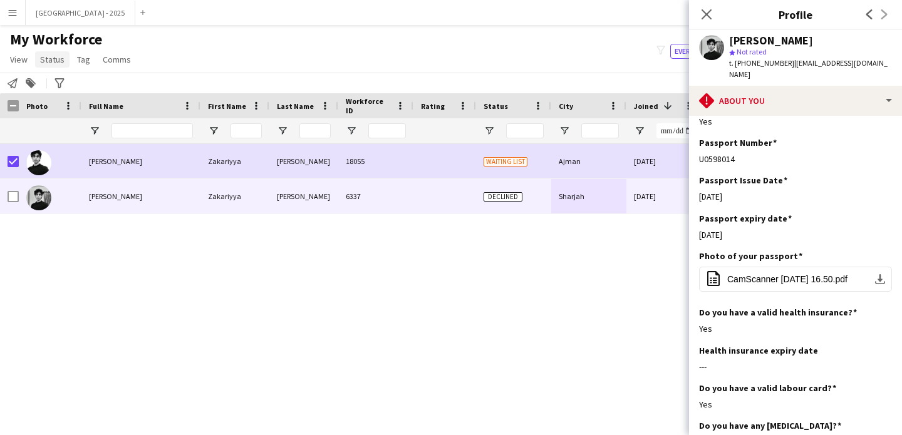
click at [47, 47] on span "My Workforce" at bounding box center [56, 39] width 92 height 19
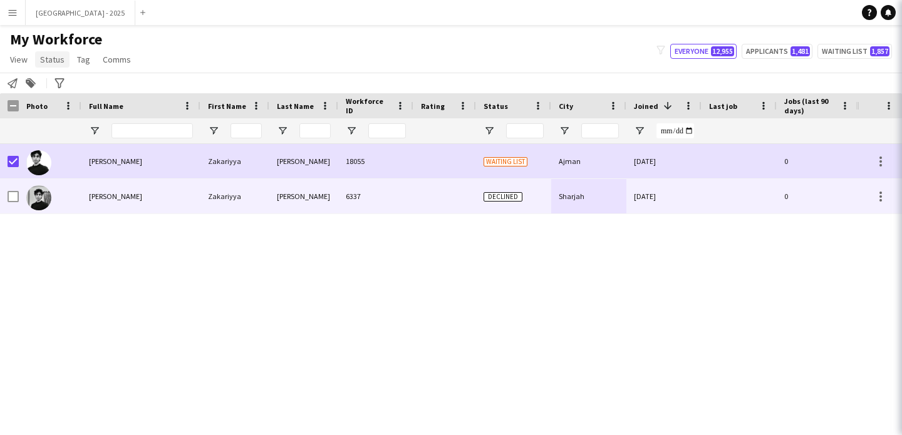
click at [46, 57] on span "Status" at bounding box center [52, 59] width 24 height 11
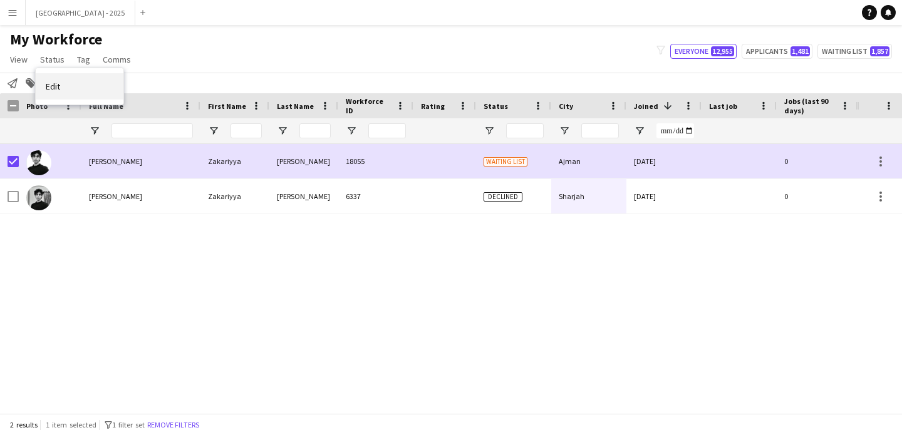
click at [71, 80] on link "Edit" at bounding box center [80, 86] width 88 height 26
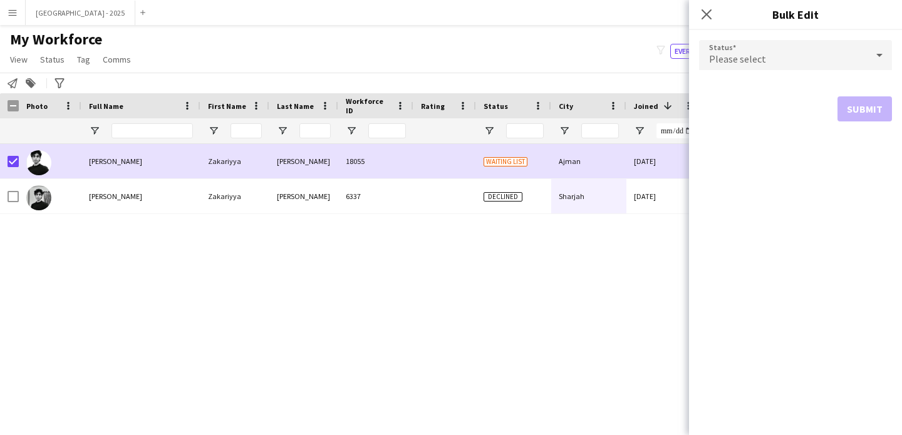
click at [758, 47] on div "Please select" at bounding box center [783, 55] width 168 height 30
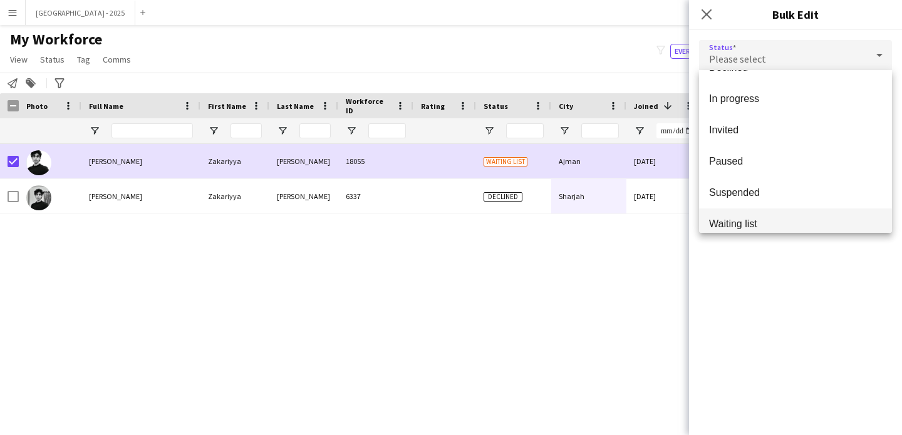
scroll to position [129, 0]
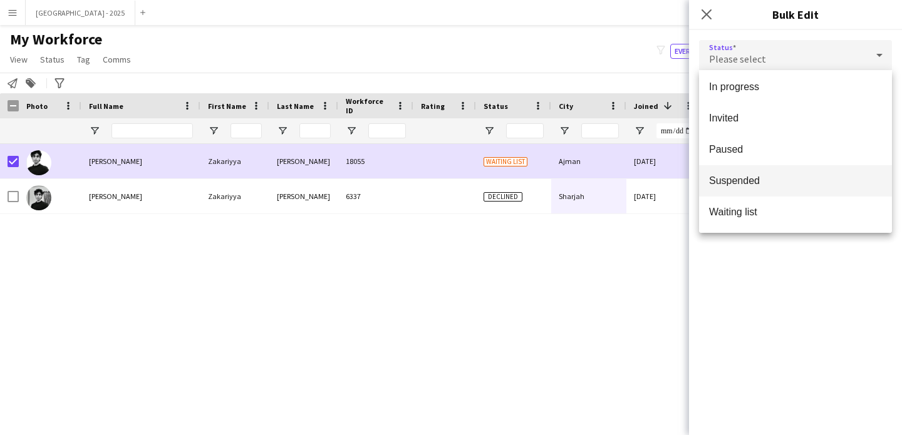
click at [756, 192] on mat-option "Suspended" at bounding box center [795, 180] width 193 height 31
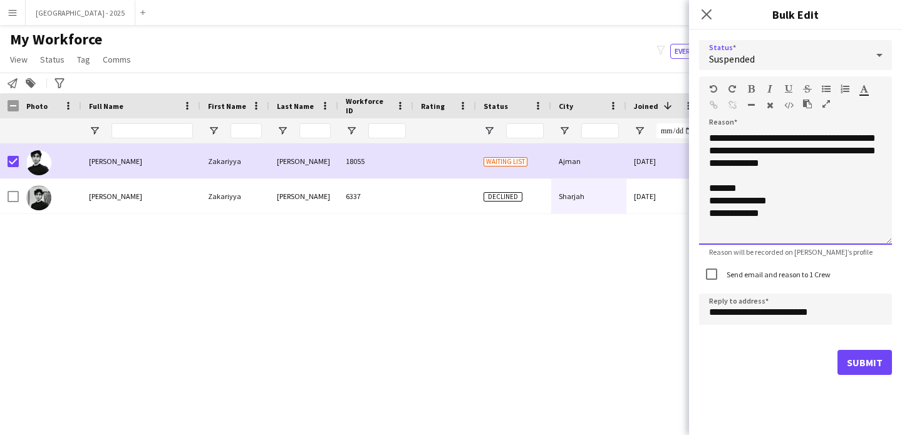
click at [819, 170] on div "**********" at bounding box center [795, 188] width 193 height 113
click at [772, 278] on label "Send email and reason to 1 Crew" at bounding box center [777, 274] width 106 height 9
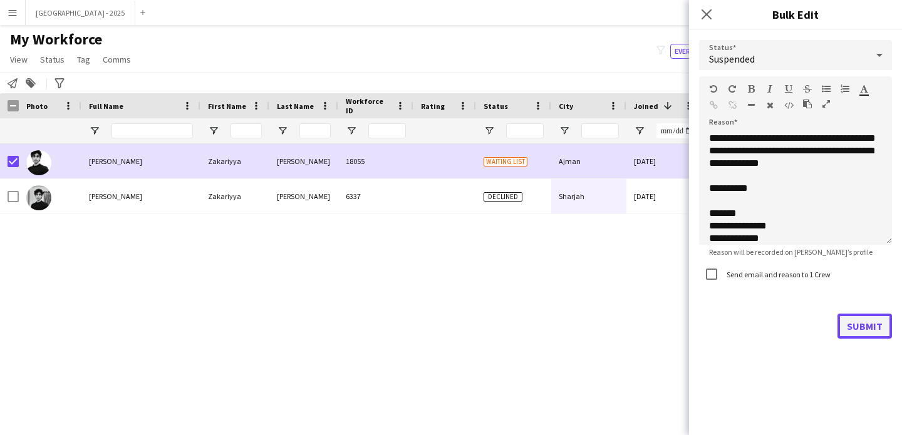
click at [866, 323] on button "Submit" at bounding box center [865, 326] width 55 height 25
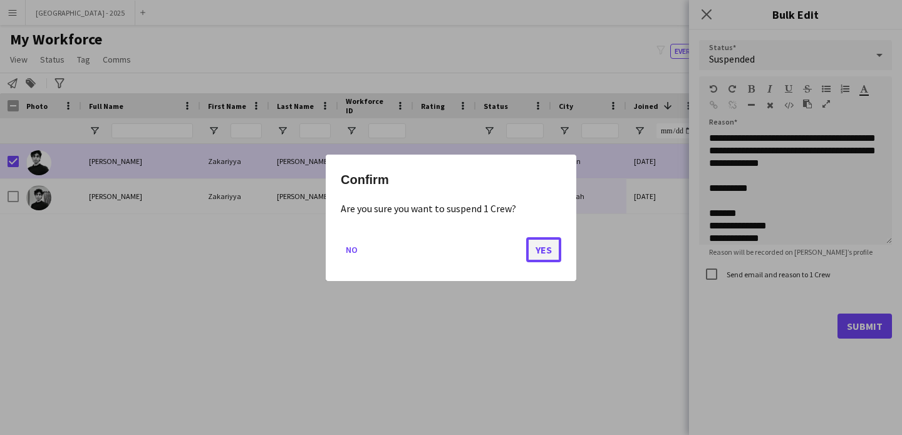
click at [532, 244] on button "Yes" at bounding box center [543, 249] width 35 height 25
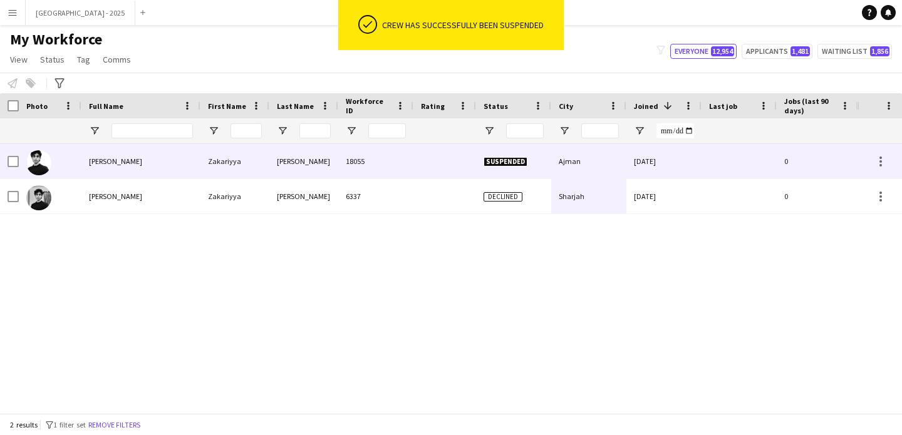
click at [33, 188] on img at bounding box center [38, 197] width 25 height 25
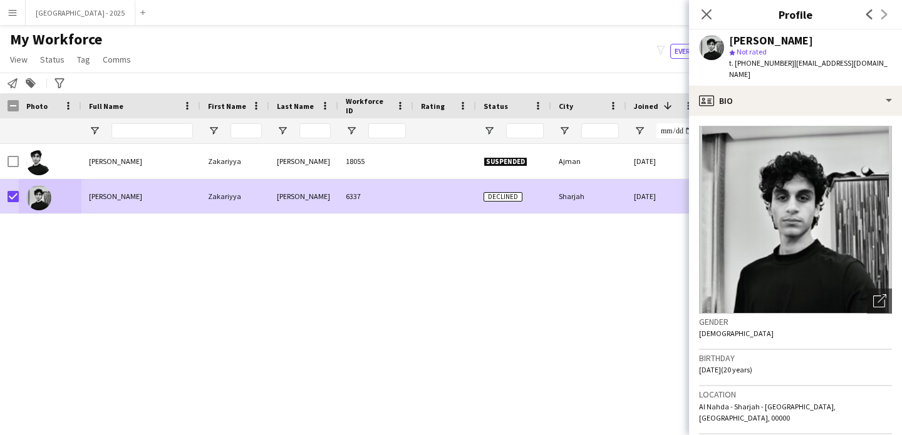
click at [53, 62] on span "Status" at bounding box center [52, 59] width 24 height 11
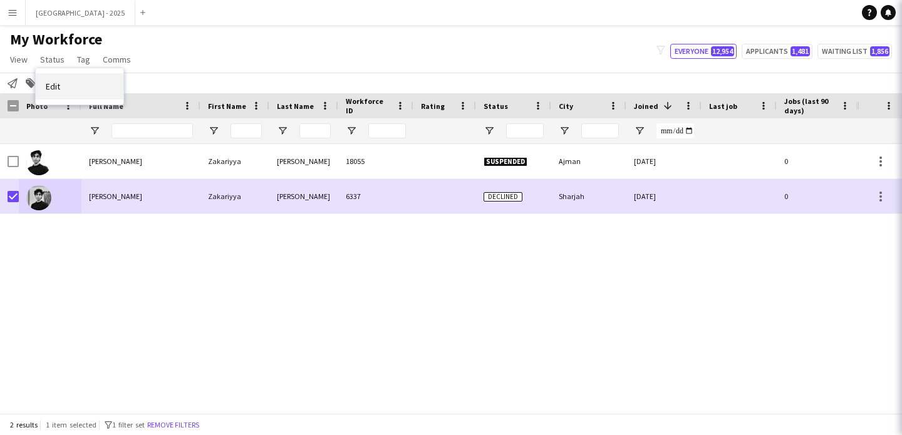
click at [71, 100] on div "Edit" at bounding box center [80, 86] width 88 height 36
click at [76, 94] on link "Edit" at bounding box center [80, 86] width 88 height 26
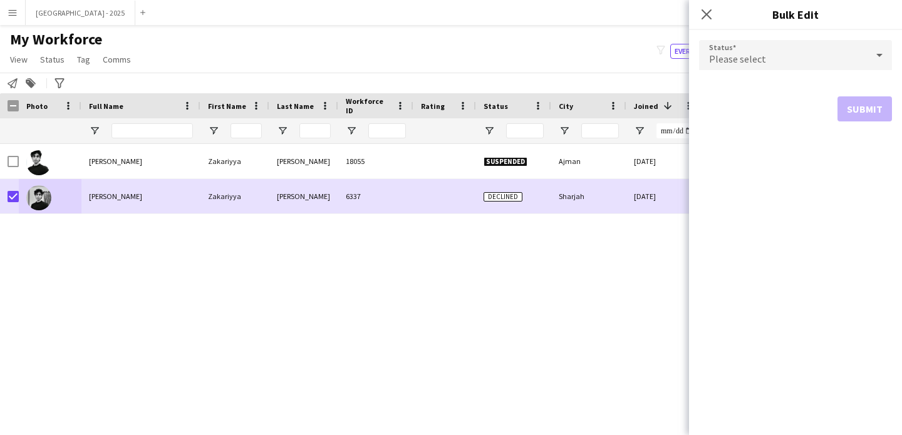
click at [821, 65] on div "Please select" at bounding box center [783, 55] width 168 height 30
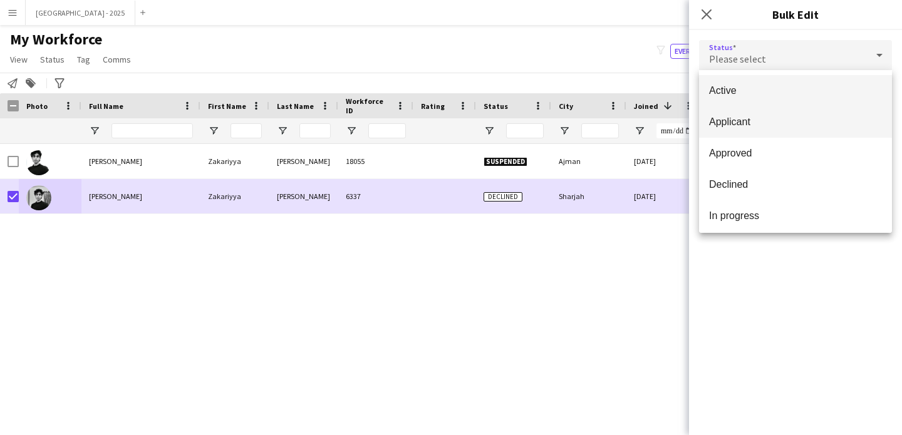
click at [745, 129] on mat-option "Applicant" at bounding box center [795, 121] width 193 height 31
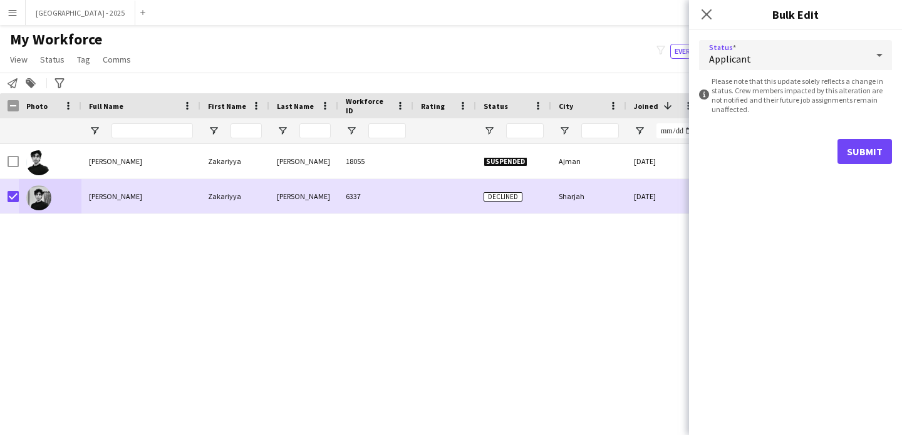
click at [751, 75] on form "Status Applicant information-circle Please note that this update solely reflect…" at bounding box center [795, 102] width 193 height 144
click at [751, 64] on div "Applicant" at bounding box center [783, 55] width 168 height 30
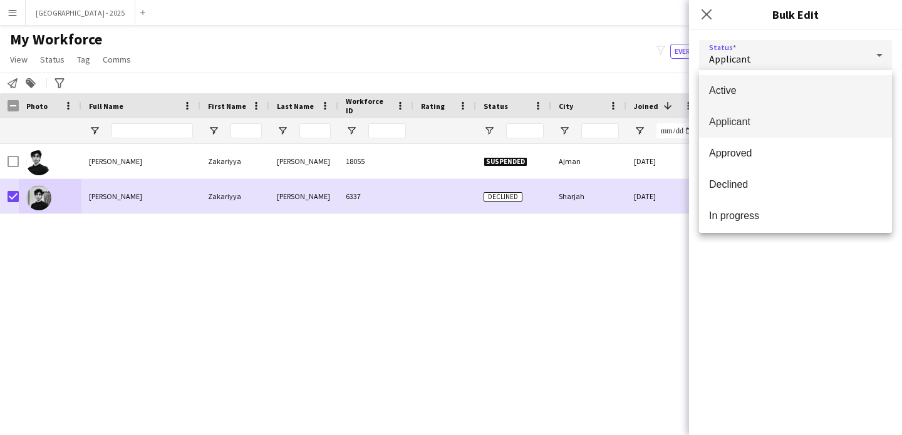
click at [755, 87] on span "Active" at bounding box center [795, 91] width 173 height 12
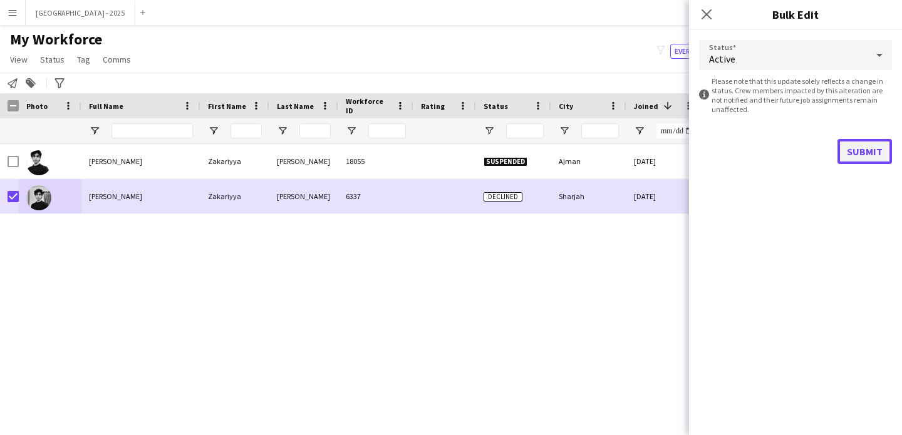
click at [870, 160] on button "Submit" at bounding box center [865, 151] width 55 height 25
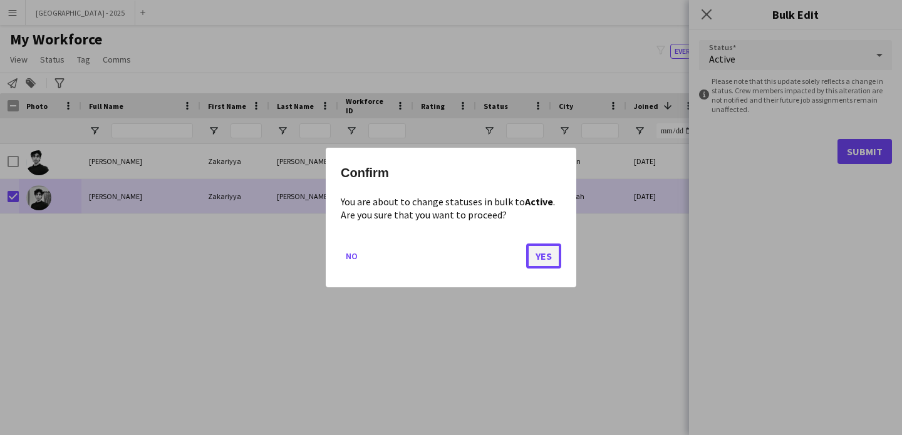
click at [548, 250] on button "Yes" at bounding box center [543, 256] width 35 height 25
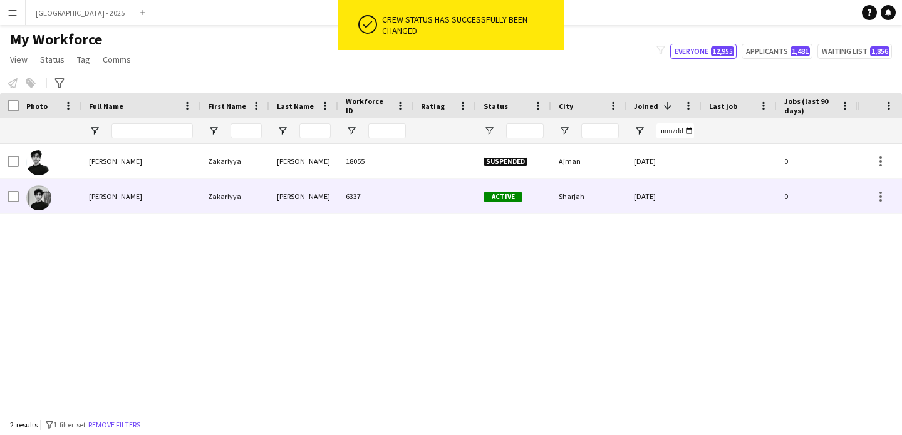
click at [58, 200] on div at bounding box center [50, 196] width 63 height 34
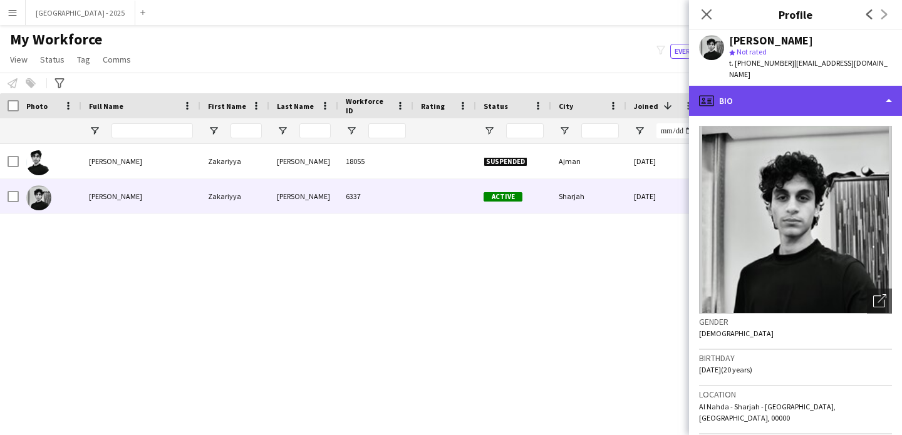
click at [771, 90] on div "profile Bio" at bounding box center [795, 101] width 213 height 30
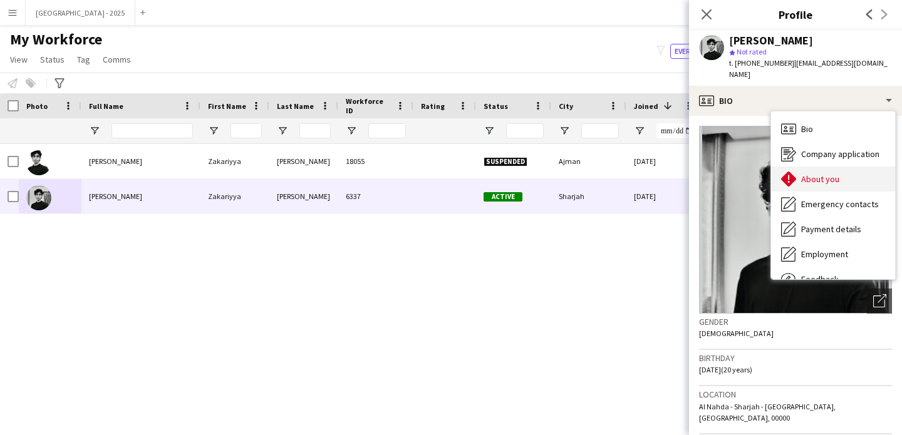
click at [819, 177] on div "About you About you" at bounding box center [833, 179] width 124 height 25
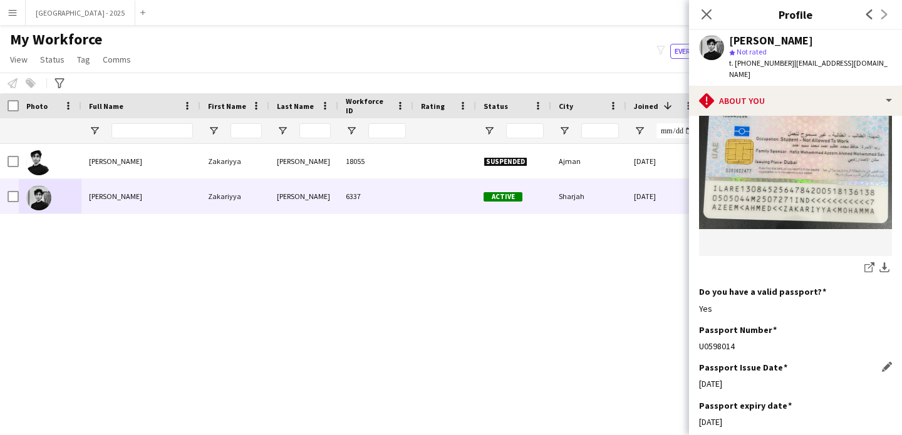
scroll to position [1041, 0]
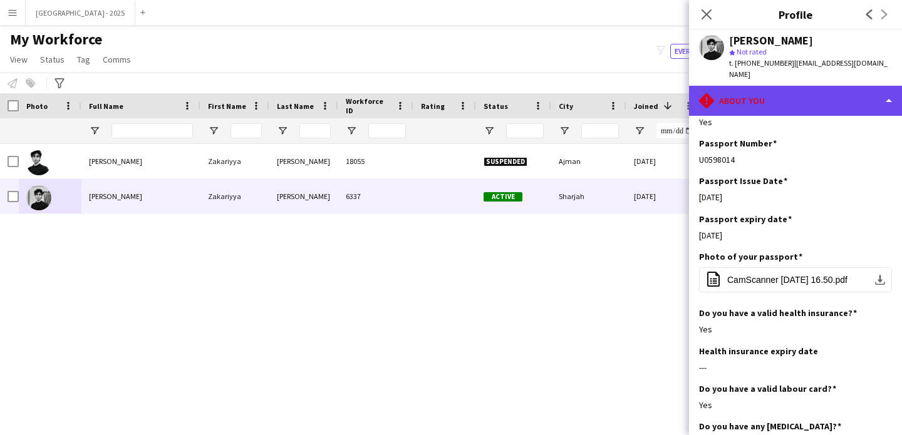
click at [797, 99] on div "rhombus-alert About you" at bounding box center [795, 101] width 213 height 30
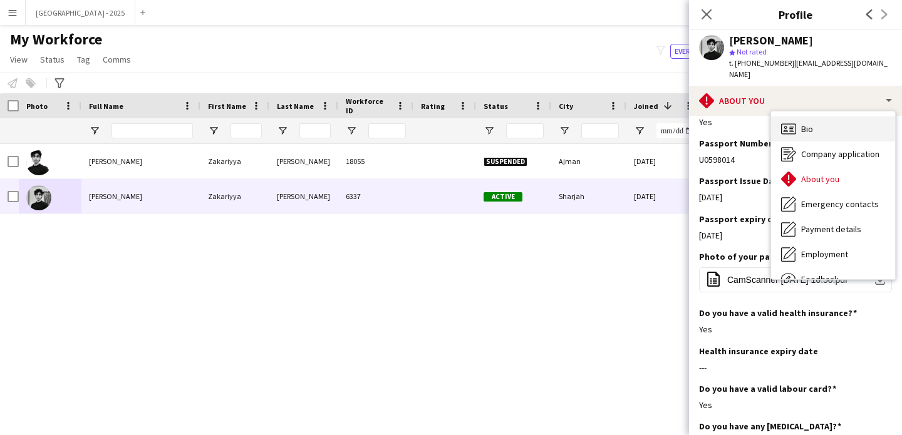
click at [832, 118] on div "Bio Bio" at bounding box center [833, 129] width 124 height 25
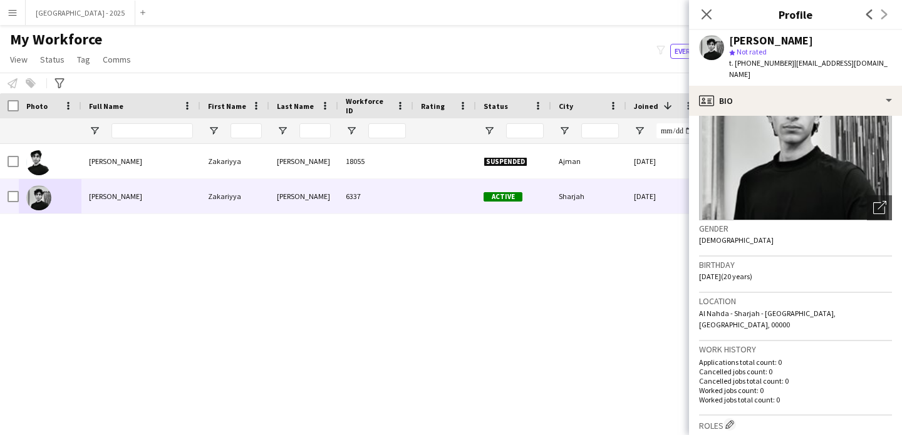
scroll to position [243, 0]
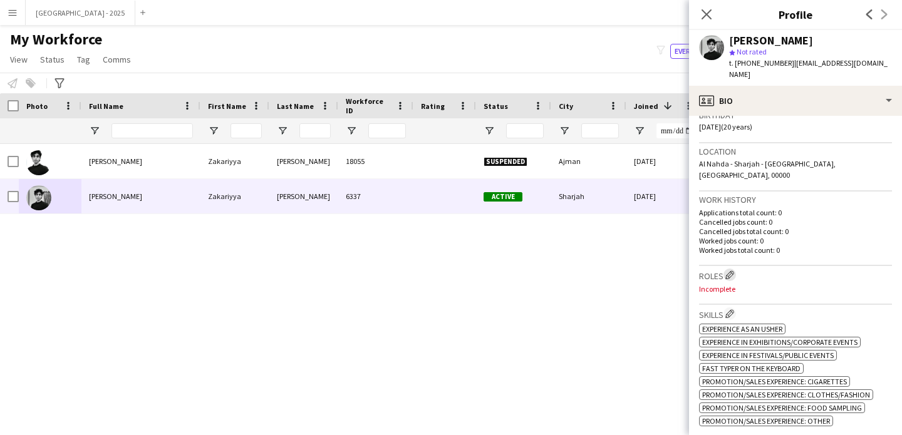
click at [733, 271] on app-icon "Edit crew company roles" at bounding box center [729, 275] width 9 height 9
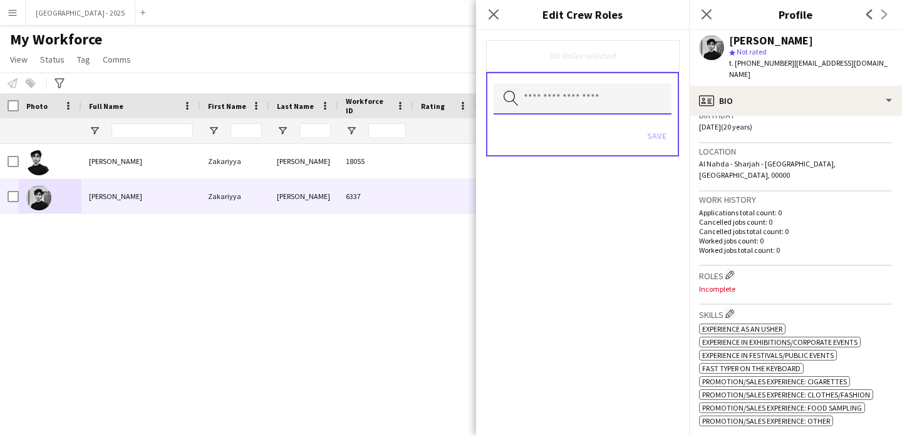
click at [571, 113] on input "text" at bounding box center [583, 98] width 178 height 31
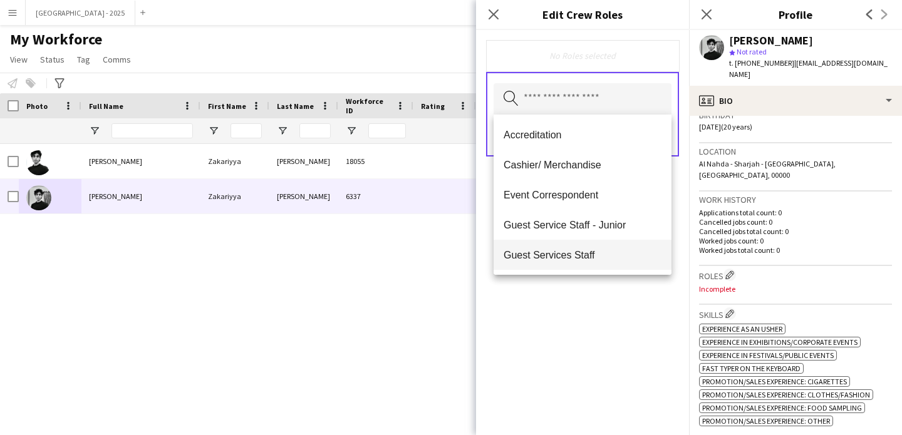
click at [574, 252] on span "Guest Services Staff" at bounding box center [583, 255] width 158 height 12
drag, startPoint x: 620, startPoint y: 336, endPoint x: 637, endPoint y: 192, distance: 145.1
click at [620, 336] on div "Guest Services Staff Remove Search by role type Save" at bounding box center [582, 232] width 213 height 405
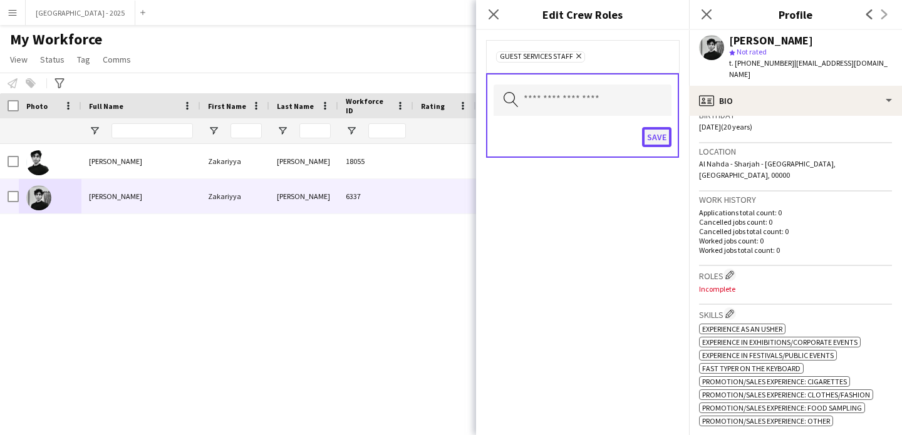
click at [654, 138] on button "Save" at bounding box center [656, 137] width 29 height 20
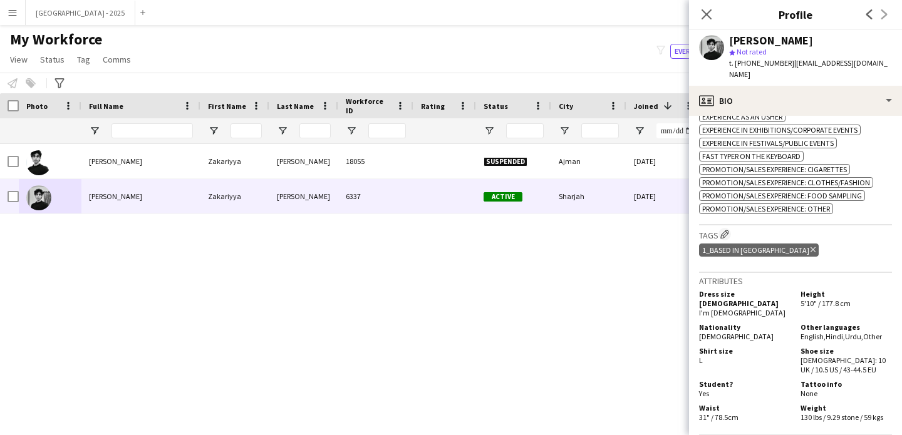
scroll to position [465, 0]
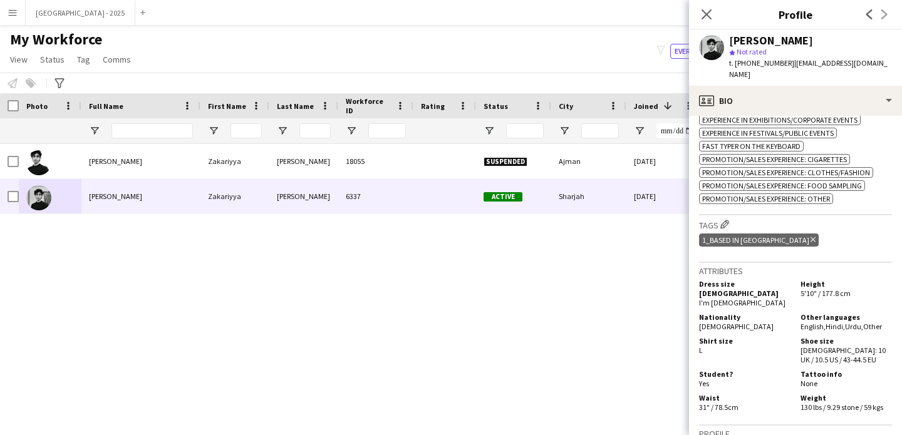
click at [811, 237] on icon at bounding box center [813, 239] width 5 height 5
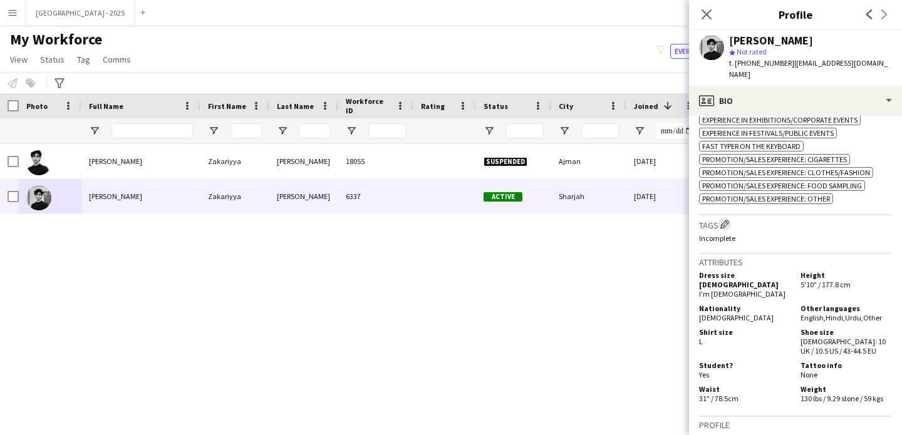
click at [726, 220] on app-icon "Edit crew company tags" at bounding box center [724, 224] width 9 height 9
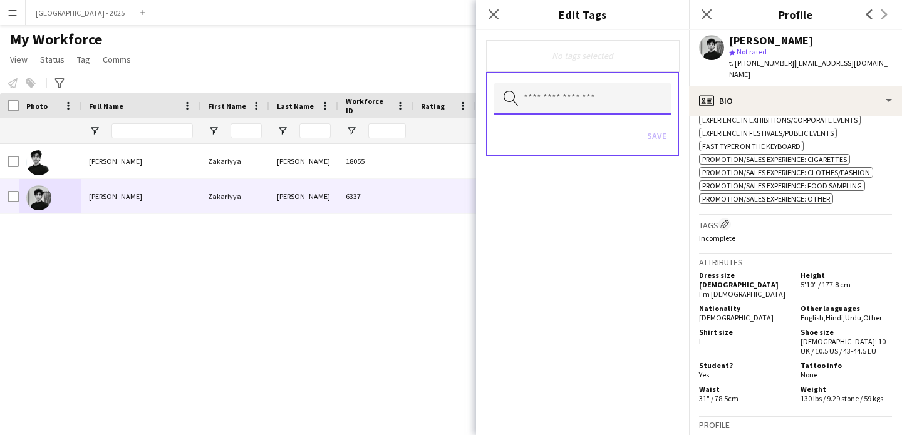
click at [573, 106] on input "text" at bounding box center [583, 98] width 178 height 31
click at [589, 90] on input "text" at bounding box center [583, 98] width 178 height 31
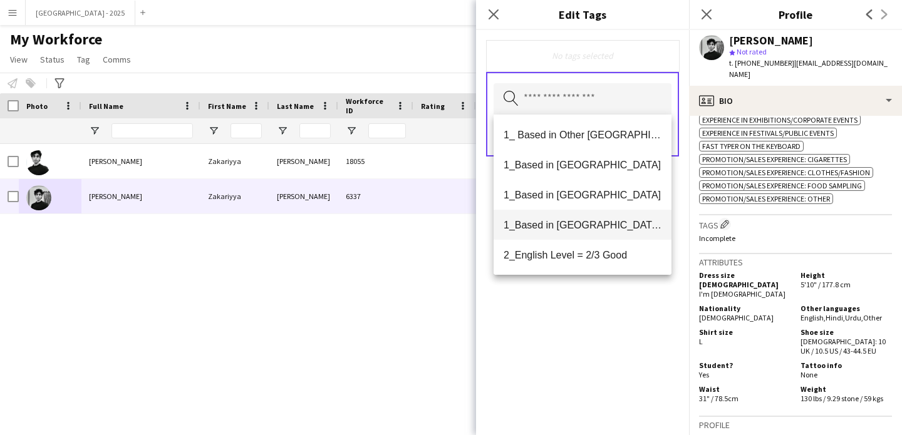
click at [600, 215] on mat-option "1_Based in [GEOGRAPHIC_DATA]/[GEOGRAPHIC_DATA]/Ajman" at bounding box center [583, 225] width 178 height 30
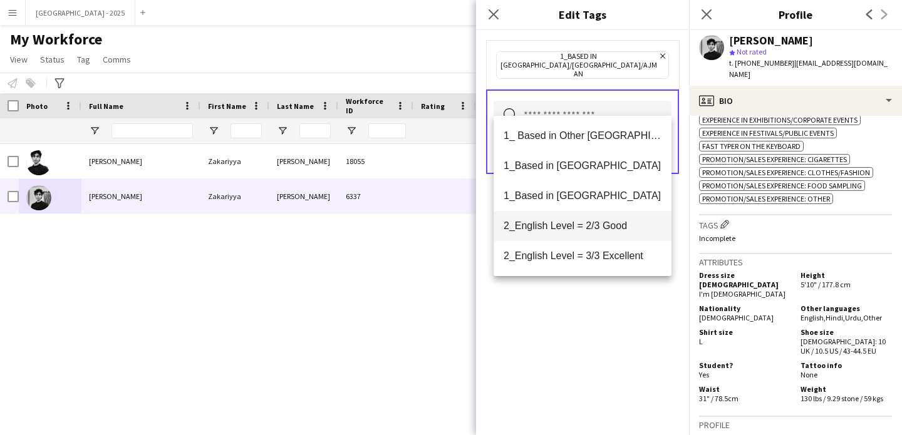
click at [608, 235] on mat-option "2_English Level = 2/3 Good" at bounding box center [583, 226] width 178 height 30
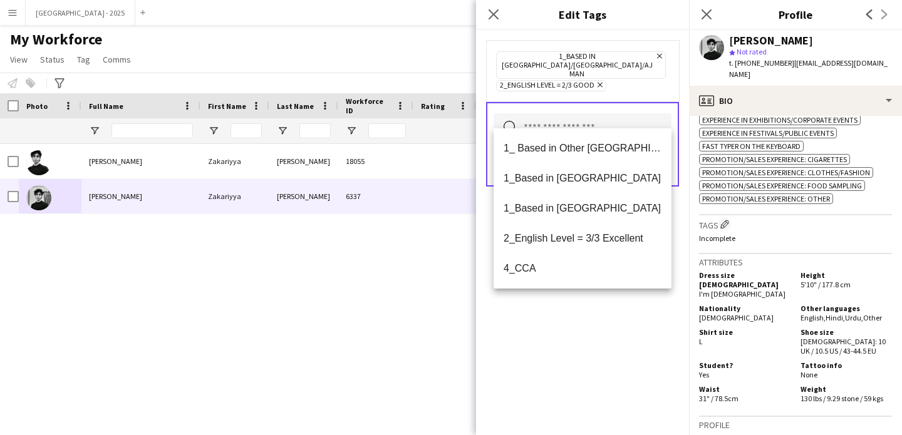
click at [596, 320] on div "1_Based in [GEOGRAPHIC_DATA]/[GEOGRAPHIC_DATA]/Ajman Remove 2_English Level = 2…" at bounding box center [582, 232] width 213 height 405
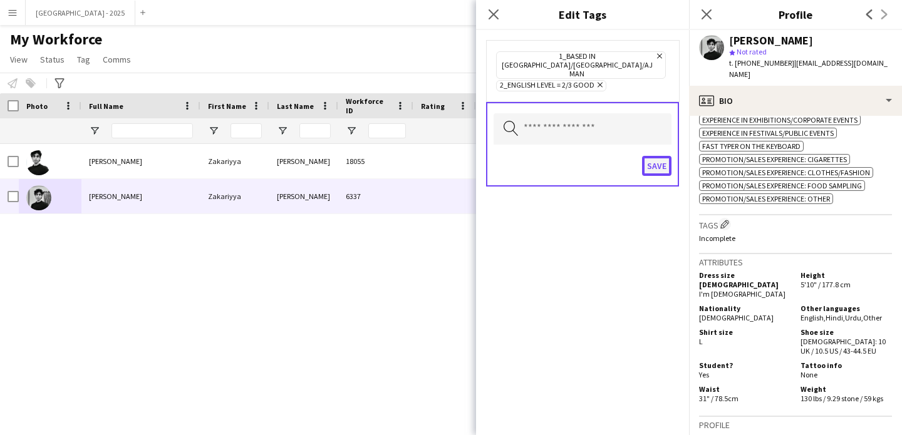
click at [662, 156] on button "Save" at bounding box center [656, 166] width 29 height 20
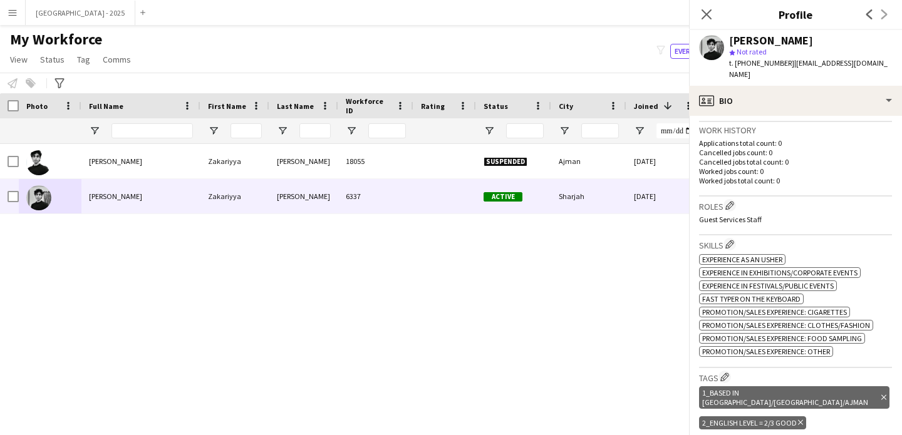
scroll to position [256, 0]
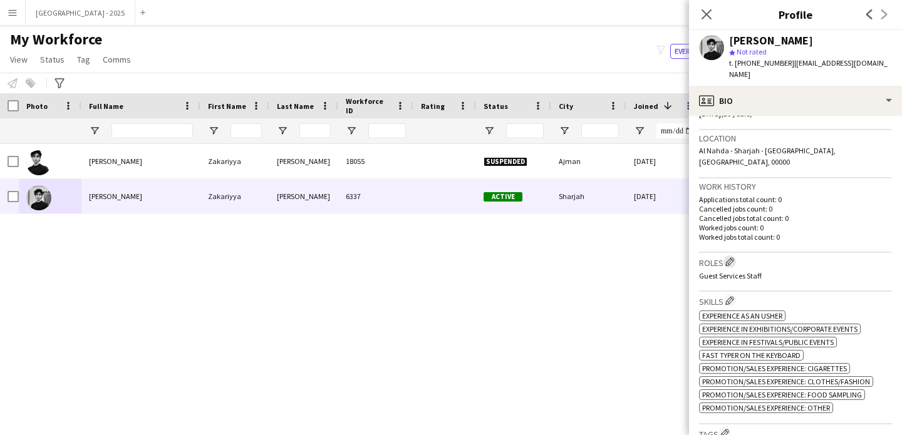
click at [730, 257] on app-icon "Edit crew company roles" at bounding box center [729, 261] width 9 height 9
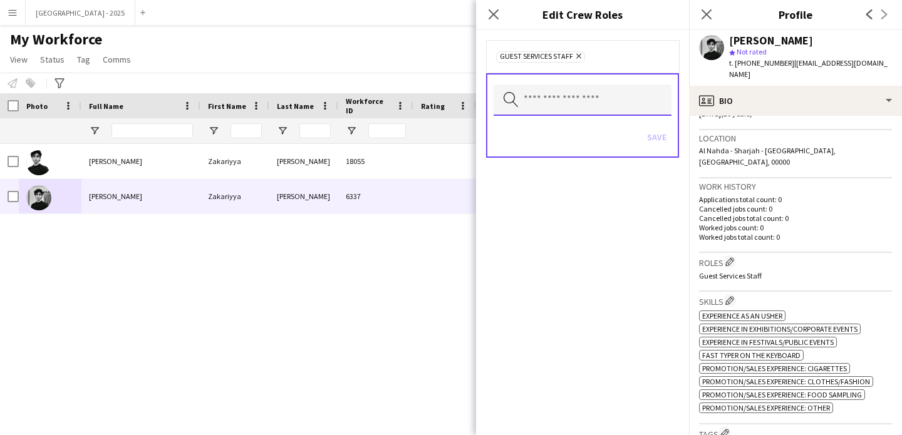
click at [600, 85] on input "text" at bounding box center [583, 100] width 178 height 31
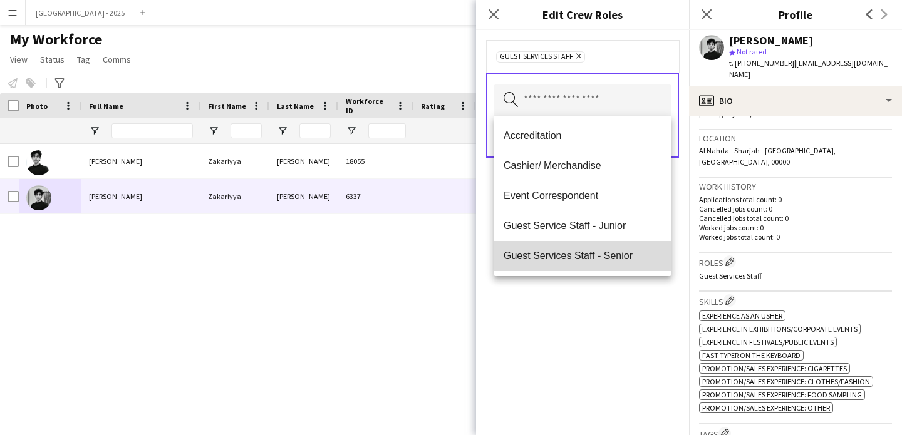
click at [602, 254] on span "Guest Services Staff - Senior" at bounding box center [583, 256] width 158 height 12
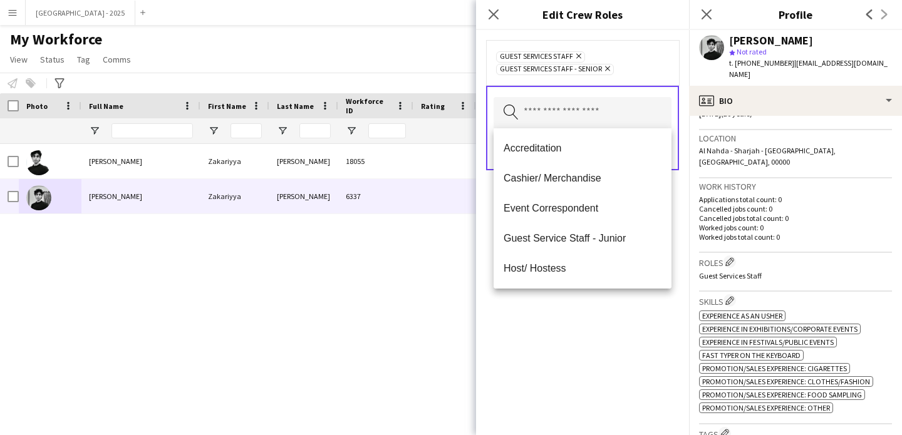
click at [615, 318] on div "Guest Services Staff Remove Guest Services Staff - Senior Remove Search by role…" at bounding box center [582, 232] width 213 height 405
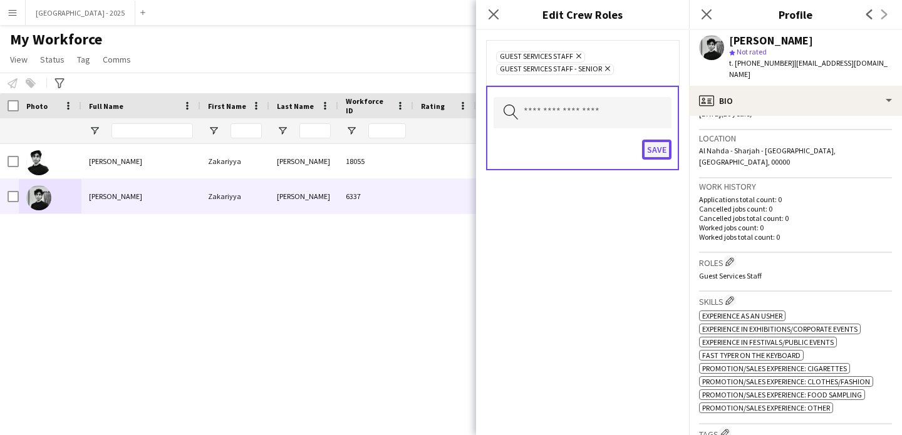
click at [665, 144] on button "Save" at bounding box center [656, 150] width 29 height 20
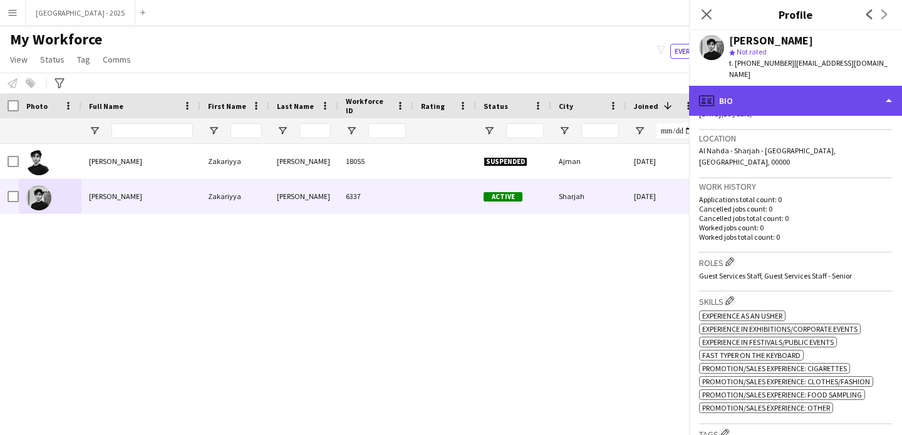
click at [747, 99] on div "profile Bio" at bounding box center [795, 101] width 213 height 30
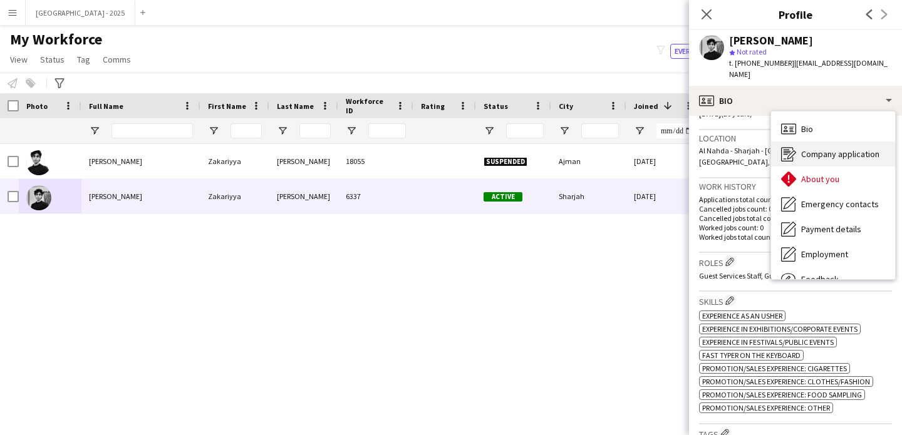
click at [807, 142] on div "Company application Company application" at bounding box center [833, 154] width 124 height 25
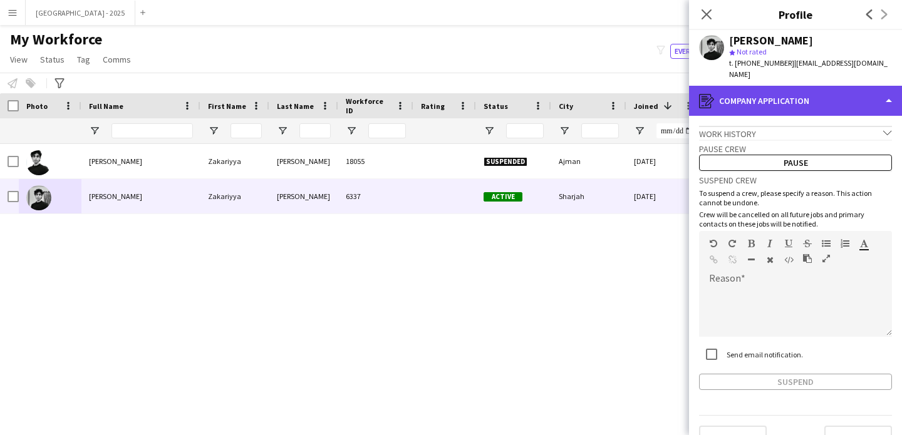
click at [790, 101] on div "register Company application" at bounding box center [795, 101] width 213 height 30
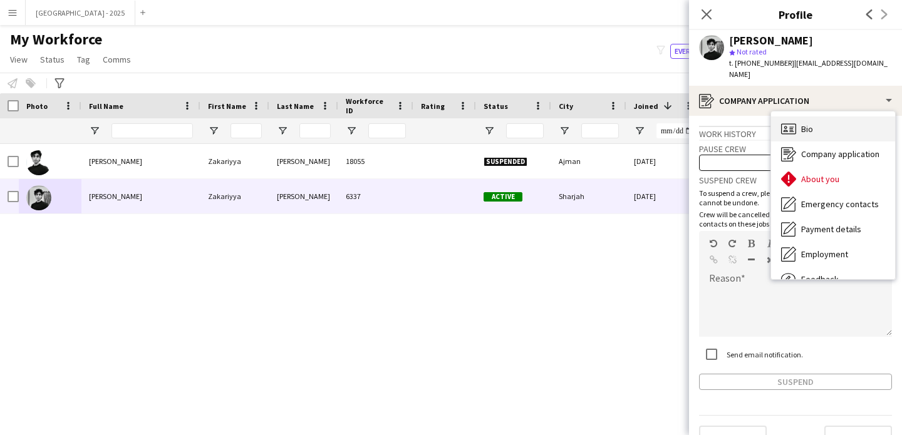
click at [804, 117] on div "Bio Bio" at bounding box center [833, 129] width 124 height 25
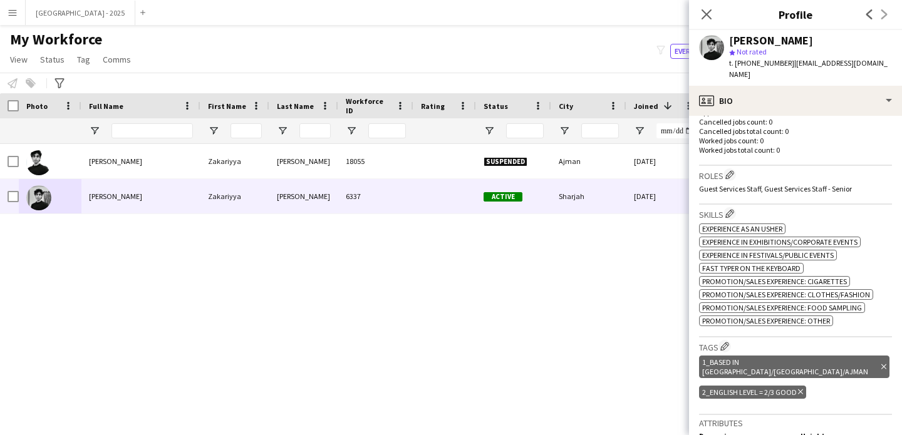
scroll to position [476, 0]
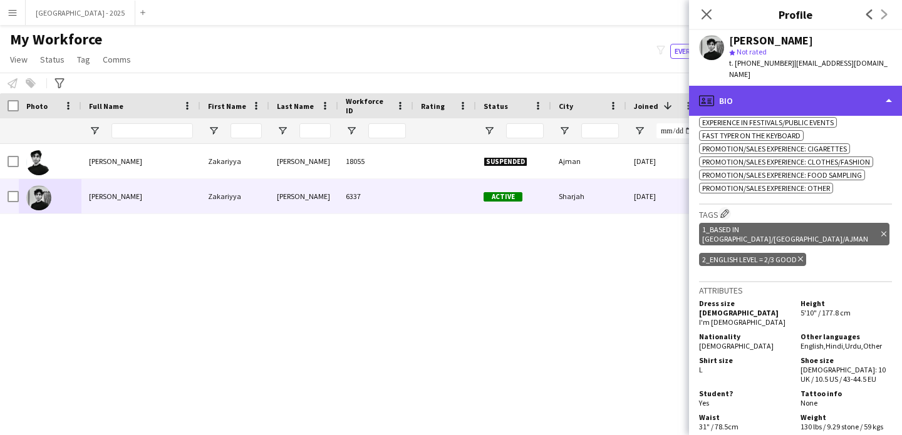
click at [764, 96] on div "profile Bio" at bounding box center [795, 101] width 213 height 30
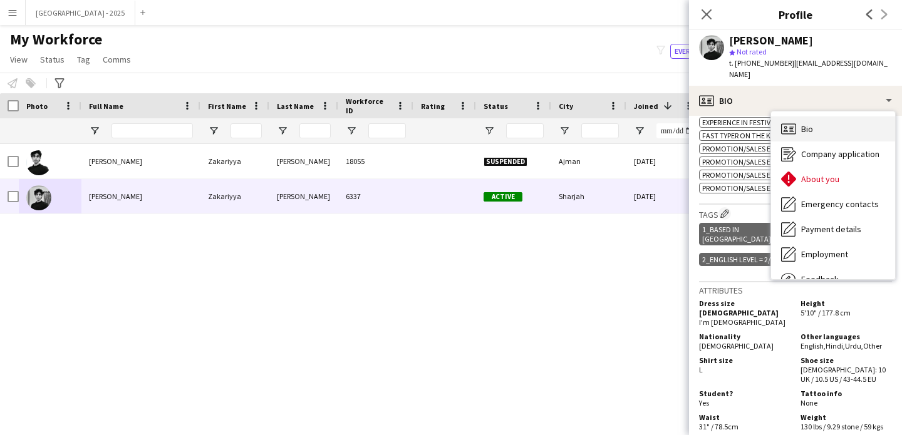
click at [823, 117] on div "Bio Bio" at bounding box center [833, 129] width 124 height 25
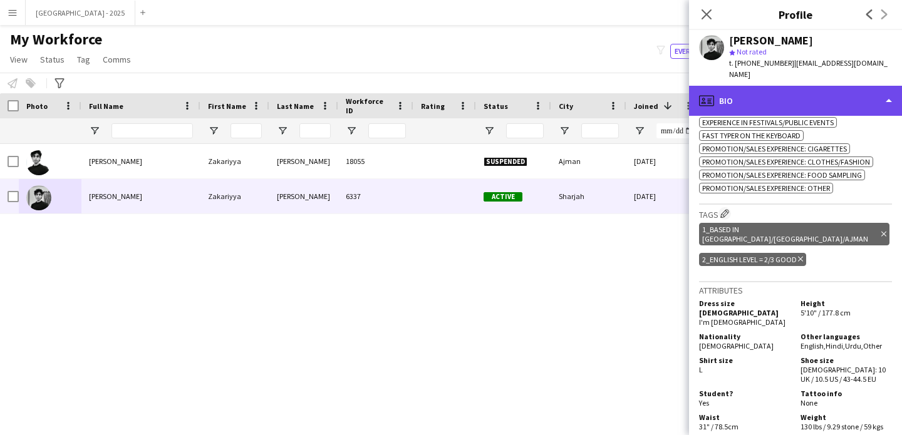
click at [791, 86] on div "profile Bio" at bounding box center [795, 101] width 213 height 30
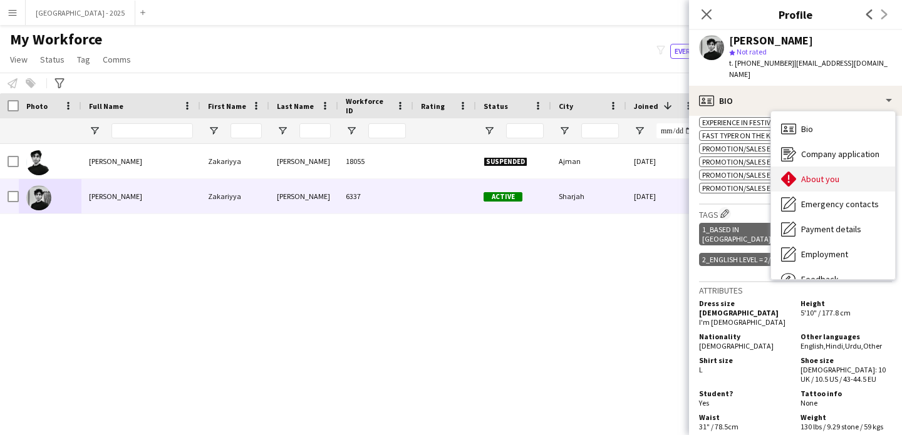
click at [833, 174] on span "About you" at bounding box center [820, 179] width 38 height 11
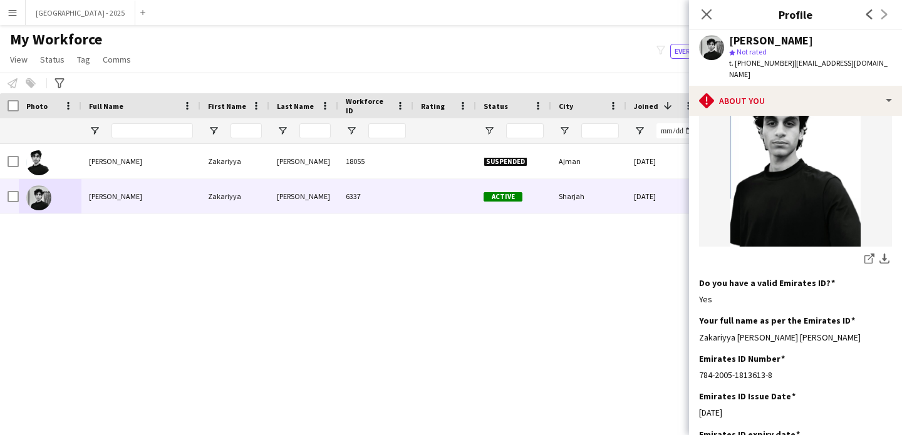
scroll to position [422, 0]
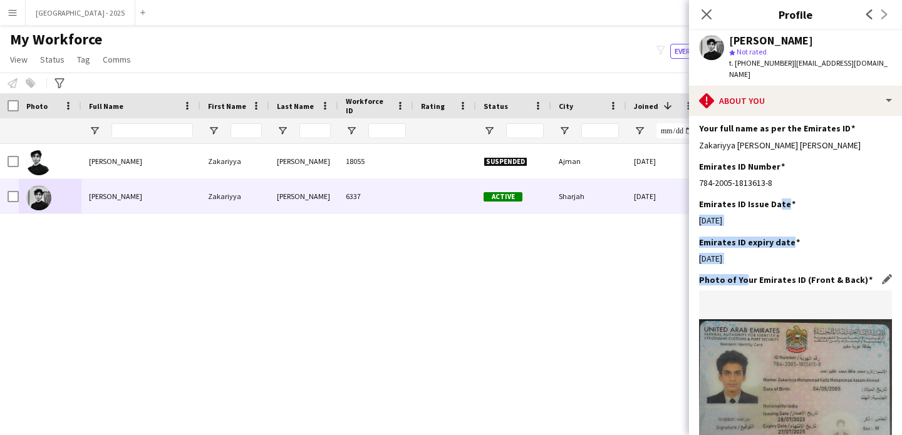
drag, startPoint x: 767, startPoint y: 210, endPoint x: 740, endPoint y: 282, distance: 76.3
click at [740, 282] on app-section-data-types "Bio Edit this field As a young, dynamic professional, I bring a fresh perspecti…" at bounding box center [795, 275] width 213 height 319
click at [767, 251] on div "Emirates ID expiry date Edit this field 27-07-2025" at bounding box center [795, 256] width 193 height 38
click at [764, 177] on div "Emirates ID Number Edit this field 784-2005-1813613-8" at bounding box center [795, 180] width 193 height 38
click at [764, 178] on div "784-2005-1813613-8" at bounding box center [795, 182] width 193 height 11
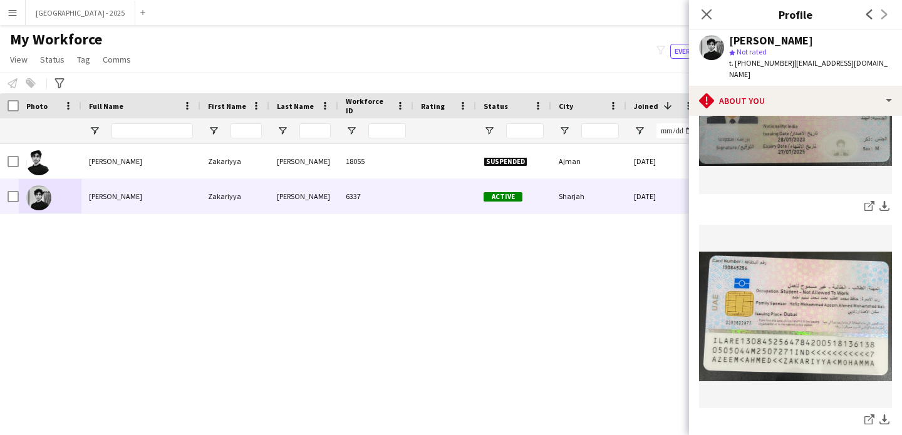
scroll to position [982, 0]
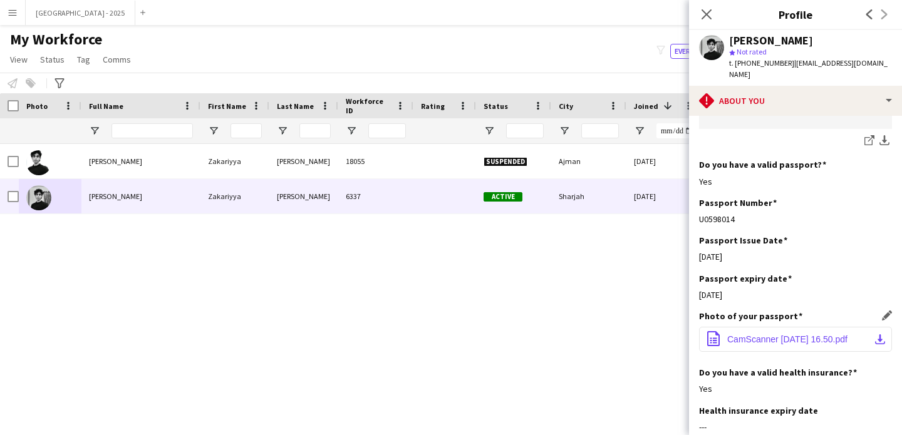
drag, startPoint x: 773, startPoint y: 276, endPoint x: 766, endPoint y: 329, distance: 53.7
click at [765, 328] on app-section-data-types "Bio Edit this field As a young, dynamic professional, I bring a fresh perspecti…" at bounding box center [795, 275] width 213 height 319
click at [797, 249] on div "Passport Issue Date Edit this field 01-03-2020" at bounding box center [795, 254] width 193 height 38
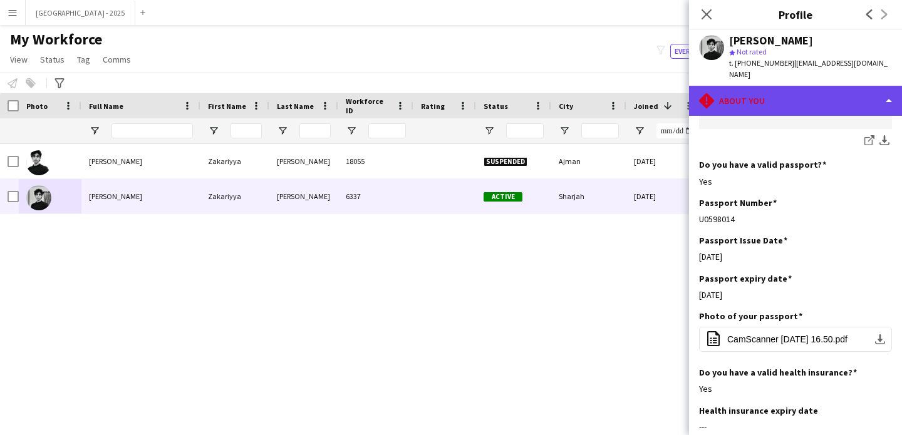
click at [769, 101] on div "rhombus-alert About you" at bounding box center [795, 101] width 213 height 30
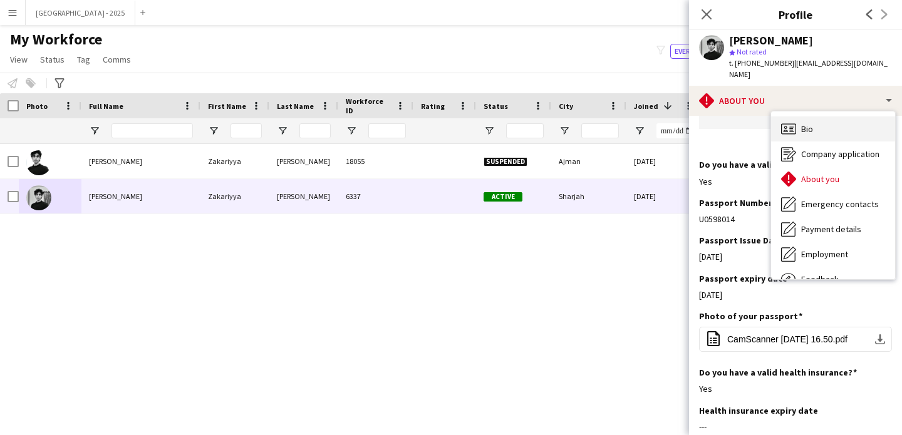
click at [841, 117] on div "Bio Bio" at bounding box center [833, 129] width 124 height 25
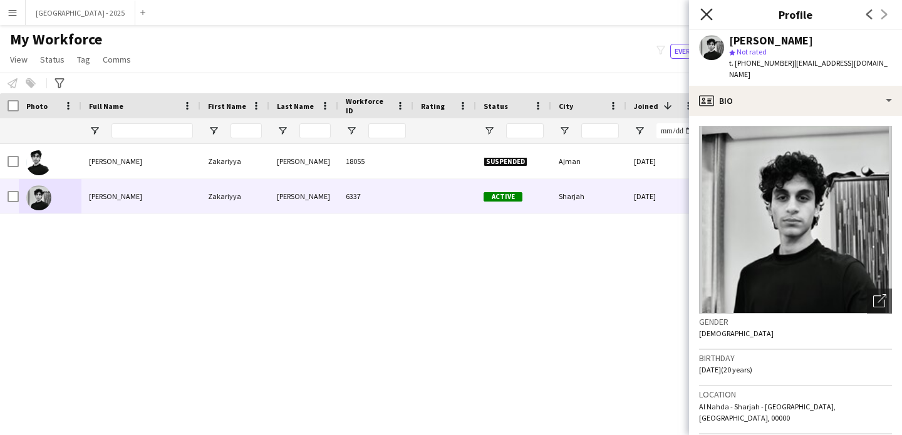
click at [704, 14] on icon "Close pop-in" at bounding box center [706, 14] width 12 height 12
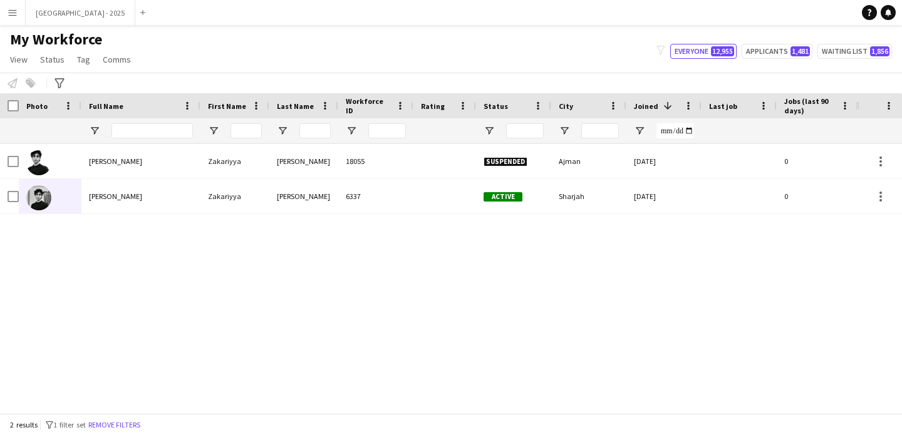
drag, startPoint x: 138, startPoint y: 425, endPoint x: 189, endPoint y: 1, distance: 427.1
click at [138, 425] on button "Remove filters" at bounding box center [114, 425] width 57 height 14
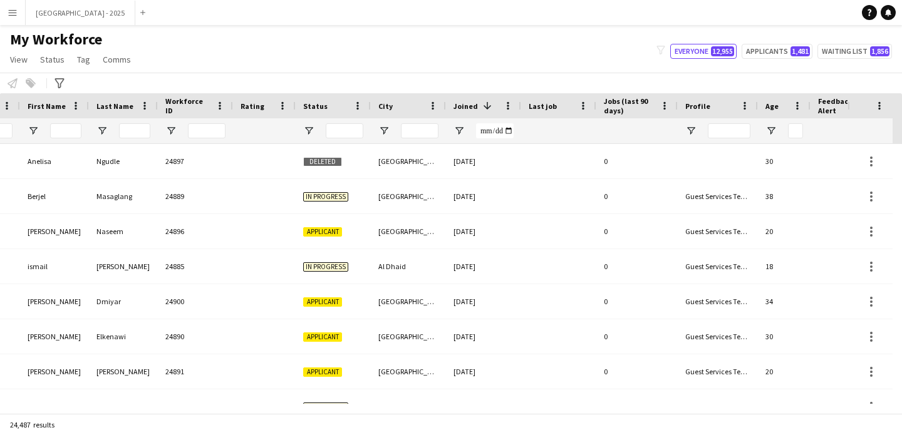
scroll to position [0, 432]
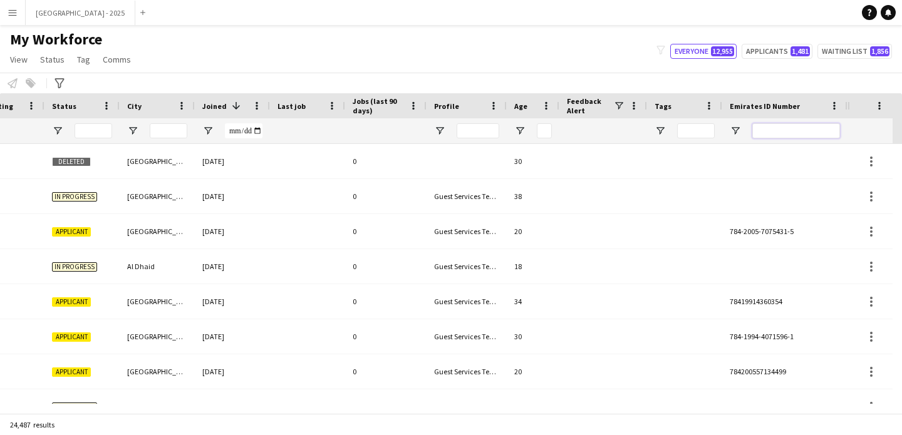
click at [784, 132] on input "Emirates ID Number Filter Input" at bounding box center [796, 130] width 88 height 15
paste input "*******"
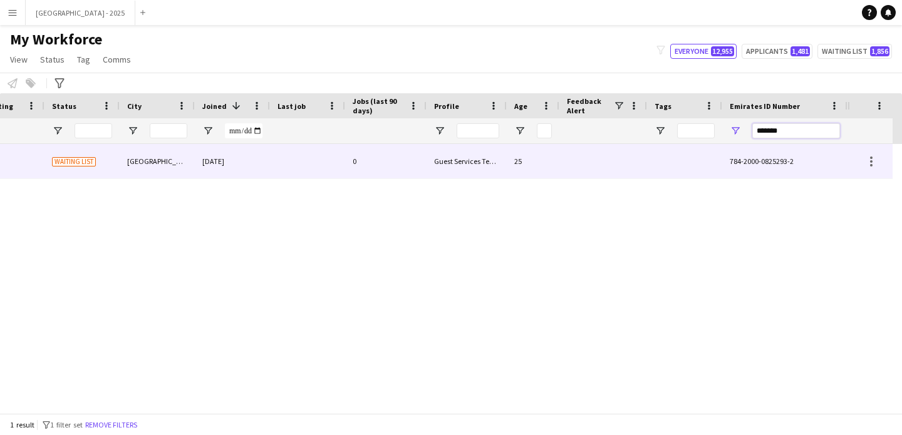
type input "*******"
click at [286, 171] on div at bounding box center [307, 161] width 75 height 34
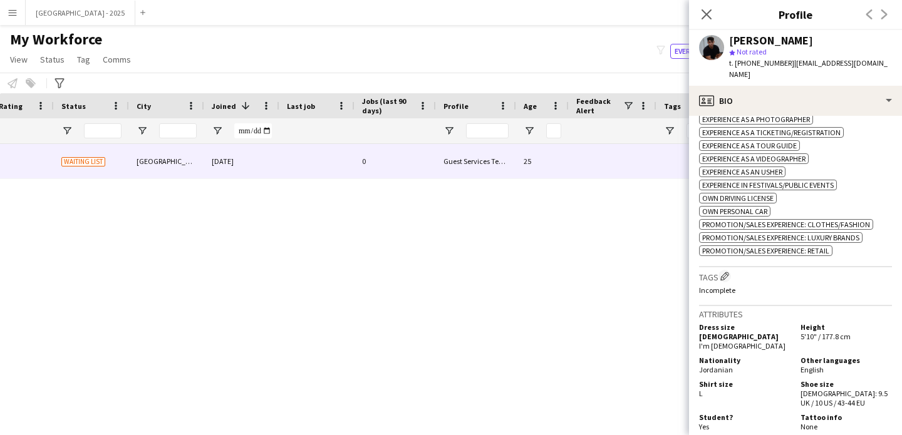
scroll to position [0, 0]
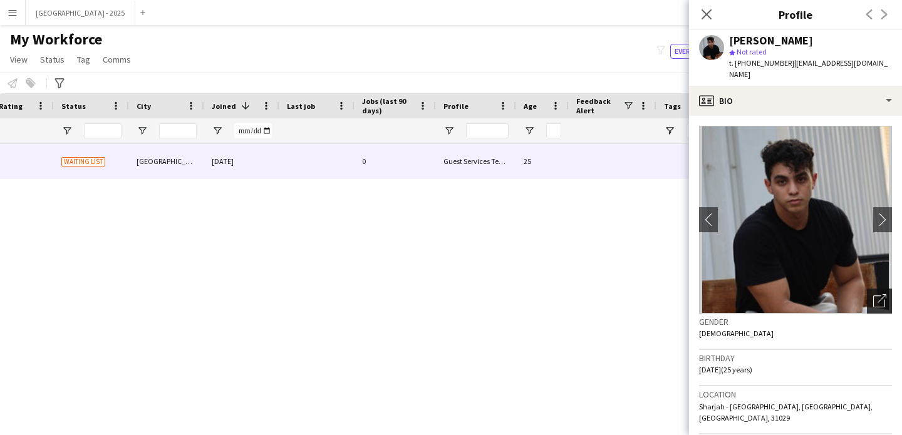
click at [876, 294] on icon "Open photos pop-in" at bounding box center [879, 300] width 13 height 13
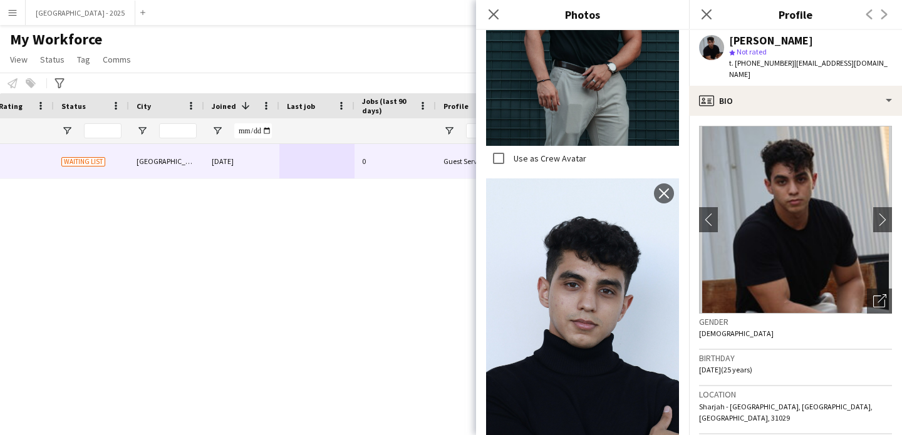
scroll to position [147, 0]
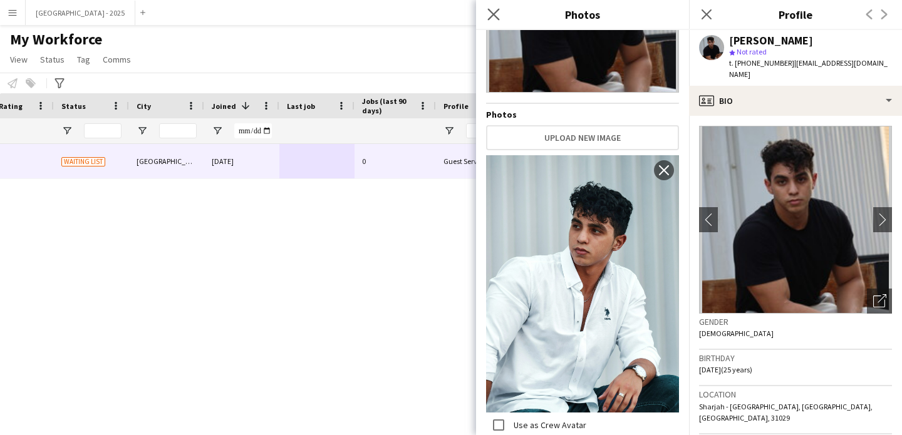
click at [494, 8] on app-icon "Close pop-in" at bounding box center [494, 15] width 18 height 18
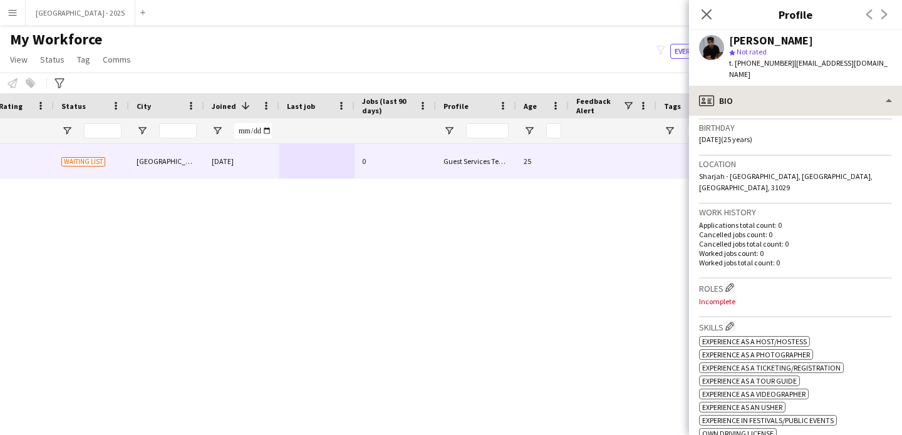
scroll to position [0, 0]
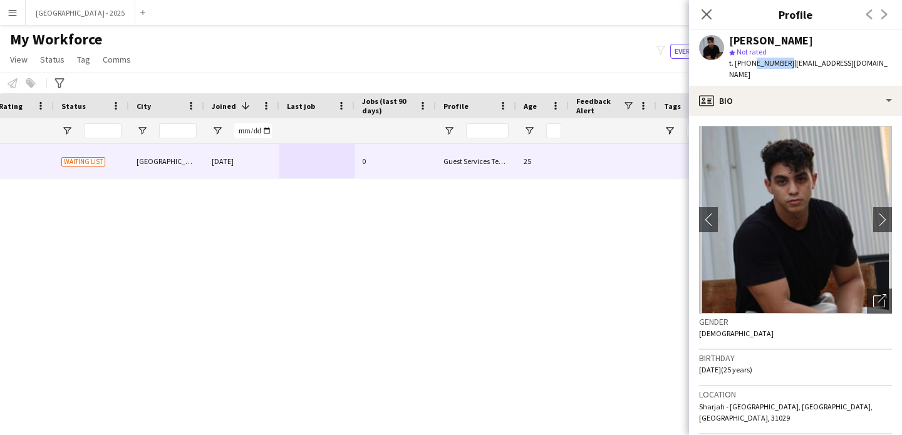
drag, startPoint x: 749, startPoint y: 63, endPoint x: 783, endPoint y: 67, distance: 34.7
click at [783, 67] on span "t. +971503604646" at bounding box center [761, 62] width 65 height 9
copy span "503604646"
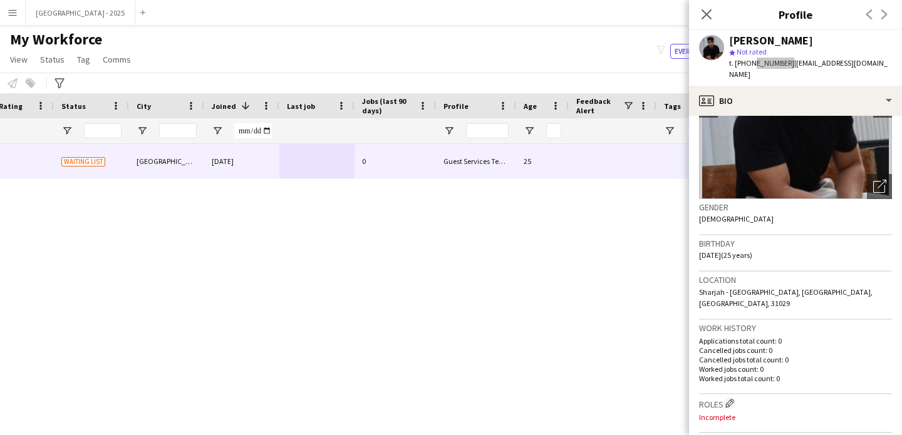
scroll to position [227, 0]
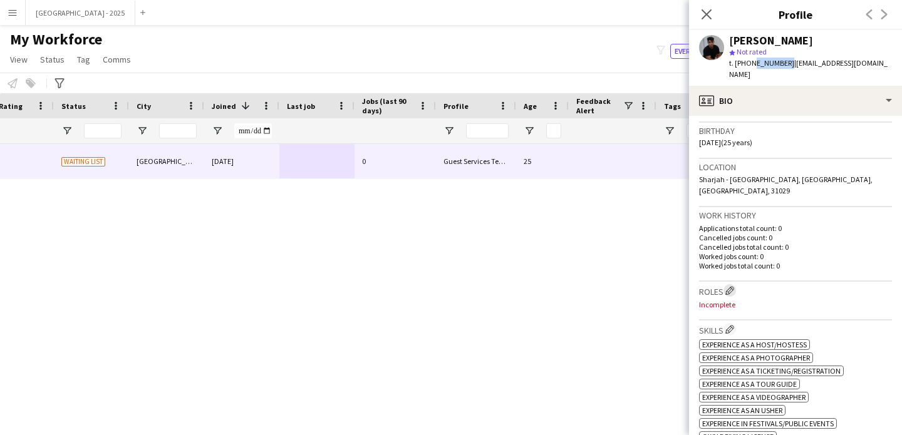
click at [730, 286] on app-icon "Edit crew company roles" at bounding box center [729, 290] width 9 height 9
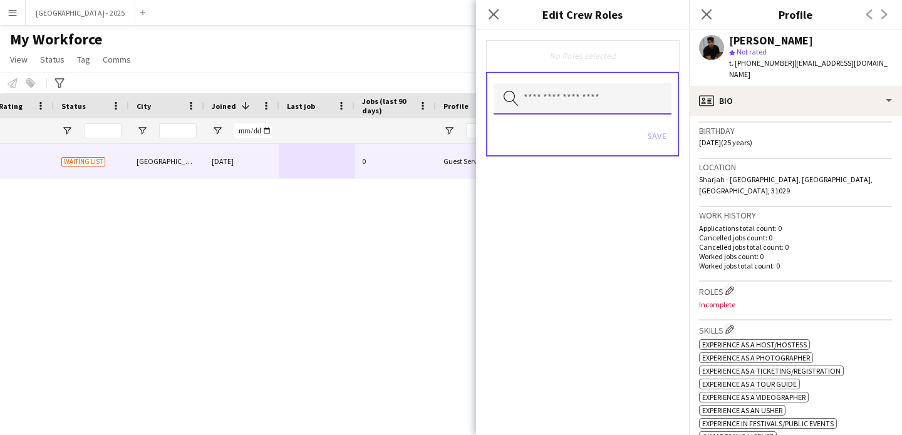
click at [616, 100] on input "text" at bounding box center [583, 98] width 178 height 31
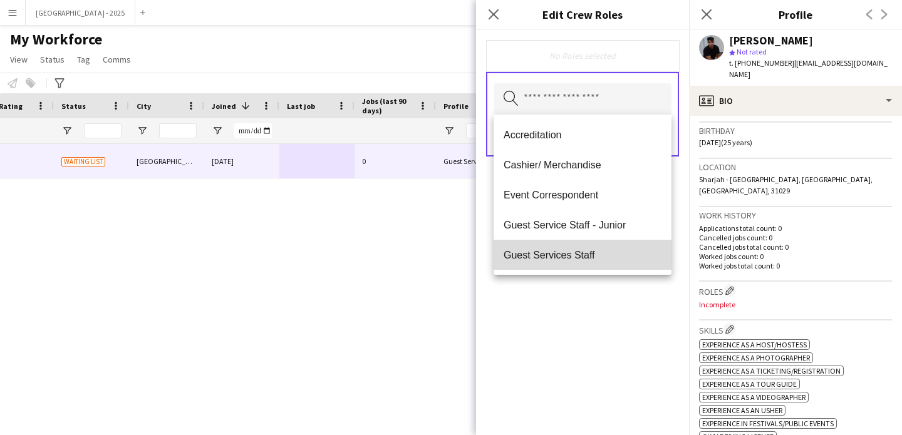
click at [606, 244] on mat-option "Guest Services Staff" at bounding box center [583, 255] width 178 height 30
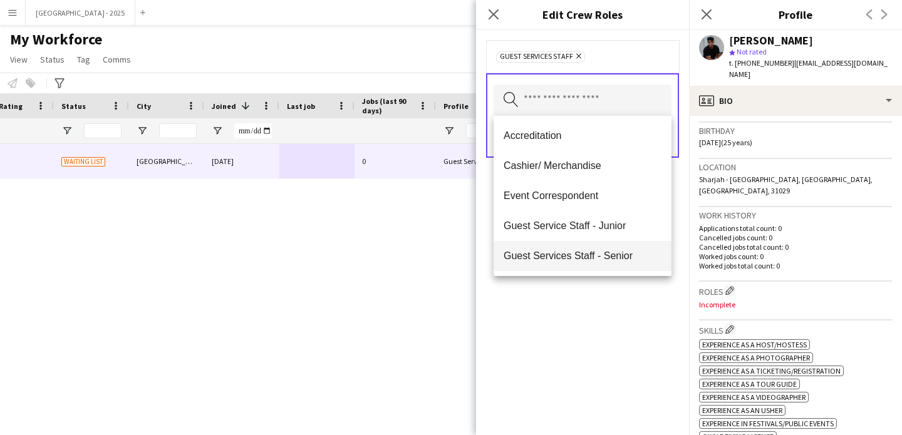
click at [609, 253] on span "Guest Services Staff - Senior" at bounding box center [583, 256] width 158 height 12
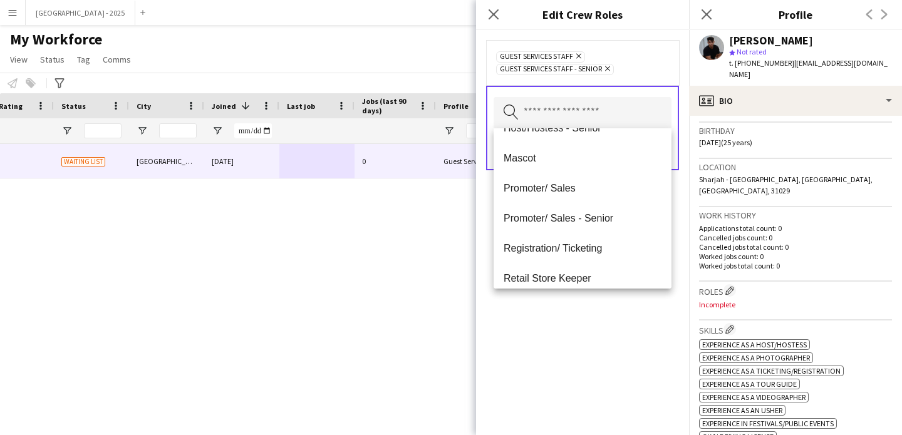
scroll to position [182, 0]
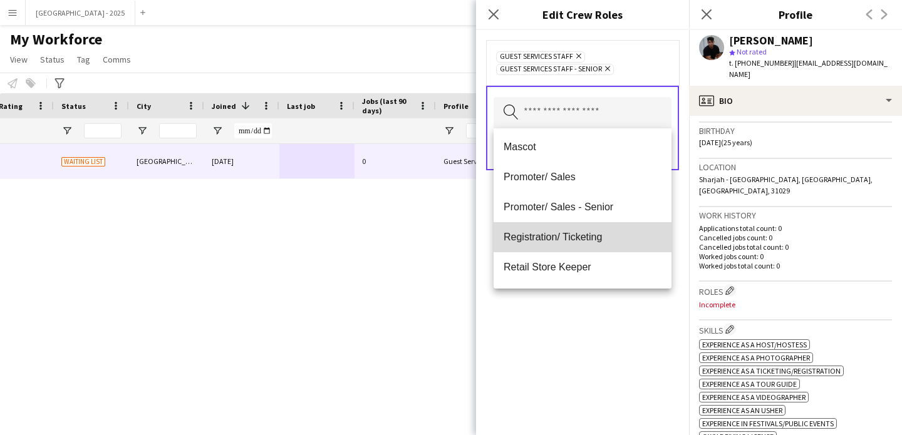
click at [584, 236] on span "Registration/ Ticketing" at bounding box center [583, 237] width 158 height 12
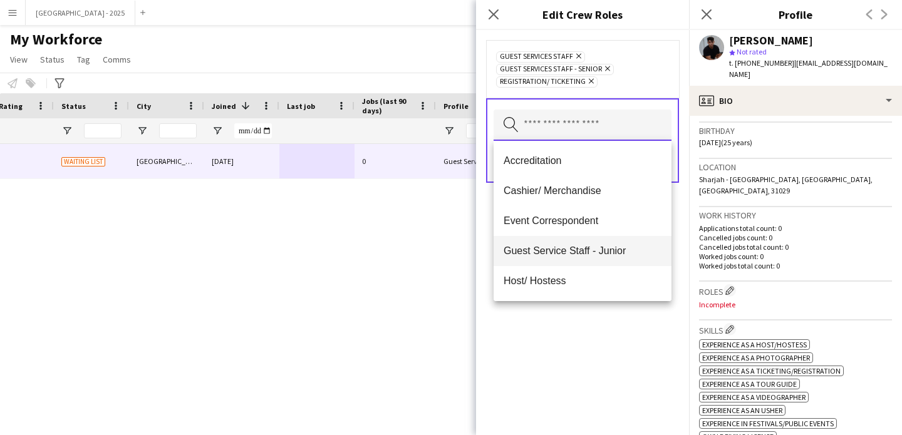
scroll to position [103, 0]
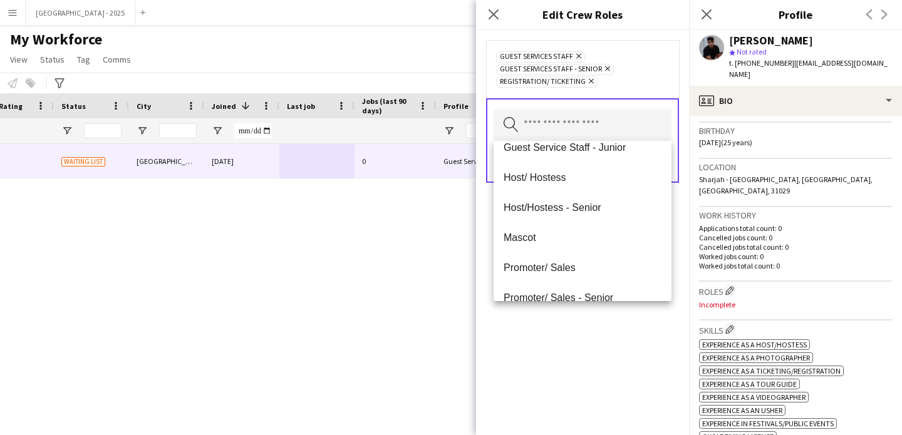
click at [626, 320] on div "Guest Services Staff Remove Guest Services Staff - Senior Remove Registration/ …" at bounding box center [582, 232] width 213 height 405
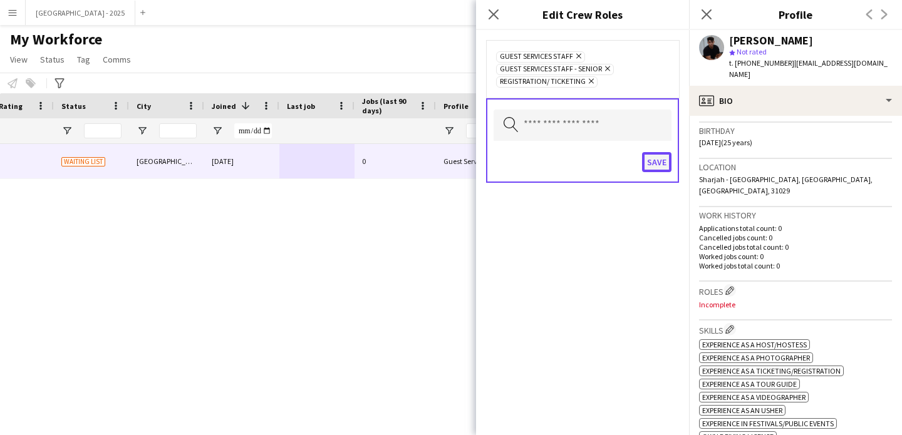
click at [663, 170] on button "Save" at bounding box center [656, 162] width 29 height 20
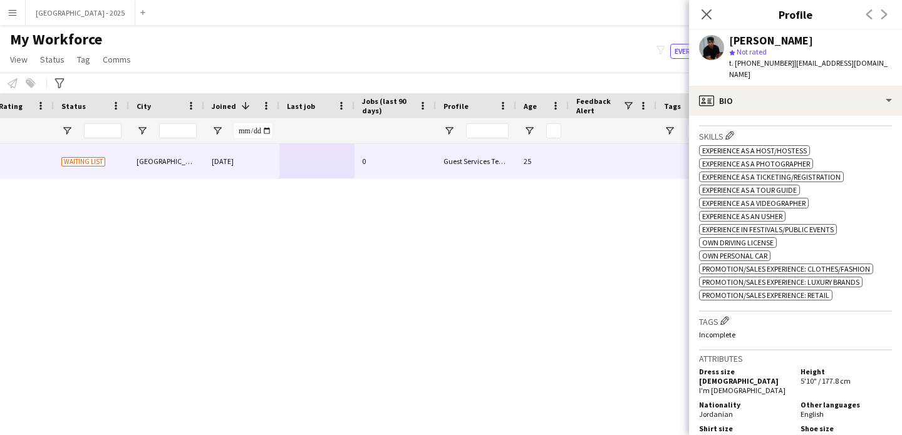
scroll to position [440, 0]
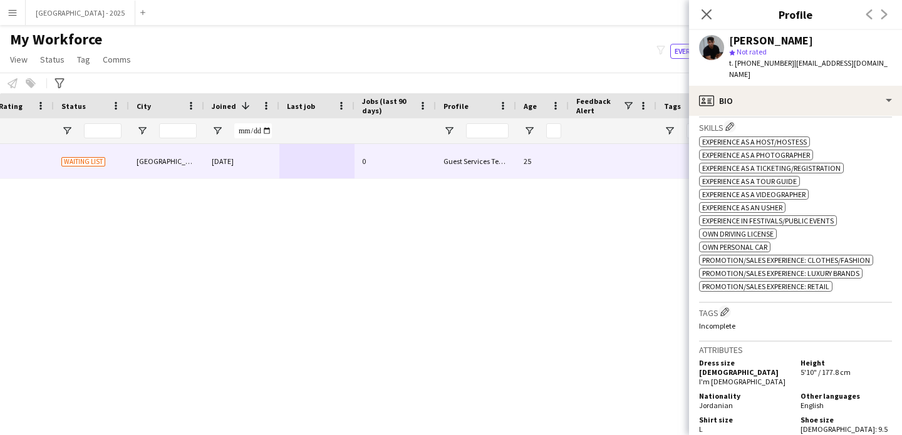
click at [731, 306] on h3 "Tags Edit crew company tags" at bounding box center [795, 312] width 193 height 13
click at [725, 308] on app-icon "Edit crew company tags" at bounding box center [724, 312] width 9 height 9
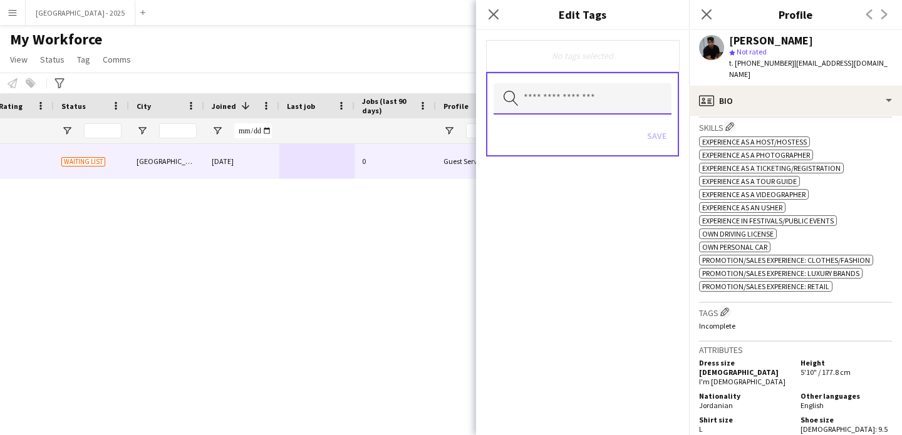
click at [591, 100] on input "text" at bounding box center [583, 98] width 178 height 31
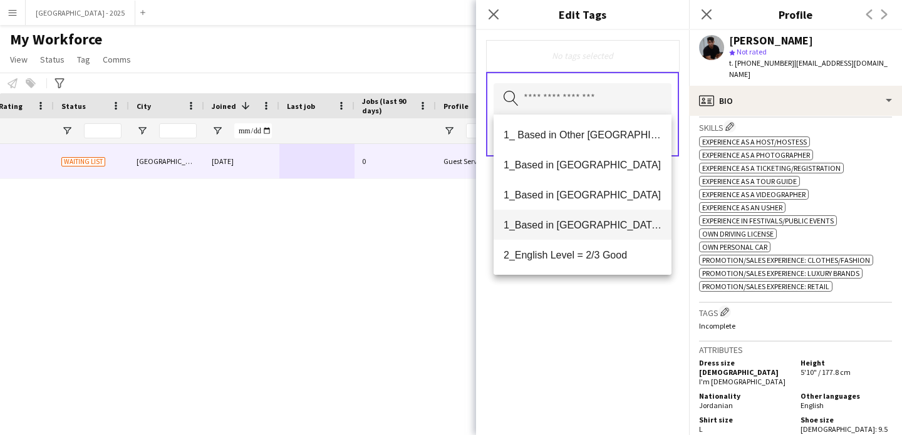
click at [601, 215] on mat-option "1_Based in [GEOGRAPHIC_DATA]/[GEOGRAPHIC_DATA]/Ajman" at bounding box center [583, 225] width 178 height 30
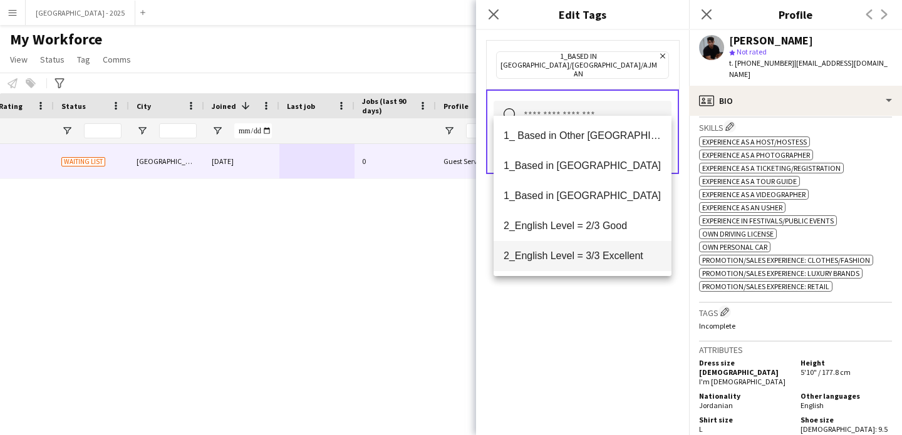
click at [613, 265] on mat-option "2_English Level = 3/3 Excellent" at bounding box center [583, 256] width 178 height 30
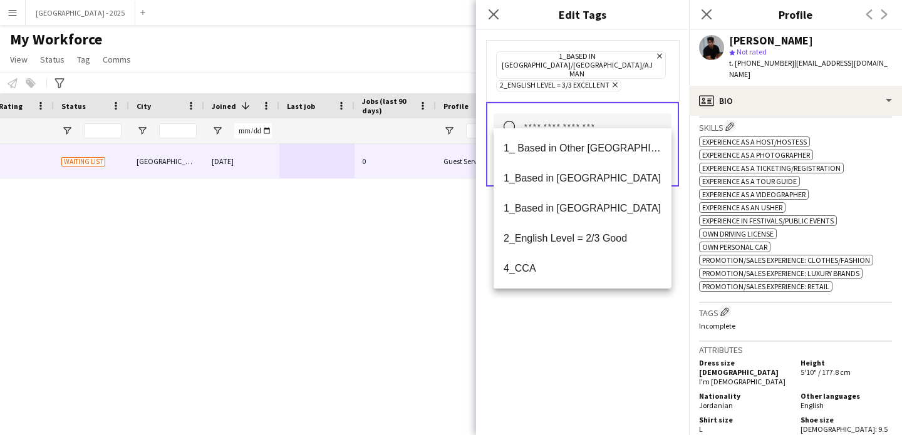
drag, startPoint x: 618, startPoint y: 338, endPoint x: 653, endPoint y: 197, distance: 145.3
click at [617, 335] on div "1_Based in [GEOGRAPHIC_DATA]/[GEOGRAPHIC_DATA]/Ajman Remove 2_English Level = 3…" at bounding box center [582, 232] width 213 height 405
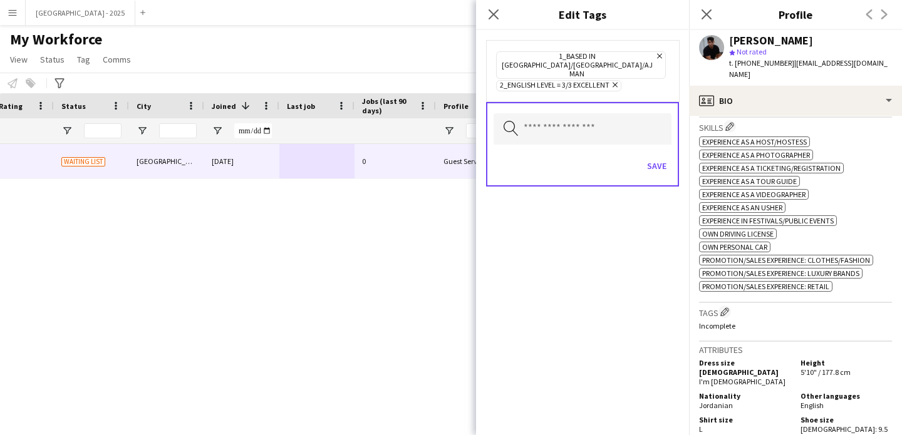
click at [658, 150] on div "Save" at bounding box center [583, 168] width 178 height 36
click at [662, 156] on button "Save" at bounding box center [656, 166] width 29 height 20
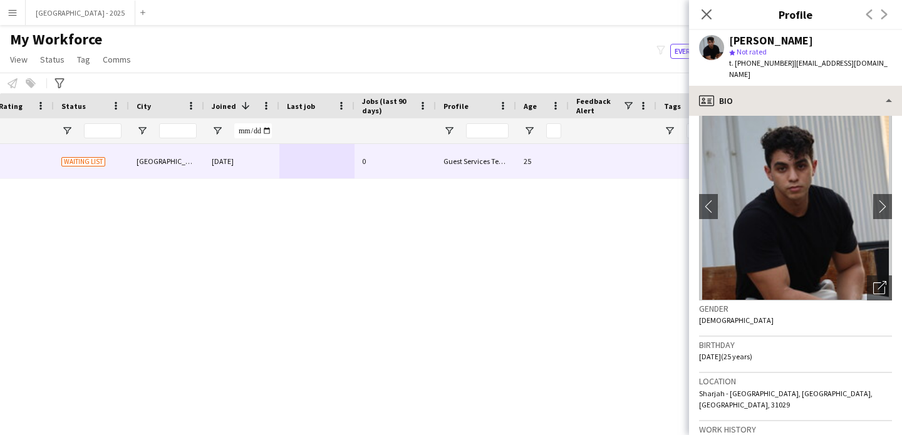
scroll to position [0, 0]
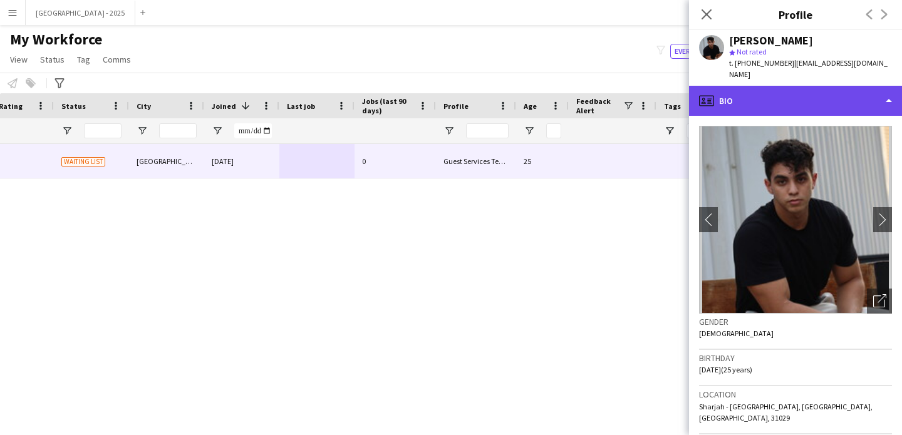
click at [756, 90] on div "profile Bio" at bounding box center [795, 101] width 213 height 30
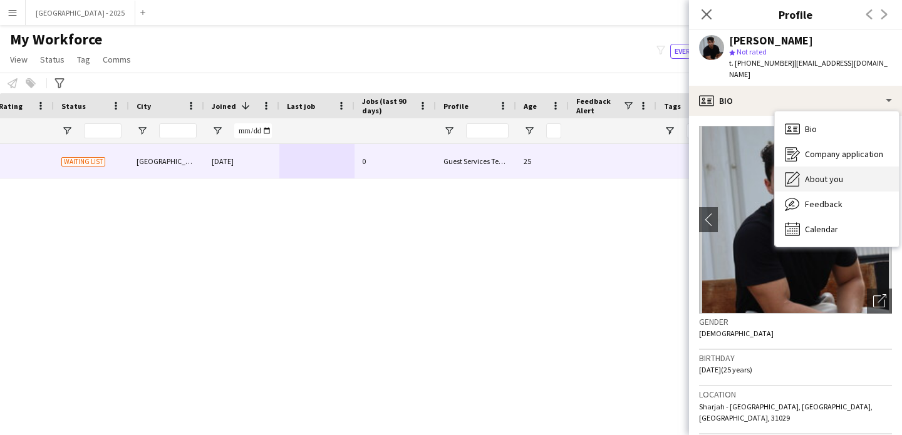
click at [838, 174] on span "About you" at bounding box center [824, 179] width 38 height 11
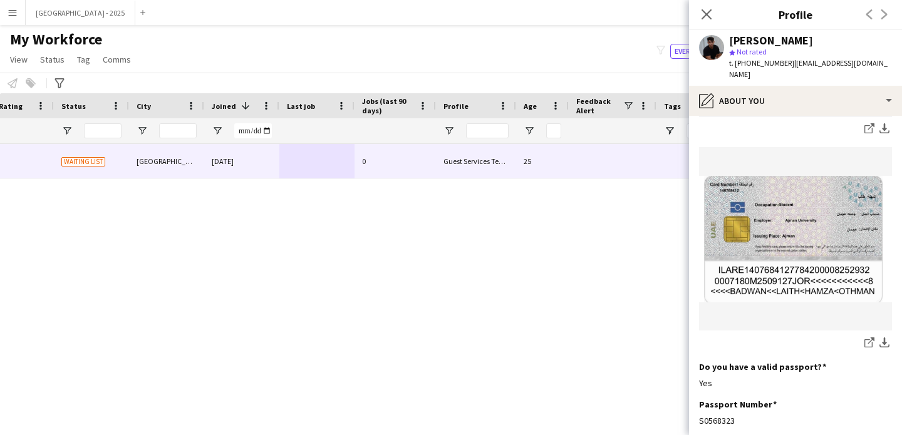
scroll to position [963, 0]
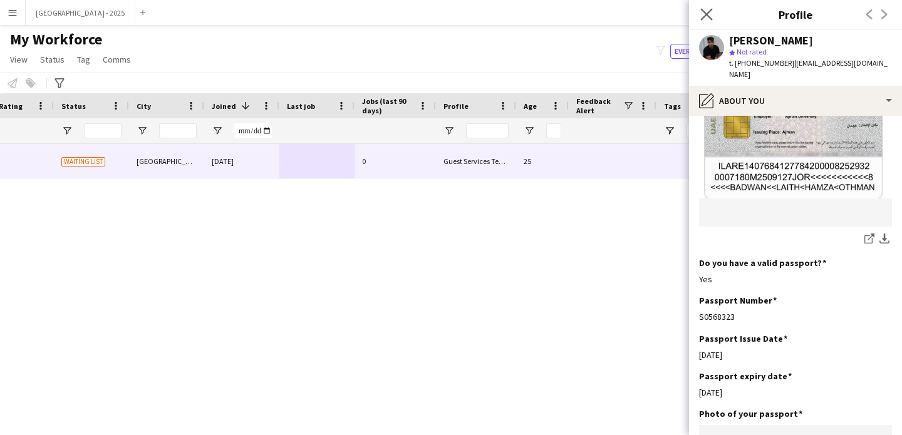
click at [713, 16] on app-icon "Close pop-in" at bounding box center [707, 15] width 18 height 18
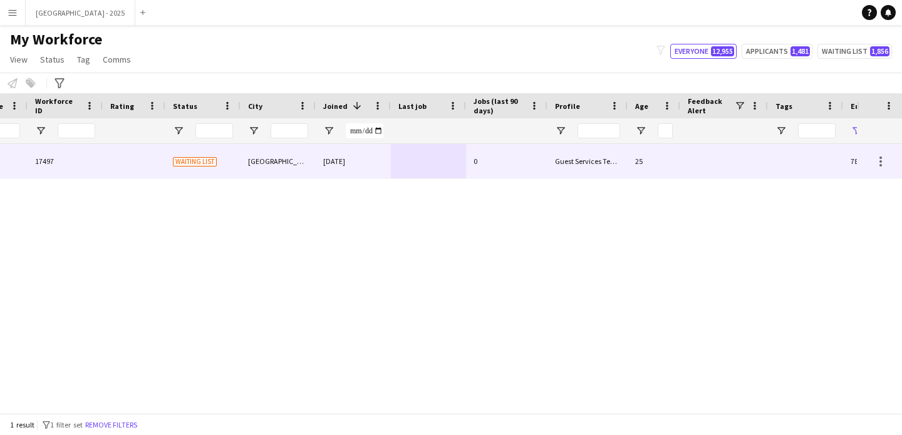
scroll to position [0, 0]
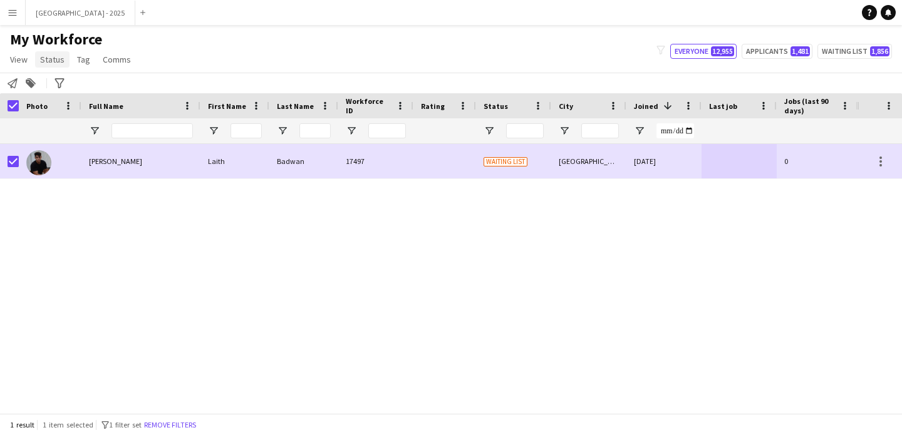
click at [54, 58] on span "Status" at bounding box center [52, 59] width 24 height 11
click at [83, 87] on link "Edit" at bounding box center [80, 86] width 88 height 26
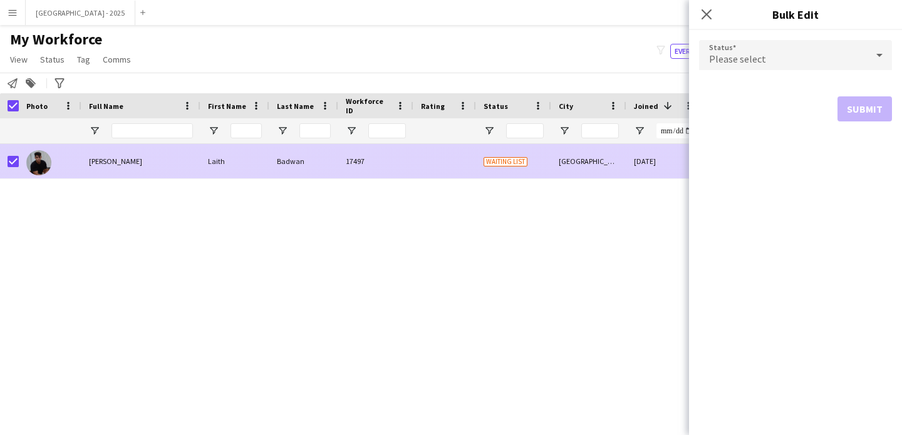
click at [122, 157] on span "Laith Badwan" at bounding box center [115, 161] width 53 height 9
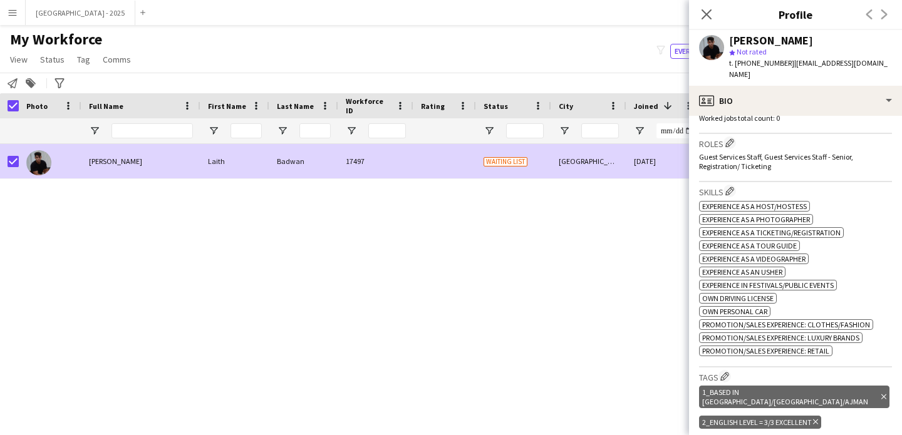
scroll to position [374, 0]
click at [59, 60] on span "Status" at bounding box center [52, 59] width 24 height 11
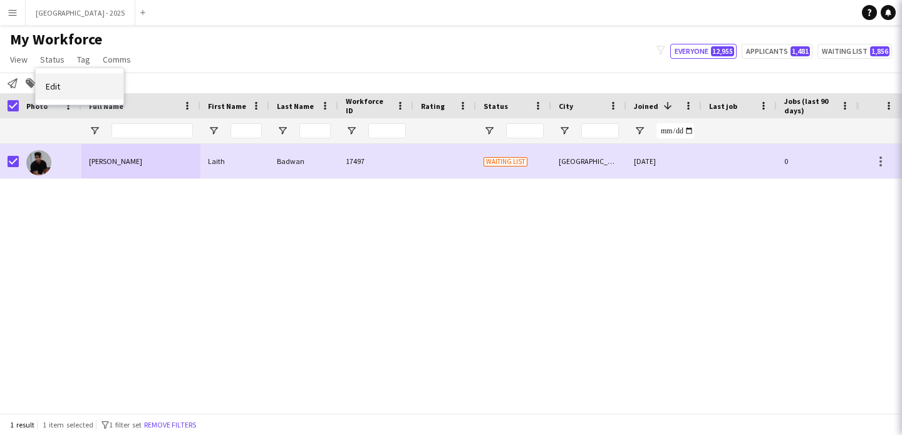
click at [71, 80] on link "Edit" at bounding box center [80, 86] width 88 height 26
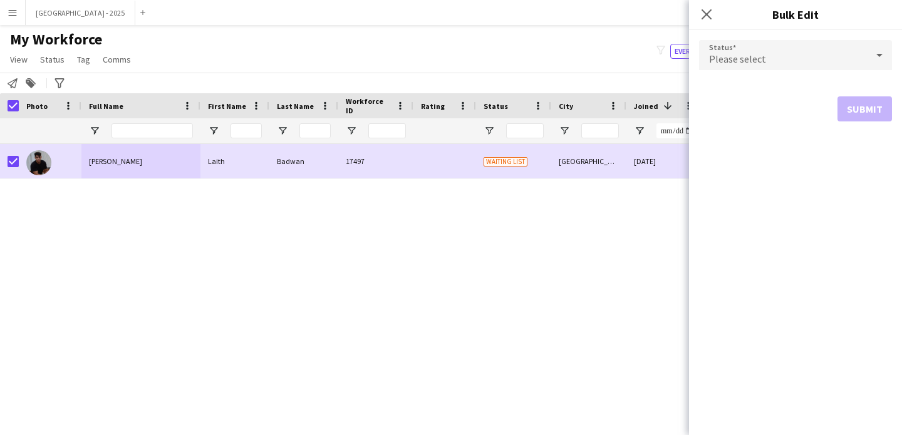
click at [764, 36] on form "Status Please select Submit" at bounding box center [795, 80] width 193 height 101
click at [760, 50] on div "Please select" at bounding box center [783, 55] width 168 height 30
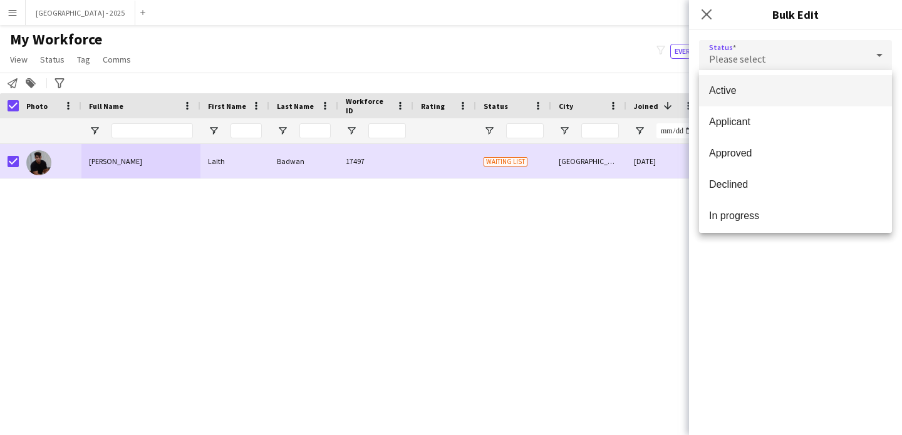
click at [750, 88] on span "Active" at bounding box center [795, 91] width 173 height 12
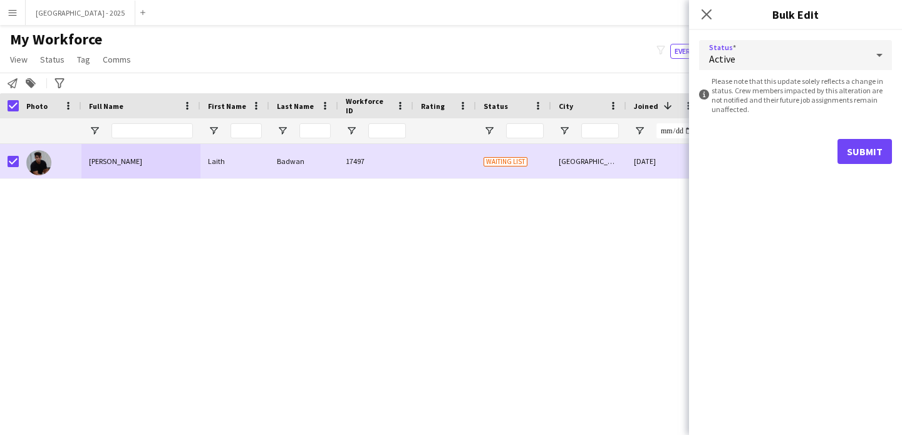
click at [838, 141] on div "Submit" at bounding box center [795, 151] width 193 height 25
click at [844, 152] on button "Submit" at bounding box center [865, 151] width 55 height 25
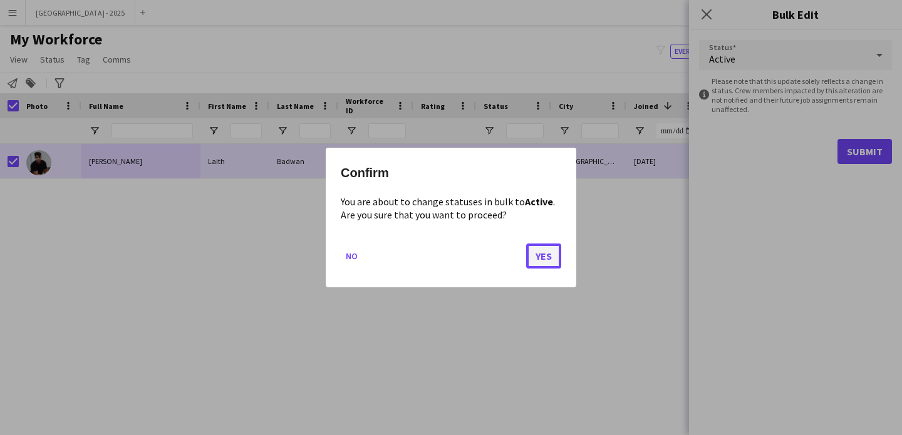
click at [544, 247] on button "Yes" at bounding box center [543, 256] width 35 height 25
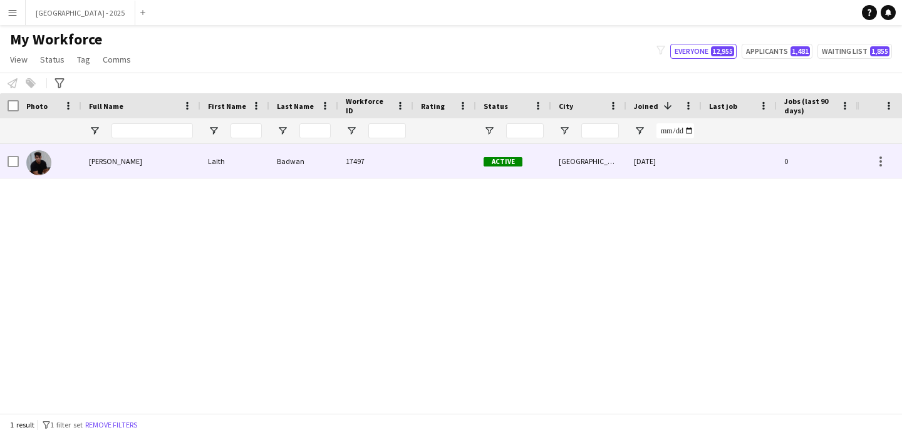
click at [78, 167] on div at bounding box center [50, 161] width 63 height 34
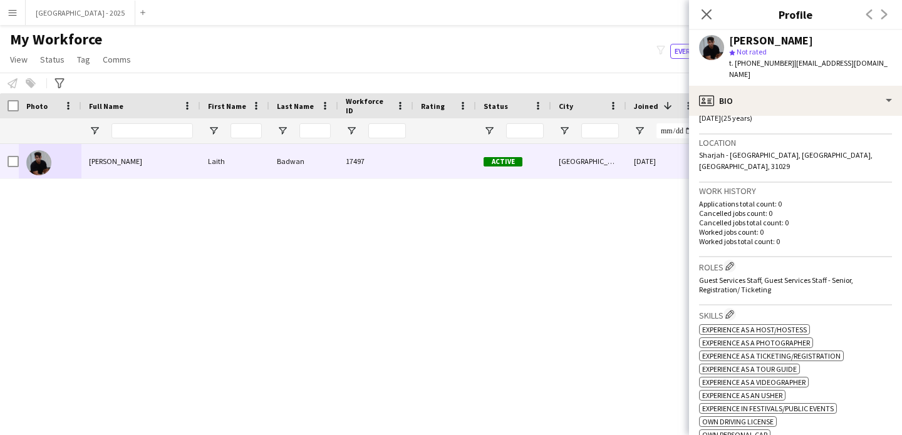
scroll to position [264, 0]
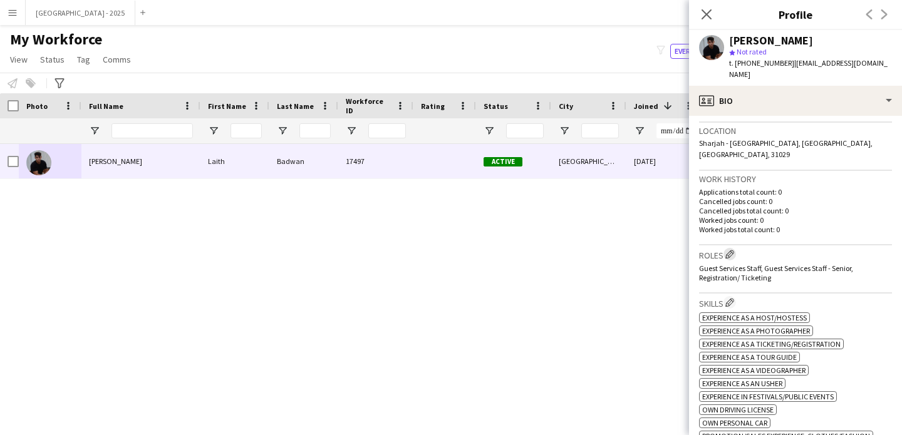
click at [734, 250] on app-icon "Edit crew company roles" at bounding box center [729, 254] width 9 height 9
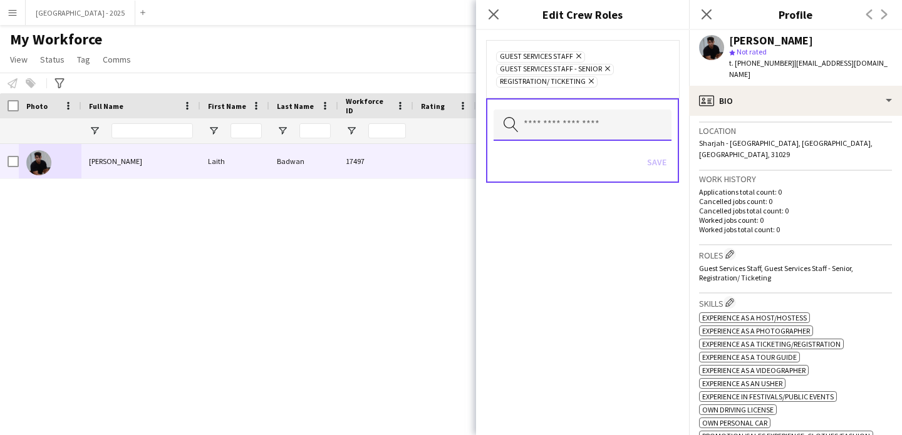
click at [575, 111] on input "text" at bounding box center [583, 125] width 178 height 31
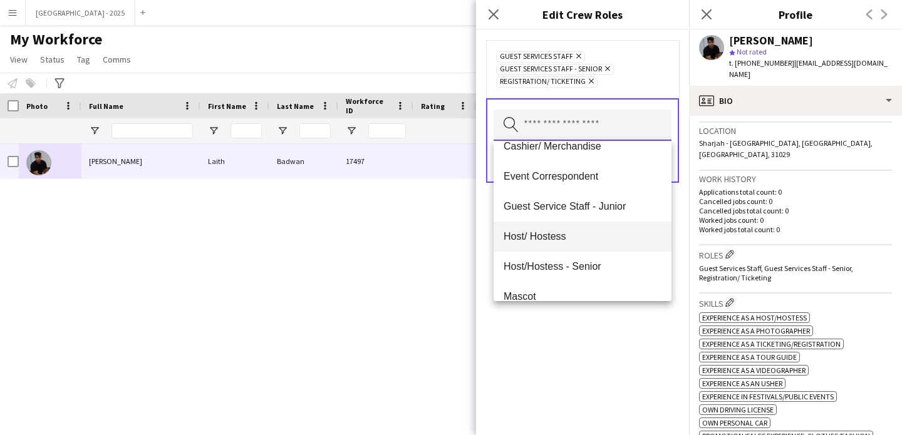
scroll to position [421, 0]
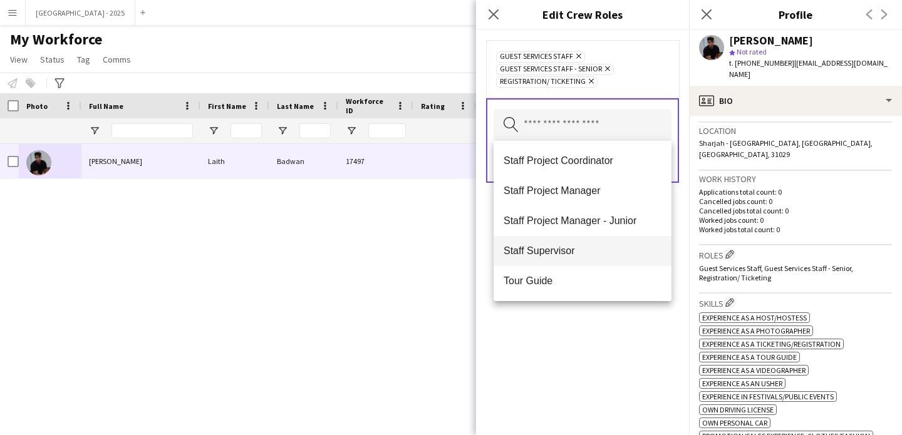
click at [558, 257] on mat-option "Staff Supervisor" at bounding box center [583, 251] width 178 height 30
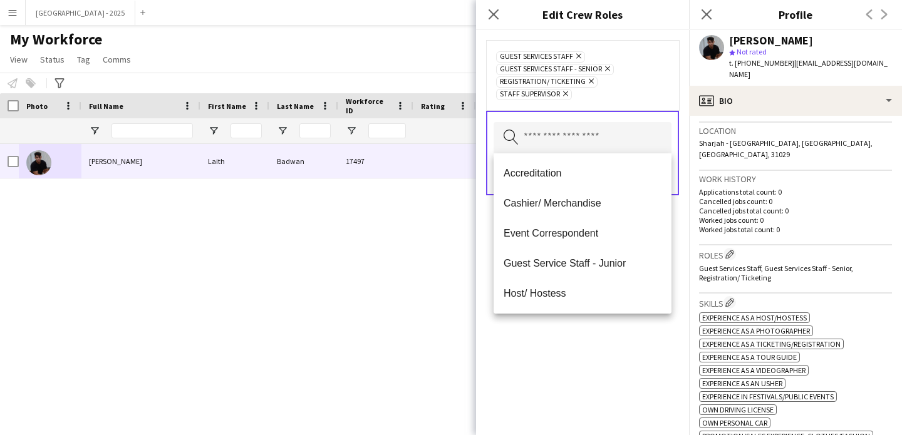
click at [581, 365] on div "Guest Services Staff Remove Guest Services Staff - Senior Remove Registration/ …" at bounding box center [582, 232] width 213 height 405
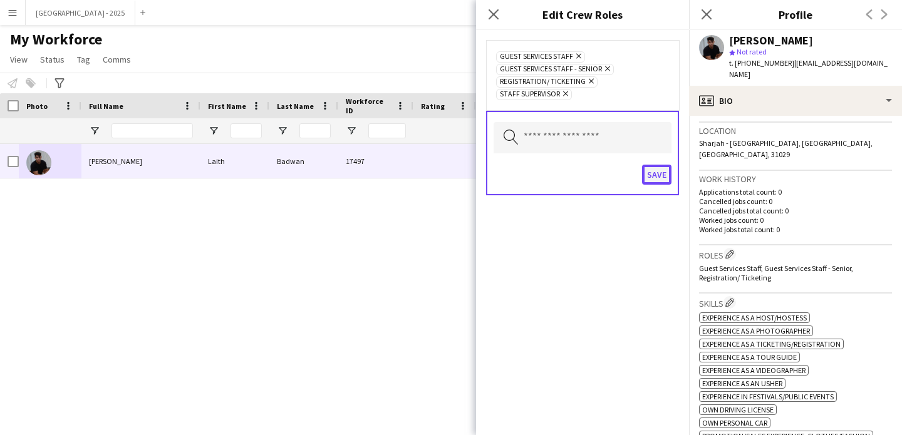
click at [652, 179] on button "Save" at bounding box center [656, 175] width 29 height 20
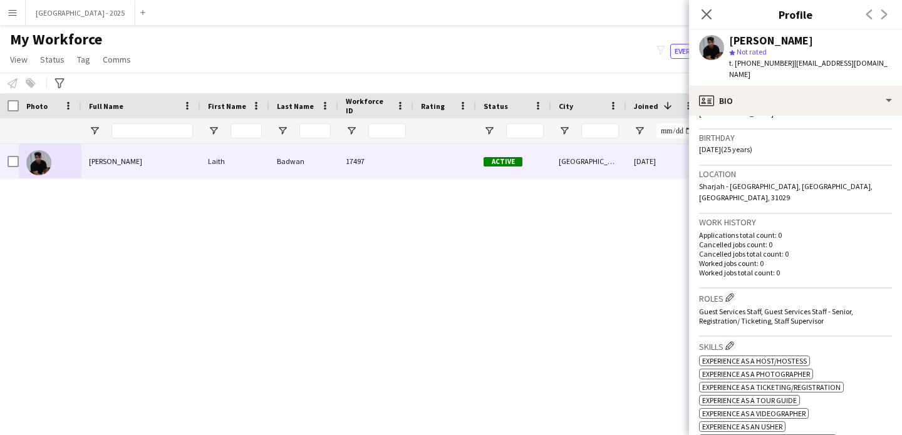
scroll to position [0, 0]
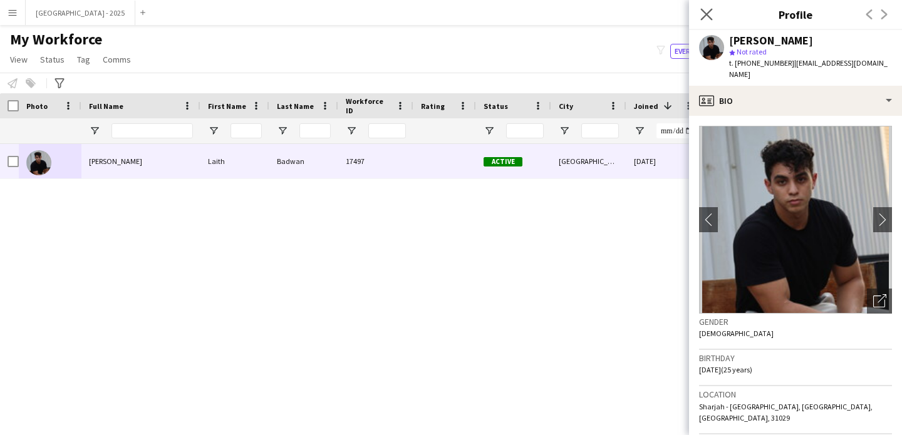
click at [700, 18] on app-icon "Close pop-in" at bounding box center [707, 15] width 18 height 18
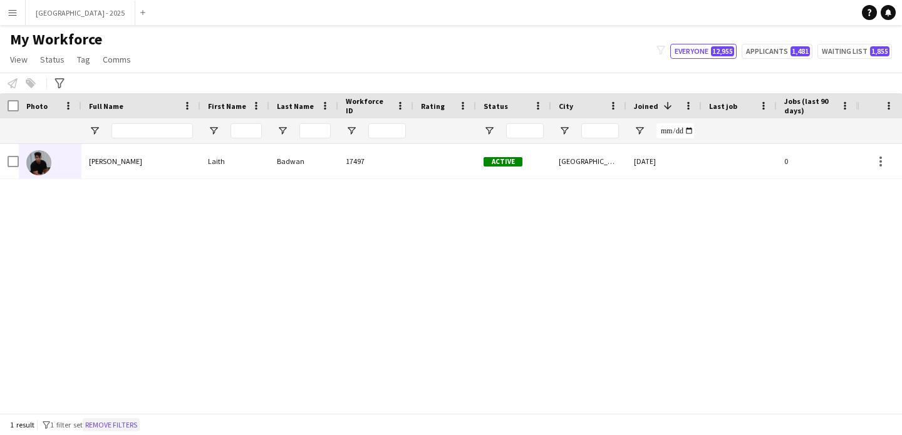
click at [110, 422] on button "Remove filters" at bounding box center [111, 425] width 57 height 14
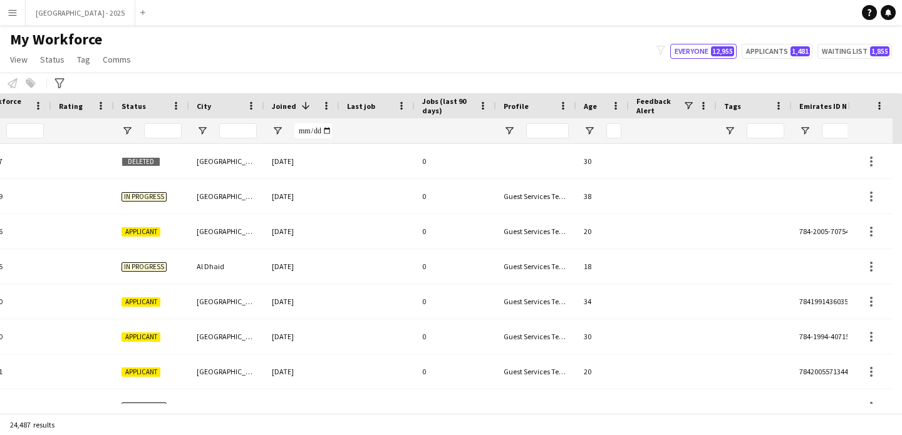
scroll to position [0, 432]
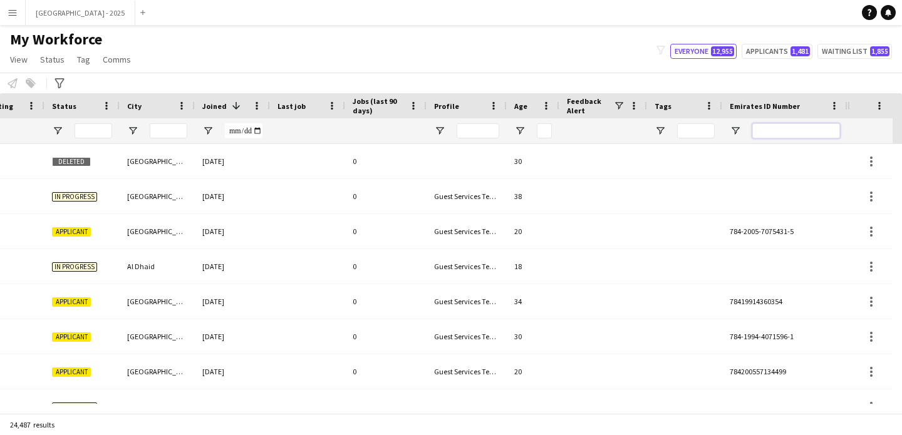
click at [778, 133] on input "Emirates ID Number Filter Input" at bounding box center [796, 130] width 88 height 15
paste input "*******"
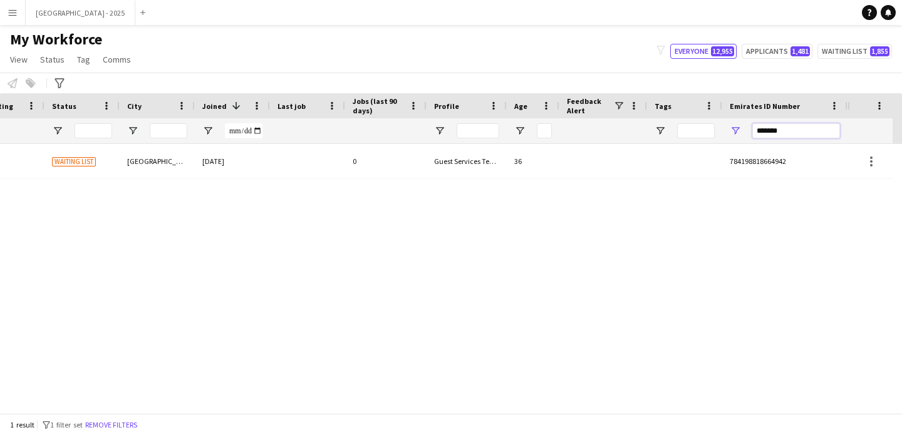
scroll to position [0, 422]
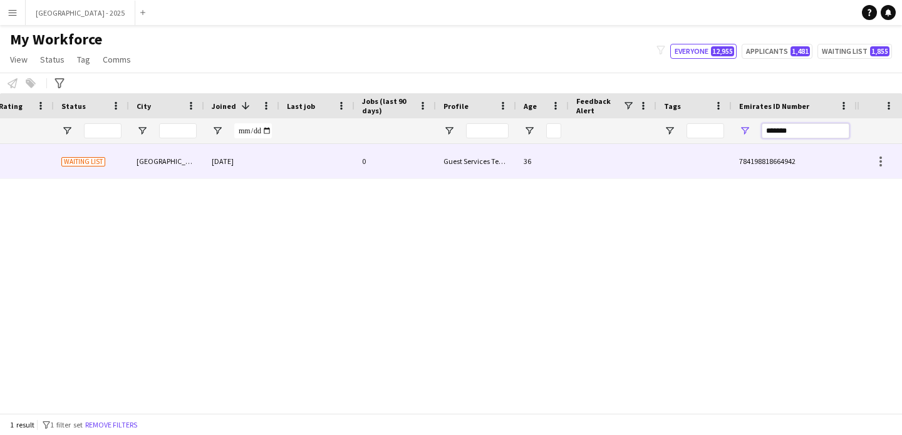
type input "*******"
click at [427, 165] on div "0" at bounding box center [395, 161] width 81 height 34
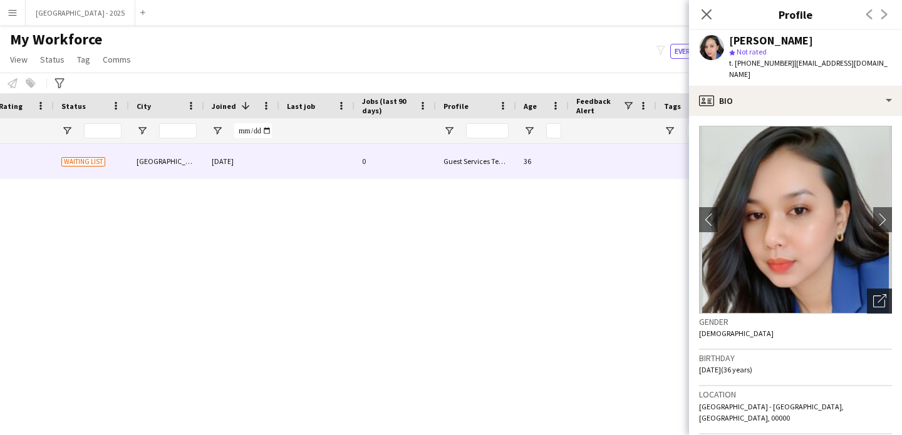
click at [873, 294] on icon "Open photos pop-in" at bounding box center [879, 300] width 13 height 13
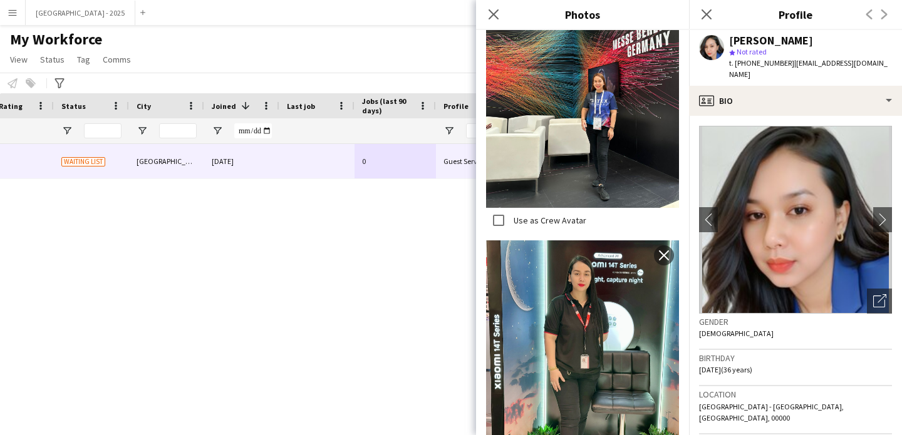
scroll to position [2533, 0]
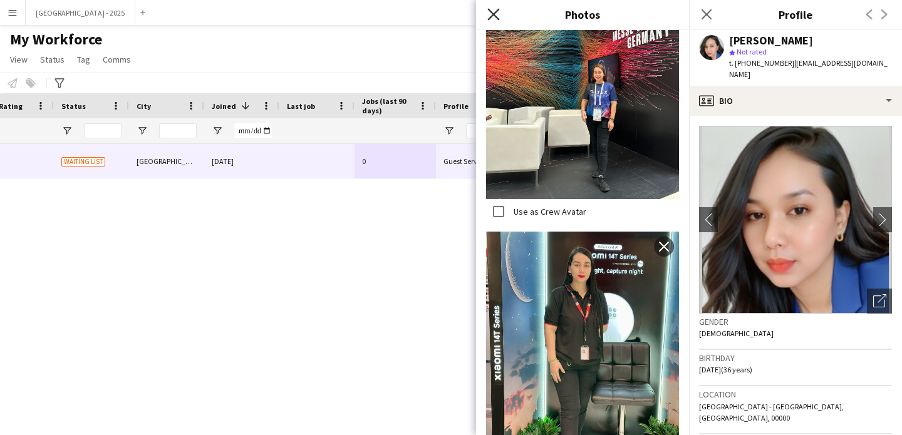
click at [494, 18] on icon "Close pop-in" at bounding box center [493, 14] width 12 height 12
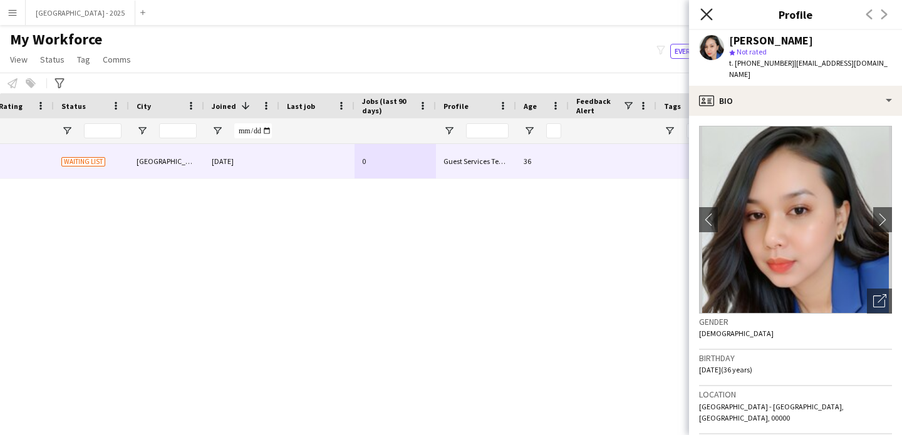
click at [701, 17] on icon "Close pop-in" at bounding box center [706, 14] width 12 height 12
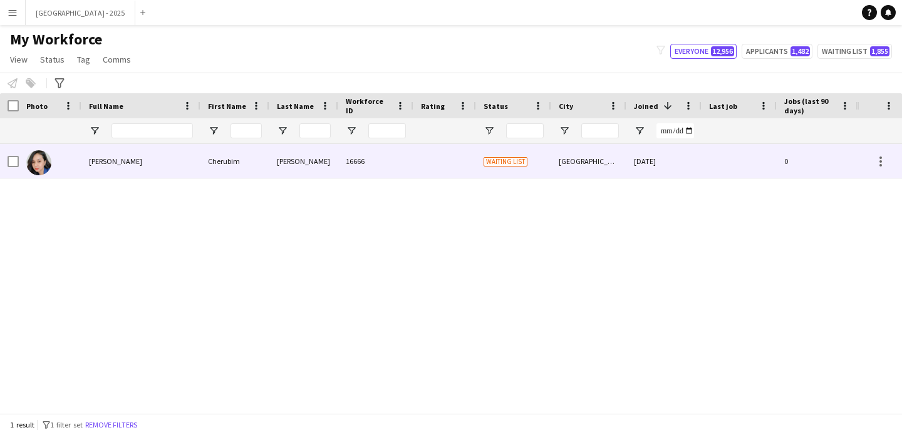
click at [150, 152] on div "Cherubim Reyes" at bounding box center [140, 161] width 119 height 34
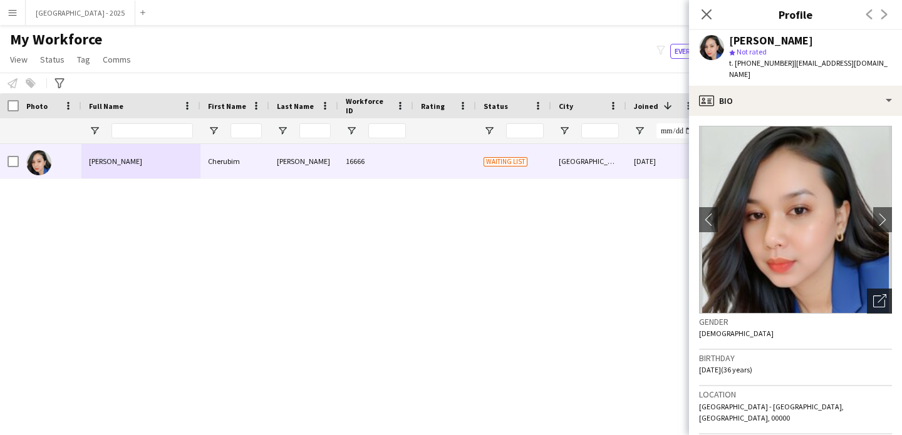
click at [873, 294] on icon "Open photos pop-in" at bounding box center [879, 300] width 13 height 13
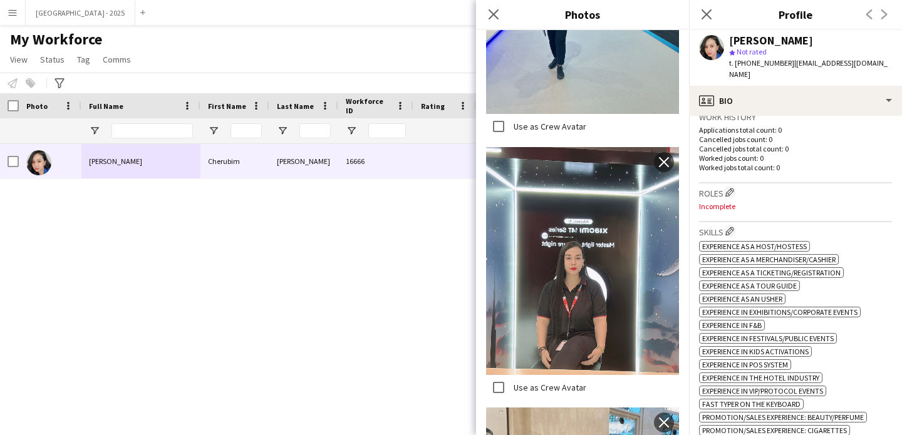
scroll to position [1112, 0]
click at [733, 188] on app-icon "Edit crew company roles" at bounding box center [729, 192] width 9 height 9
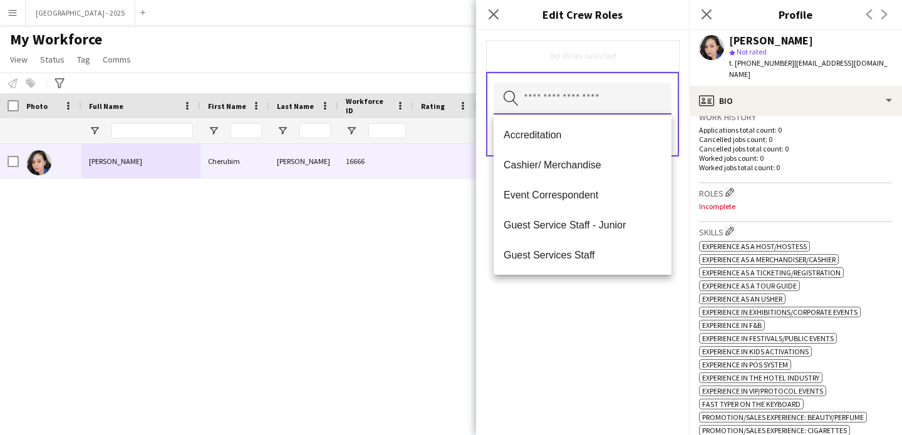
click at [608, 101] on input "text" at bounding box center [583, 98] width 178 height 31
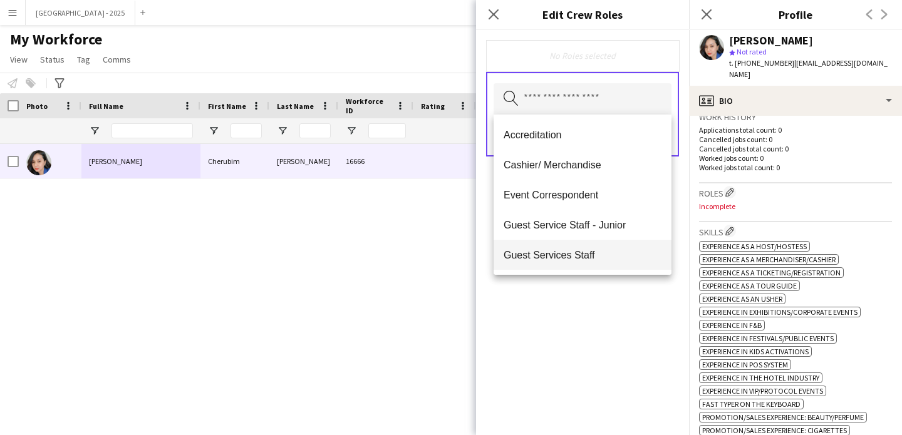
click at [581, 251] on span "Guest Services Staff" at bounding box center [583, 255] width 158 height 12
click at [593, 260] on span "Guest Services Staff - Senior" at bounding box center [583, 256] width 158 height 12
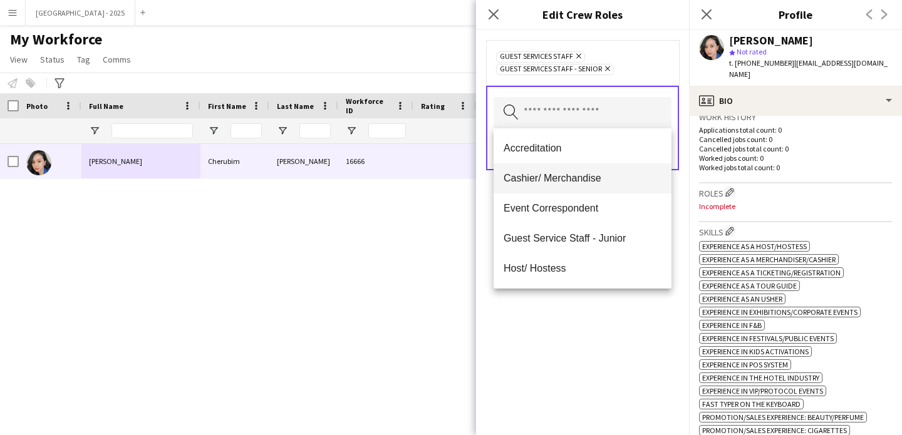
click at [593, 189] on mat-option "Cashier/ Merchandise" at bounding box center [583, 179] width 178 height 30
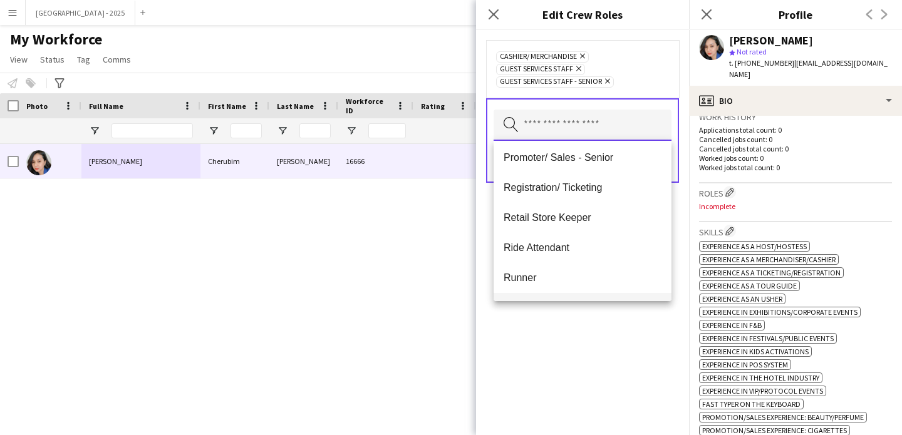
scroll to position [213, 0]
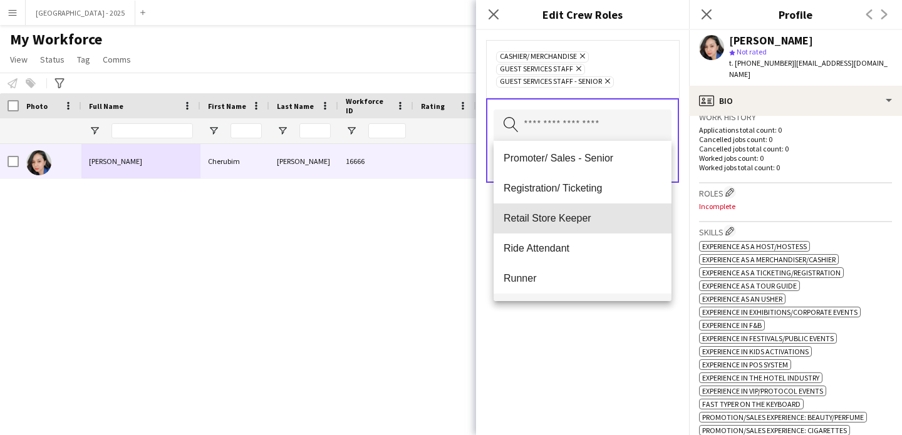
click at [584, 225] on mat-option "Retail Store Keeper" at bounding box center [583, 219] width 178 height 30
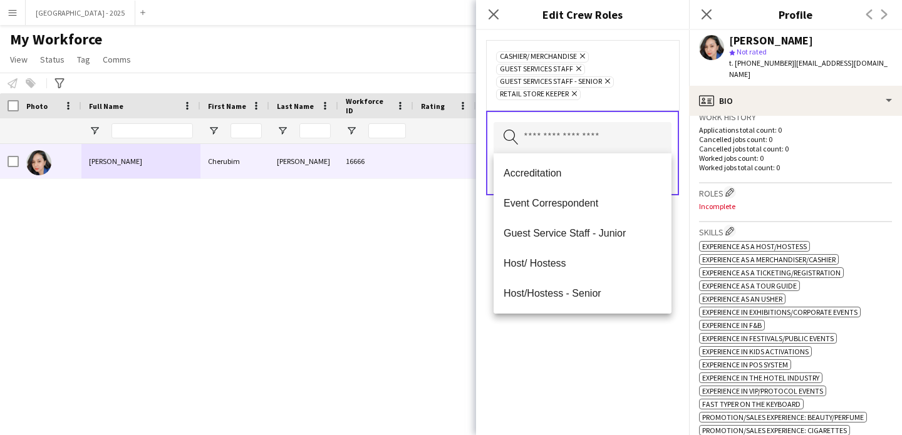
click at [613, 346] on div "Cashier/ Merchandise Remove Guest Services Staff Remove Guest Services Staff - …" at bounding box center [582, 232] width 213 height 405
click at [581, 147] on input "text" at bounding box center [583, 137] width 178 height 31
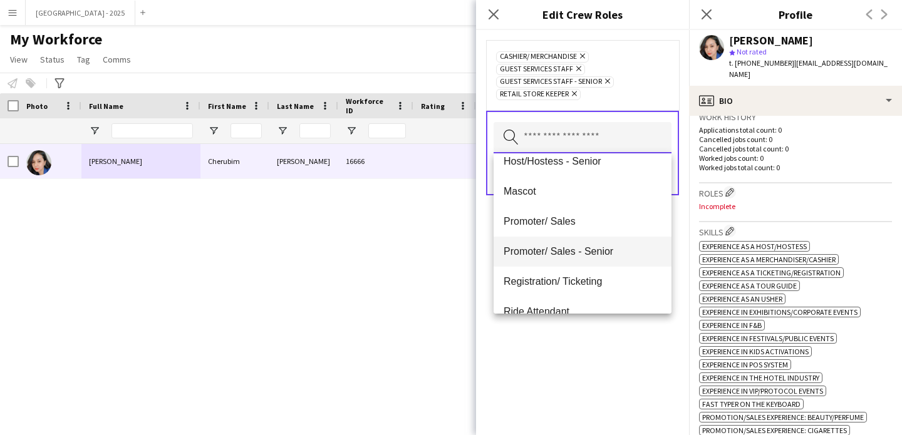
scroll to position [146, 0]
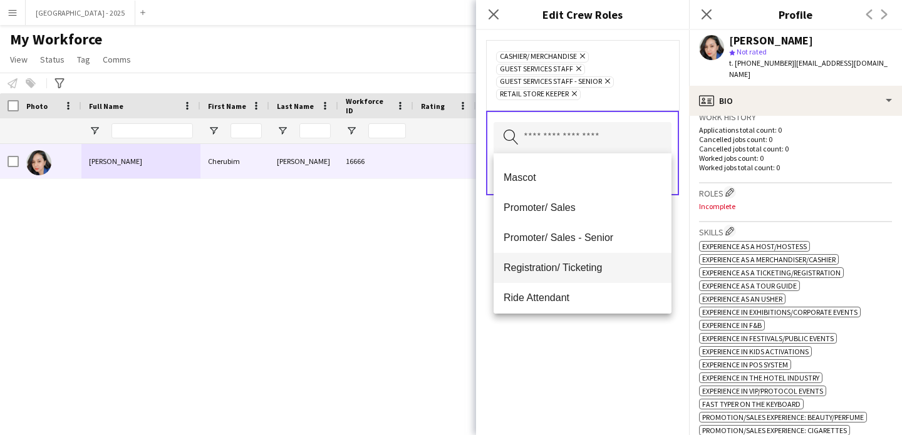
click at [597, 269] on span "Registration/ Ticketing" at bounding box center [583, 268] width 158 height 12
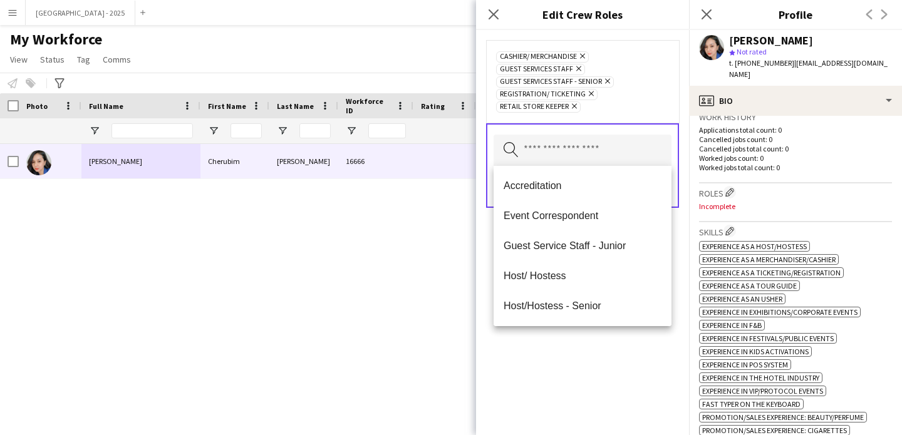
click at [583, 365] on div "Cashier/ Merchandise Remove Guest Services Staff Remove Guest Services Staff - …" at bounding box center [582, 232] width 213 height 405
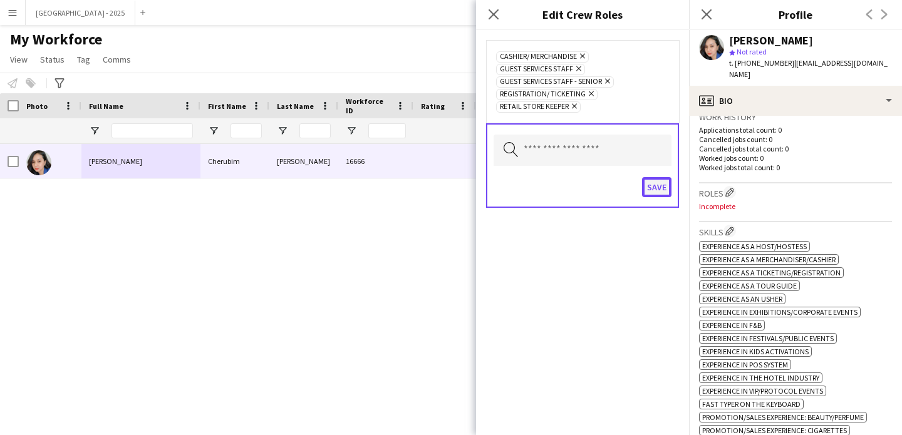
click at [654, 181] on button "Save" at bounding box center [656, 187] width 29 height 20
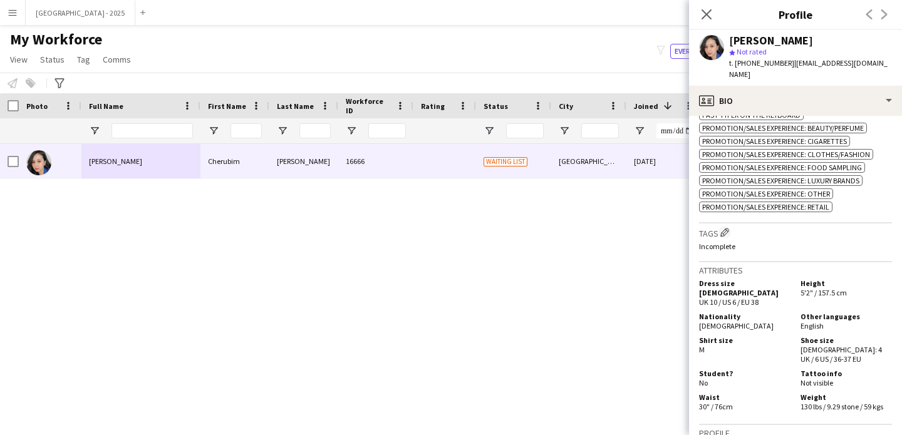
scroll to position [695, 0]
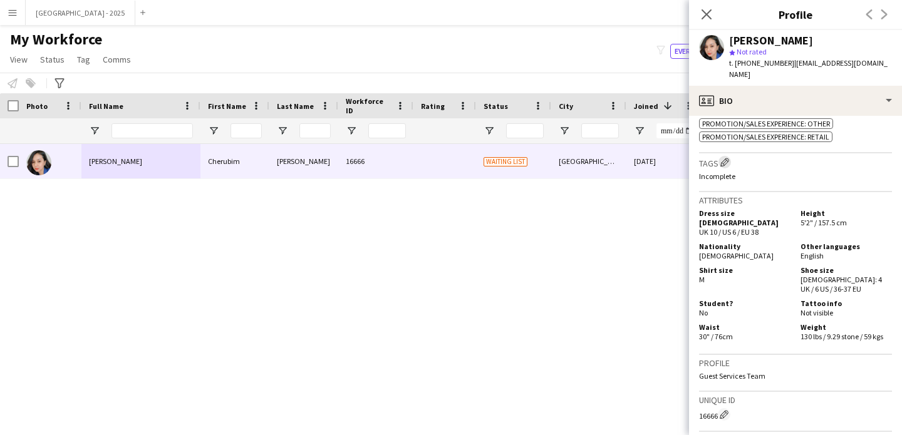
click at [729, 158] on app-icon "Edit crew company tags" at bounding box center [724, 162] width 9 height 9
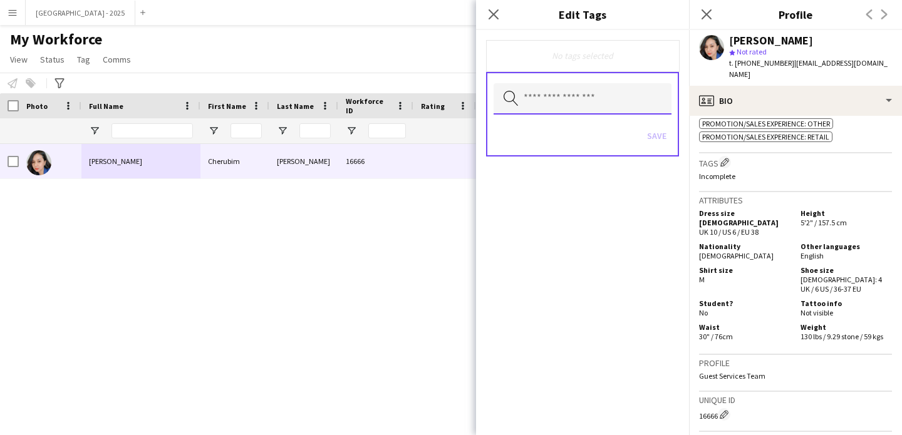
click at [580, 109] on input "text" at bounding box center [583, 98] width 178 height 31
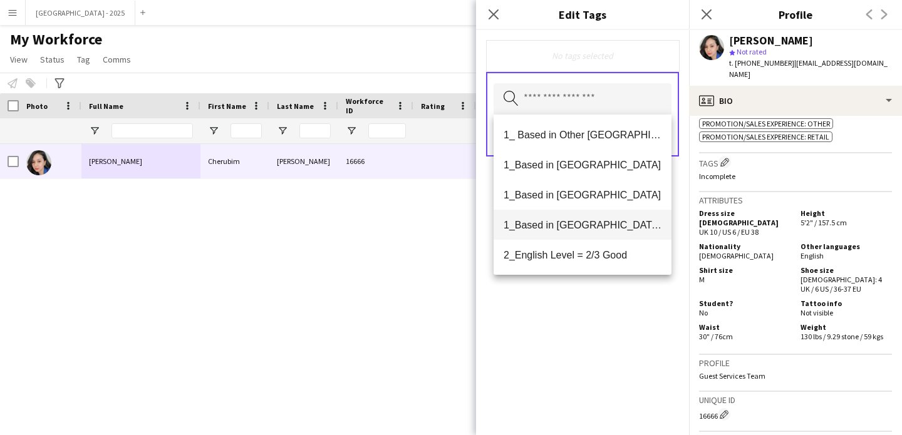
click at [598, 226] on span "1_Based in [GEOGRAPHIC_DATA]/[GEOGRAPHIC_DATA]/Ajman" at bounding box center [583, 225] width 158 height 12
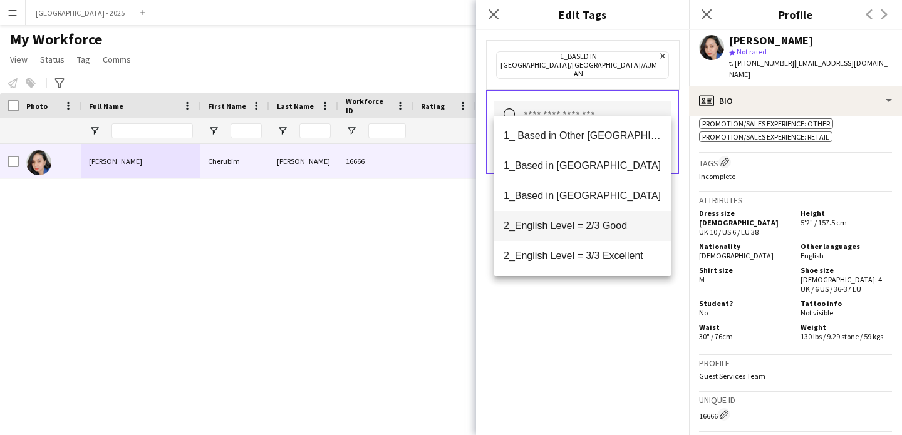
click at [608, 232] on mat-option "2_English Level = 2/3 Good" at bounding box center [583, 226] width 178 height 30
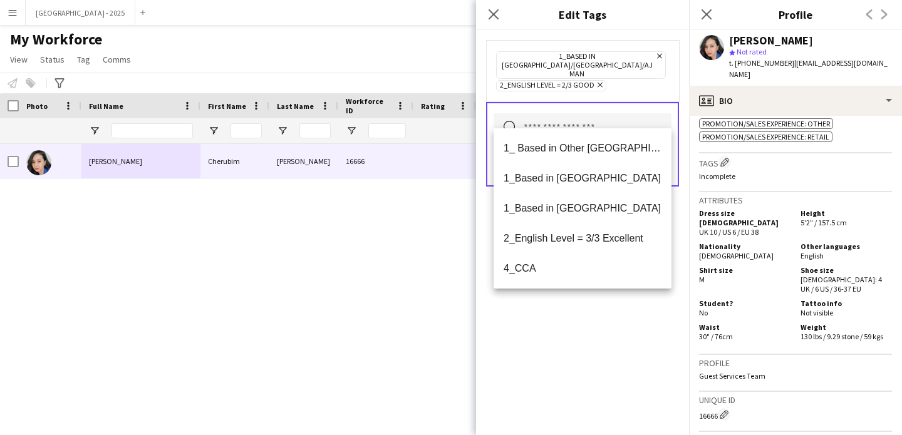
click at [605, 321] on div "1_Based in [GEOGRAPHIC_DATA]/[GEOGRAPHIC_DATA]/Ajman Remove 2_English Level = 2…" at bounding box center [582, 232] width 213 height 405
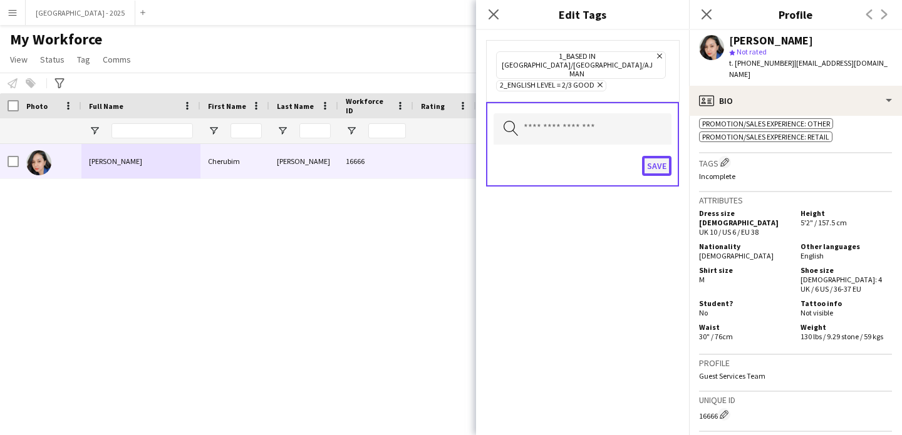
click at [664, 156] on button "Save" at bounding box center [656, 166] width 29 height 20
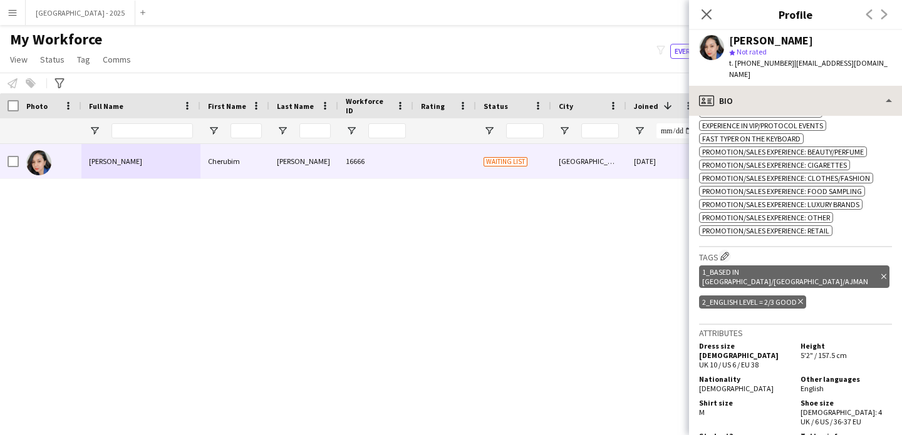
scroll to position [529, 0]
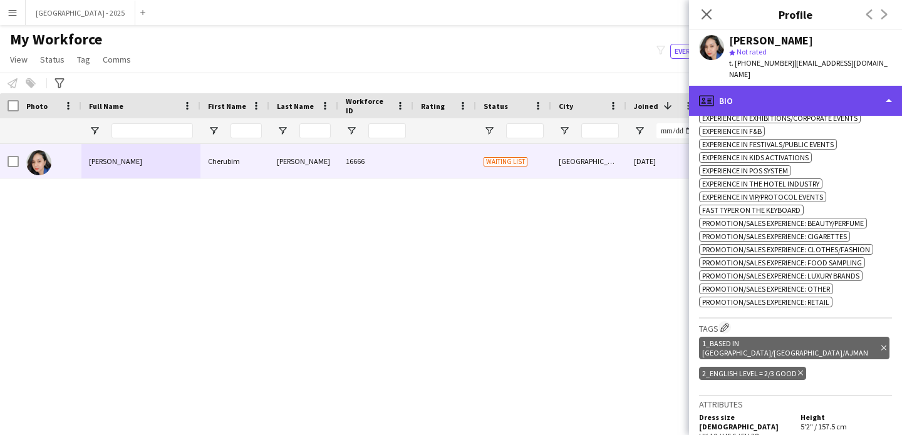
click at [786, 88] on div "profile Bio" at bounding box center [795, 101] width 213 height 30
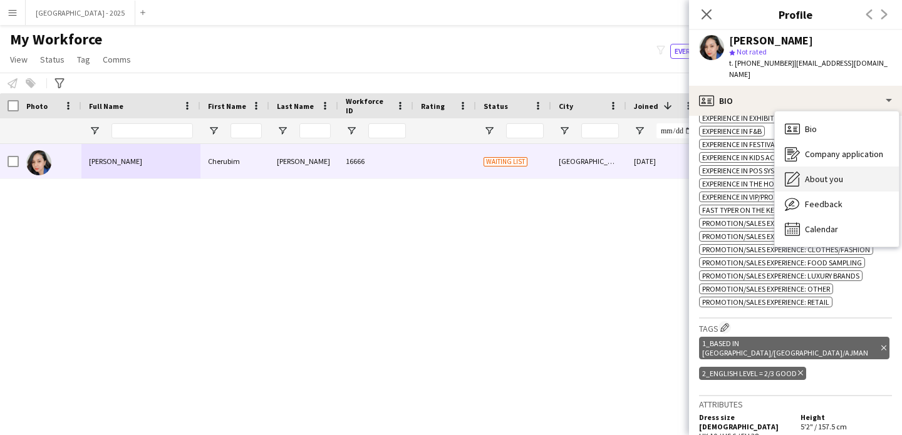
click at [821, 174] on span "About you" at bounding box center [824, 179] width 38 height 11
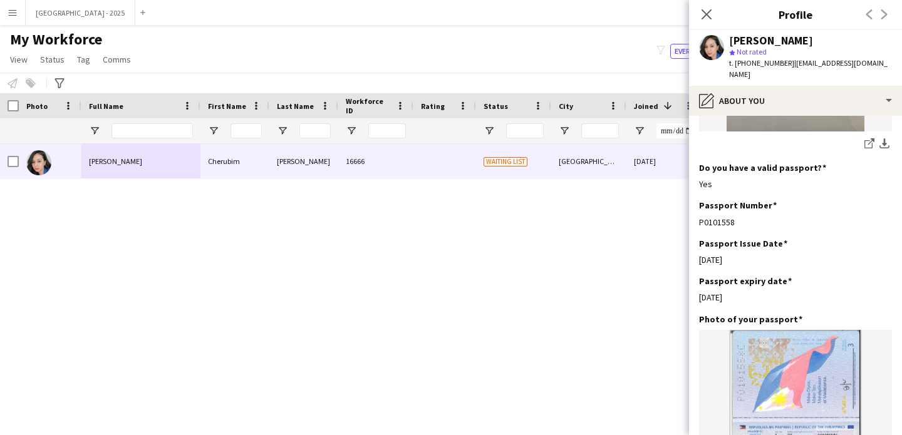
scroll to position [1036, 0]
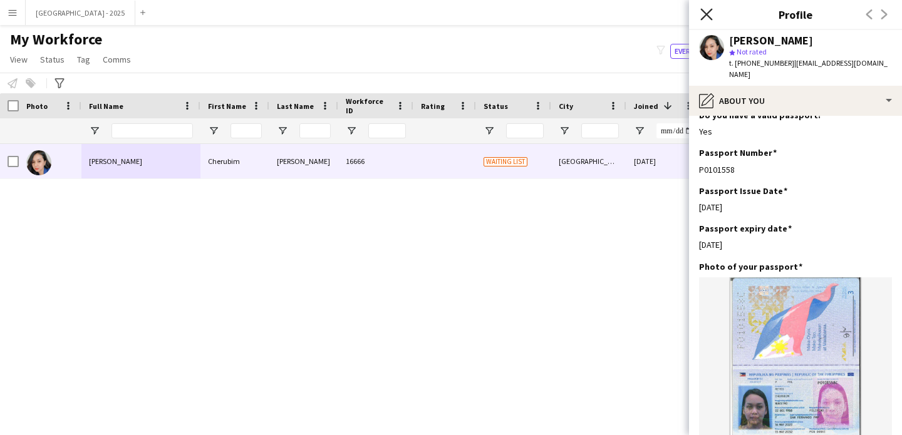
click at [707, 18] on icon "Close pop-in" at bounding box center [706, 14] width 12 height 12
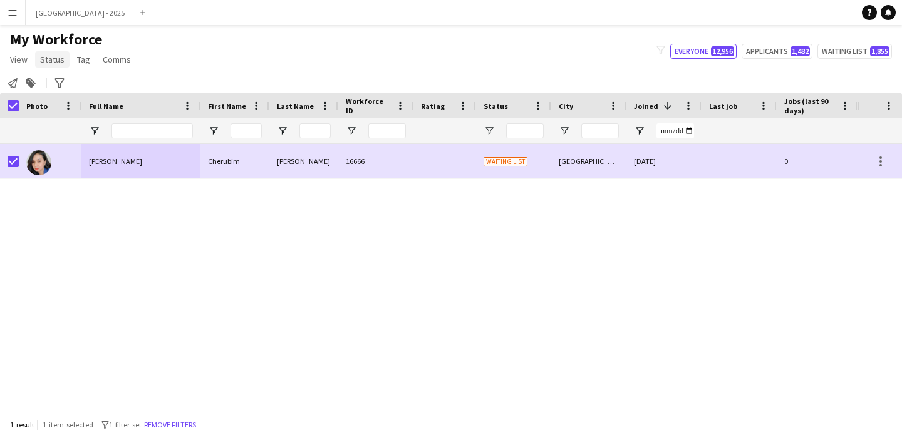
click at [63, 66] on link "Status" at bounding box center [52, 59] width 34 height 16
click at [71, 89] on link "Edit" at bounding box center [80, 86] width 88 height 26
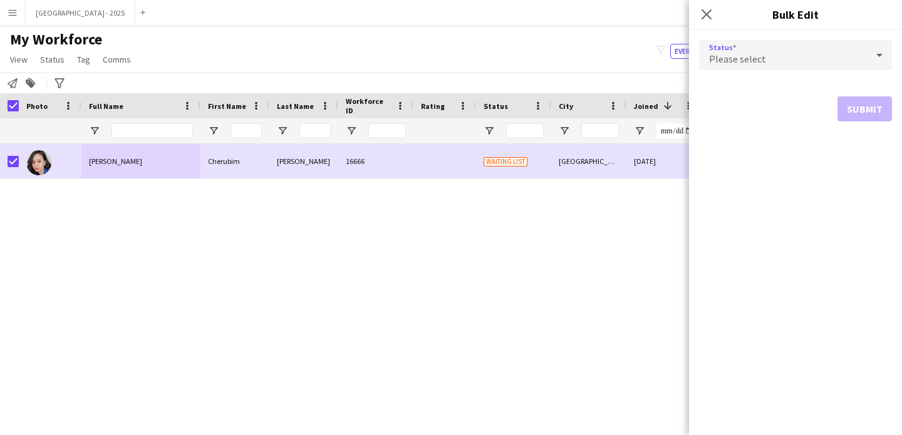
click at [770, 58] on div "Please select" at bounding box center [783, 55] width 168 height 30
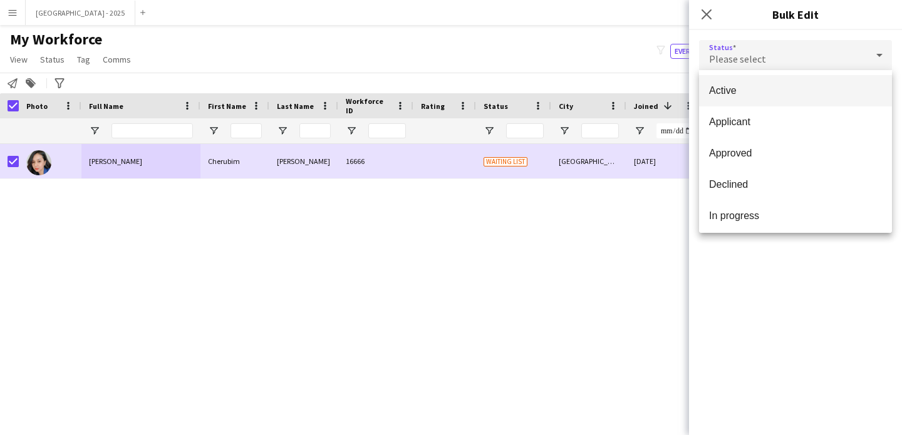
click at [745, 91] on span "Active" at bounding box center [795, 91] width 173 height 12
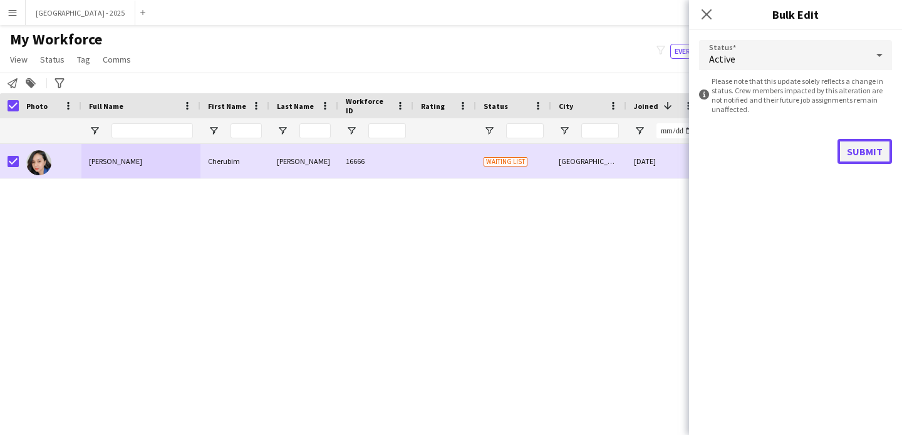
click at [848, 146] on button "Submit" at bounding box center [865, 151] width 55 height 25
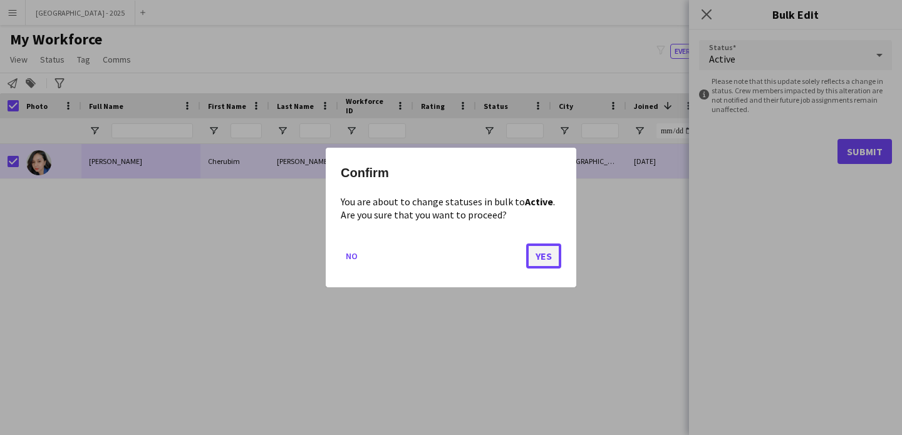
click at [532, 264] on button "Yes" at bounding box center [543, 256] width 35 height 25
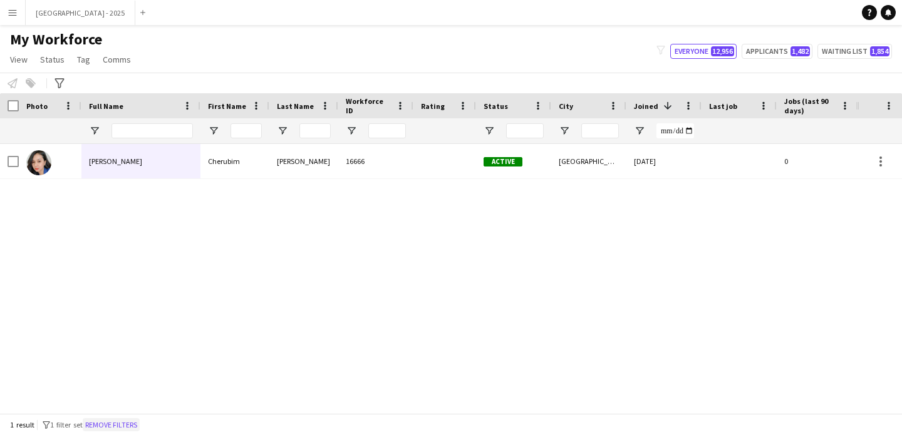
click at [140, 424] on button "Remove filters" at bounding box center [111, 425] width 57 height 14
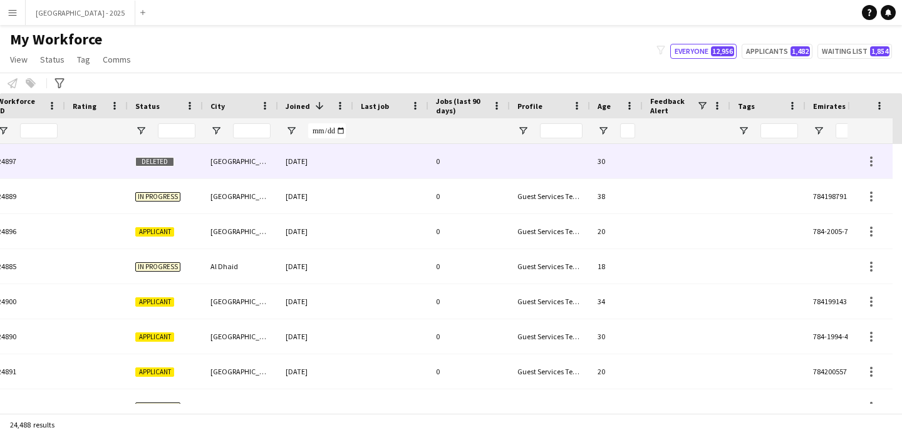
scroll to position [0, 0]
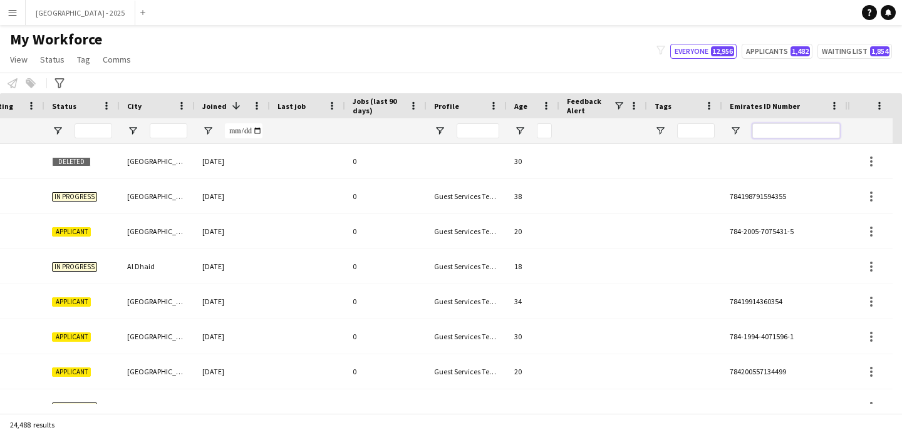
click at [815, 133] on input "Emirates ID Number Filter Input" at bounding box center [796, 130] width 88 height 15
paste input "*******"
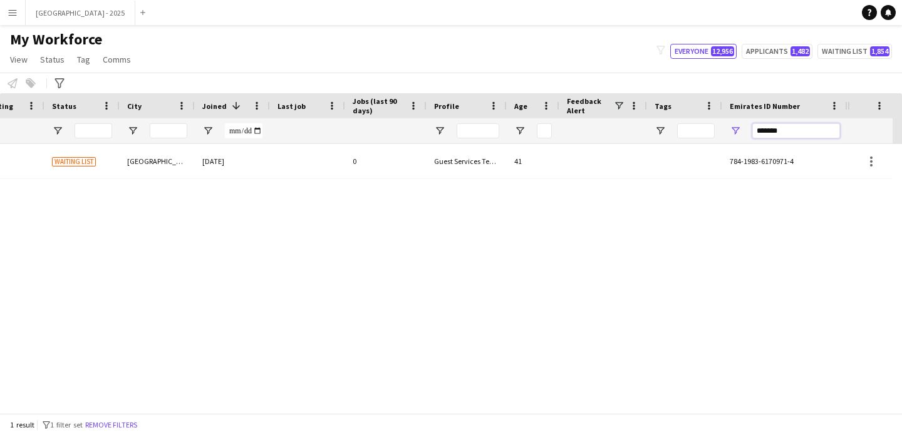
scroll to position [0, 422]
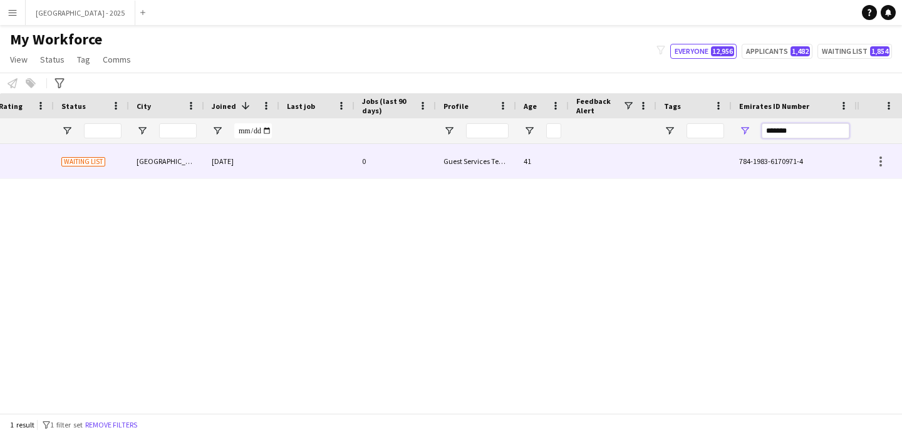
type input "*******"
click at [559, 173] on div "41" at bounding box center [542, 161] width 53 height 34
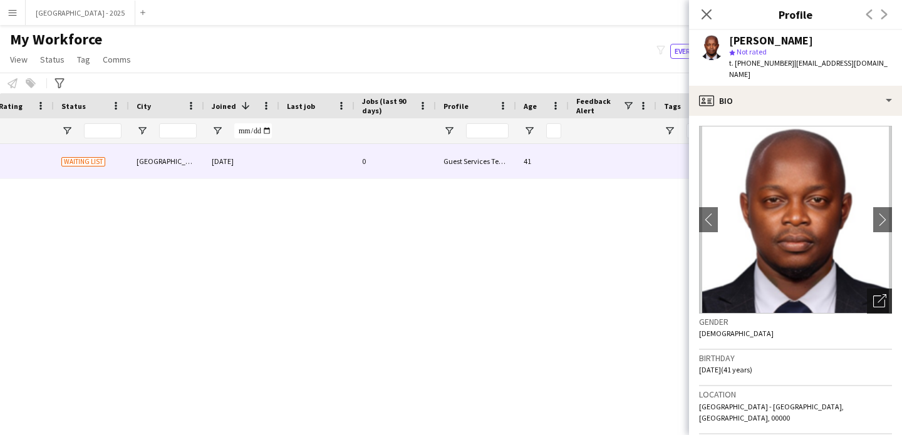
click at [873, 294] on icon "Open photos pop-in" at bounding box center [879, 300] width 13 height 13
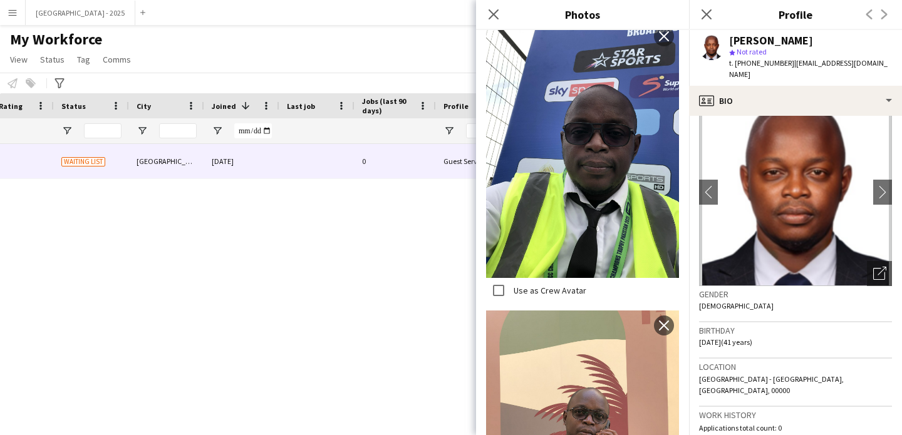
scroll to position [0, 0]
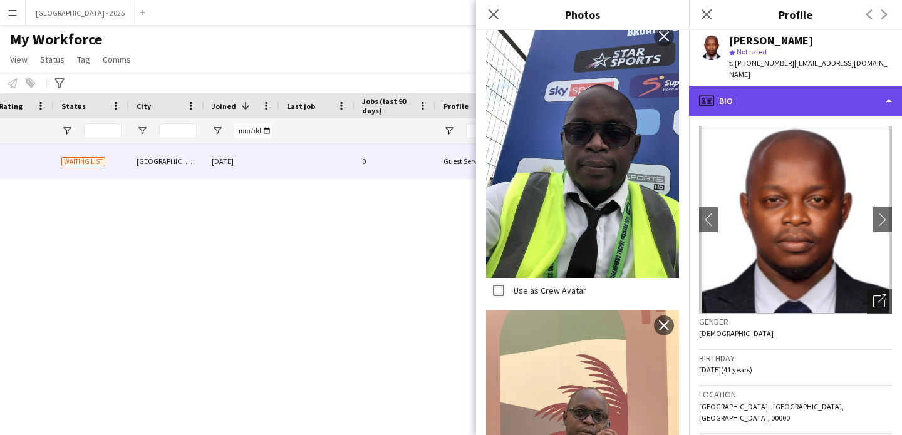
click at [767, 86] on div "profile Bio" at bounding box center [795, 101] width 213 height 30
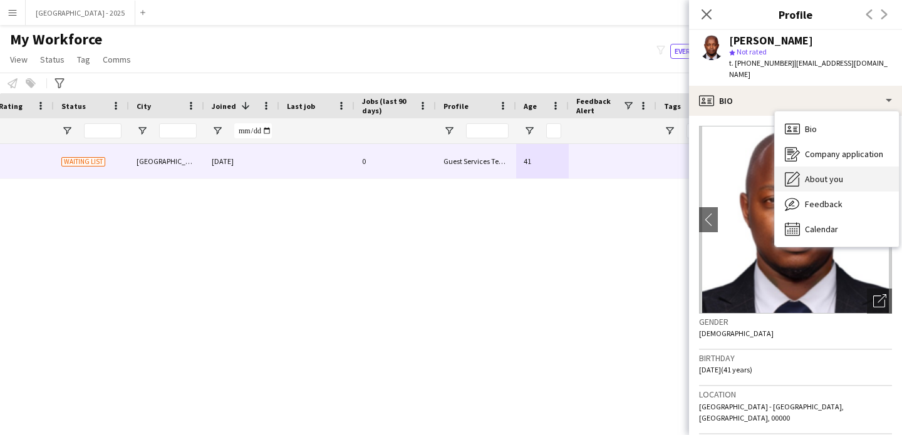
click at [829, 167] on div "About you About you" at bounding box center [837, 179] width 124 height 25
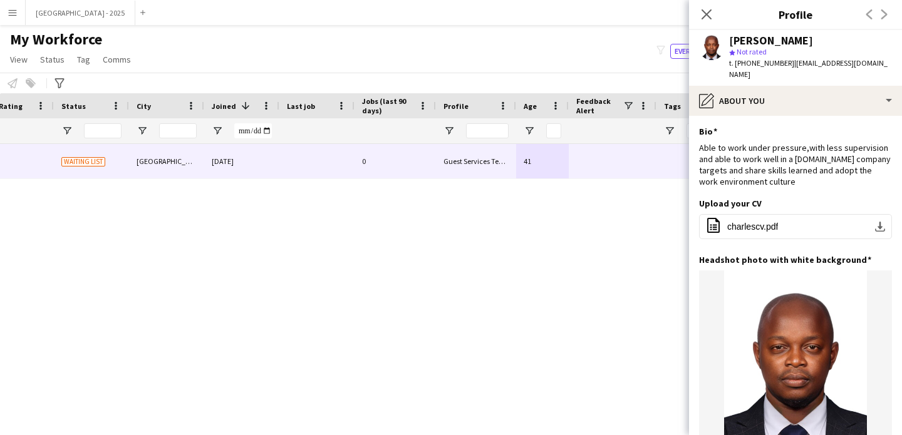
click at [753, 63] on span "t. +971529231110" at bounding box center [761, 62] width 65 height 9
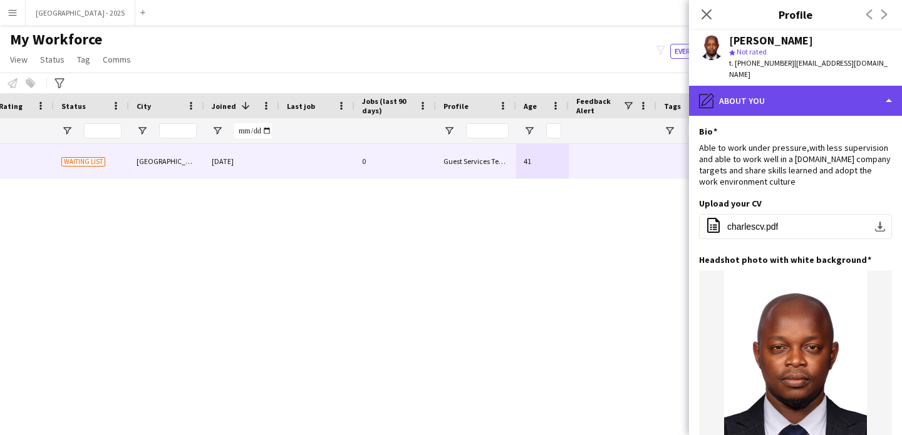
click at [759, 86] on div "pencil4 About you" at bounding box center [795, 101] width 213 height 30
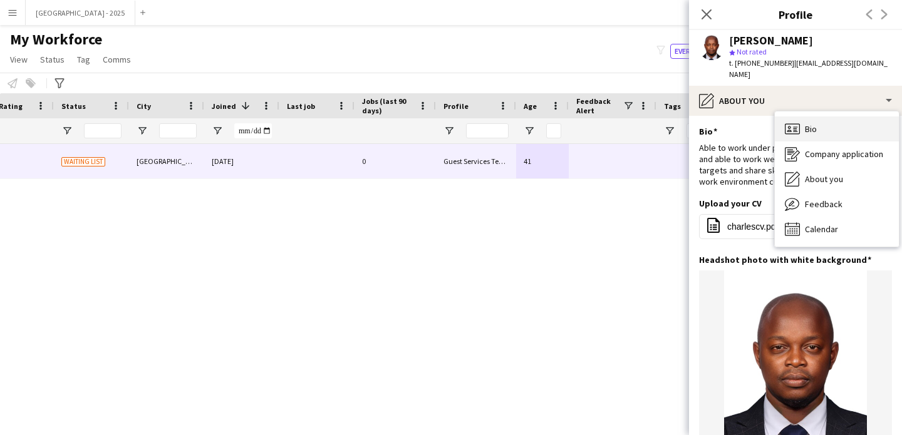
click at [809, 123] on span "Bio" at bounding box center [811, 128] width 12 height 11
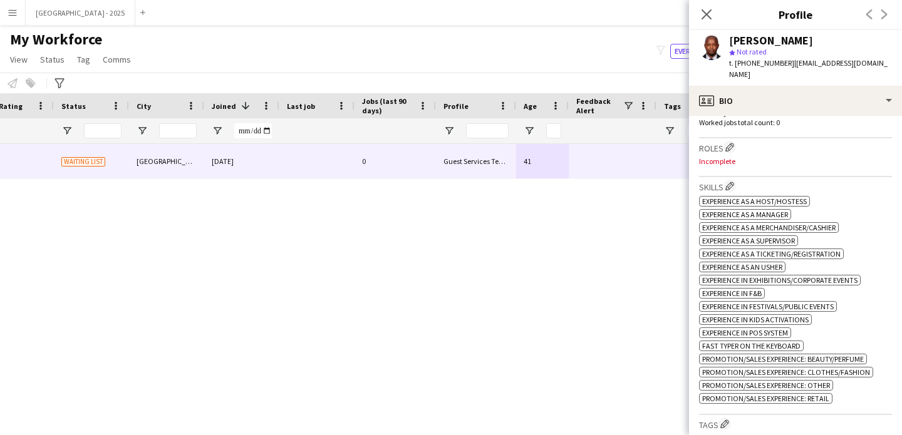
scroll to position [379, 0]
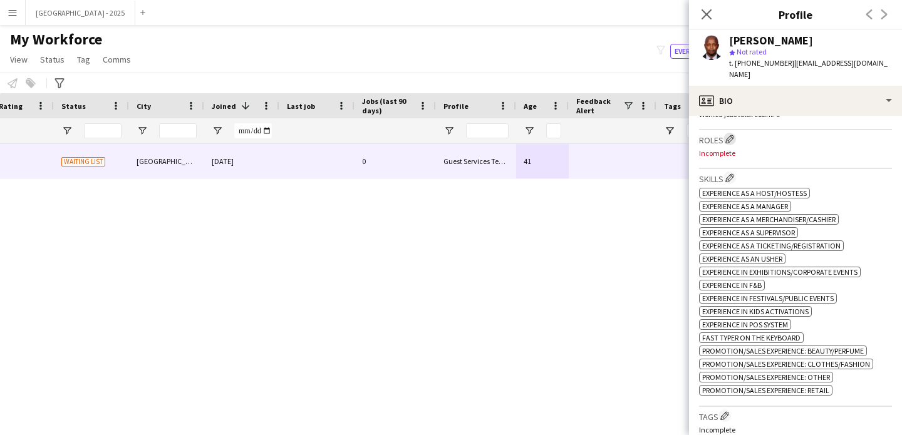
click at [727, 135] on app-icon "Edit crew company roles" at bounding box center [729, 139] width 9 height 9
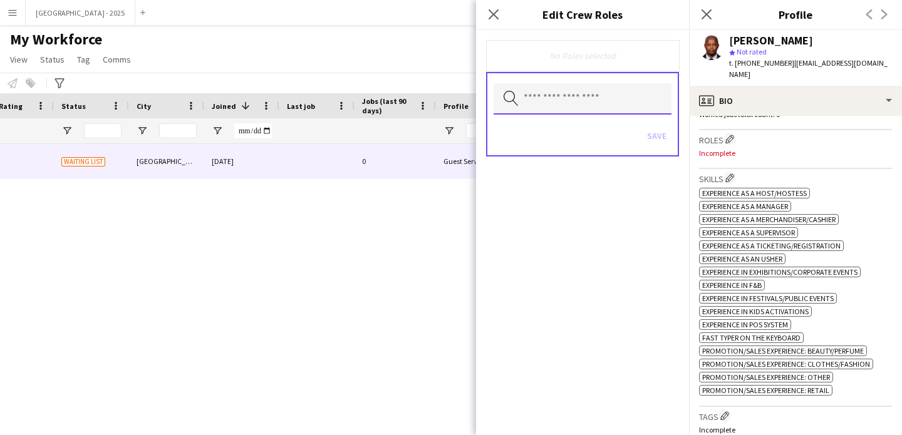
click at [610, 86] on input "text" at bounding box center [583, 98] width 178 height 31
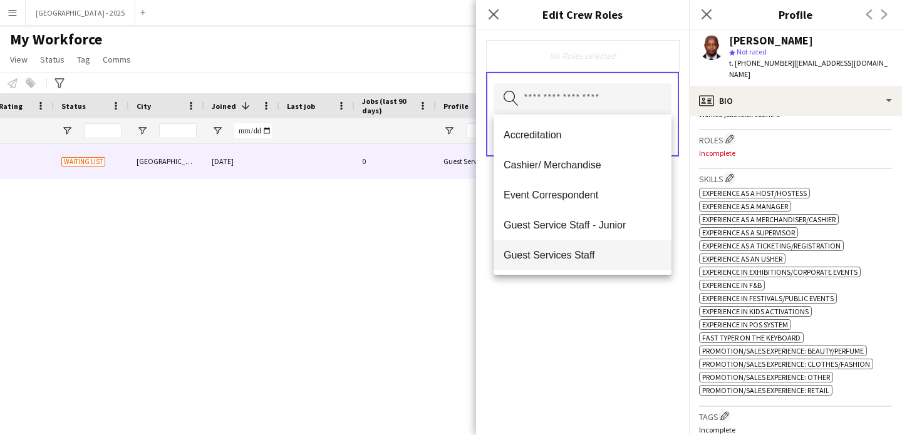
click at [605, 259] on span "Guest Services Staff" at bounding box center [583, 255] width 158 height 12
click at [606, 284] on div "Guest Services Staff Remove Search by role type Save" at bounding box center [582, 232] width 213 height 405
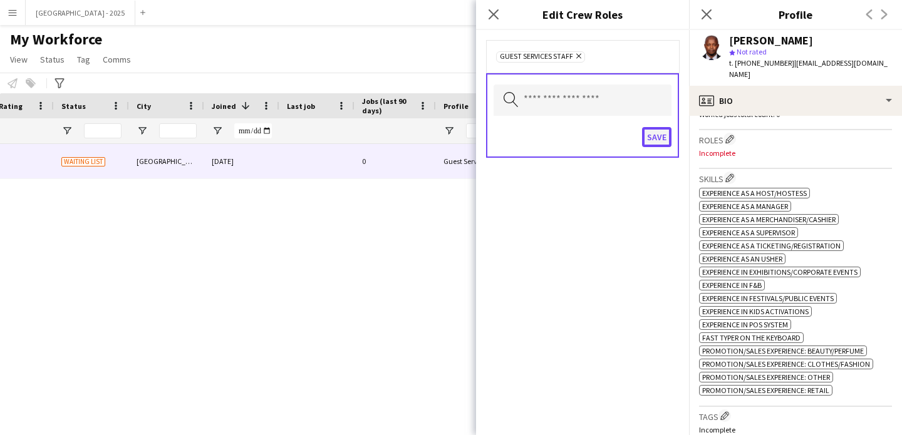
click at [667, 140] on button "Save" at bounding box center [656, 137] width 29 height 20
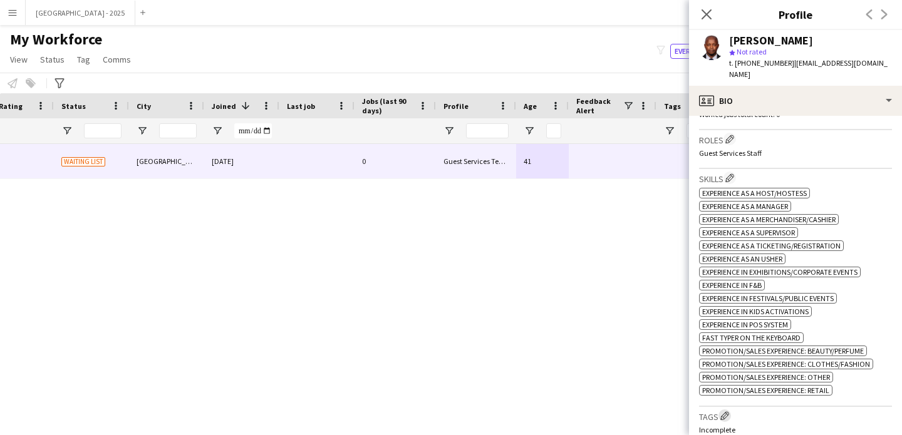
click at [729, 412] on app-icon "Edit crew company tags" at bounding box center [724, 416] width 9 height 9
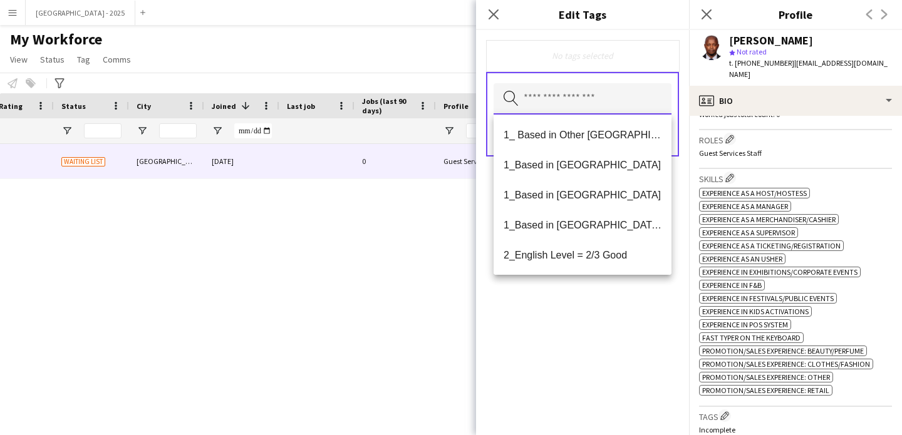
click at [592, 96] on input "text" at bounding box center [583, 98] width 178 height 31
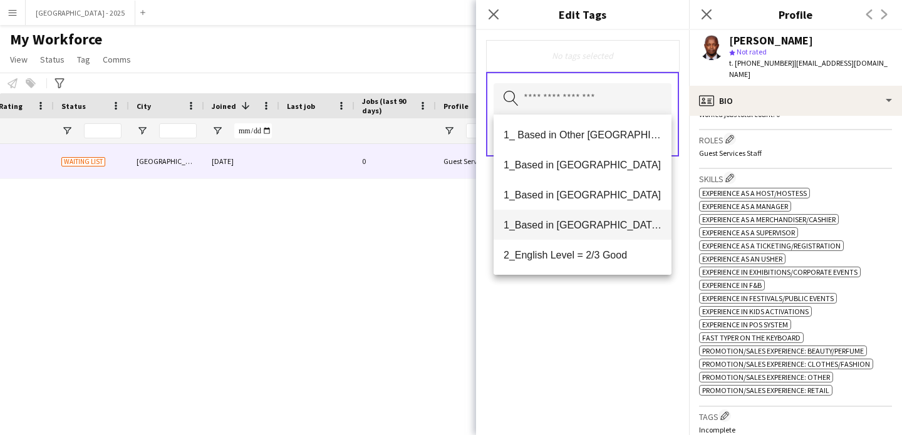
click at [600, 222] on span "1_Based in [GEOGRAPHIC_DATA]/[GEOGRAPHIC_DATA]/Ajman" at bounding box center [583, 225] width 158 height 12
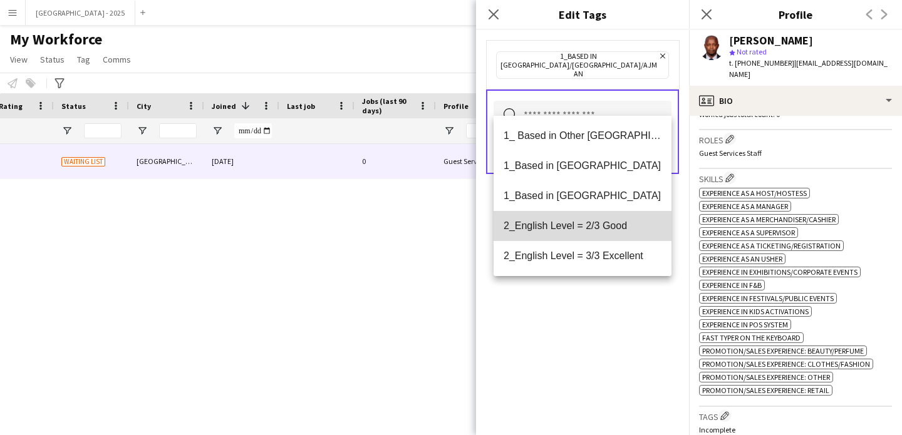
click at [600, 230] on span "2_English Level = 2/3 Good" at bounding box center [583, 226] width 158 height 12
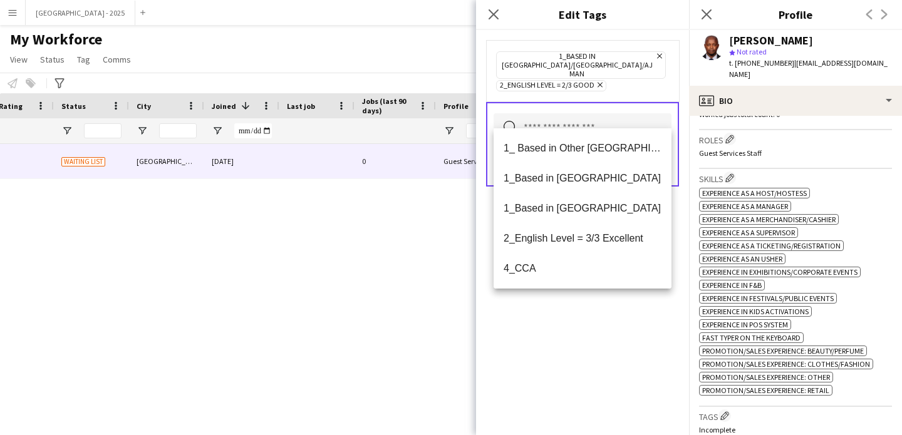
click at [613, 318] on div "1_Based in [GEOGRAPHIC_DATA]/[GEOGRAPHIC_DATA]/Ajman Remove 2_English Level = 2…" at bounding box center [582, 232] width 213 height 405
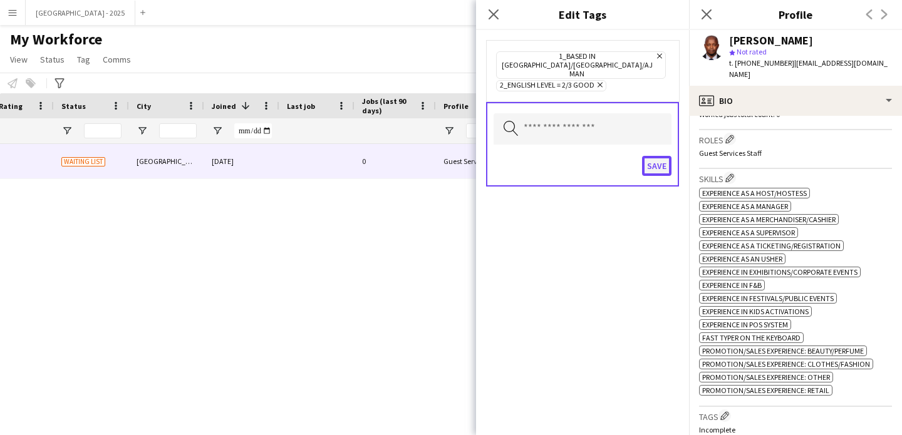
click at [645, 156] on button "Save" at bounding box center [656, 166] width 29 height 20
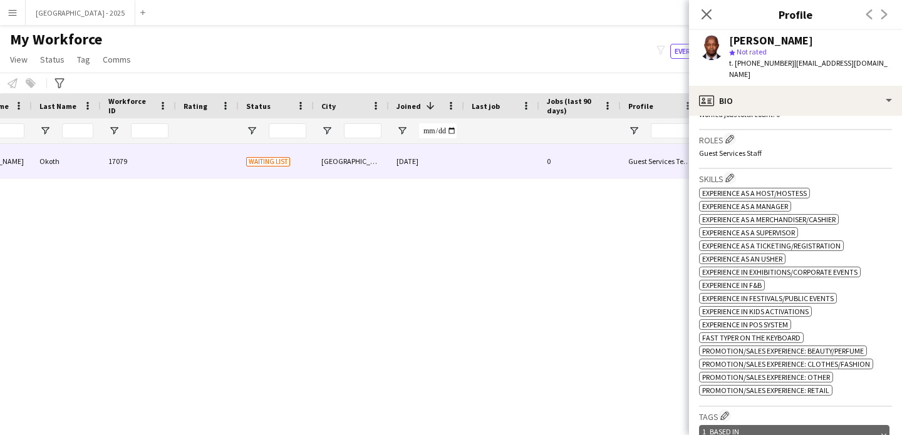
scroll to position [0, 0]
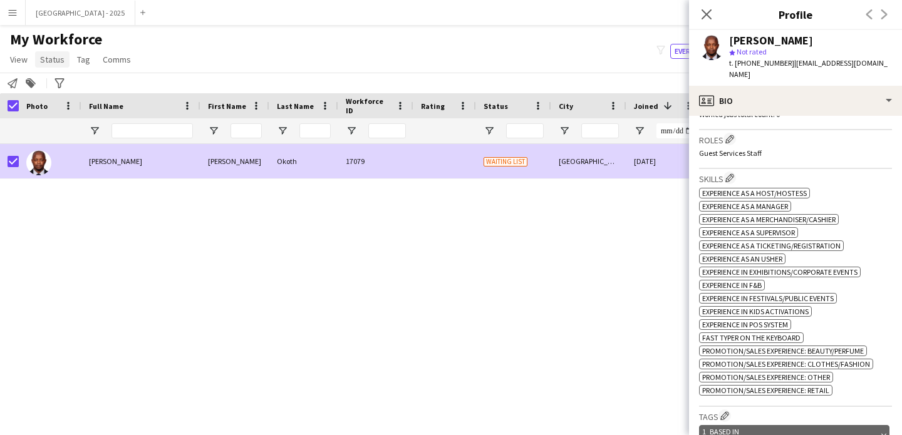
click at [47, 61] on span "Status" at bounding box center [52, 59] width 24 height 11
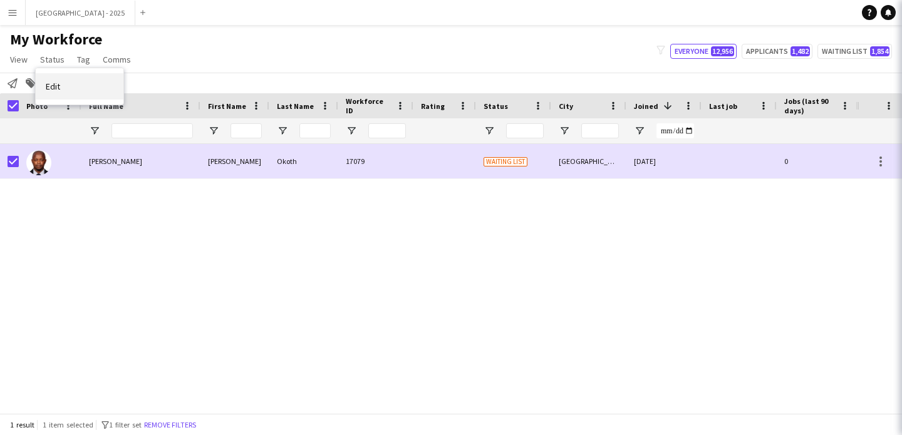
click at [83, 85] on link "Edit" at bounding box center [80, 86] width 88 height 26
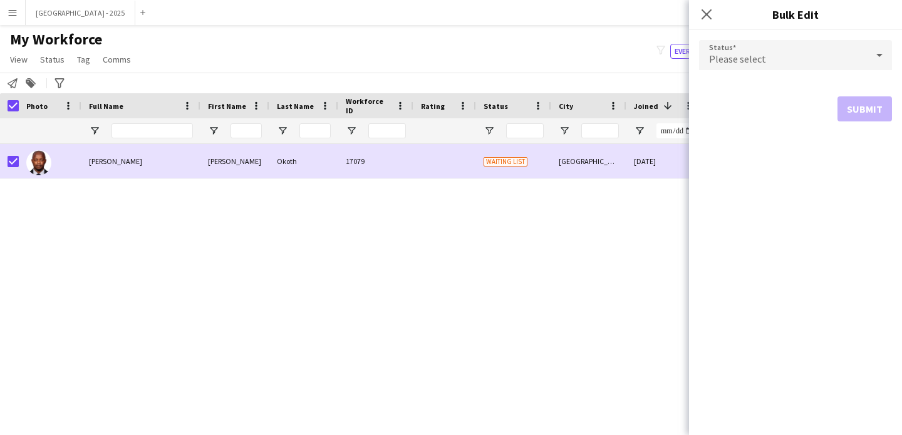
click at [836, 55] on div "Please select" at bounding box center [783, 55] width 168 height 30
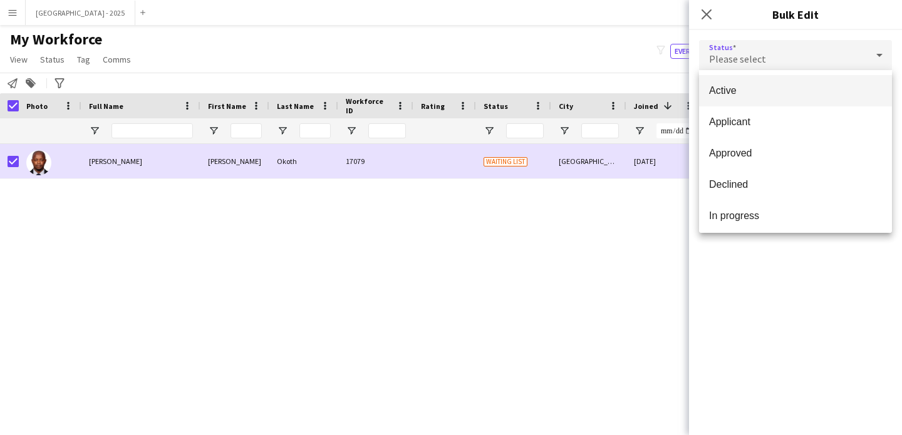
click at [799, 74] on div "Active Applicant Approved Declined In progress Invited Paused Suspended Waiting…" at bounding box center [795, 151] width 193 height 163
click at [803, 94] on span "Active" at bounding box center [795, 91] width 173 height 12
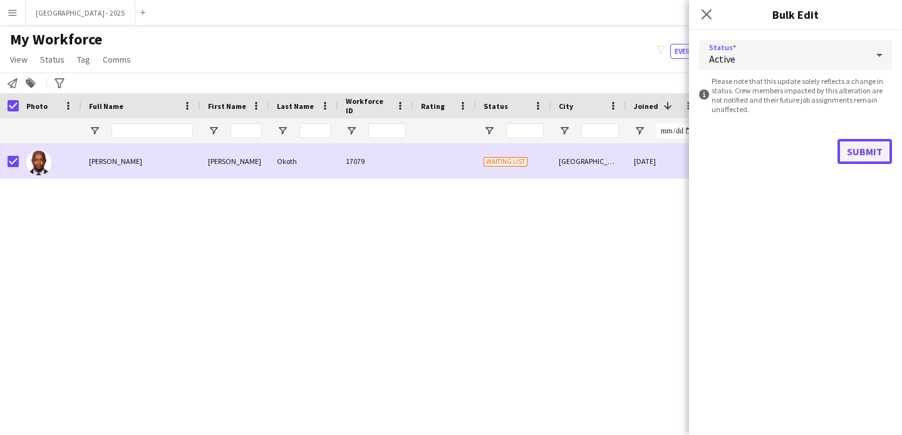
click at [868, 143] on button "Submit" at bounding box center [865, 151] width 55 height 25
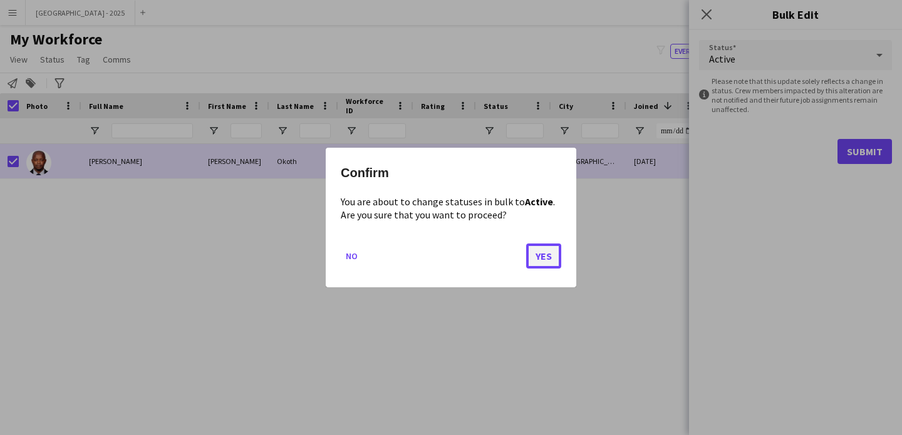
click at [537, 262] on button "Yes" at bounding box center [543, 256] width 35 height 25
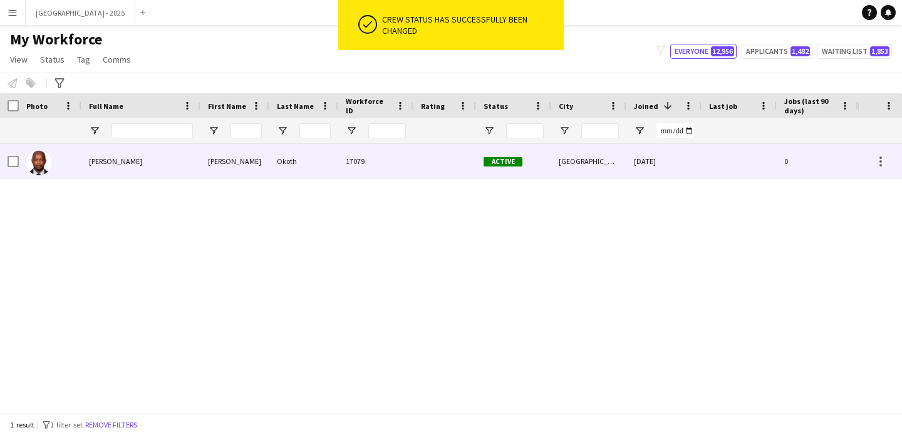
click at [76, 162] on div at bounding box center [50, 161] width 63 height 34
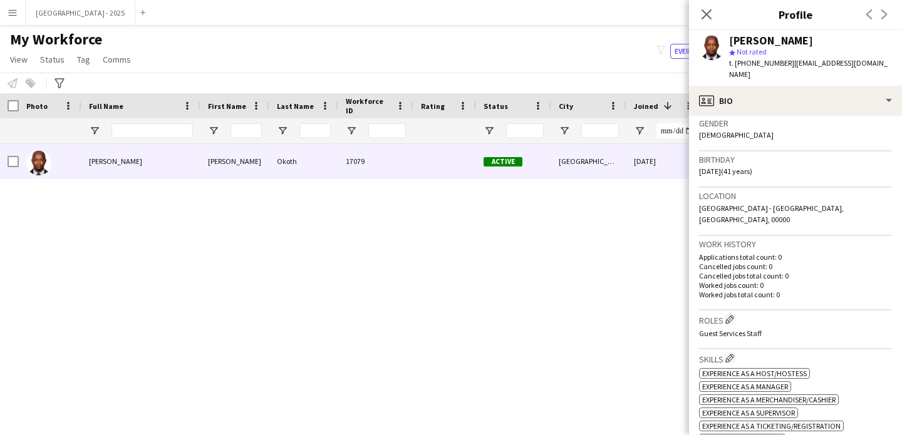
scroll to position [263, 0]
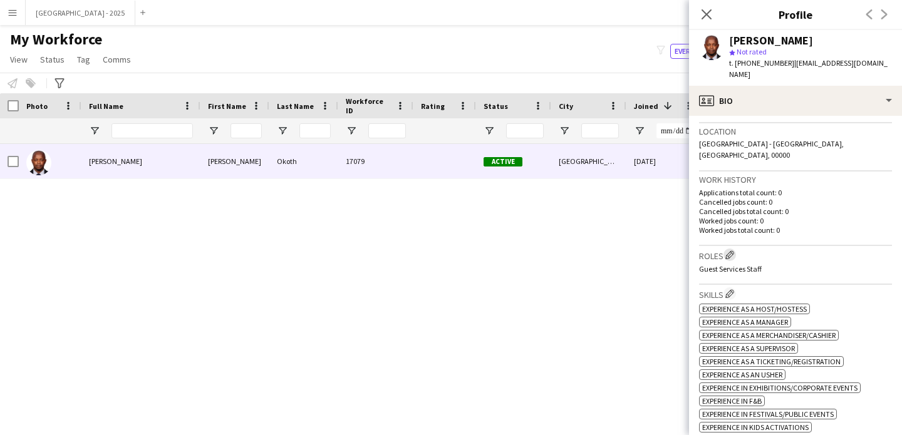
click at [731, 251] on app-icon "Edit crew company roles" at bounding box center [729, 255] width 9 height 9
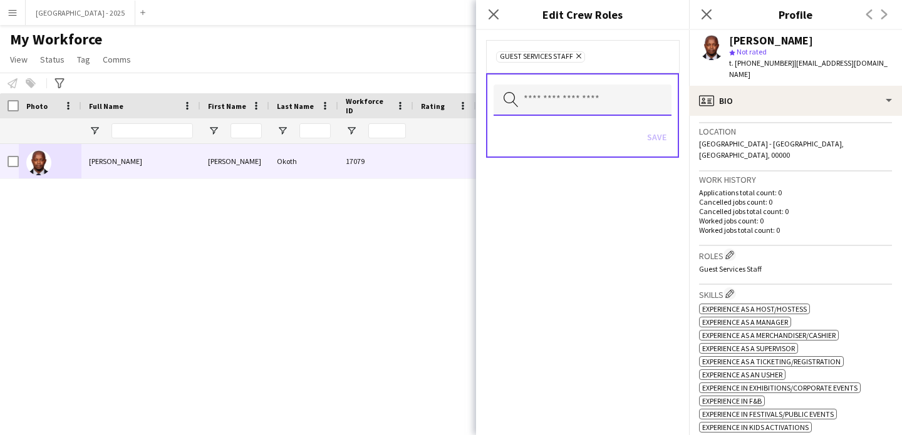
click at [617, 91] on input "text" at bounding box center [583, 100] width 178 height 31
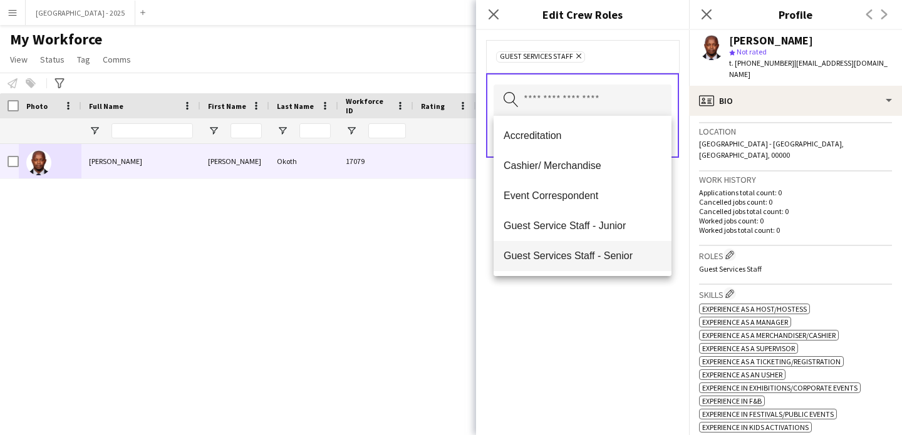
click at [600, 265] on mat-option "Guest Services Staff - Senior" at bounding box center [583, 256] width 178 height 30
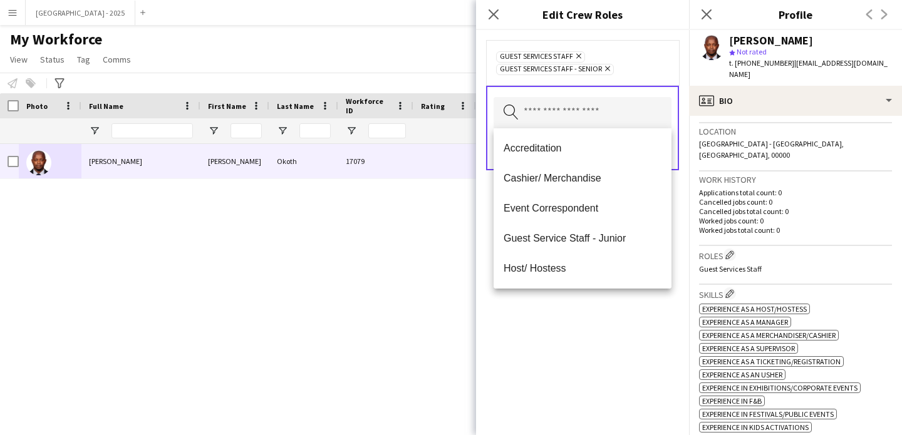
click at [604, 319] on div "Guest Services Staff Remove Guest Services Staff - Senior Remove Search by role…" at bounding box center [582, 232] width 213 height 405
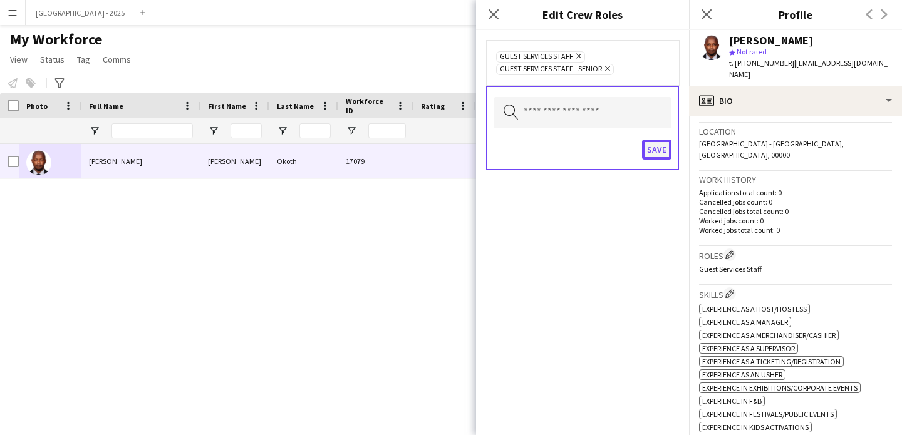
click at [652, 154] on button "Save" at bounding box center [656, 150] width 29 height 20
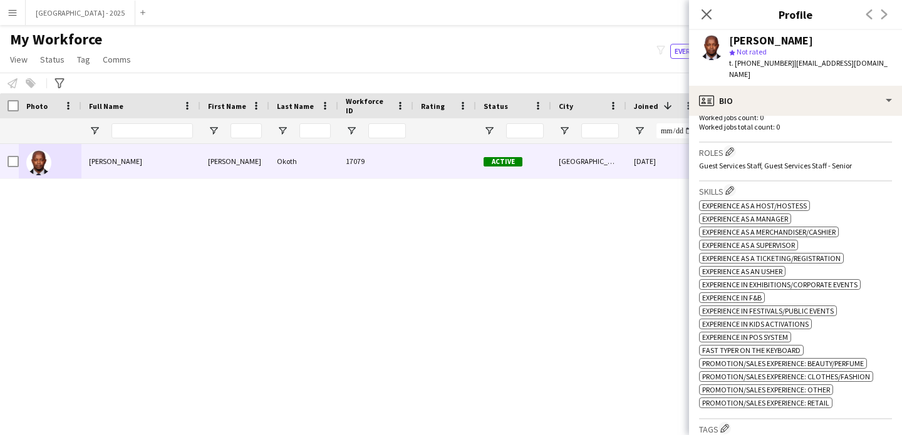
scroll to position [277, 0]
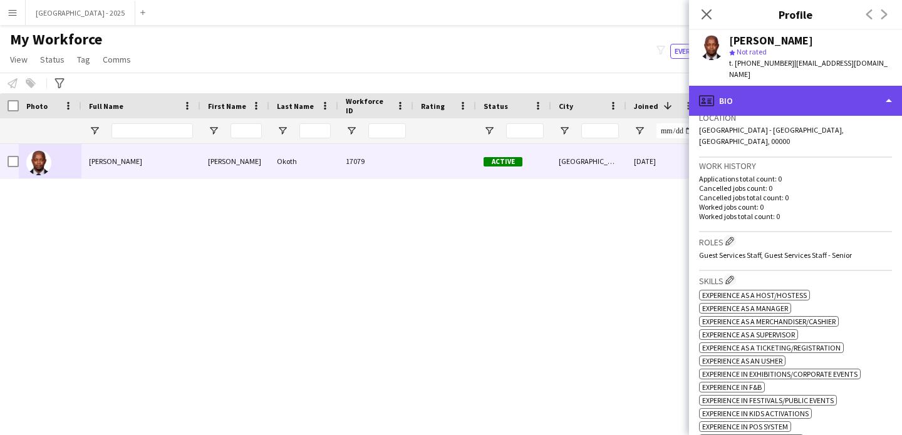
click at [784, 92] on div "profile Bio" at bounding box center [795, 101] width 213 height 30
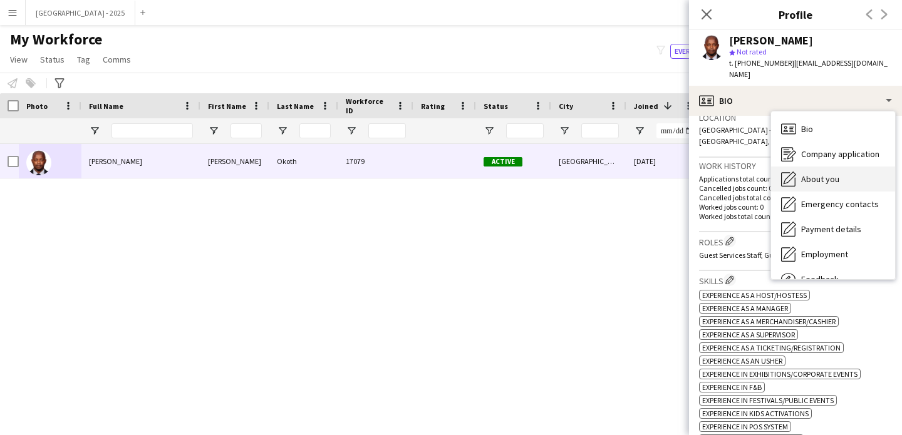
click at [819, 177] on div "About you About you" at bounding box center [833, 179] width 124 height 25
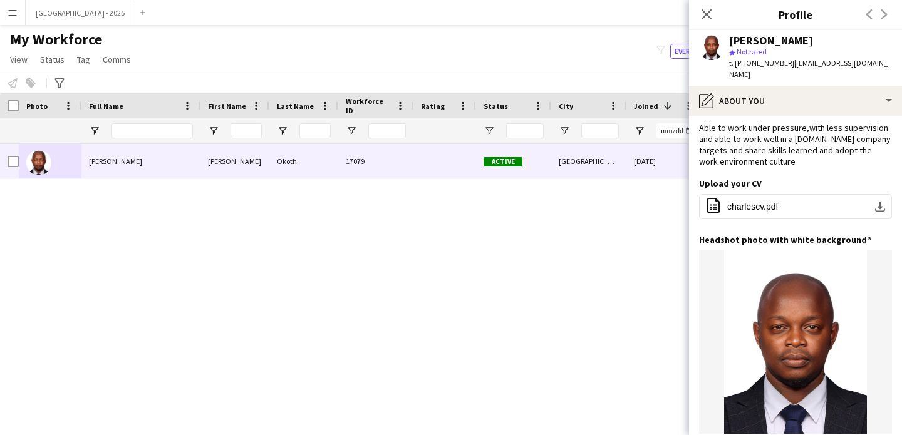
scroll to position [0, 0]
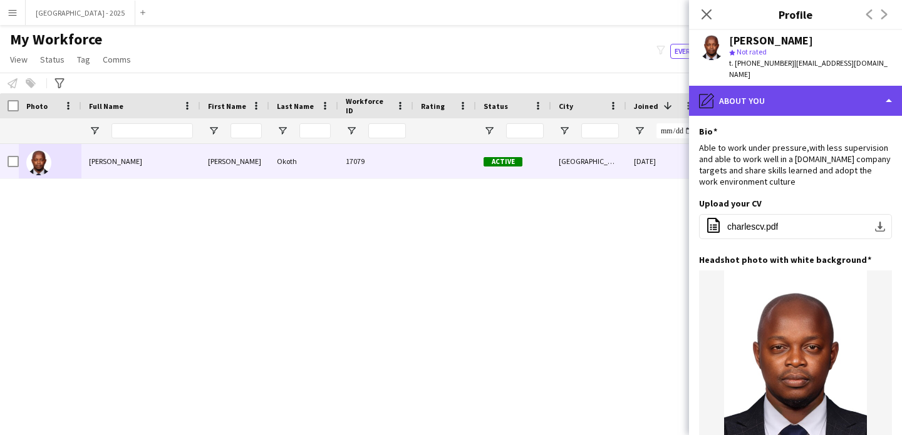
click at [759, 98] on div "pencil4 About you" at bounding box center [795, 101] width 213 height 30
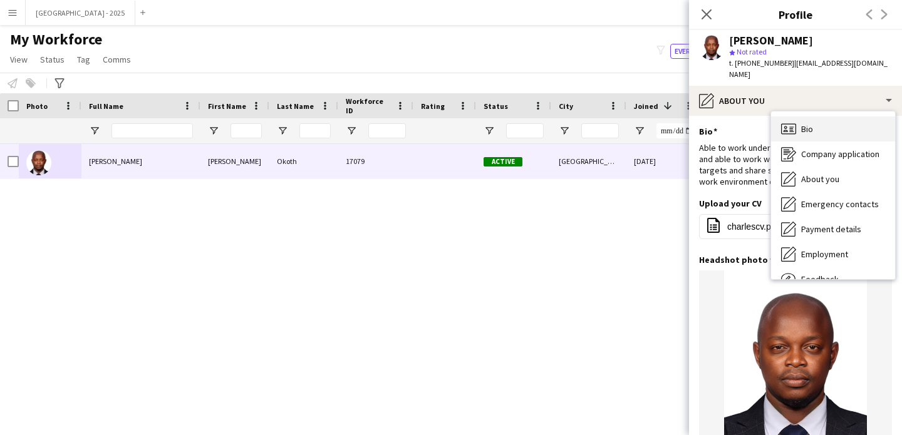
click at [807, 123] on span "Bio" at bounding box center [807, 128] width 12 height 11
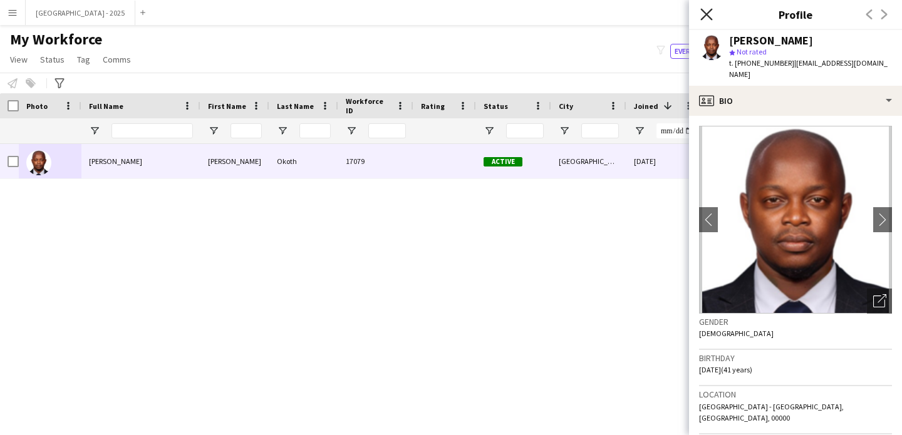
click at [705, 15] on icon at bounding box center [706, 14] width 12 height 12
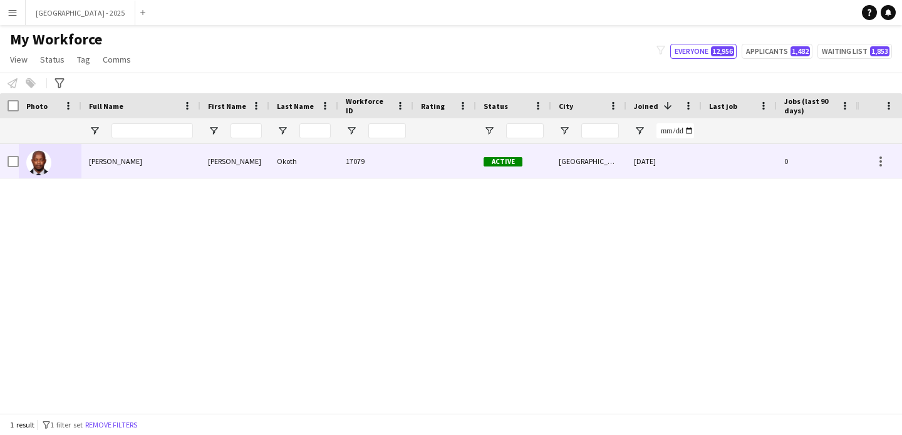
click at [246, 148] on div "Charles" at bounding box center [234, 161] width 69 height 34
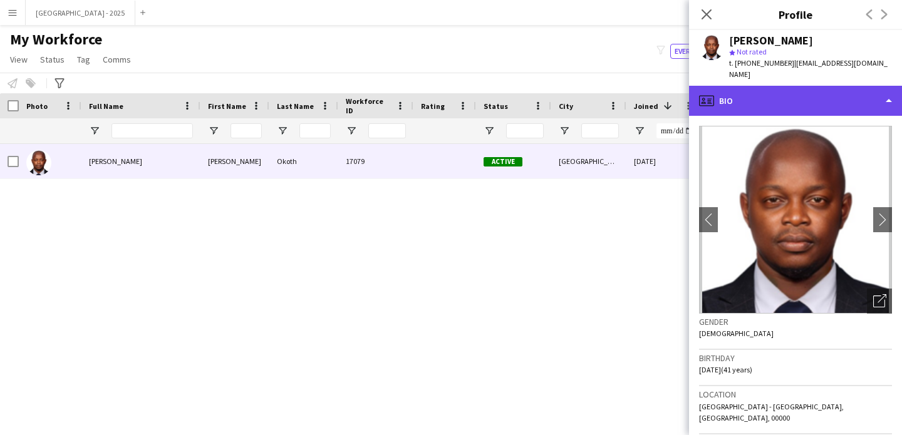
click at [752, 86] on div "profile Bio" at bounding box center [795, 101] width 213 height 30
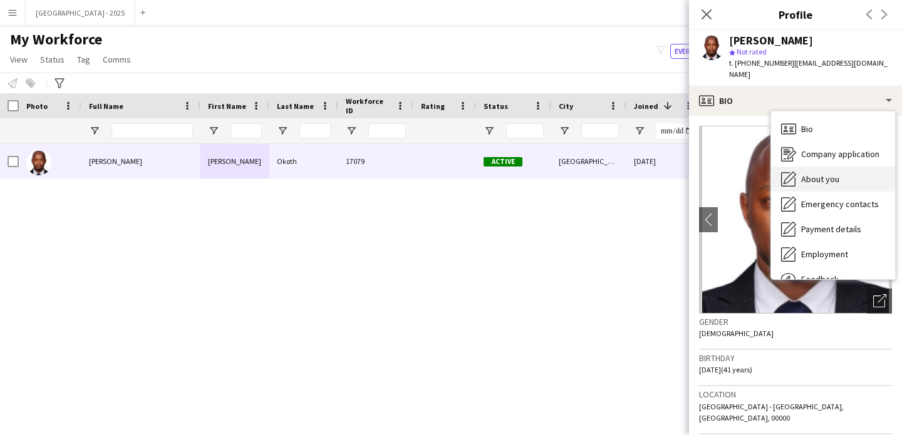
click at [801, 174] on span "About you" at bounding box center [820, 179] width 38 height 11
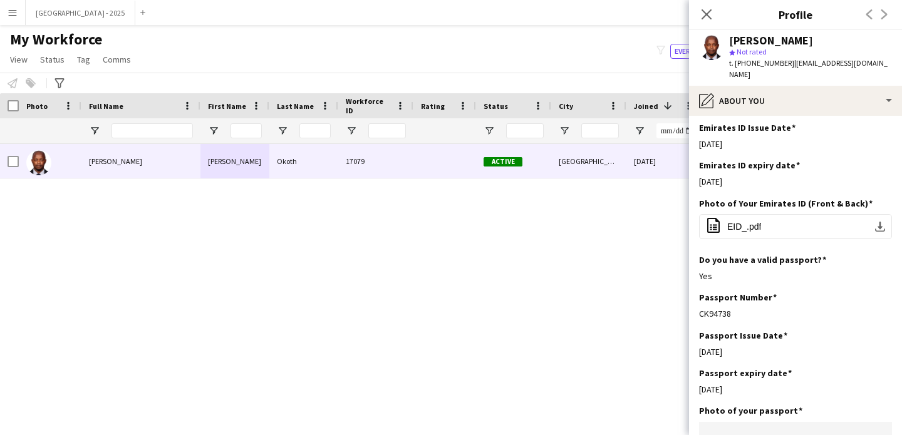
scroll to position [487, 0]
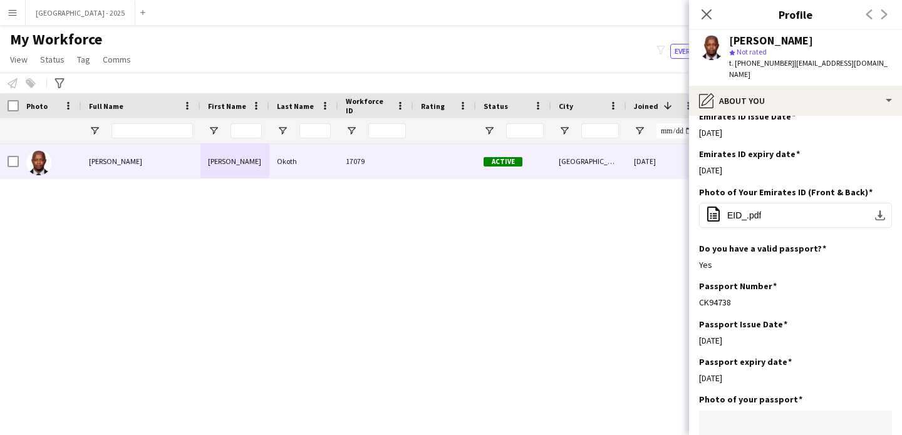
click at [705, 15] on icon at bounding box center [707, 14] width 10 height 10
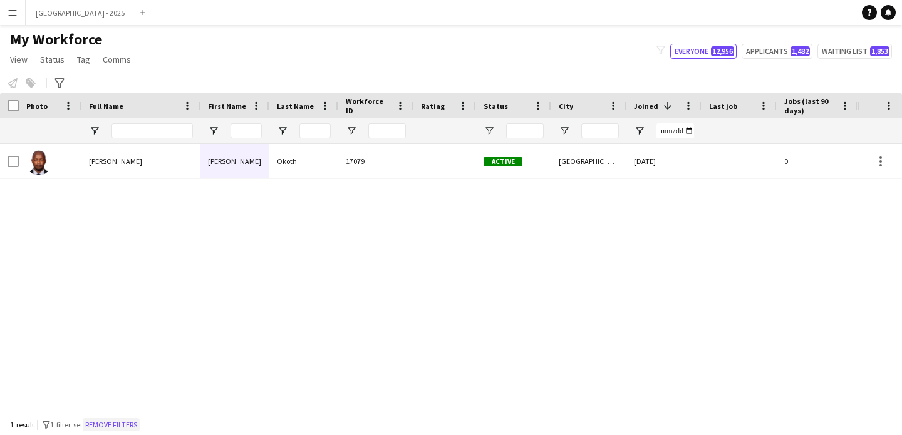
click at [133, 421] on button "Remove filters" at bounding box center [111, 425] width 57 height 14
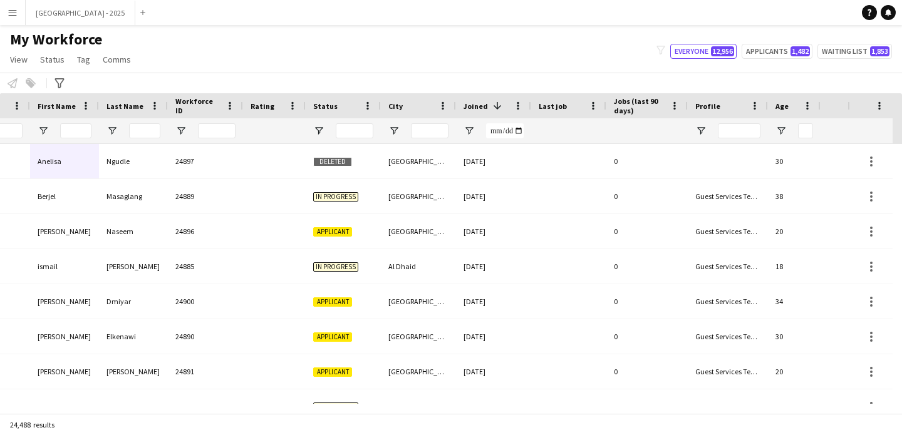
scroll to position [0, 432]
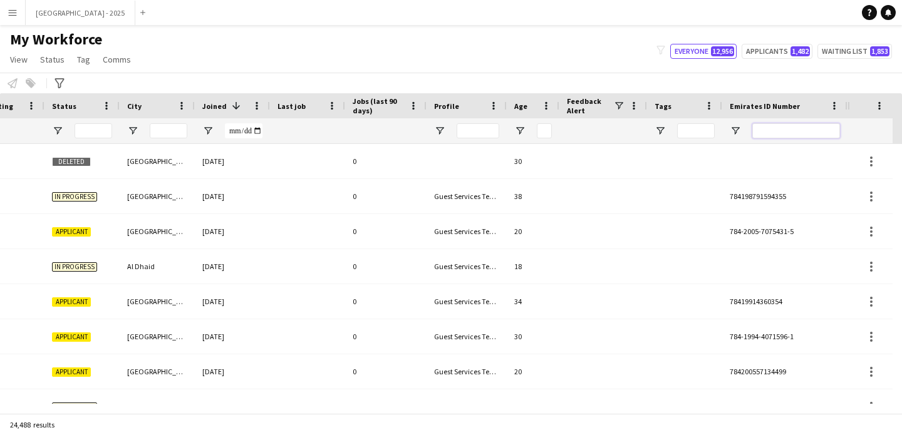
click at [766, 129] on input "Emirates ID Number Filter Input" at bounding box center [796, 130] width 88 height 15
paste input "*******"
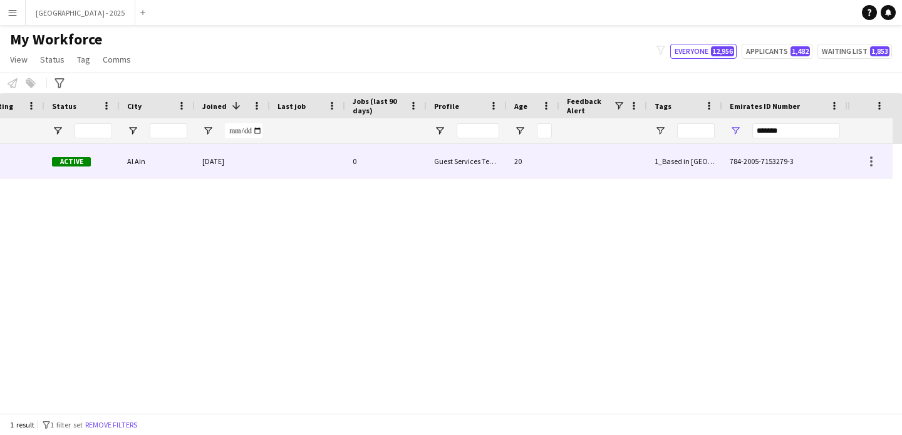
click at [308, 166] on div at bounding box center [307, 161] width 75 height 34
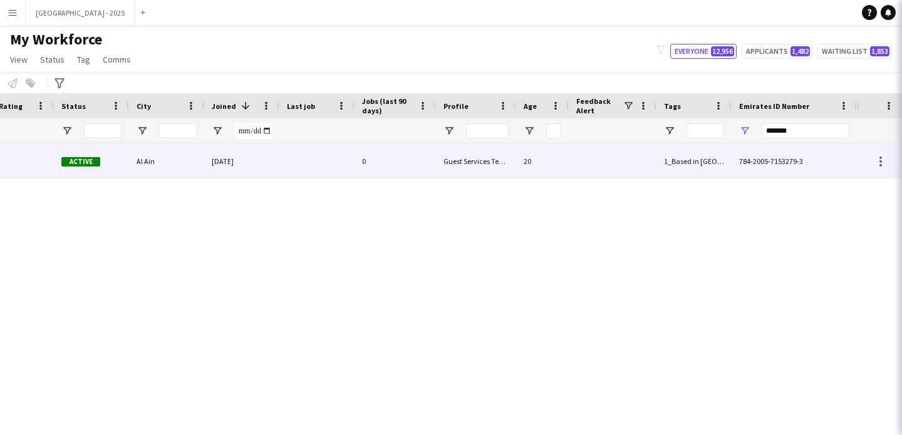
scroll to position [0, 422]
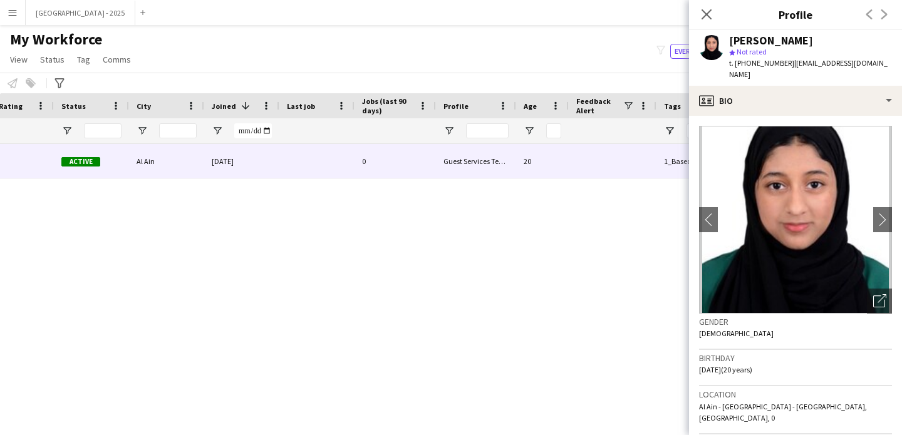
click at [711, 14] on icon "Close pop-in" at bounding box center [707, 14] width 10 height 10
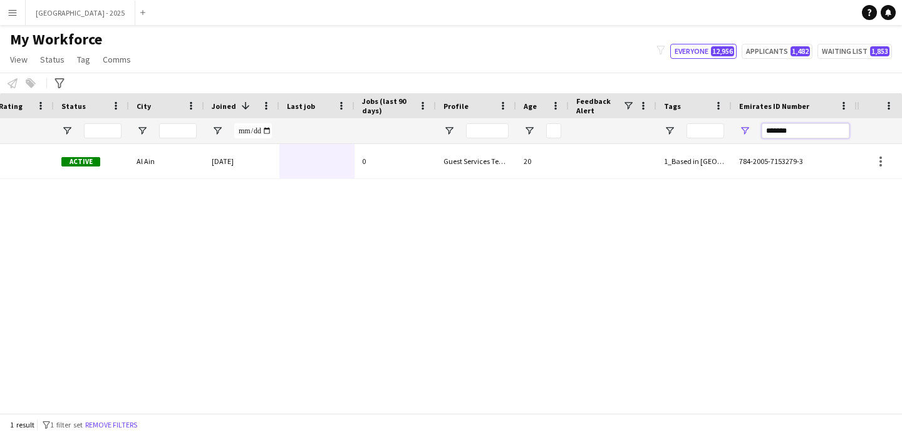
click at [769, 126] on input "*******" at bounding box center [806, 130] width 88 height 15
paste input "Emirates ID Number Filter Input"
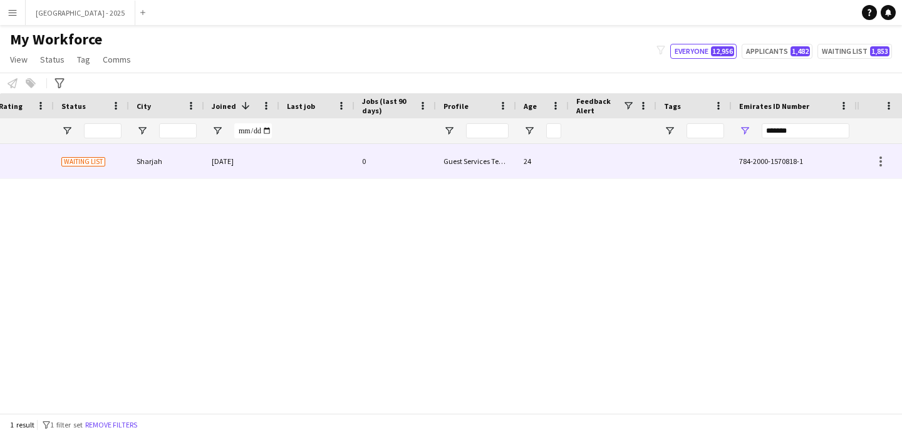
click at [705, 151] on div at bounding box center [694, 161] width 75 height 34
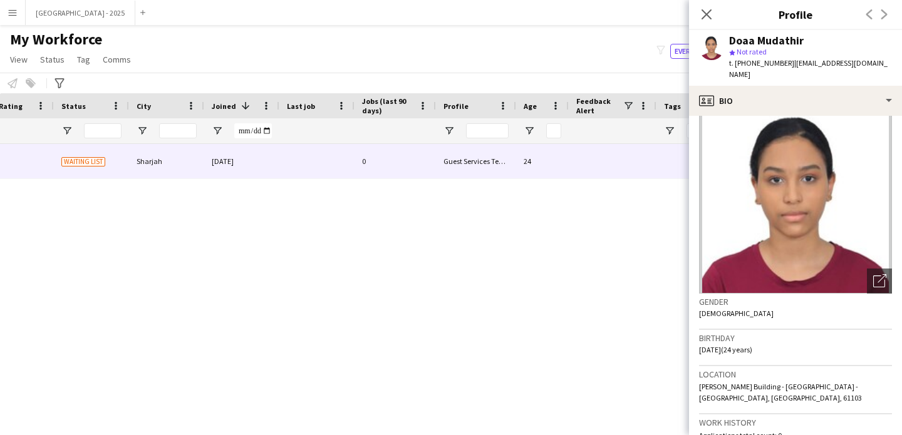
scroll to position [0, 0]
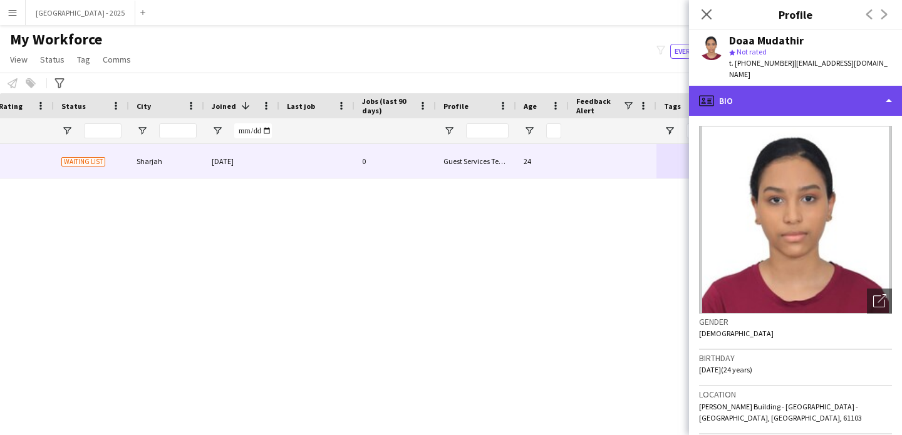
click at [749, 96] on div "profile Bio" at bounding box center [795, 101] width 213 height 30
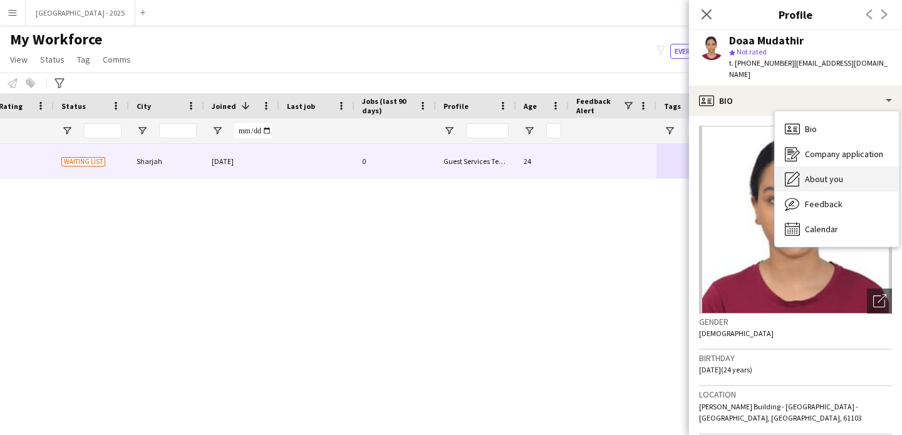
click at [818, 175] on div "About you About you" at bounding box center [837, 179] width 124 height 25
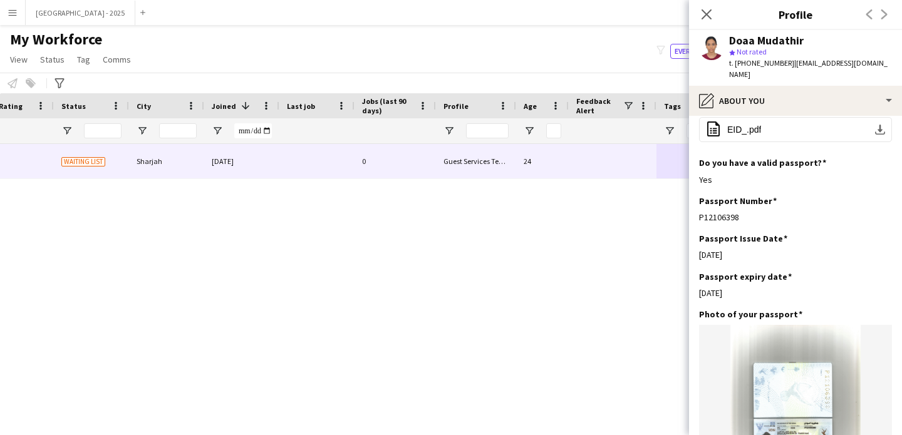
scroll to position [599, 0]
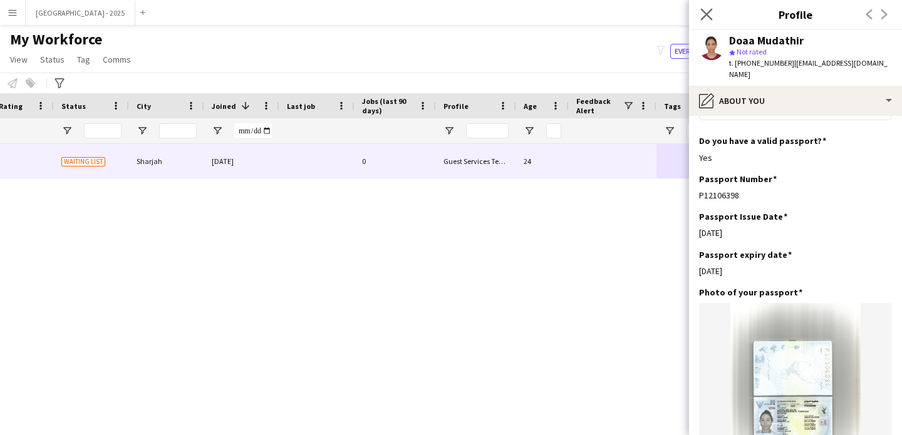
click at [708, 6] on app-icon "Close pop-in" at bounding box center [707, 15] width 18 height 18
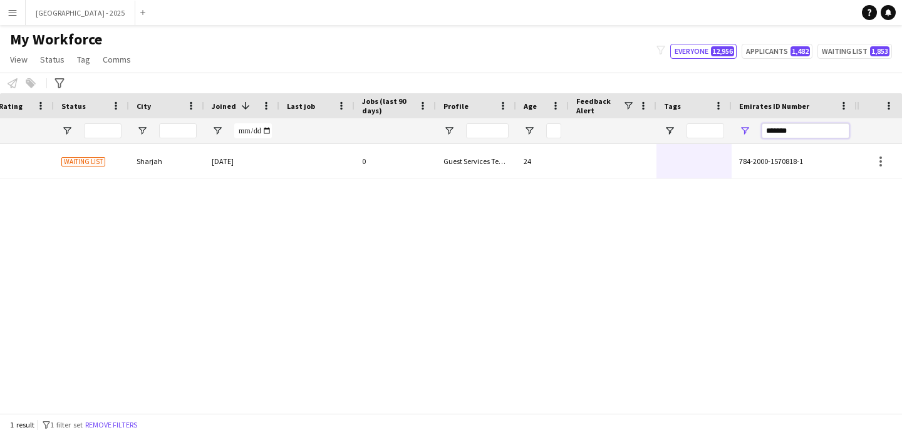
click at [766, 132] on input "*******" at bounding box center [806, 130] width 88 height 15
paste input "Emirates ID Number Filter Input"
click at [796, 127] on input "*******" at bounding box center [806, 130] width 88 height 15
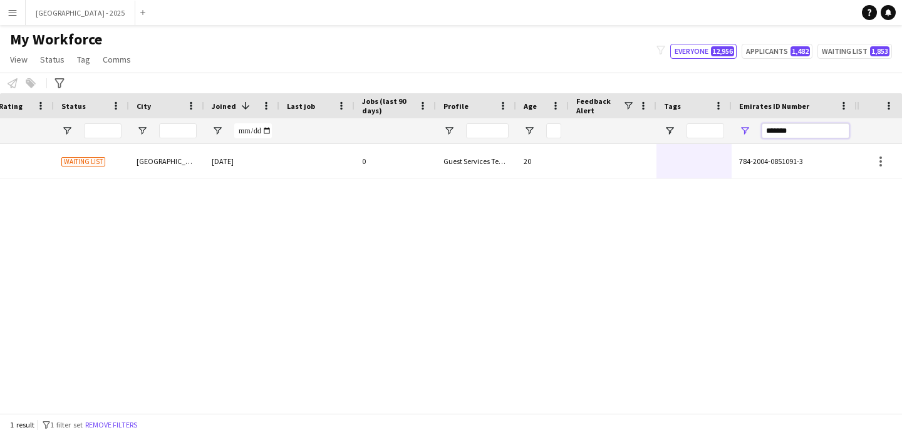
paste input "Emirates ID Number Filter Input"
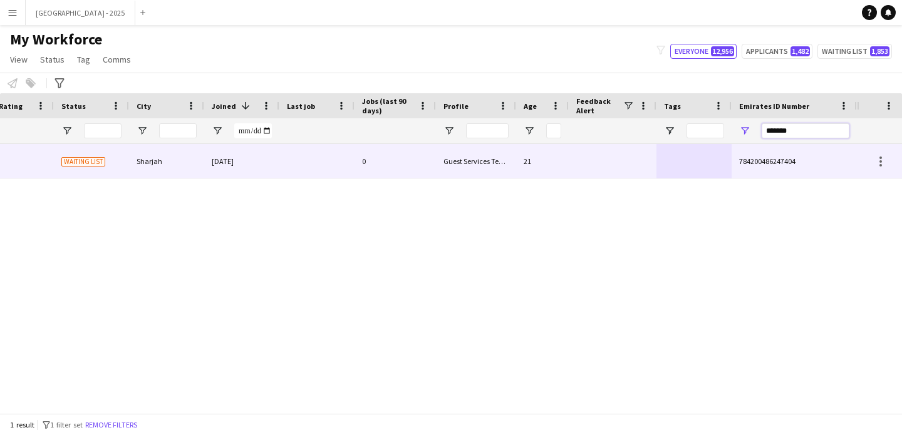
type input "*******"
click at [481, 167] on div "Guest Services Team" at bounding box center [476, 161] width 80 height 34
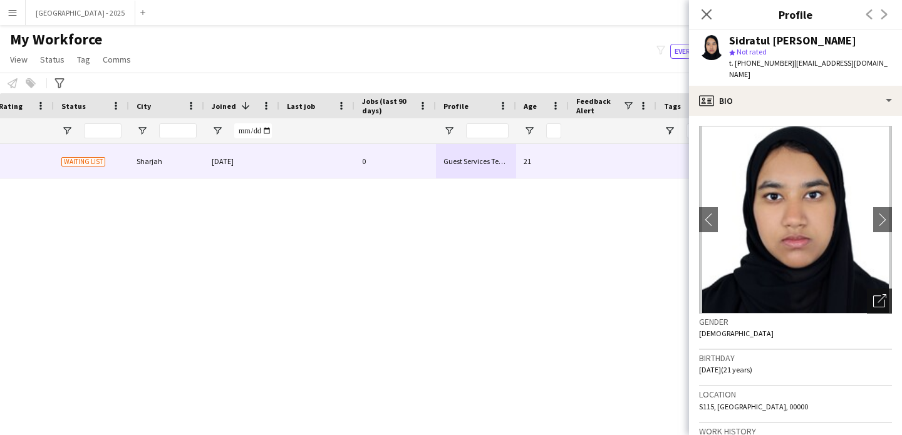
click at [868, 289] on div "Open photos pop-in" at bounding box center [879, 301] width 25 height 25
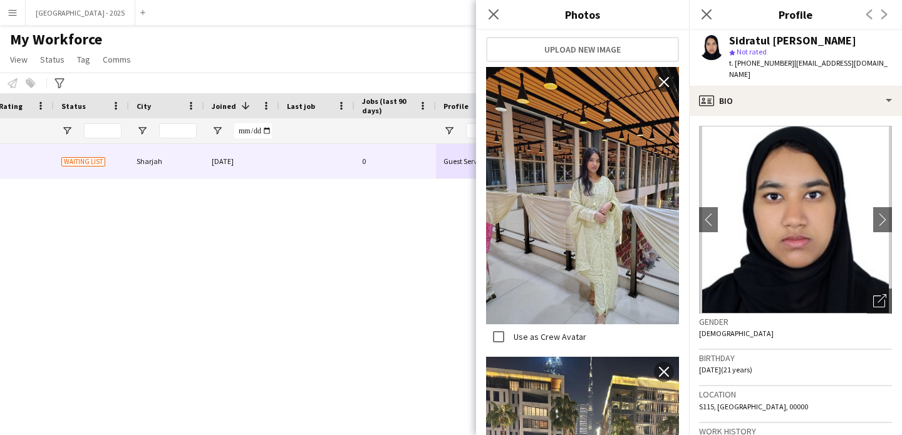
scroll to position [412, 0]
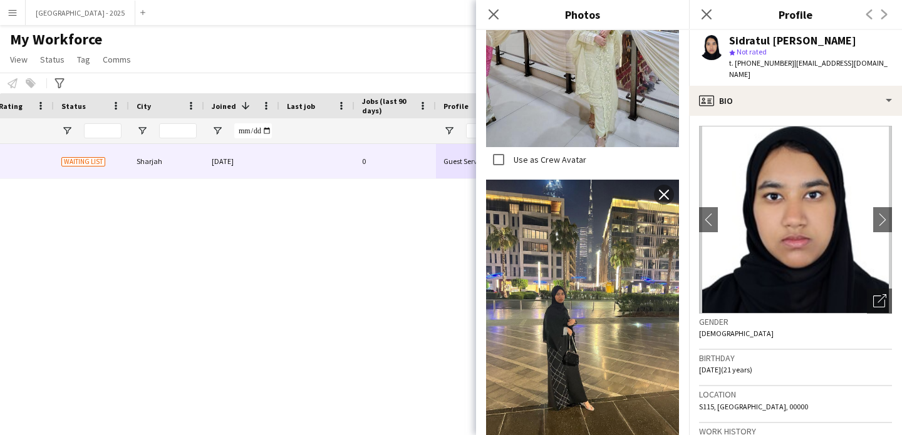
click at [799, 366] on div "Birthday 30-06-2004 (21 years)" at bounding box center [795, 368] width 193 height 36
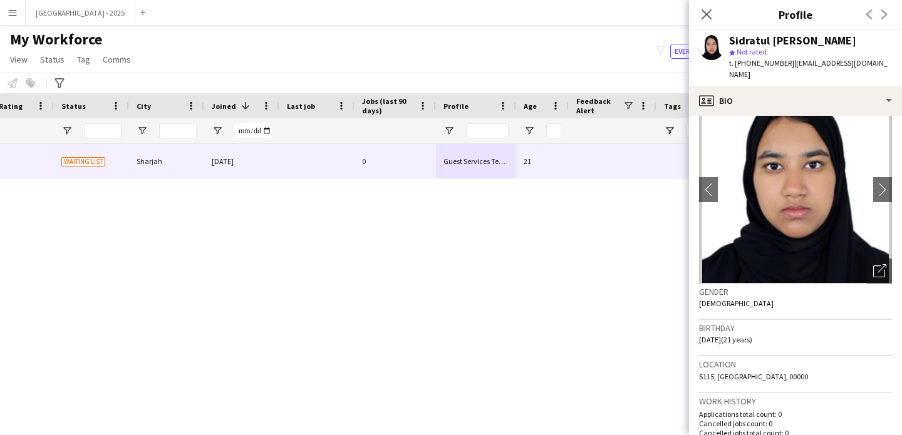
scroll to position [101, 0]
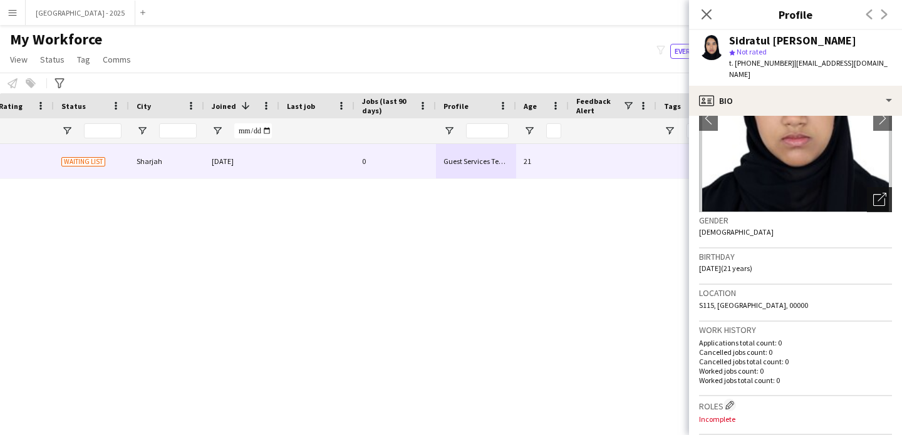
click at [874, 193] on icon "Open photos pop-in" at bounding box center [879, 199] width 13 height 13
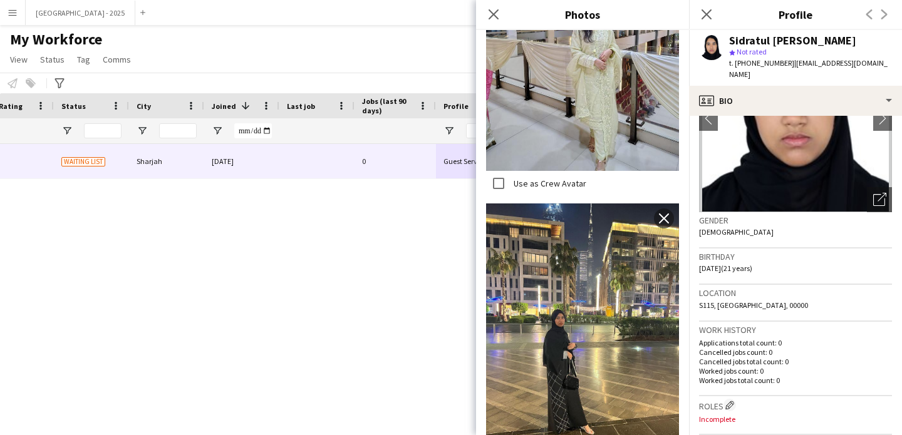
scroll to position [412, 0]
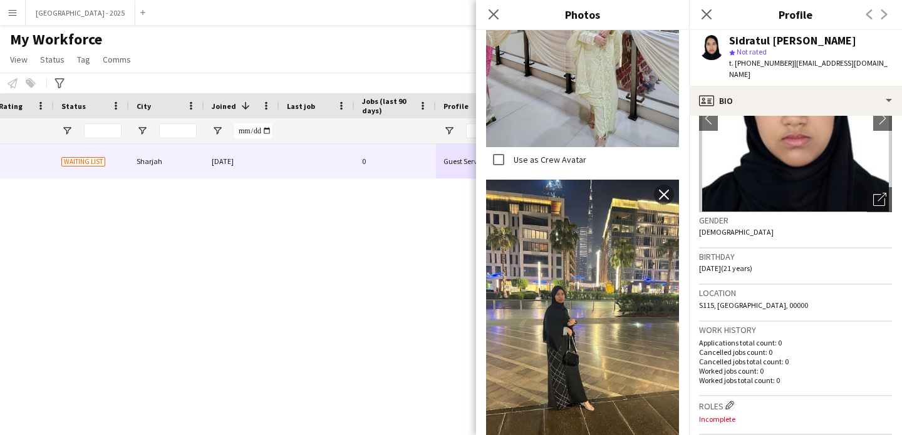
click at [845, 291] on div "Location S115, Sharjah, 00000" at bounding box center [795, 303] width 193 height 36
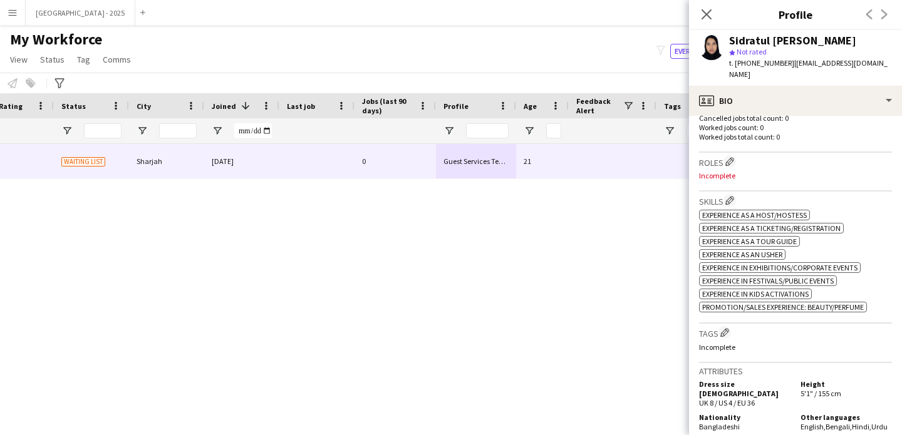
scroll to position [331, 0]
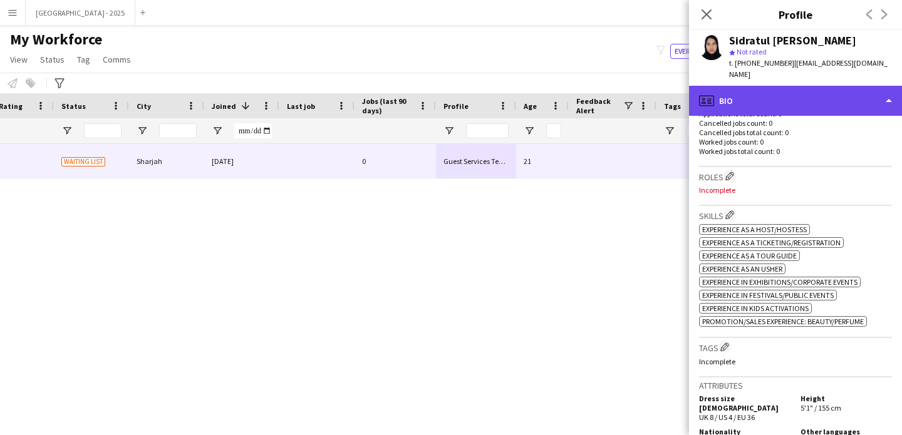
click at [778, 98] on div "profile Bio" at bounding box center [795, 101] width 213 height 30
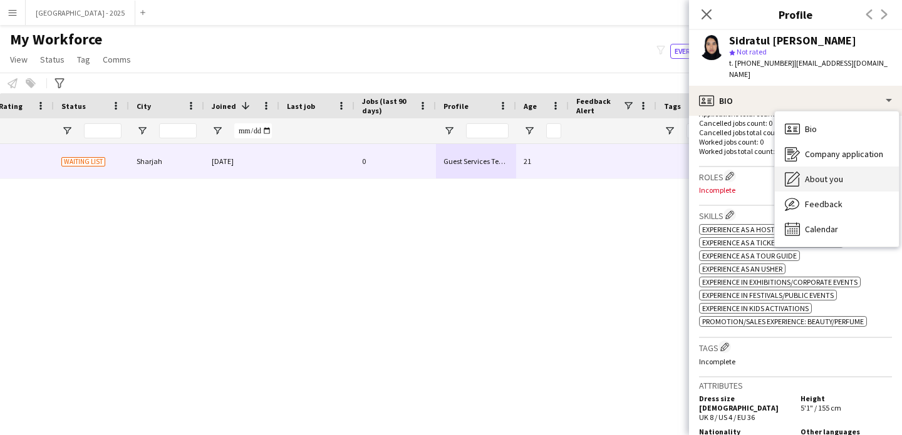
click at [832, 174] on span "About you" at bounding box center [824, 179] width 38 height 11
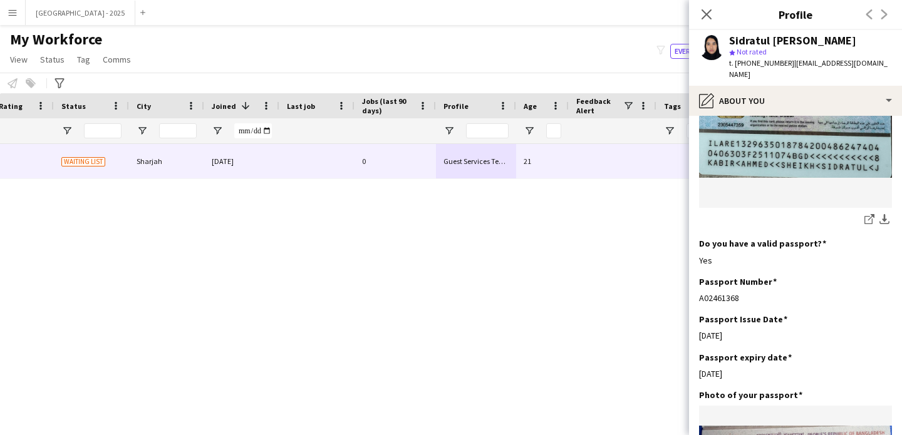
scroll to position [960, 0]
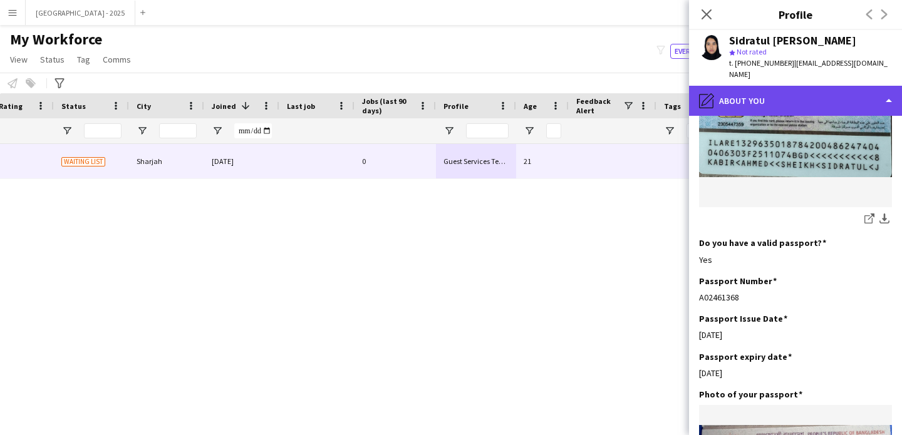
click at [776, 86] on div "pencil4 About you" at bounding box center [795, 101] width 213 height 30
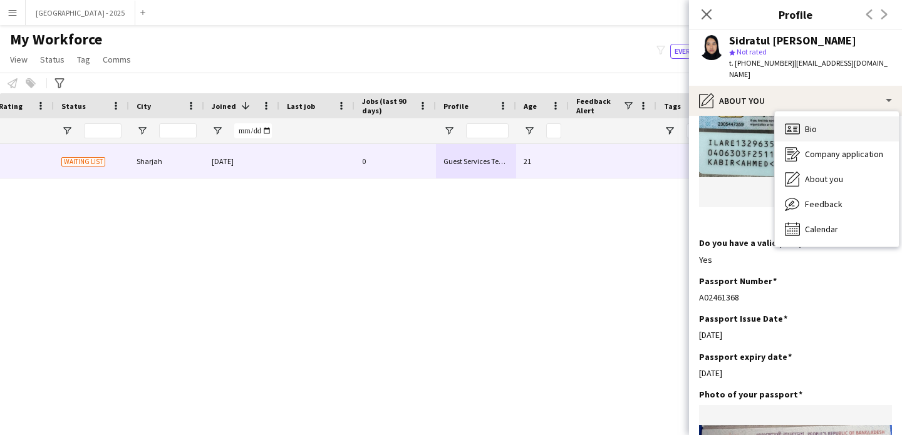
click at [851, 117] on div "Bio Bio" at bounding box center [837, 129] width 124 height 25
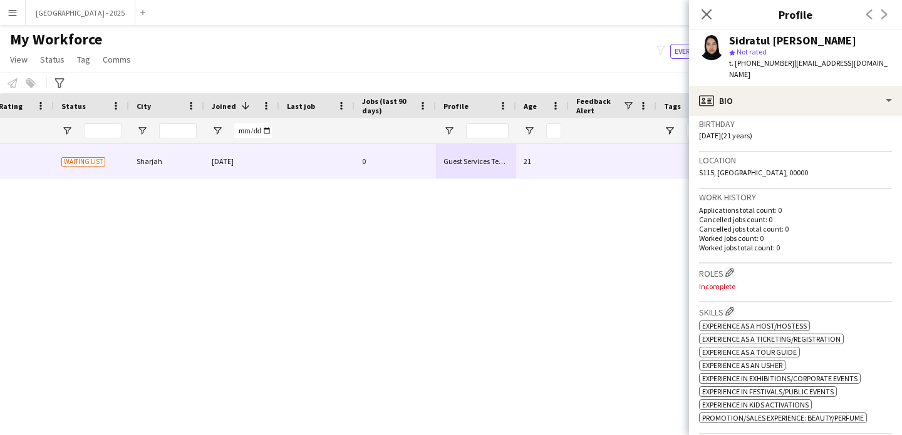
scroll to position [246, 0]
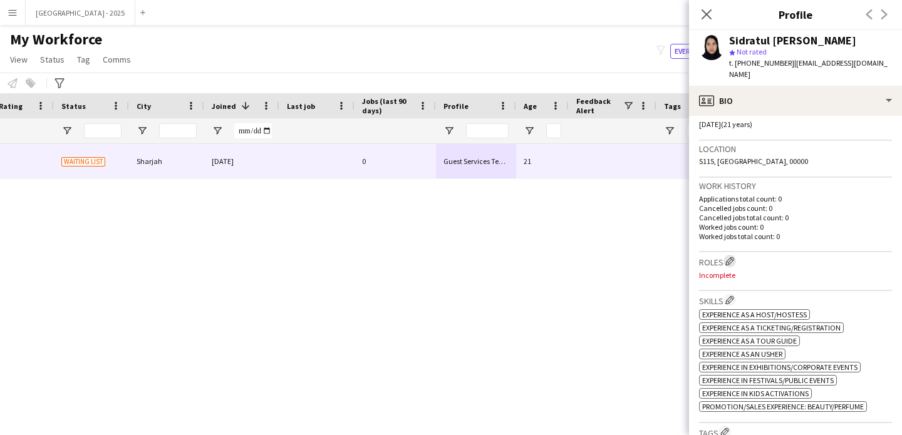
click at [734, 257] on app-icon "Edit crew company roles" at bounding box center [729, 261] width 9 height 9
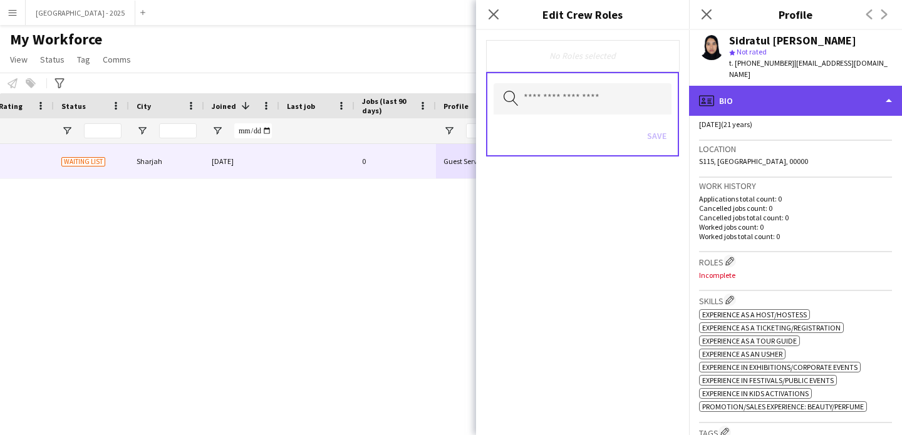
click at [771, 96] on div "profile Bio" at bounding box center [795, 101] width 213 height 30
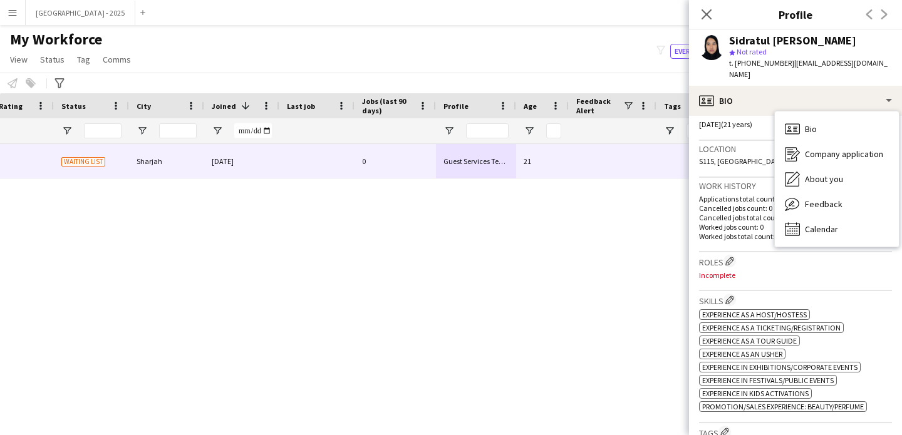
click at [740, 127] on div "Birthday 30-06-2004 (21 years)" at bounding box center [795, 123] width 193 height 36
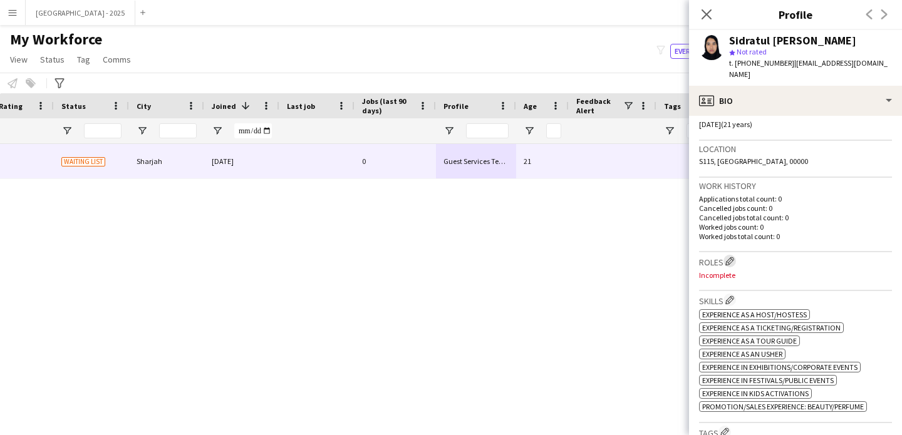
click at [730, 255] on button "Edit crew company roles" at bounding box center [730, 261] width 13 height 13
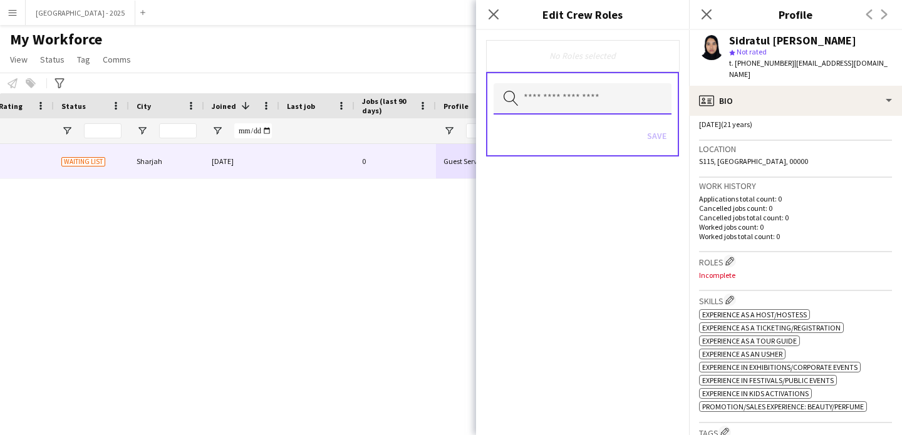
click at [612, 98] on input "text" at bounding box center [583, 98] width 178 height 31
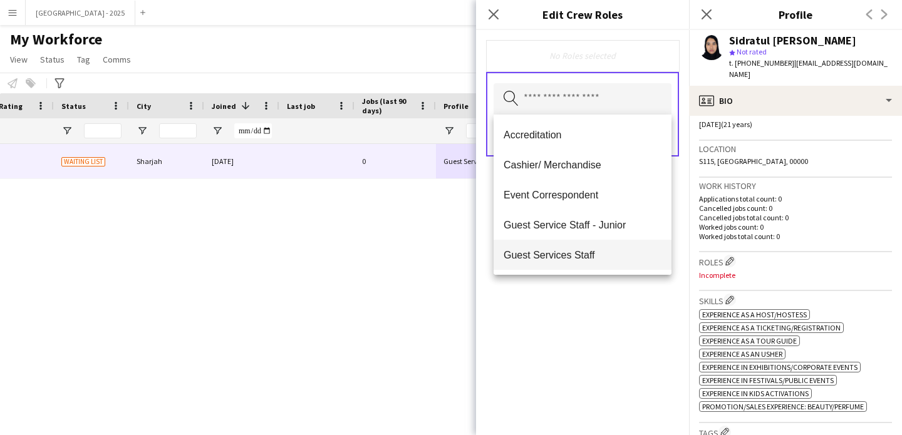
click at [603, 261] on mat-option "Guest Services Staff" at bounding box center [583, 255] width 178 height 30
click at [601, 321] on div "Guest Services Staff Remove Search by role type Save" at bounding box center [582, 232] width 213 height 405
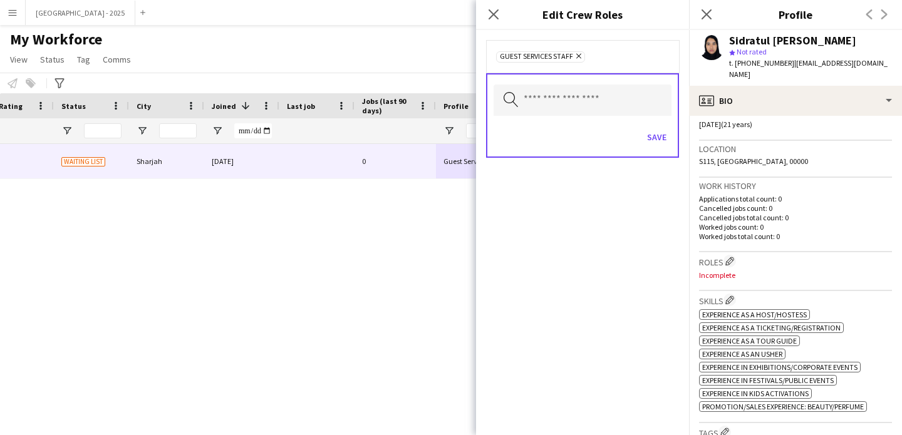
click at [638, 133] on div "Save" at bounding box center [583, 139] width 178 height 36
click at [650, 132] on button "Save" at bounding box center [656, 137] width 29 height 20
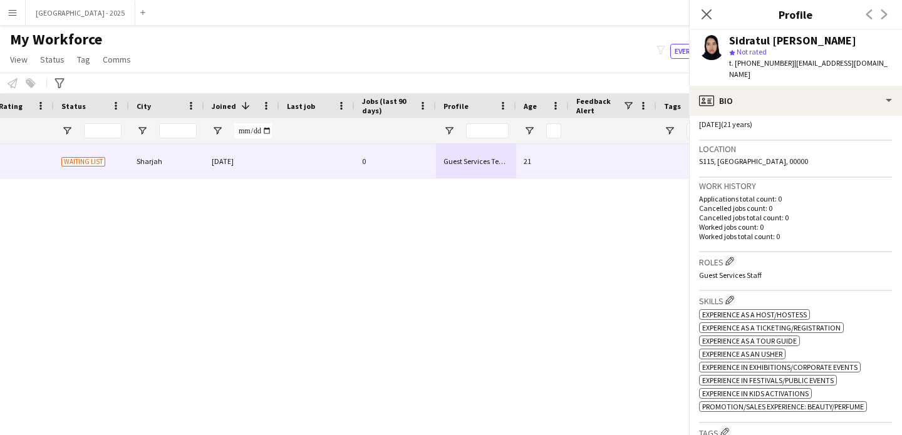
scroll to position [352, 0]
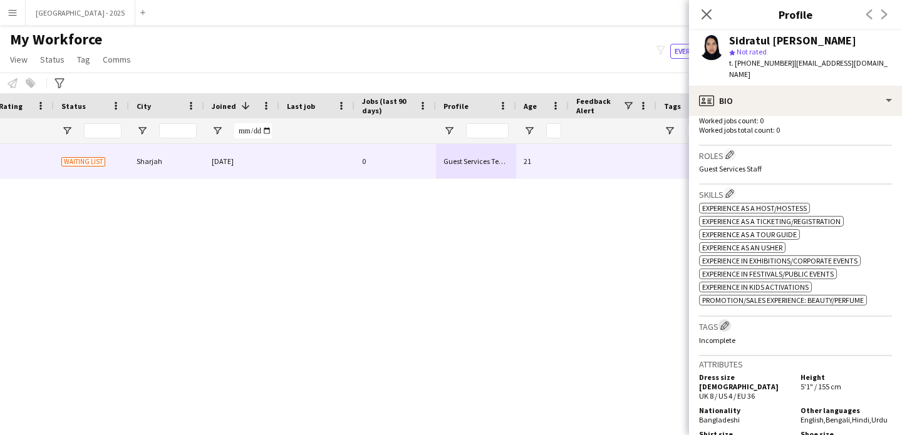
click at [728, 321] on app-icon "Edit crew company tags" at bounding box center [724, 325] width 9 height 9
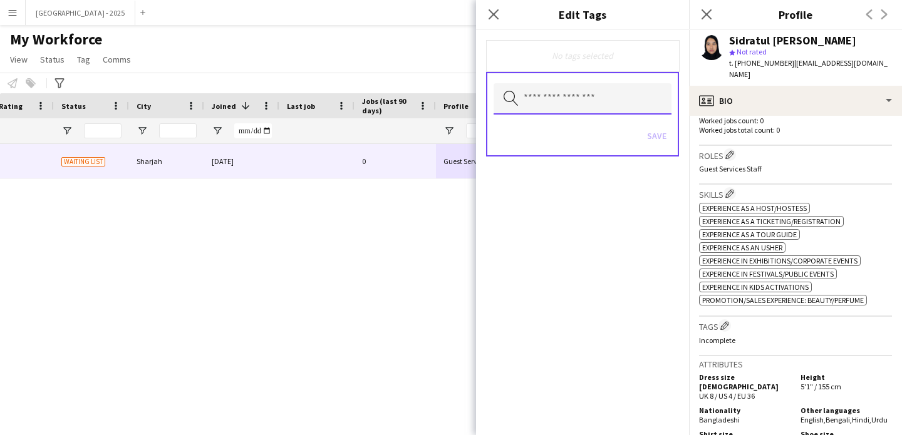
click at [596, 108] on input "text" at bounding box center [583, 98] width 178 height 31
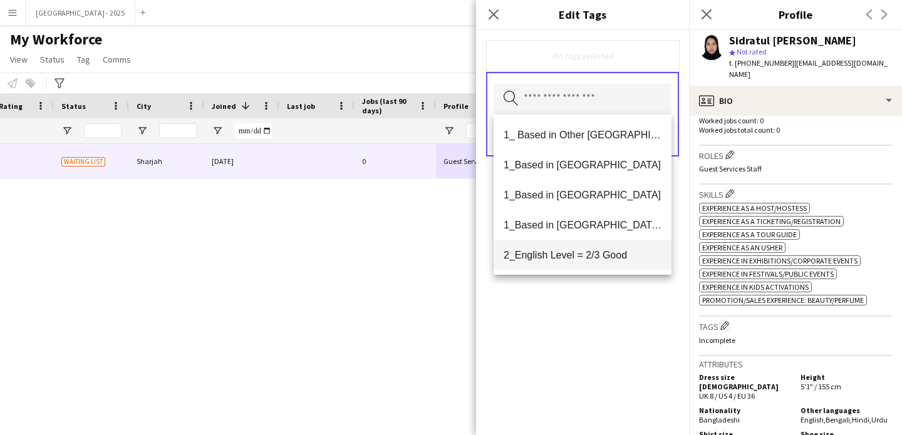
click at [609, 255] on span "2_English Level = 2/3 Good" at bounding box center [583, 255] width 158 height 12
click at [605, 227] on span "1_Based in [GEOGRAPHIC_DATA]/[GEOGRAPHIC_DATA]/Ajman" at bounding box center [583, 226] width 158 height 12
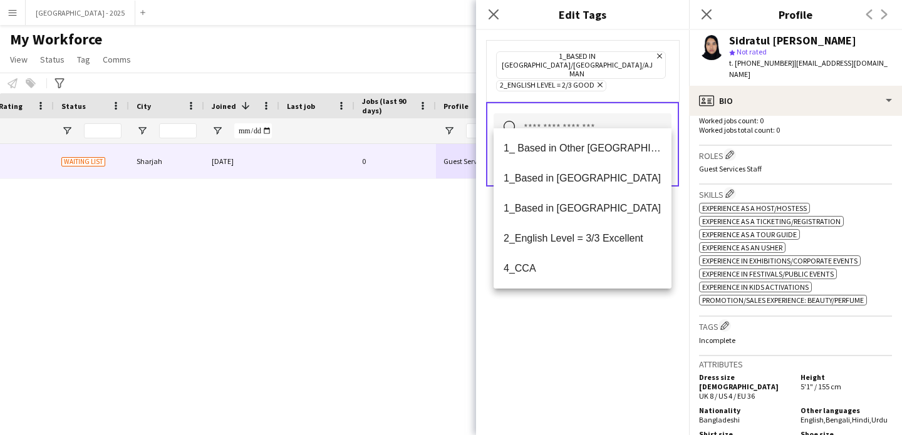
click at [611, 345] on div "1_Based in [GEOGRAPHIC_DATA]/[GEOGRAPHIC_DATA]/Ajman Remove 2_English Level = 2…" at bounding box center [582, 232] width 213 height 405
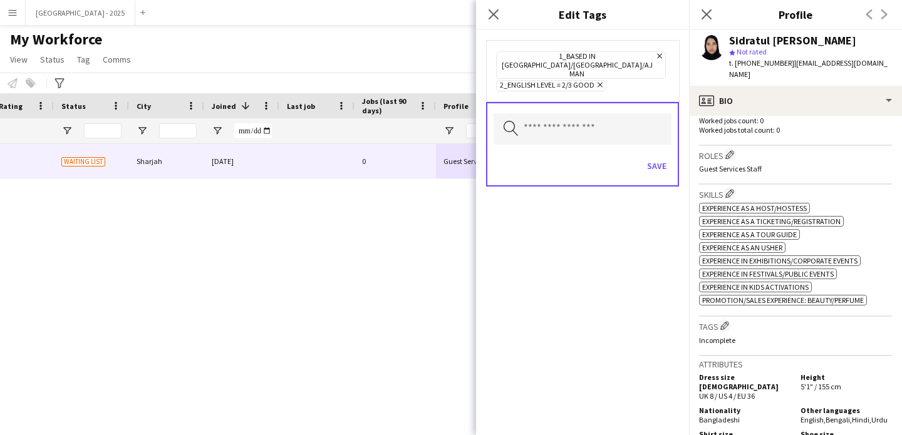
click at [654, 164] on div "Save" at bounding box center [583, 168] width 178 height 36
click at [652, 156] on button "Save" at bounding box center [656, 166] width 29 height 20
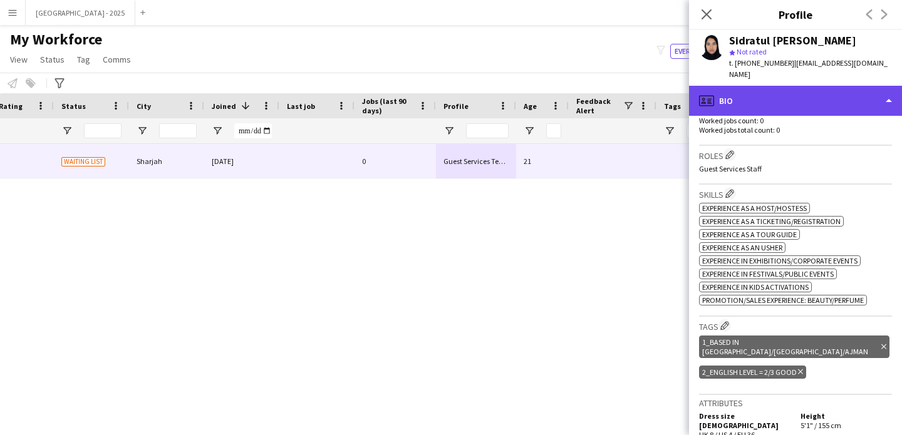
click at [729, 88] on div "profile Bio" at bounding box center [795, 101] width 213 height 30
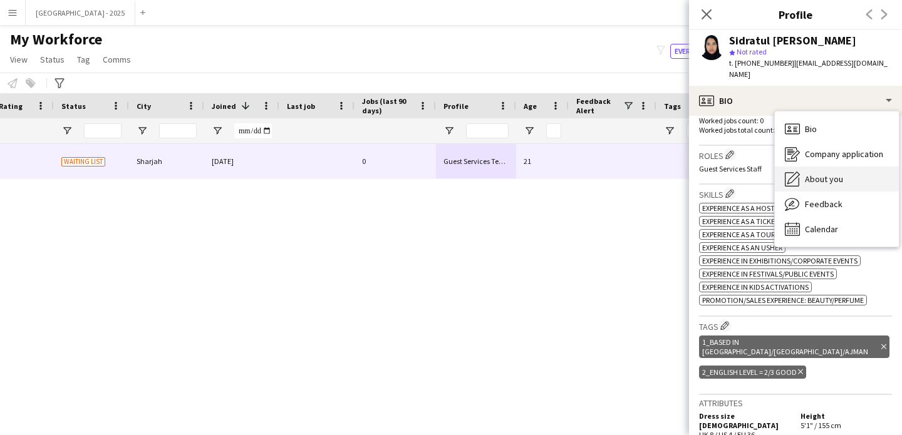
click at [816, 174] on span "About you" at bounding box center [824, 179] width 38 height 11
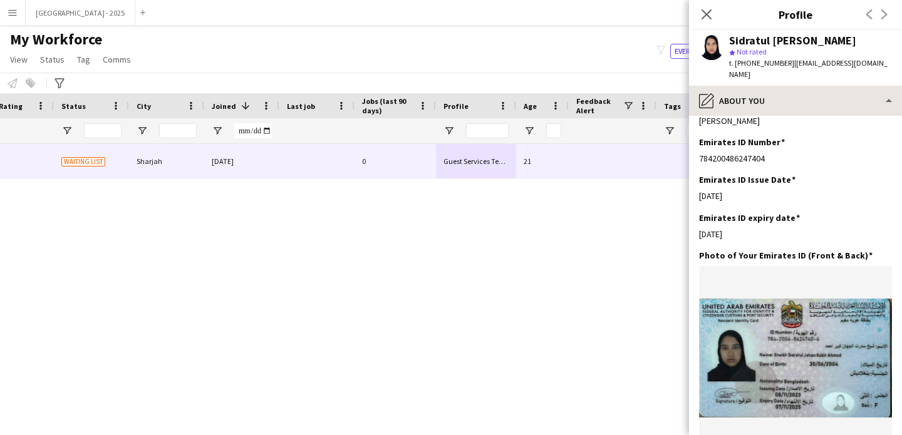
scroll to position [522, 0]
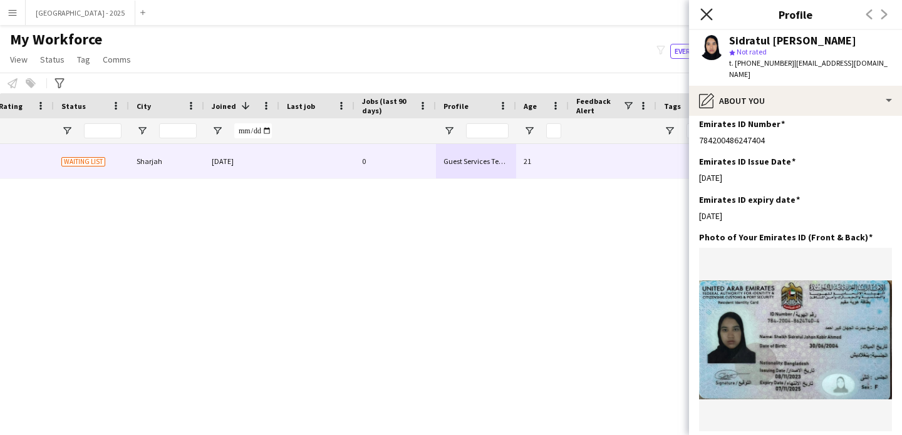
click at [705, 12] on icon at bounding box center [706, 14] width 12 height 12
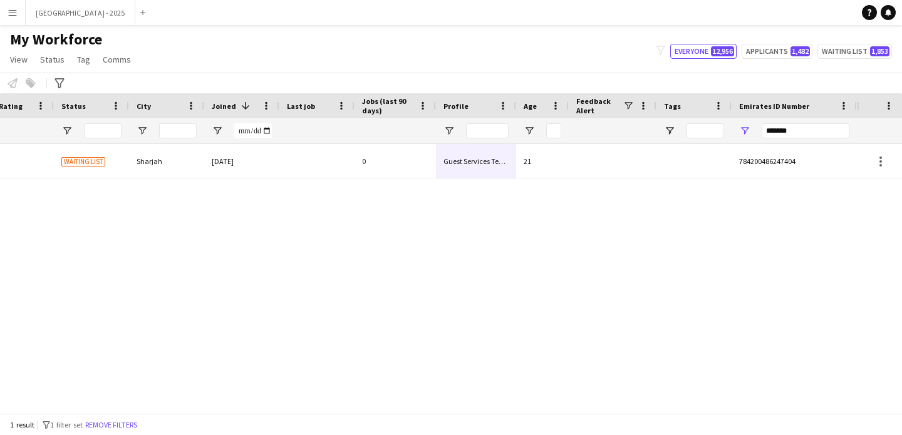
scroll to position [0, 0]
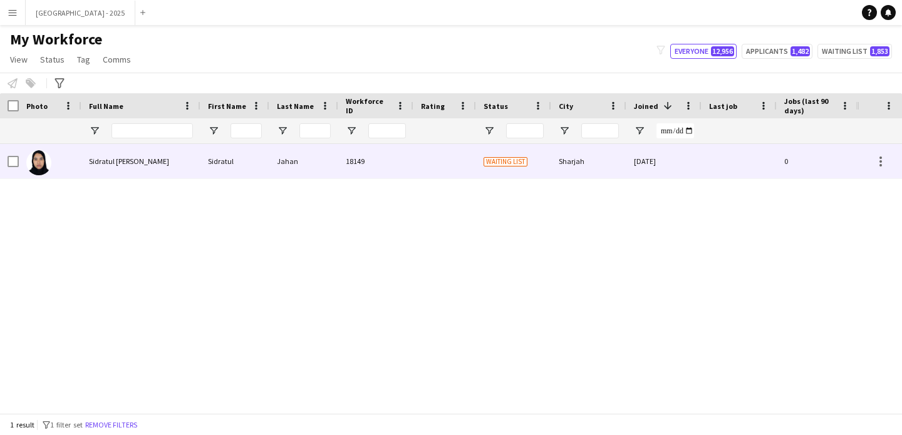
click at [6, 160] on div at bounding box center [9, 161] width 19 height 34
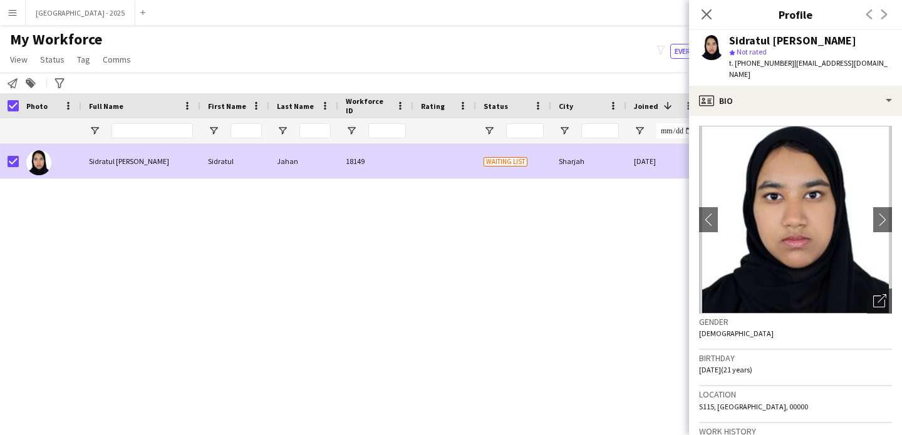
click at [49, 47] on span "My Workforce" at bounding box center [56, 39] width 92 height 19
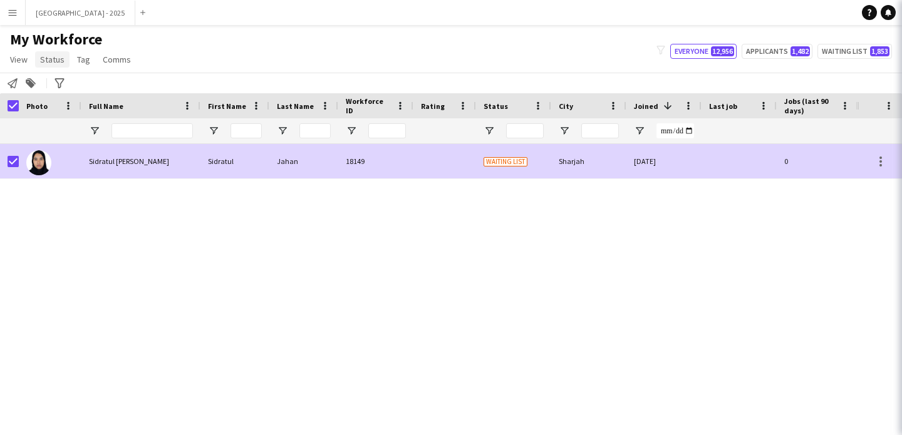
click at [51, 55] on span "Status" at bounding box center [52, 59] width 24 height 11
click at [53, 61] on span "Status" at bounding box center [52, 59] width 24 height 11
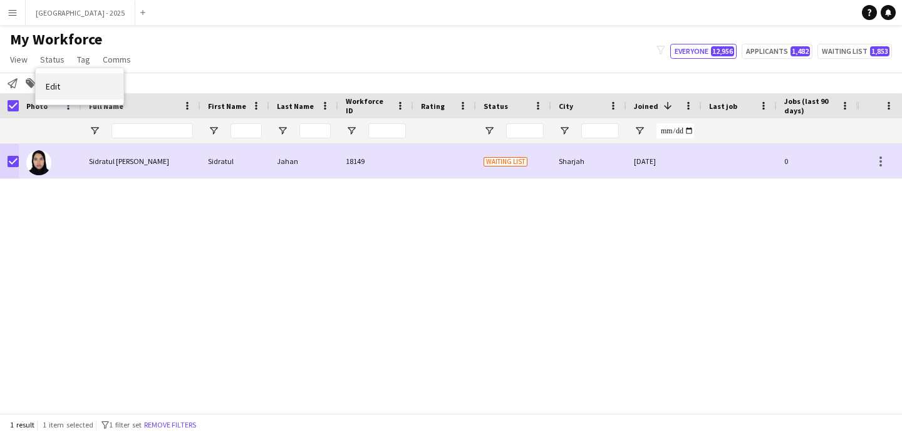
click at [74, 82] on link "Edit" at bounding box center [80, 86] width 88 height 26
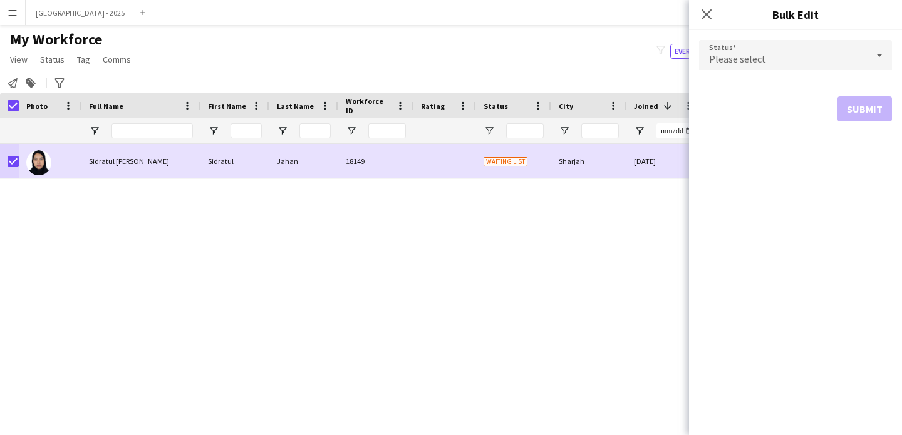
click at [730, 55] on span "Please select" at bounding box center [737, 59] width 57 height 13
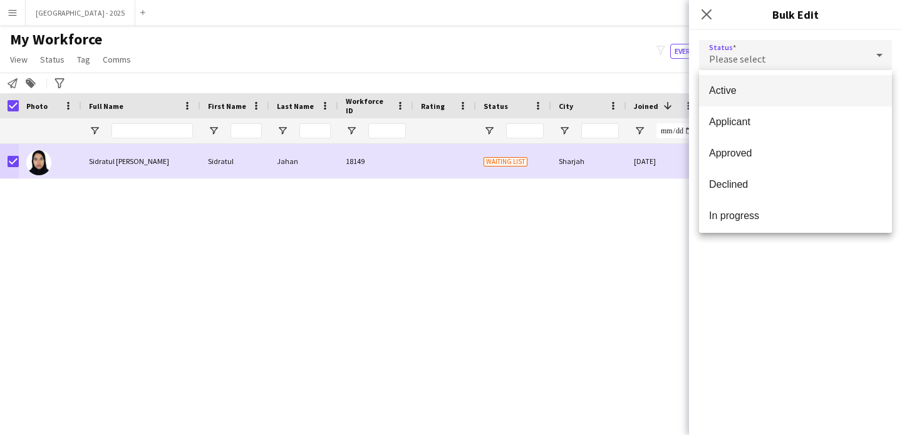
click at [746, 90] on span "Active" at bounding box center [795, 91] width 173 height 12
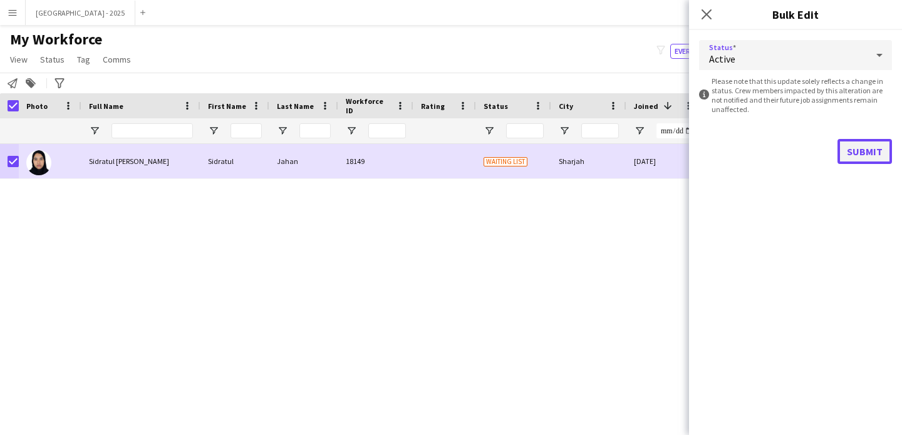
click at [853, 143] on button "Submit" at bounding box center [865, 151] width 55 height 25
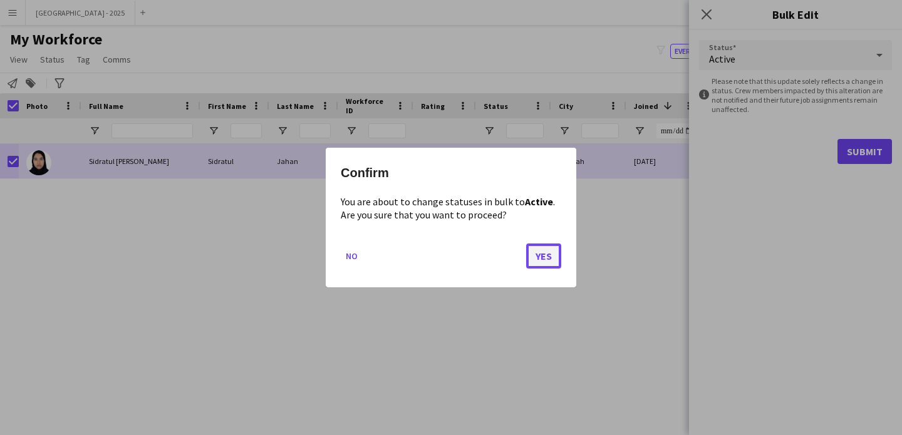
click at [546, 251] on button "Yes" at bounding box center [543, 256] width 35 height 25
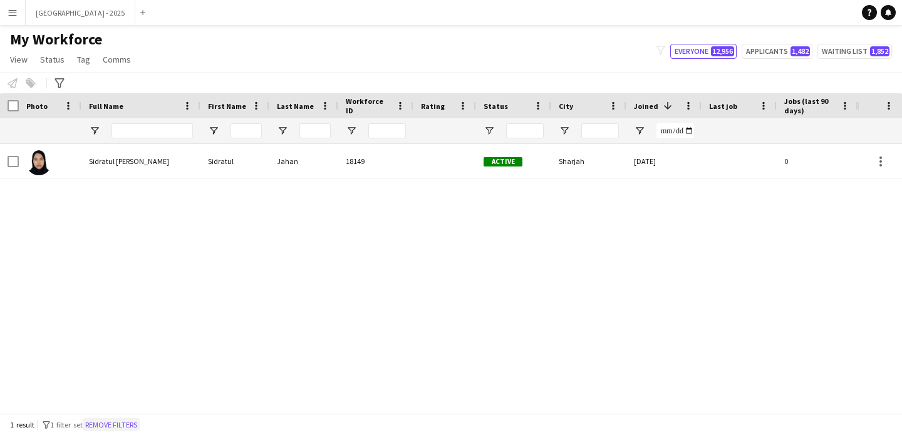
click at [125, 421] on button "Remove filters" at bounding box center [111, 425] width 57 height 14
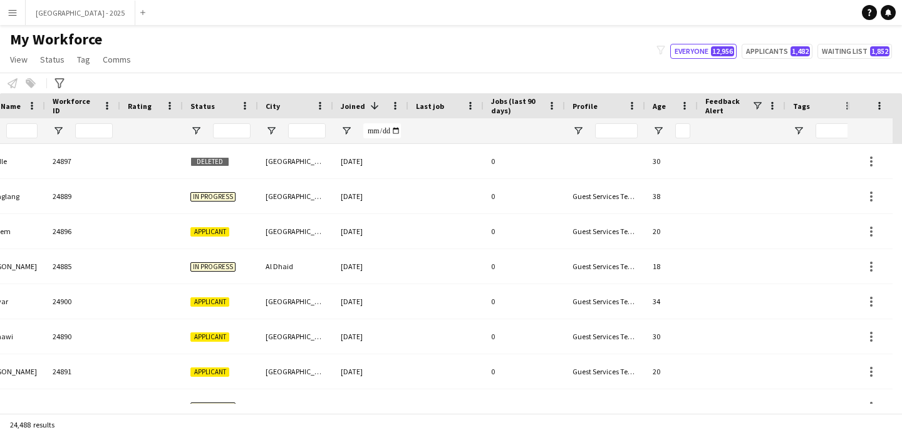
scroll to position [0, 432]
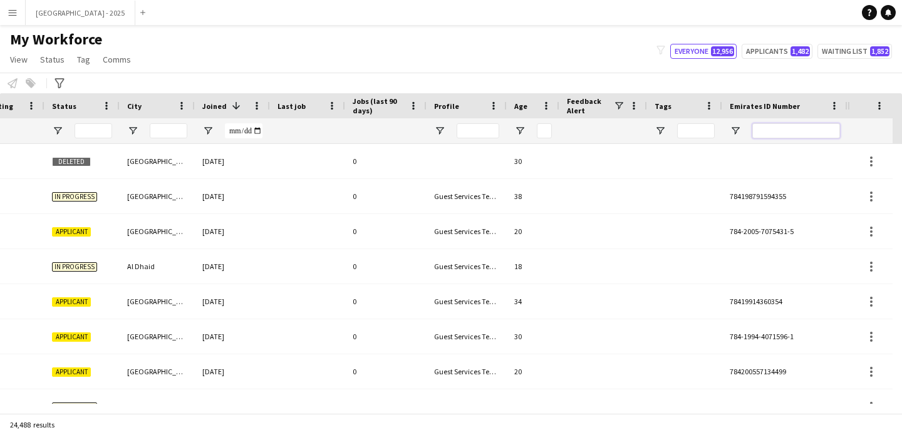
click at [795, 130] on input "Emirates ID Number Filter Input" at bounding box center [796, 130] width 88 height 15
paste input "*******"
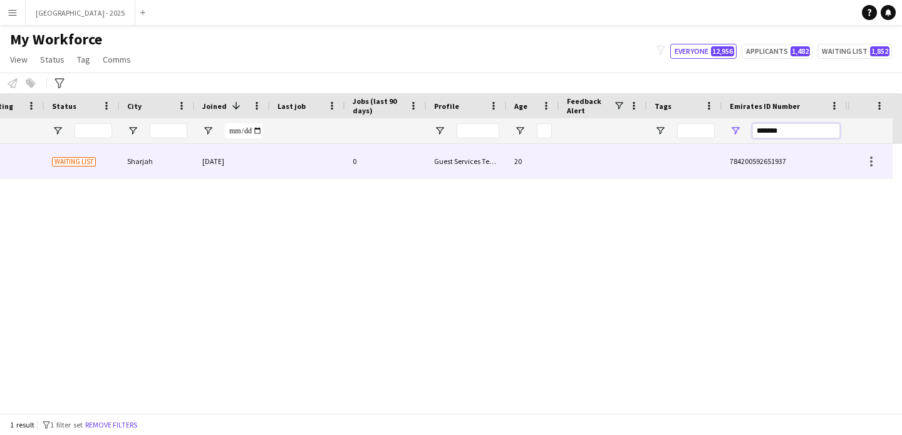
type input "*******"
click at [434, 170] on div "Arfath 15361 Waiting list Sharjah 02-10-2024 0 Guest Services Team 20 784200592…" at bounding box center [207, 161] width 1279 height 35
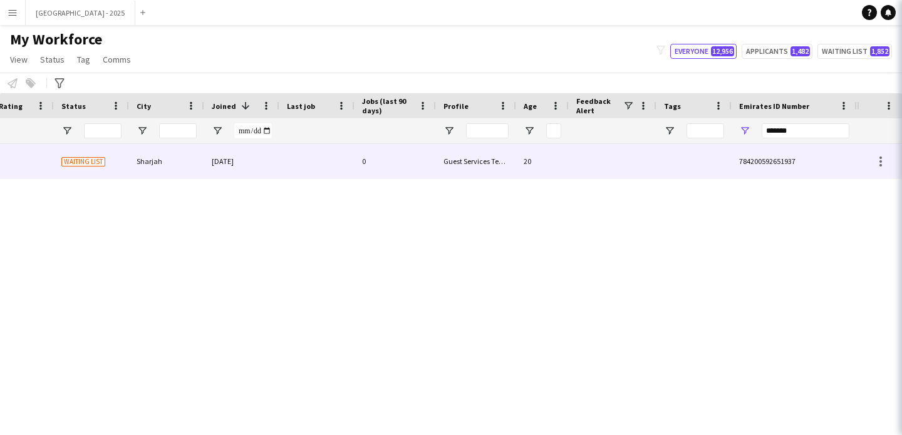
scroll to position [0, 422]
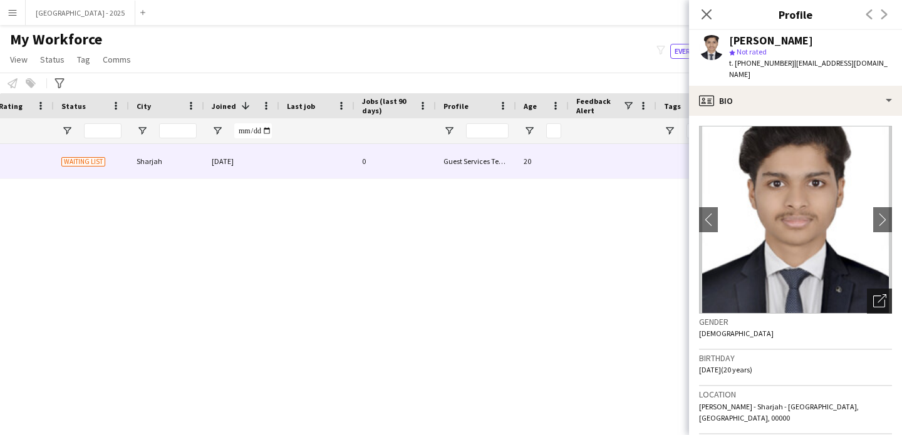
click at [867, 289] on div "Open photos pop-in" at bounding box center [879, 301] width 25 height 25
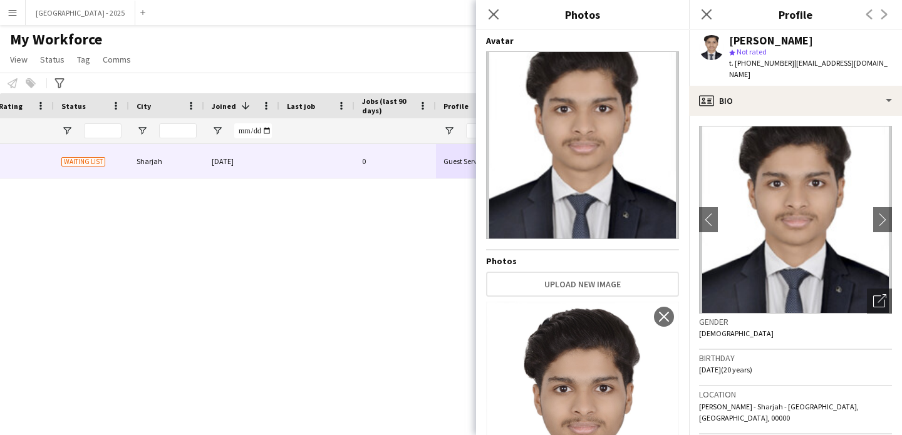
scroll to position [126, 0]
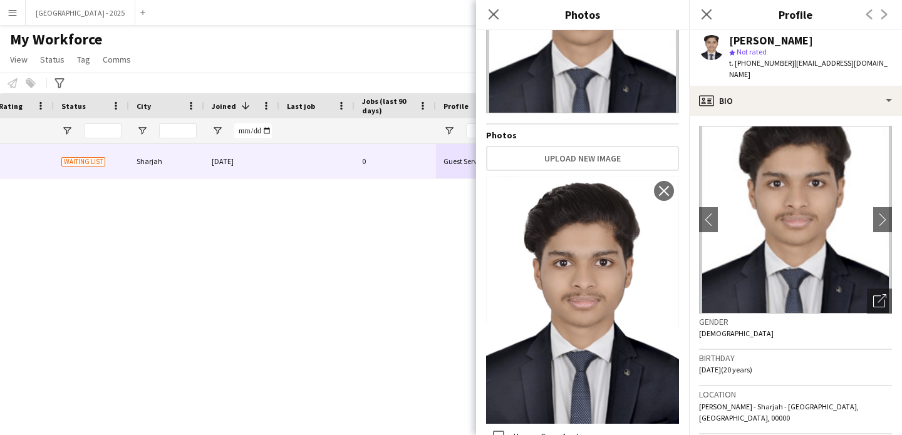
click at [768, 58] on span "t. [PHONE_NUMBER]" at bounding box center [761, 62] width 65 height 9
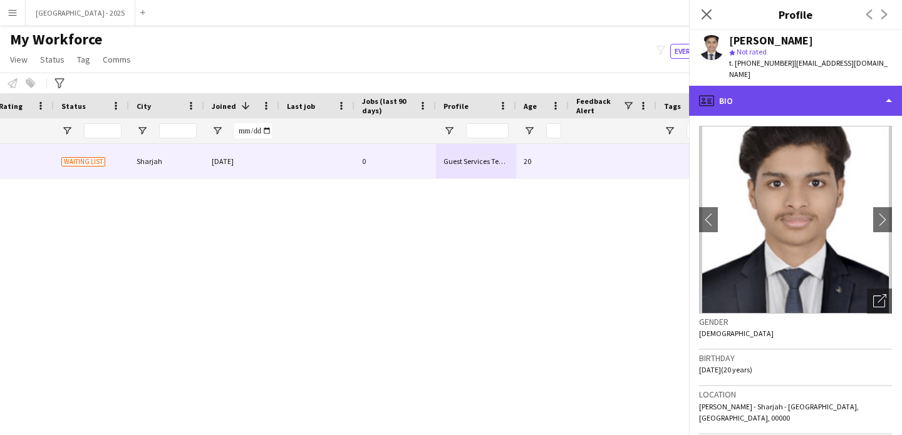
click at [755, 90] on div "profile Bio" at bounding box center [795, 101] width 213 height 30
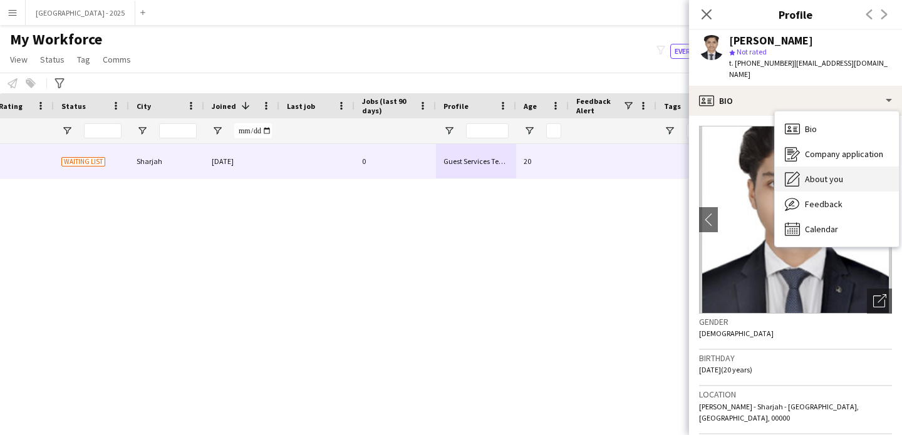
click at [823, 174] on span "About you" at bounding box center [824, 179] width 38 height 11
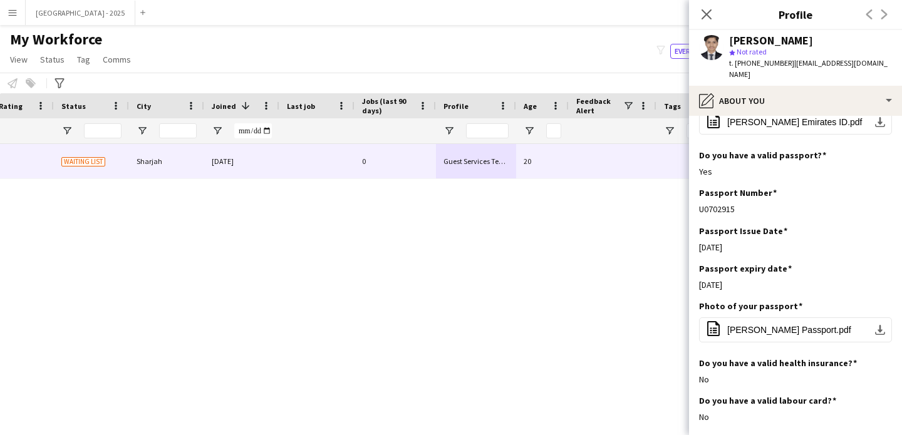
scroll to position [764, 0]
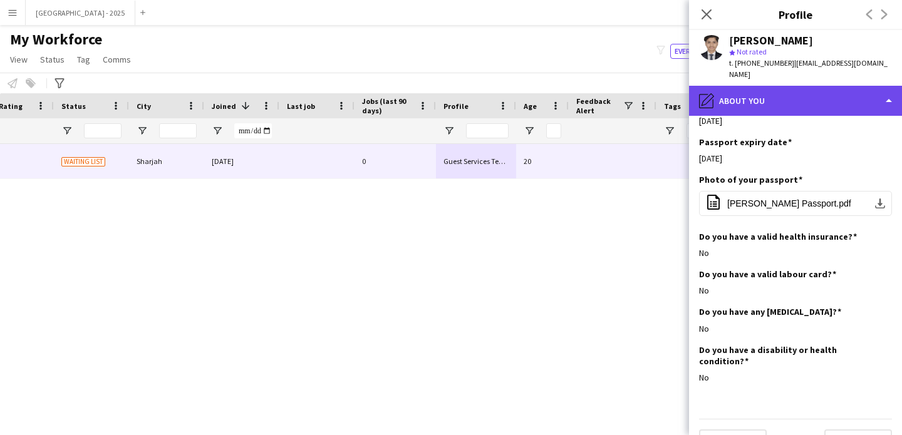
click at [753, 99] on div "pencil4 About you" at bounding box center [795, 101] width 213 height 30
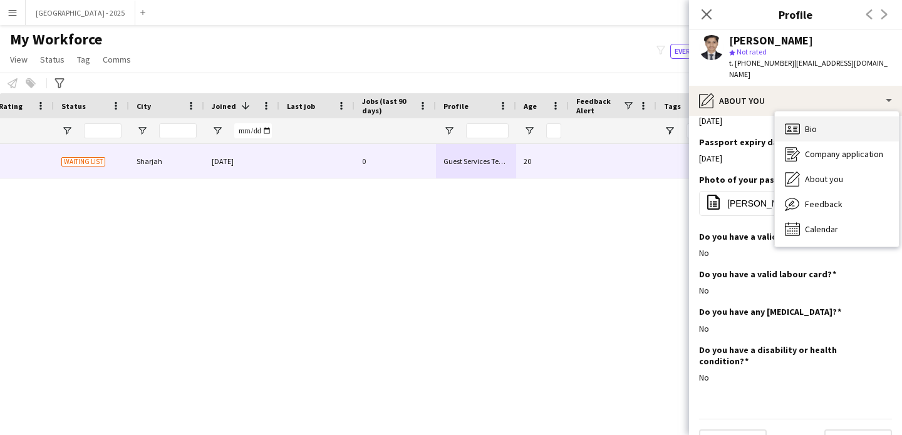
click at [813, 128] on div "Bio Bio" at bounding box center [837, 129] width 124 height 25
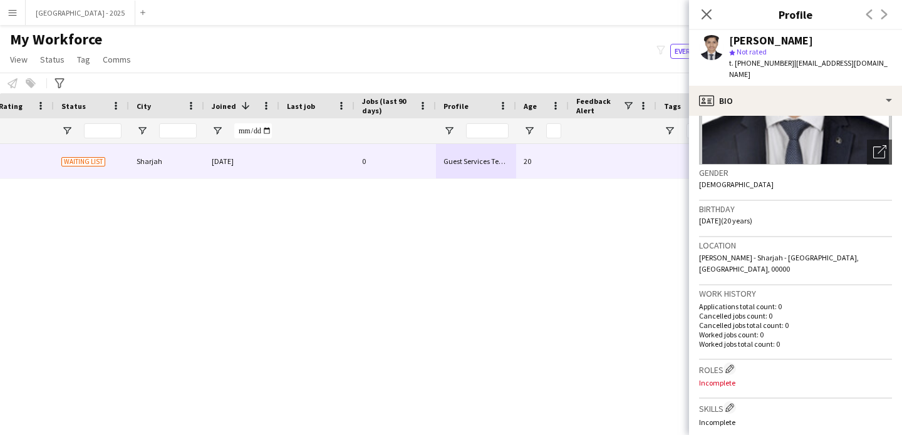
scroll to position [155, 0]
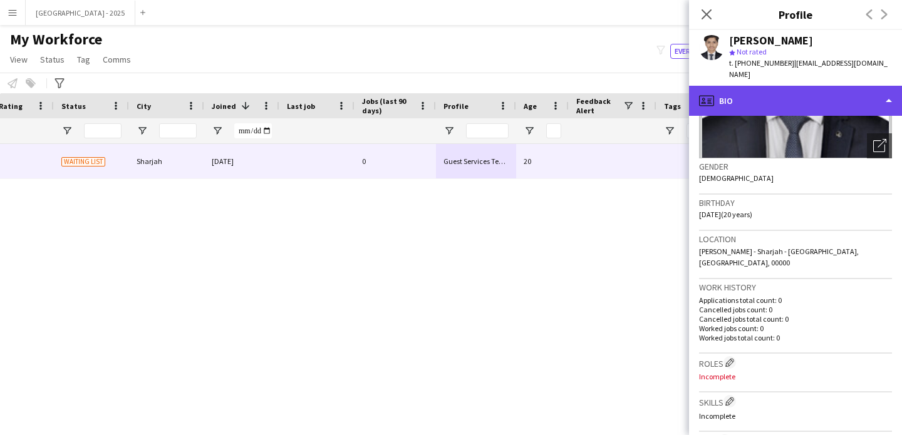
click at [773, 96] on div "profile Bio" at bounding box center [795, 101] width 213 height 30
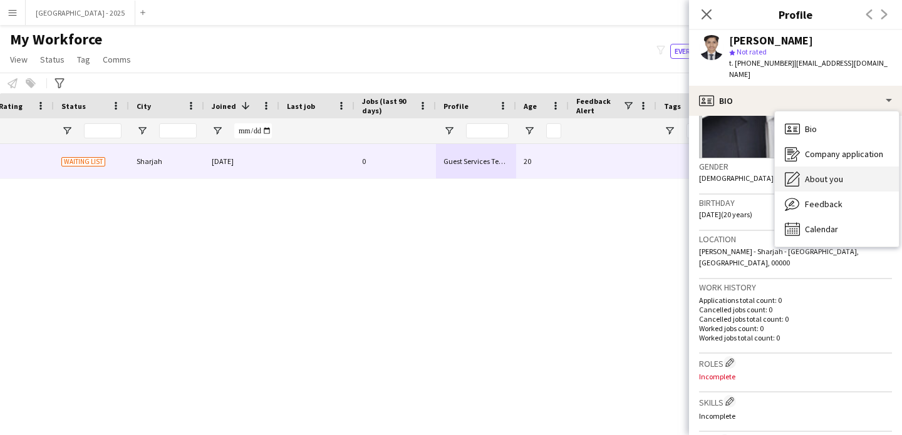
click at [812, 175] on div "About you About you" at bounding box center [837, 179] width 124 height 25
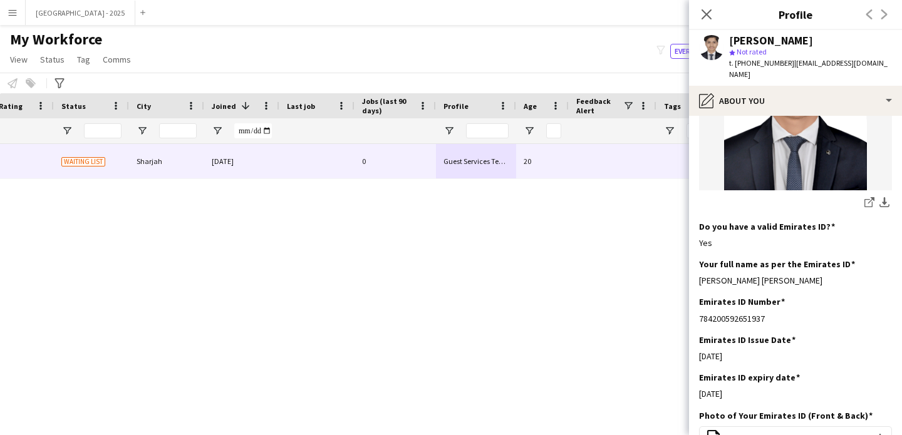
scroll to position [330, 0]
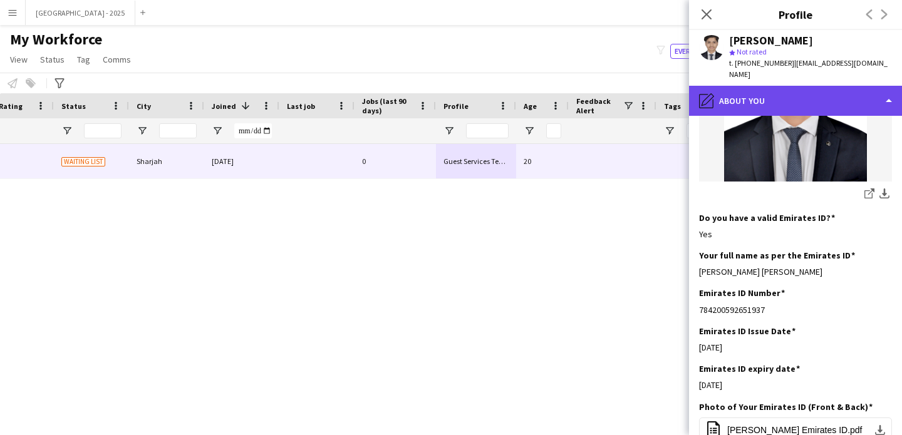
click at [769, 93] on div "pencil4 About you" at bounding box center [795, 101] width 213 height 30
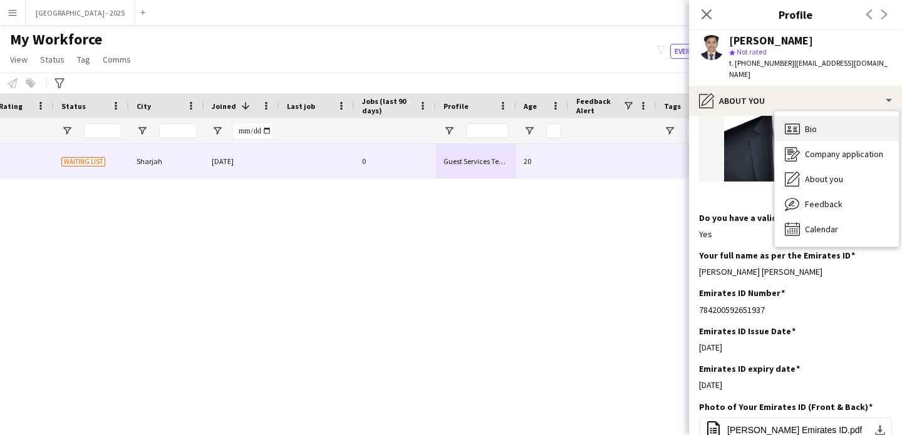
click at [819, 117] on div "Bio Bio" at bounding box center [837, 129] width 124 height 25
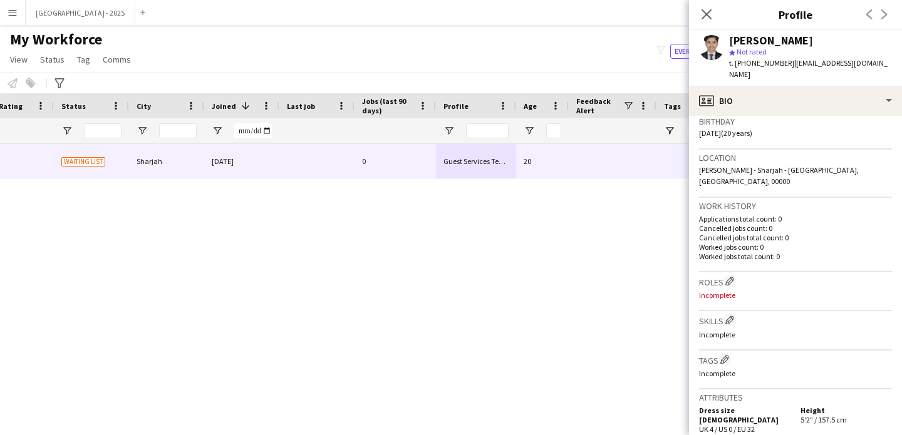
scroll to position [240, 0]
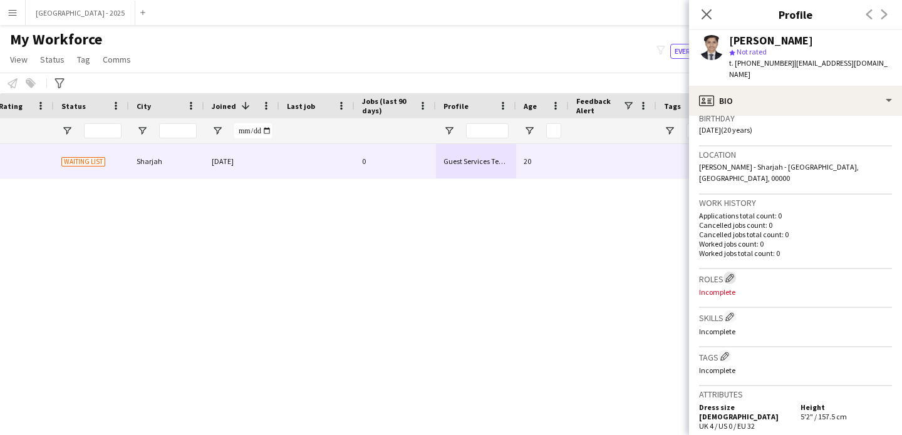
click at [732, 274] on app-icon "Edit crew company roles" at bounding box center [729, 278] width 9 height 9
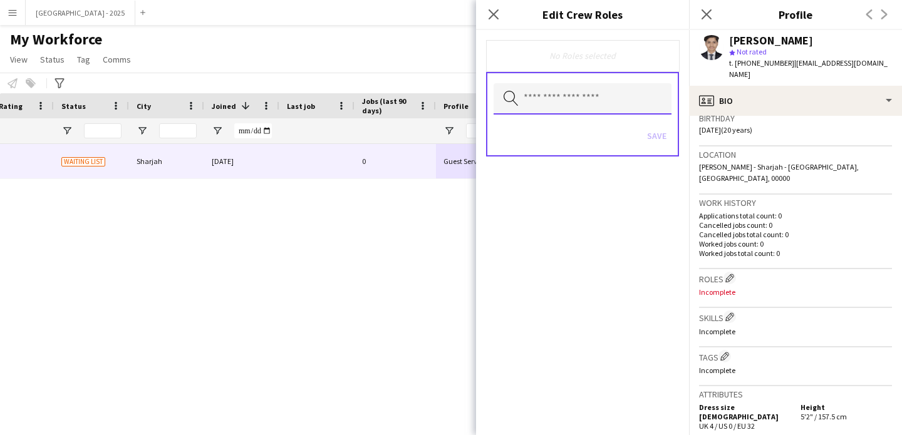
click at [565, 100] on input "text" at bounding box center [583, 98] width 178 height 31
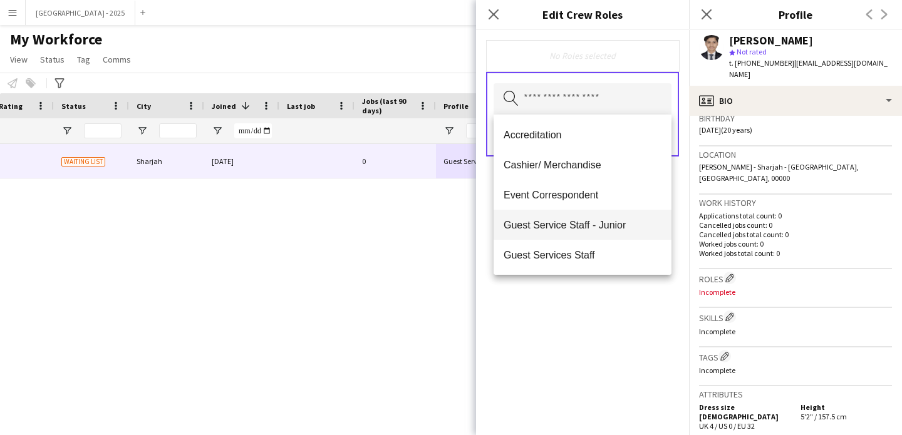
click at [586, 239] on mat-option "Guest Service Staff - Junior" at bounding box center [583, 225] width 178 height 30
click at [602, 56] on icon "Remove" at bounding box center [604, 56] width 8 height 8
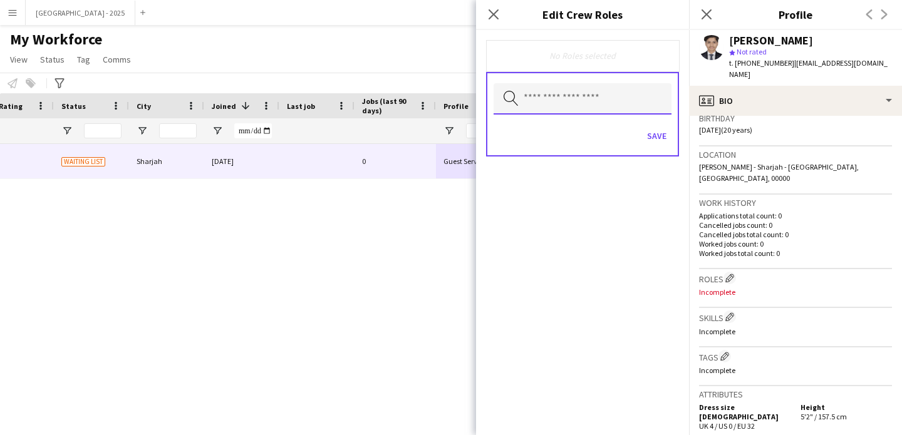
click at [589, 85] on input "text" at bounding box center [583, 98] width 178 height 31
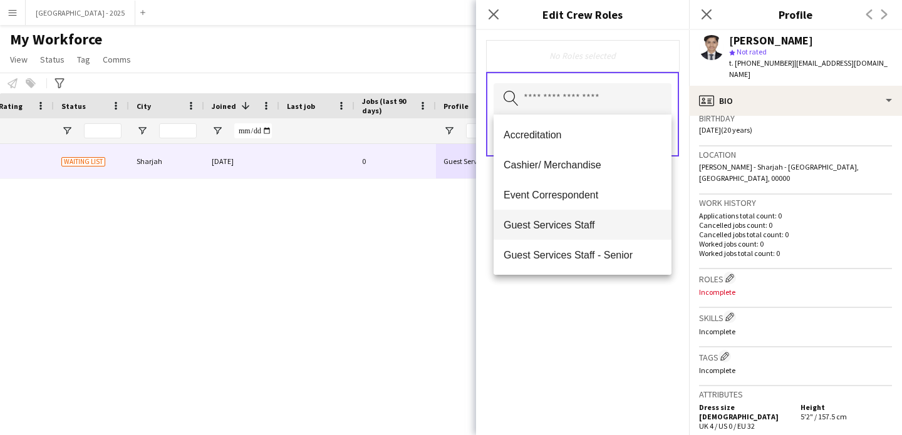
click at [592, 231] on span "Guest Services Staff" at bounding box center [583, 225] width 158 height 12
click at [594, 323] on div "Guest Services Staff Remove Search by role type Save" at bounding box center [582, 232] width 213 height 405
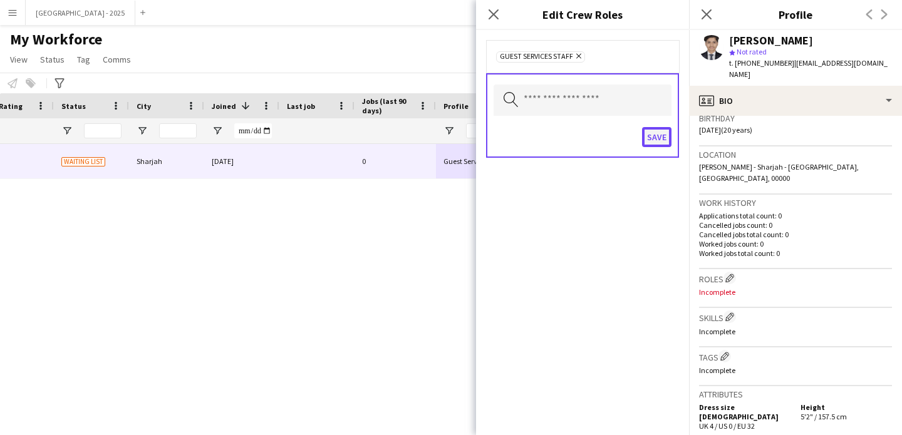
click at [653, 143] on button "Save" at bounding box center [656, 137] width 29 height 20
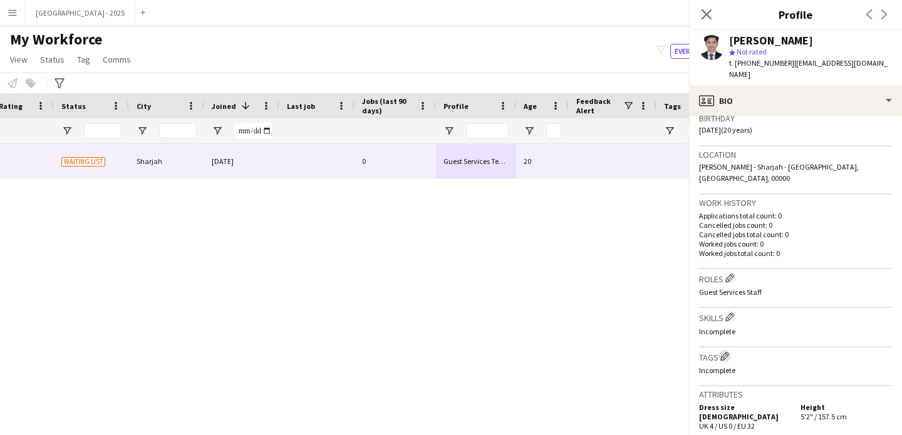
click at [729, 352] on app-icon "Edit crew company tags" at bounding box center [724, 356] width 9 height 9
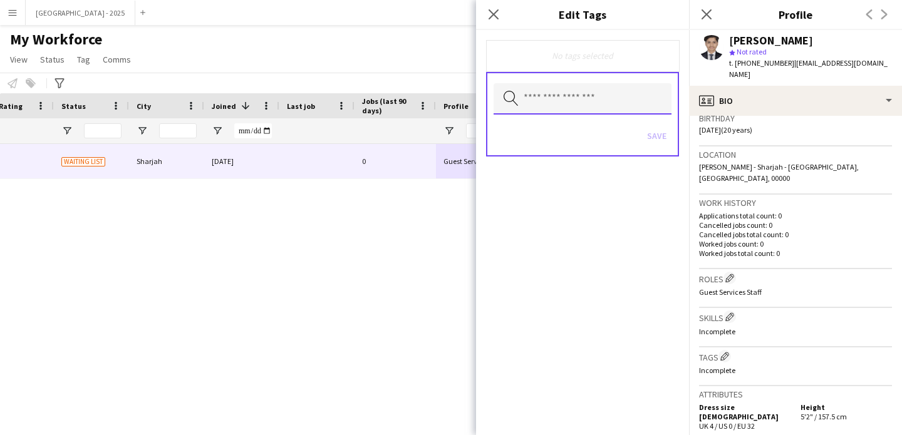
click at [570, 110] on input "text" at bounding box center [583, 98] width 178 height 31
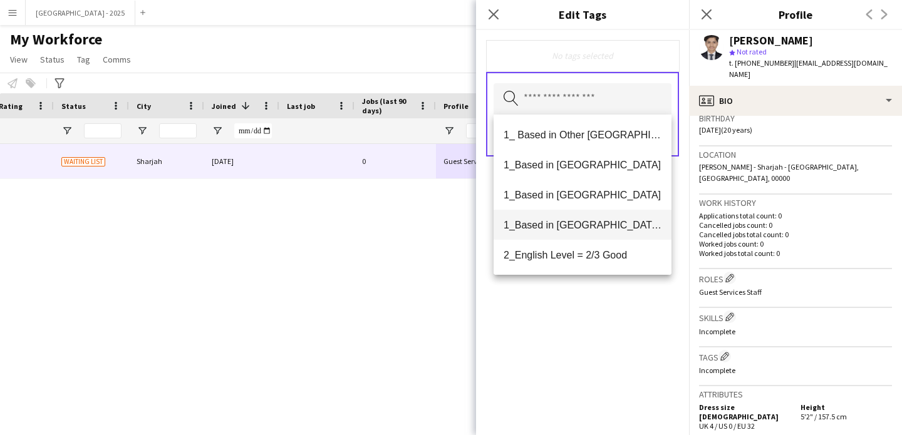
click at [596, 222] on span "1_Based in [GEOGRAPHIC_DATA]/[GEOGRAPHIC_DATA]/Ajman" at bounding box center [583, 225] width 158 height 12
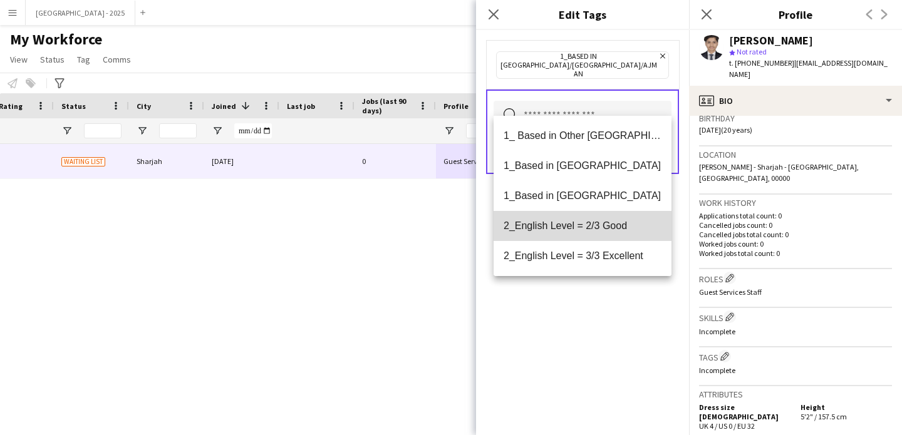
click at [589, 236] on mat-option "2_English Level = 2/3 Good" at bounding box center [583, 226] width 178 height 30
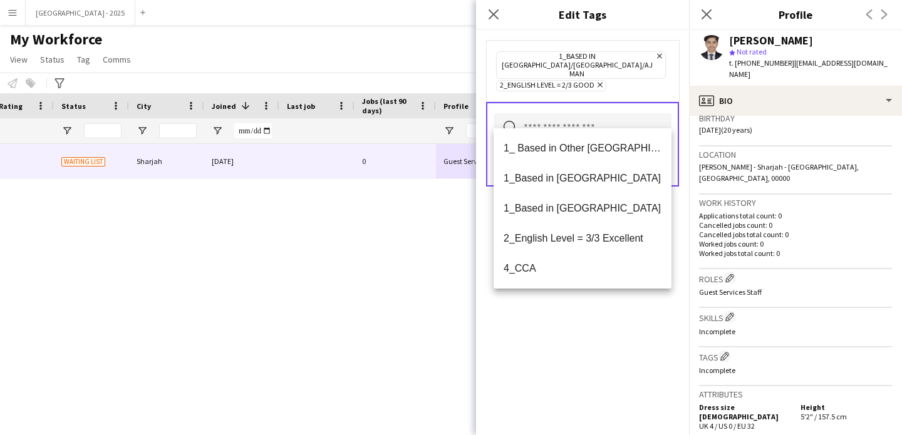
click at [593, 311] on div "1_Based in [GEOGRAPHIC_DATA]/[GEOGRAPHIC_DATA]/Ajman Remove 2_English Level = 2…" at bounding box center [582, 232] width 213 height 405
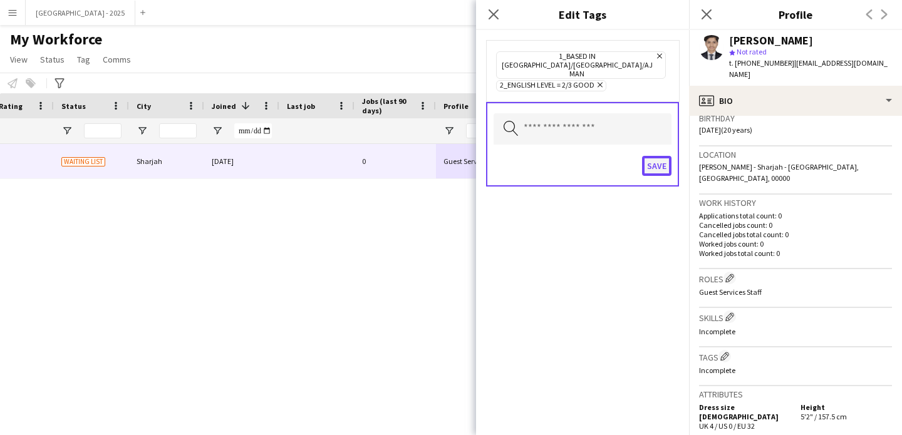
click at [662, 156] on button "Save" at bounding box center [656, 166] width 29 height 20
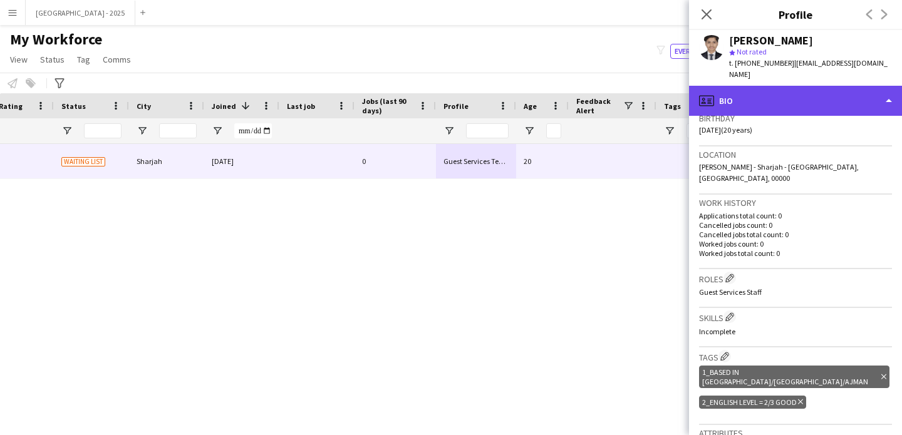
click at [720, 95] on div "profile Bio" at bounding box center [795, 101] width 213 height 30
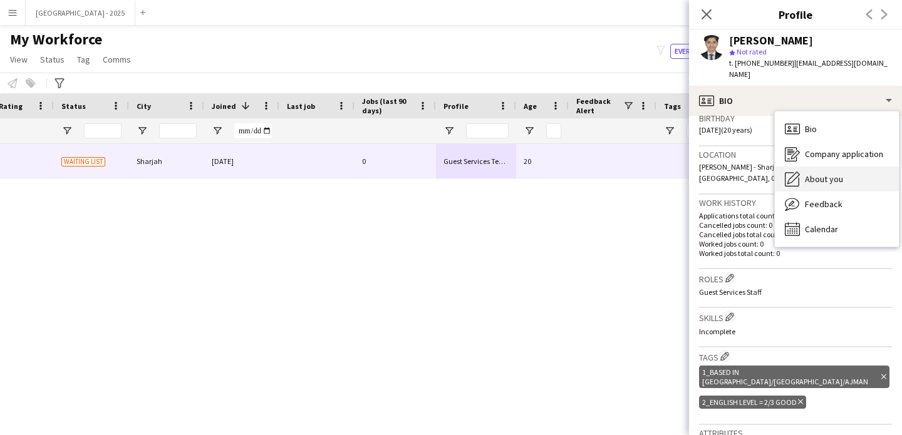
click at [788, 172] on icon at bounding box center [793, 178] width 13 height 13
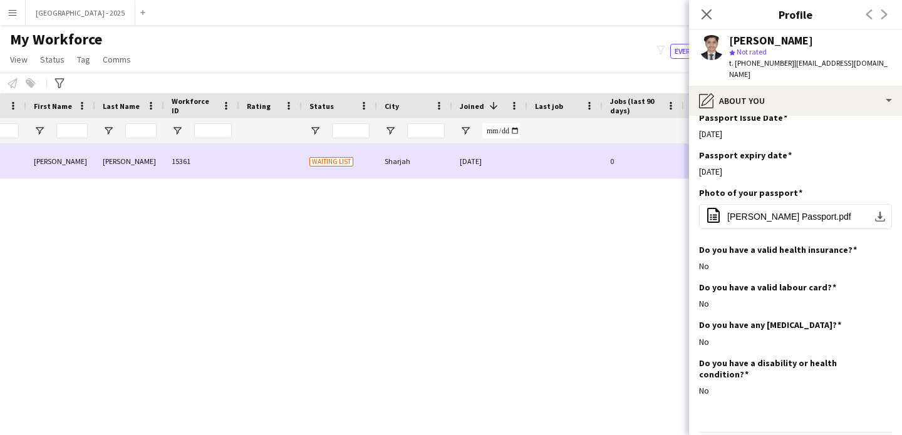
scroll to position [0, 0]
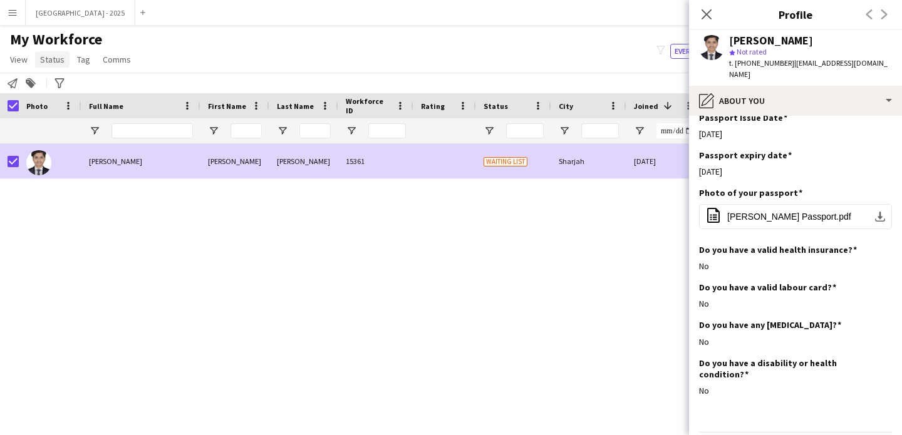
click at [46, 62] on span "Status" at bounding box center [52, 59] width 24 height 11
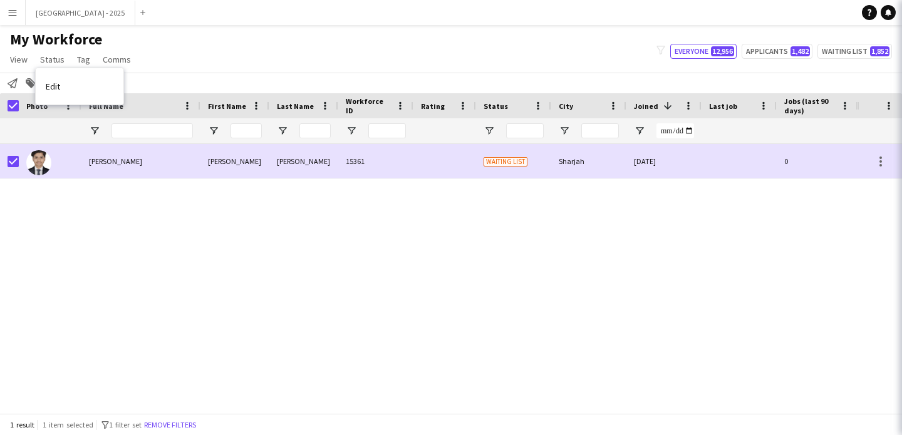
click at [91, 80] on link "Edit" at bounding box center [80, 86] width 88 height 26
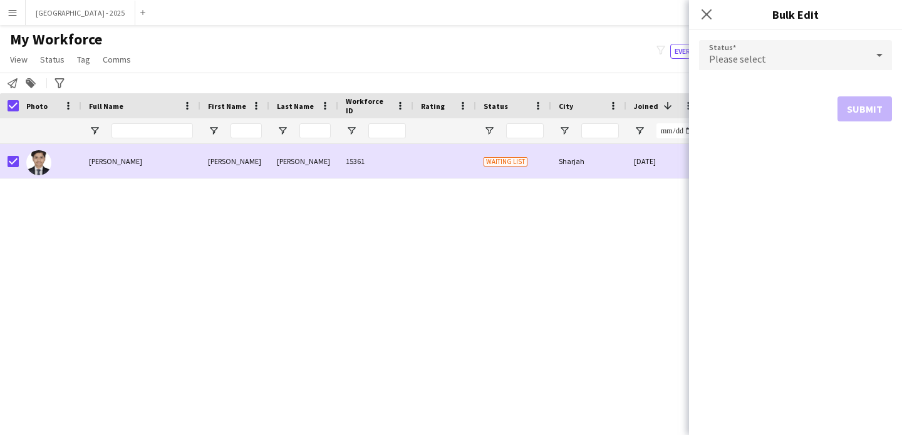
click at [831, 51] on div "Please select" at bounding box center [783, 55] width 168 height 30
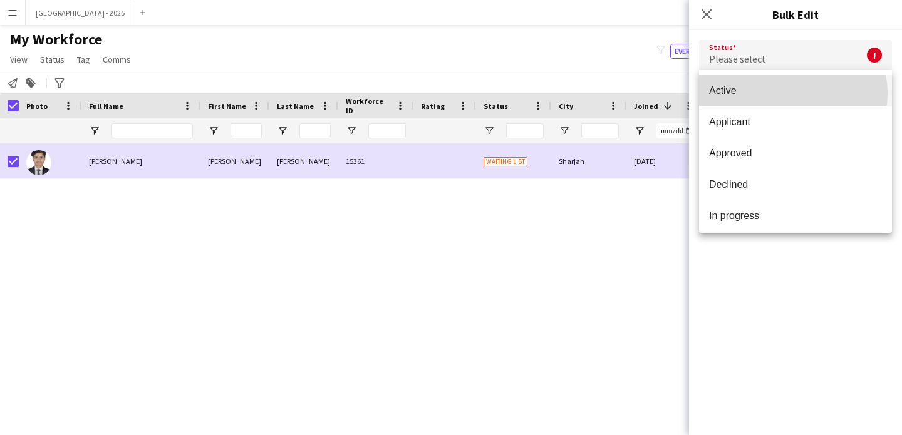
click at [792, 93] on span "Active" at bounding box center [795, 91] width 173 height 12
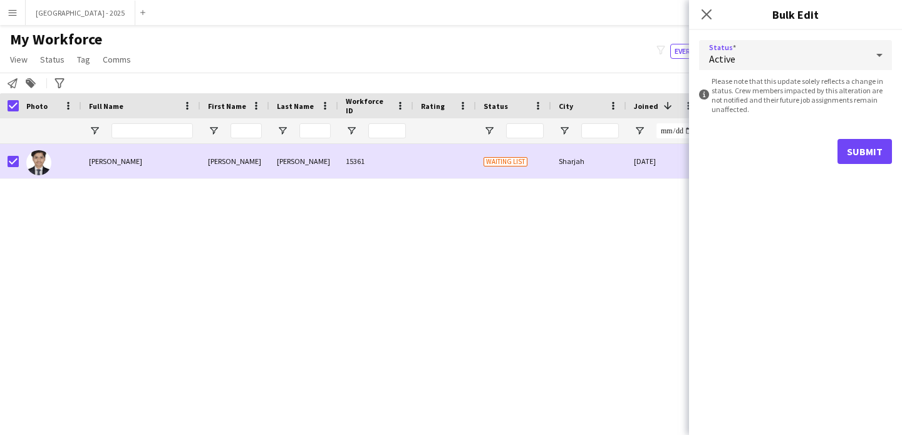
click at [863, 136] on form "Status Active information-circle Please note that this update solely reflects a…" at bounding box center [795, 102] width 193 height 144
click at [858, 146] on button "Submit" at bounding box center [865, 151] width 55 height 25
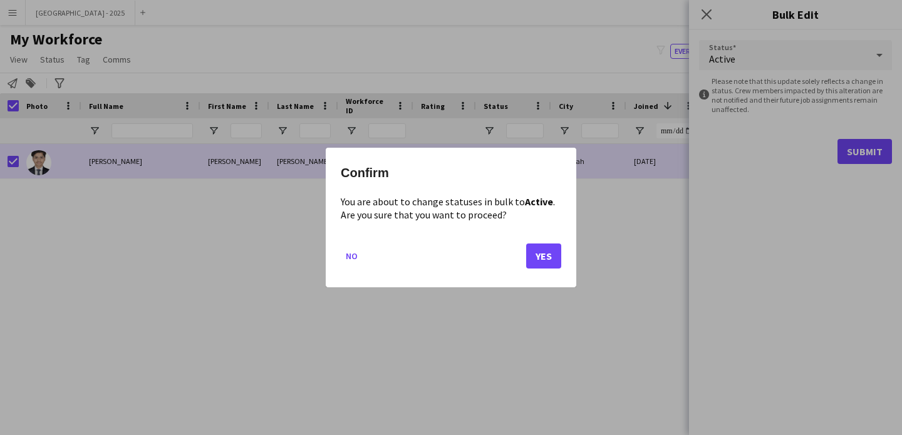
click at [513, 249] on mat-dialog-actions "No Yes" at bounding box center [451, 260] width 221 height 53
click at [529, 250] on button "Yes" at bounding box center [543, 256] width 35 height 25
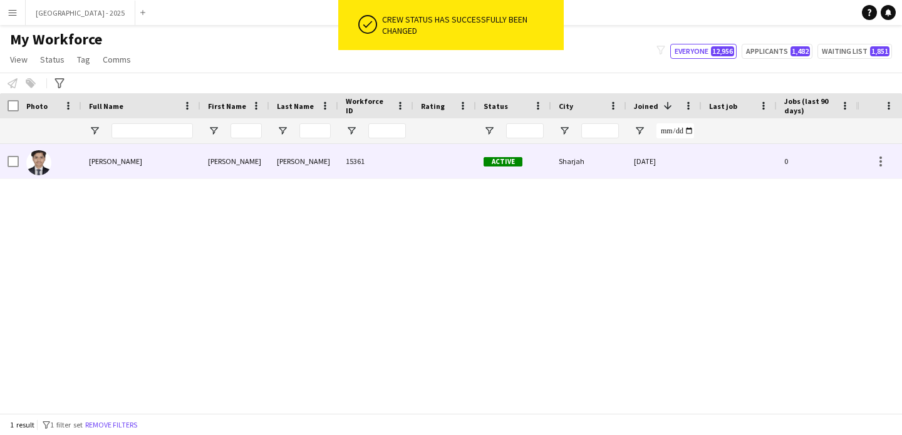
click at [98, 165] on span "[PERSON_NAME]" at bounding box center [115, 161] width 53 height 9
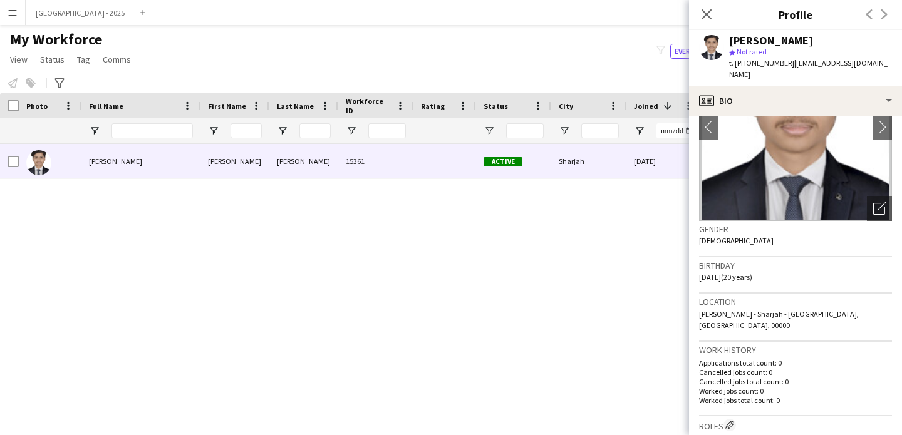
scroll to position [93, 0]
click at [873, 201] on icon "Open photos pop-in" at bounding box center [879, 207] width 13 height 13
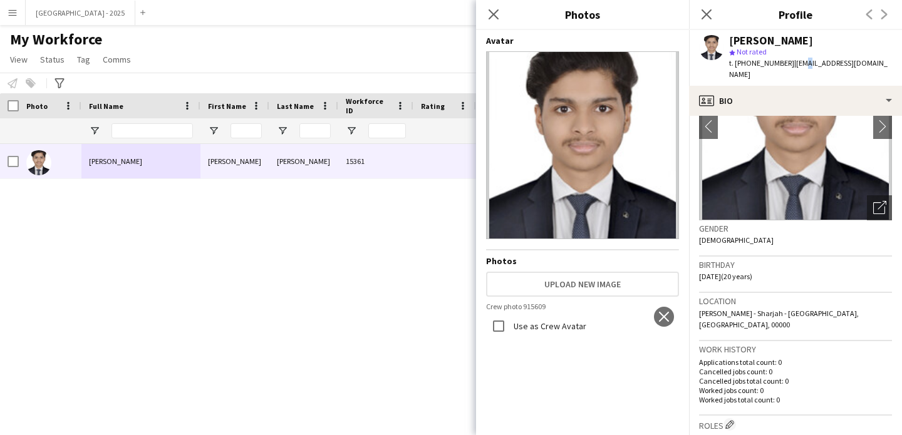
click at [797, 67] on span "| marfath02@gmail.com" at bounding box center [808, 68] width 158 height 21
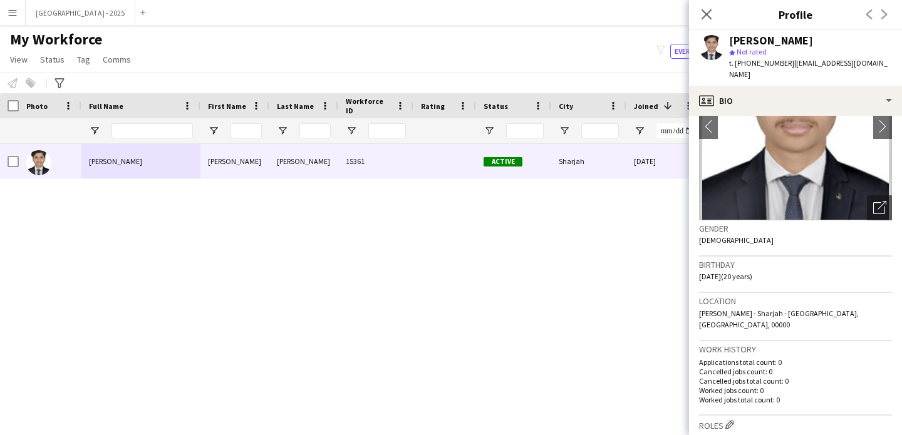
click at [804, 66] on span "| marfath02@gmail.com" at bounding box center [808, 68] width 158 height 21
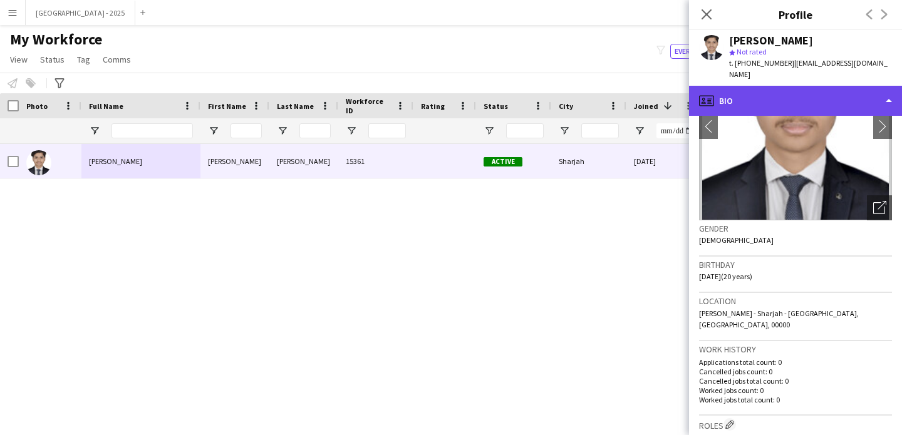
click at [806, 90] on div "profile Bio" at bounding box center [795, 101] width 213 height 30
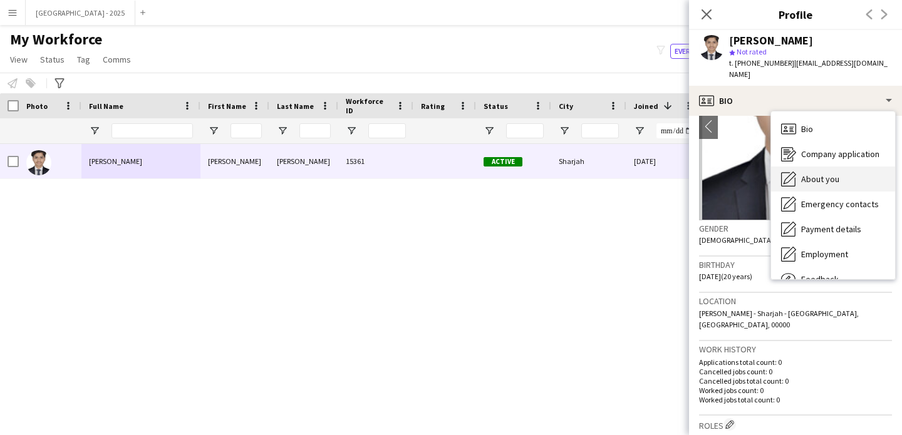
click at [817, 174] on span "About you" at bounding box center [820, 179] width 38 height 11
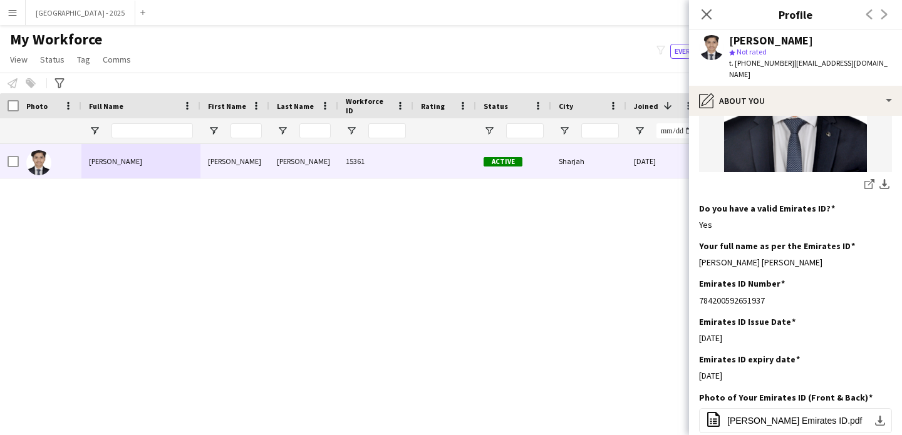
scroll to position [340, 0]
drag, startPoint x: 755, startPoint y: 314, endPoint x: 745, endPoint y: 370, distance: 56.0
click at [744, 370] on app-section-data-types "Bio Edit this field An ambitious and driven individual seeking to further their…" at bounding box center [795, 275] width 213 height 319
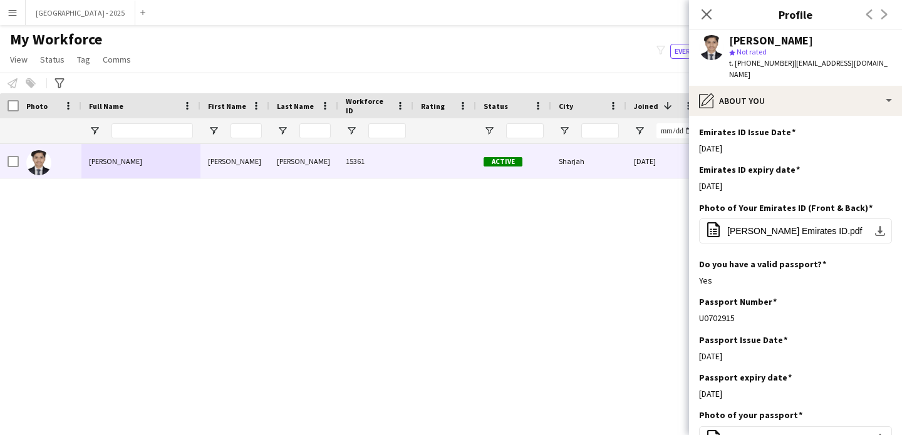
scroll to position [461, 0]
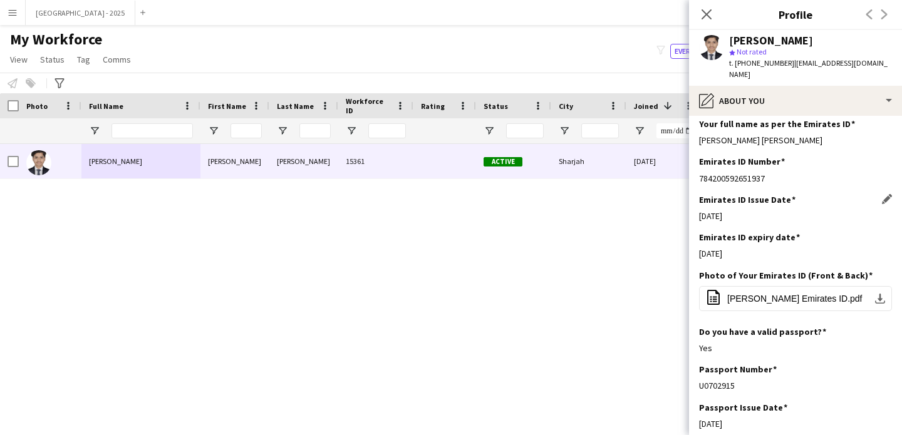
drag, startPoint x: 730, startPoint y: 199, endPoint x: 786, endPoint y: 200, distance: 55.8
click at [782, 199] on div "Emirates ID Issue Date Edit this field 13-03-2022" at bounding box center [795, 213] width 193 height 38
drag, startPoint x: 725, startPoint y: 236, endPoint x: 794, endPoint y: 237, distance: 68.9
click at [756, 237] on div "Emirates ID expiry date Edit this field 12-03-2025" at bounding box center [795, 251] width 193 height 38
drag, startPoint x: 785, startPoint y: 311, endPoint x: 716, endPoint y: 214, distance: 119.1
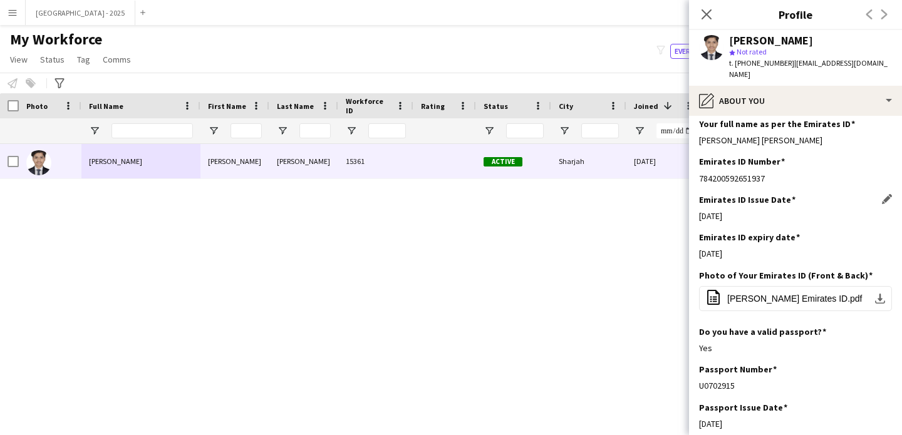
click at [739, 205] on app-section-data-types "Bio Edit this field An ambitious and driven individual seeking to further their…" at bounding box center [795, 275] width 213 height 319
click at [789, 232] on h3 "Emirates ID expiry date" at bounding box center [749, 237] width 101 height 11
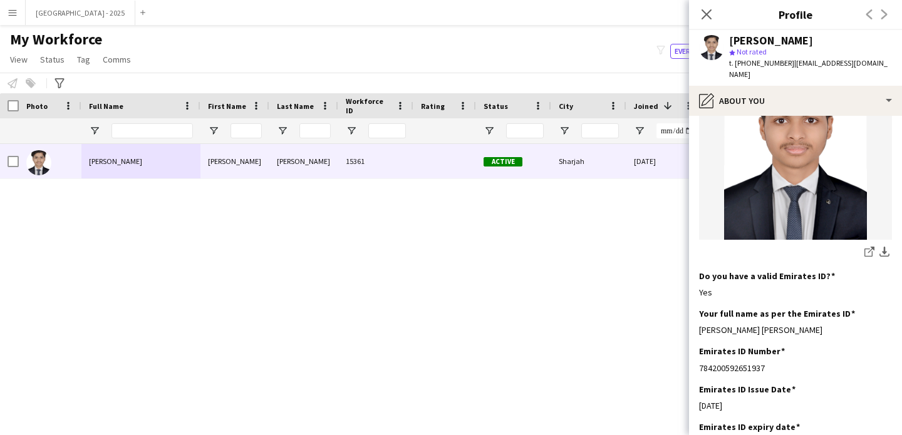
scroll to position [433, 0]
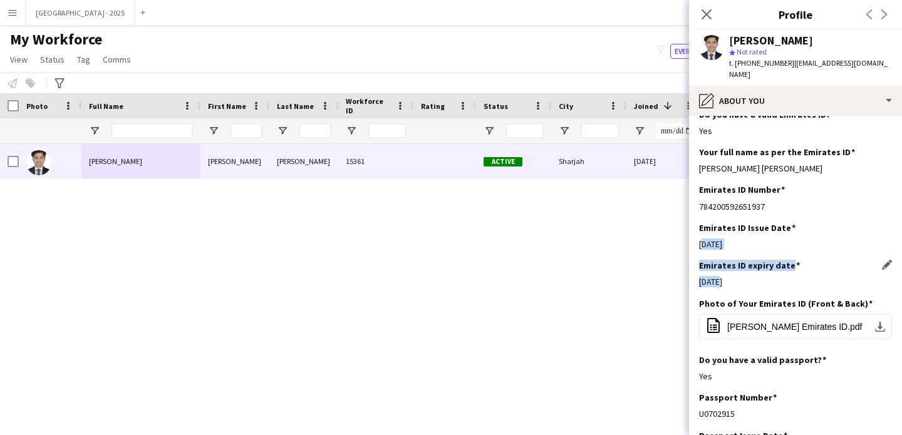
drag, startPoint x: 744, startPoint y: 227, endPoint x: 719, endPoint y: 274, distance: 53.5
click at [717, 274] on app-section-data-types "Bio Edit this field An ambitious and driven individual seeking to further their…" at bounding box center [795, 275] width 213 height 319
click at [752, 276] on div "12-03-2025" at bounding box center [795, 281] width 193 height 11
click at [704, 11] on icon at bounding box center [707, 14] width 10 height 10
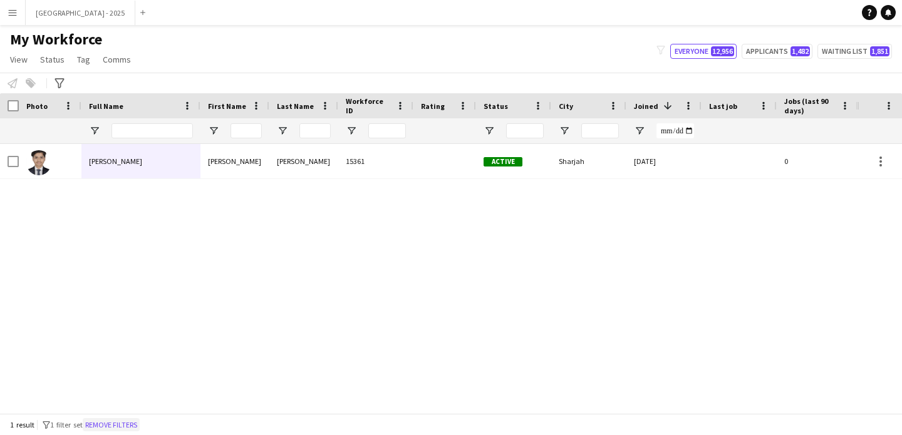
click at [140, 423] on button "Remove filters" at bounding box center [111, 425] width 57 height 14
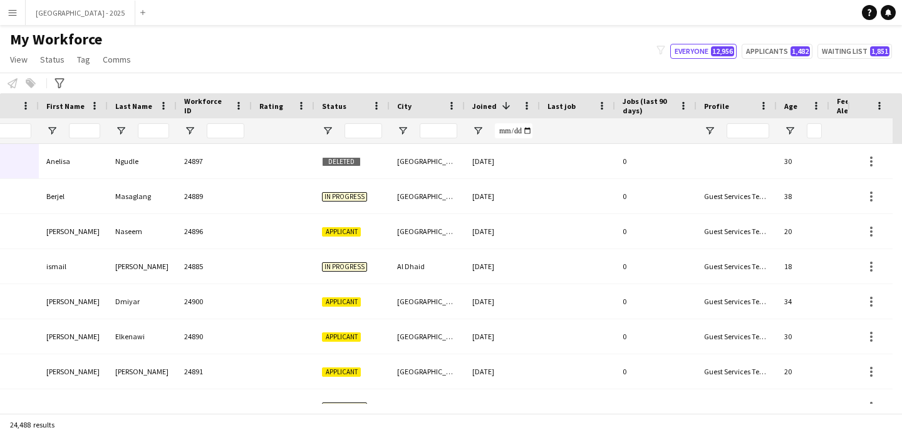
scroll to position [0, 423]
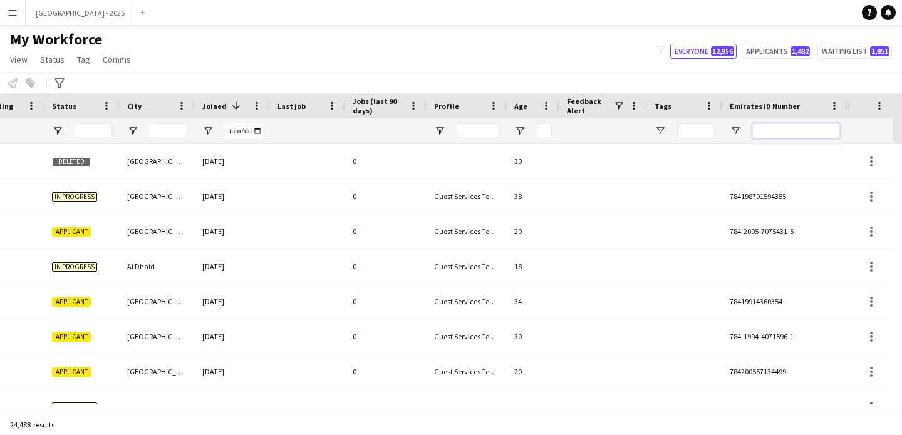
click at [763, 128] on input "Emirates ID Number Filter Input" at bounding box center [796, 130] width 88 height 15
paste input "*******"
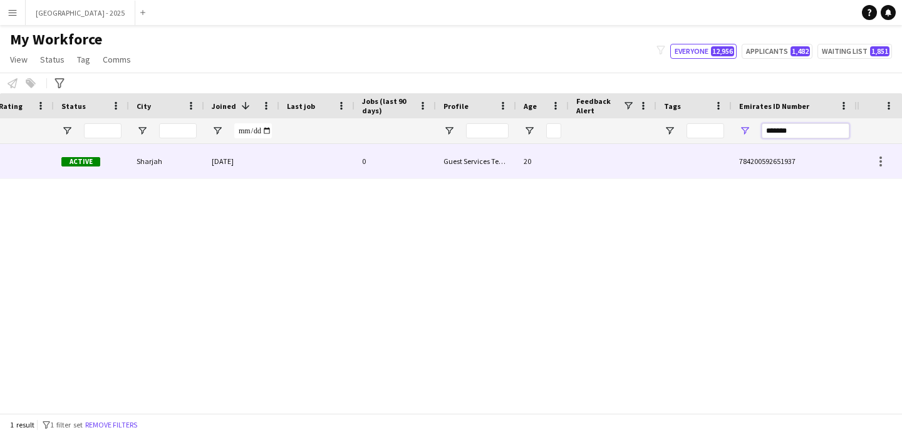
scroll to position [0, 422]
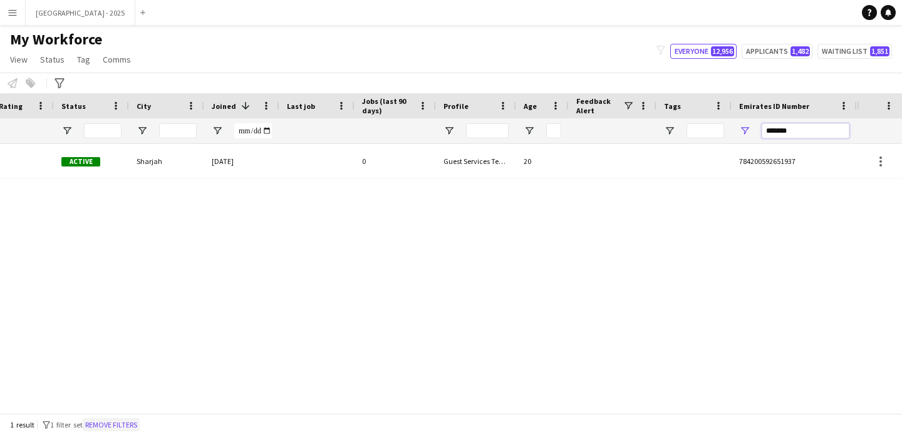
type input "*******"
drag, startPoint x: 136, startPoint y: 421, endPoint x: 256, endPoint y: 136, distance: 309.1
click at [136, 422] on button "Remove filters" at bounding box center [111, 425] width 57 height 14
